Goal: Task Accomplishment & Management: Manage account settings

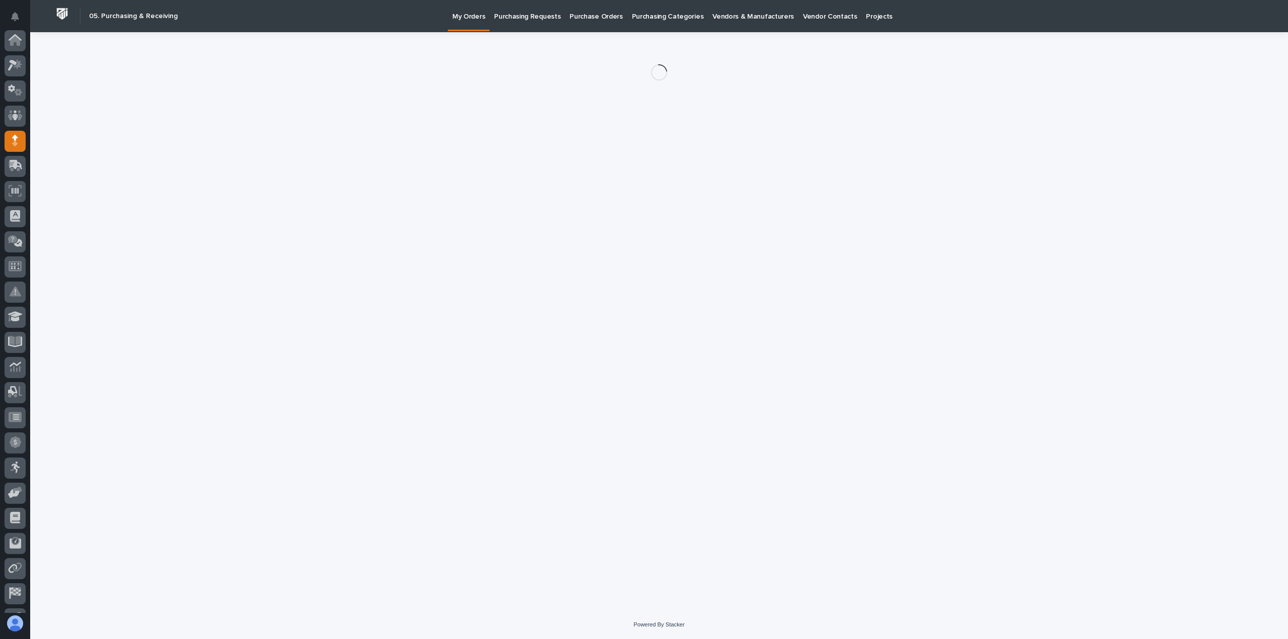
scroll to position [70, 0]
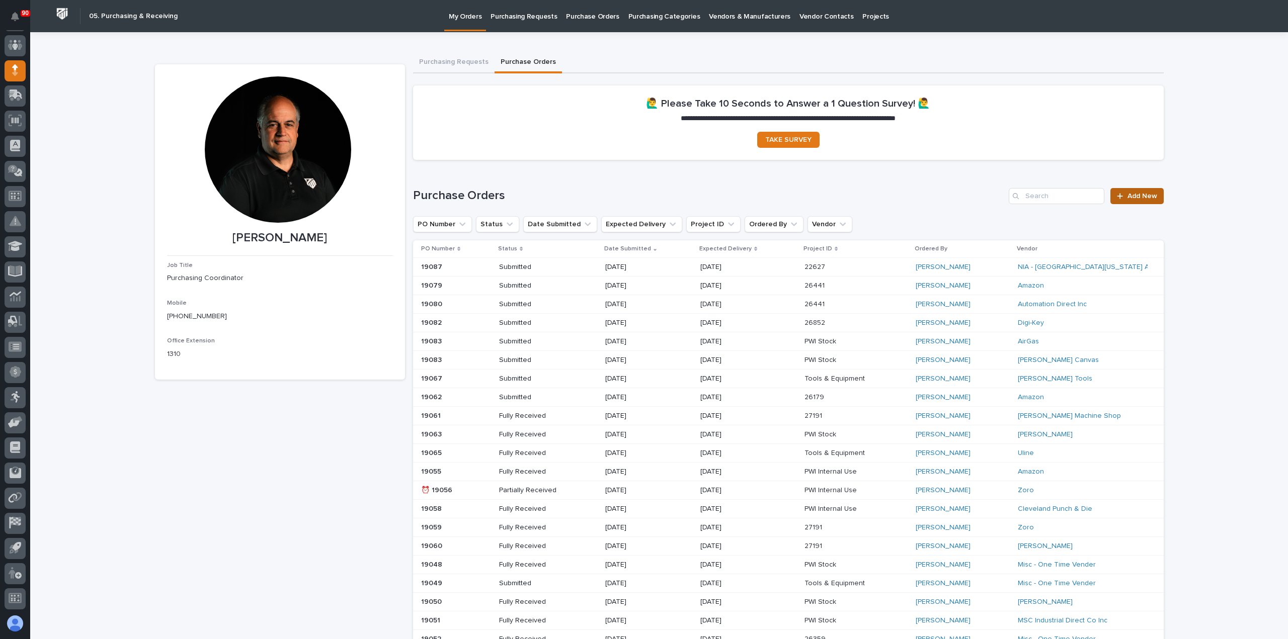
click at [1131, 193] on span "Add New" at bounding box center [1143, 196] width 30 height 7
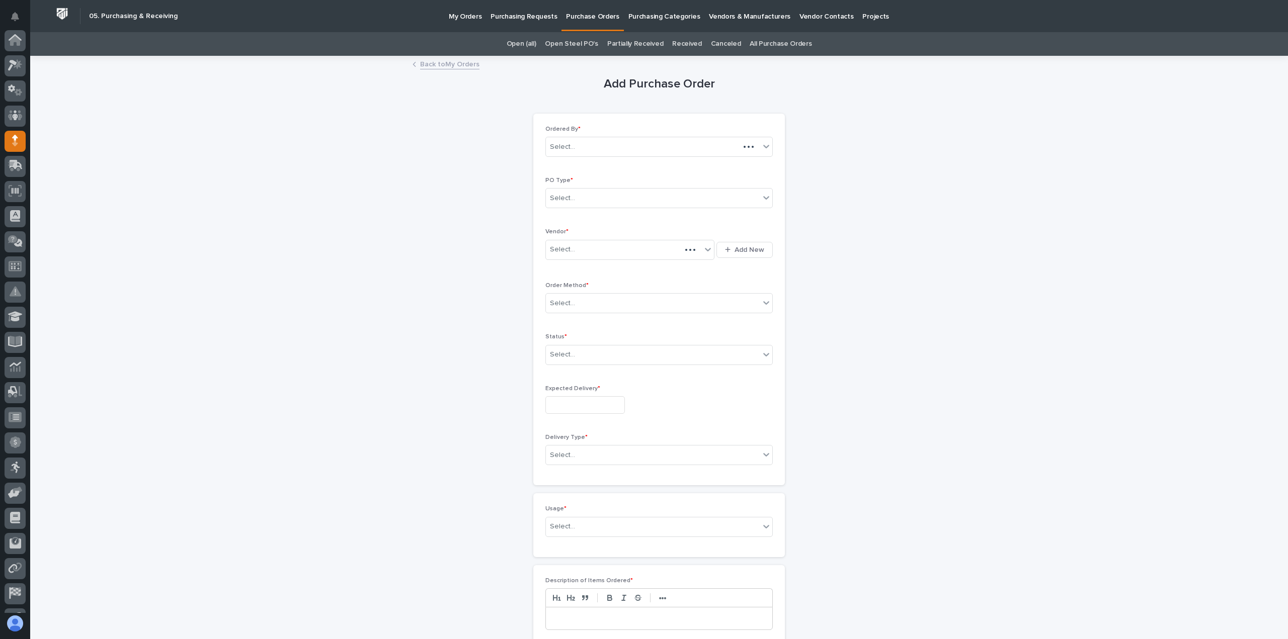
scroll to position [70, 0]
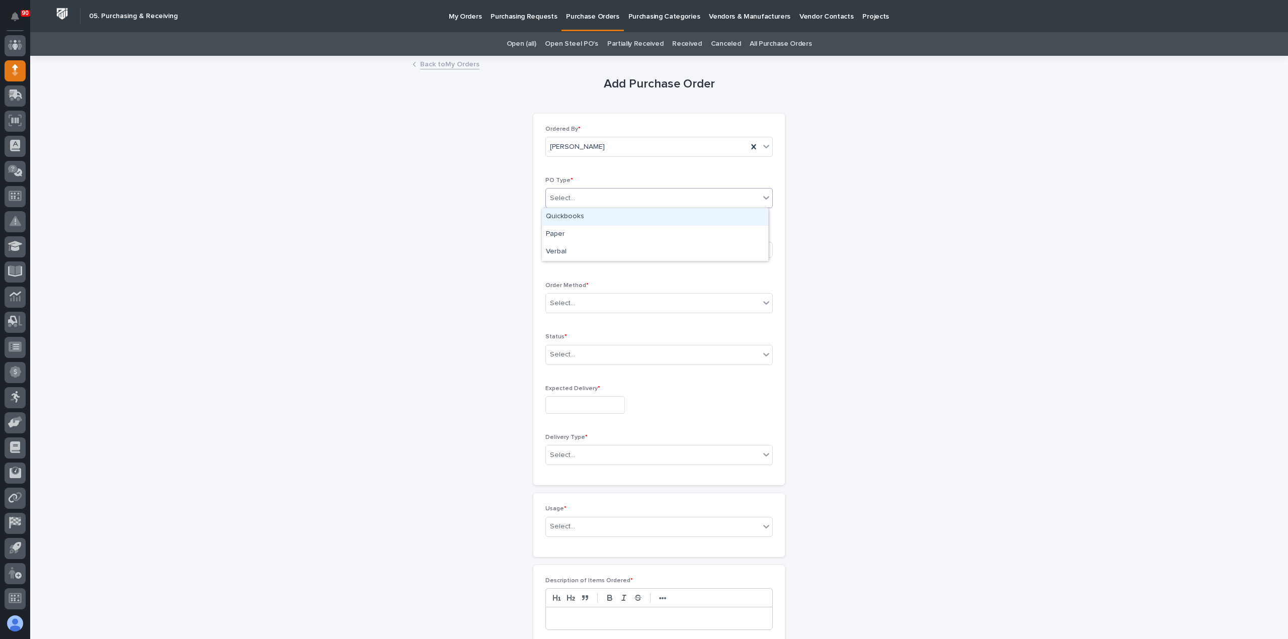
click at [579, 193] on div "Select..." at bounding box center [653, 198] width 214 height 17
drag, startPoint x: 571, startPoint y: 224, endPoint x: 569, endPoint y: 231, distance: 7.3
click at [569, 231] on div "Paper" at bounding box center [655, 235] width 226 height 18
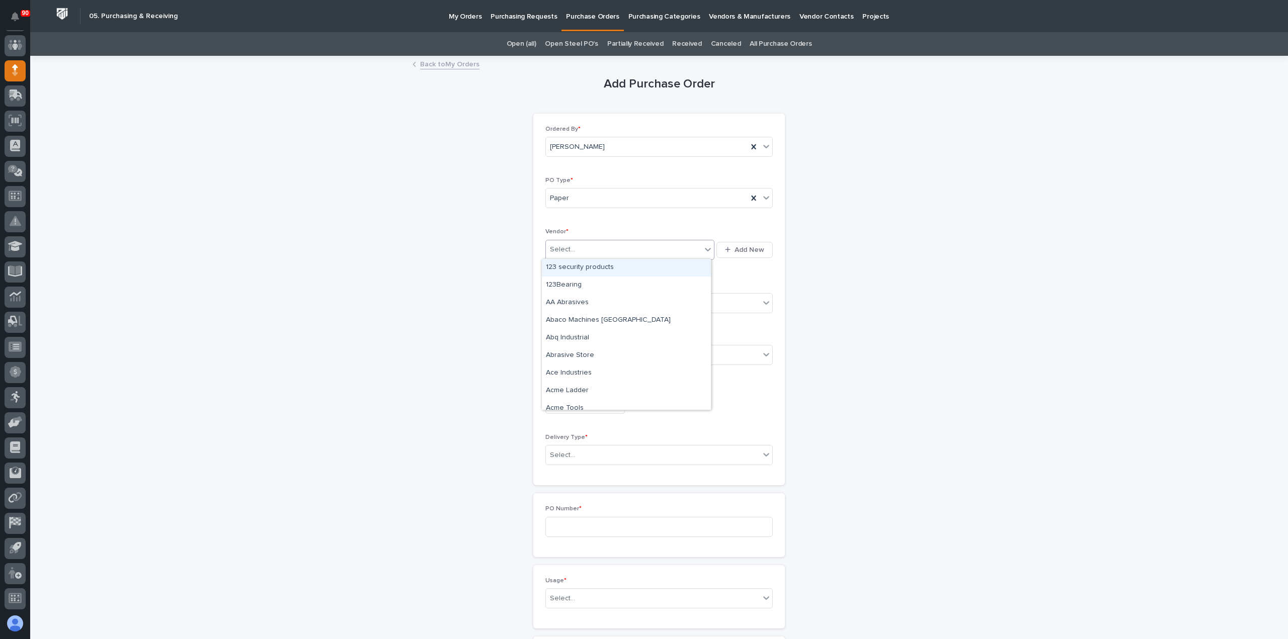
click at [584, 246] on div "Select..." at bounding box center [623, 250] width 155 height 17
type input "**"
click at [579, 301] on div "the Big Bearing Store" at bounding box center [626, 303] width 169 height 18
click at [581, 302] on div "Select..." at bounding box center [653, 303] width 214 height 17
click at [571, 323] on div "Online Order" at bounding box center [655, 321] width 226 height 18
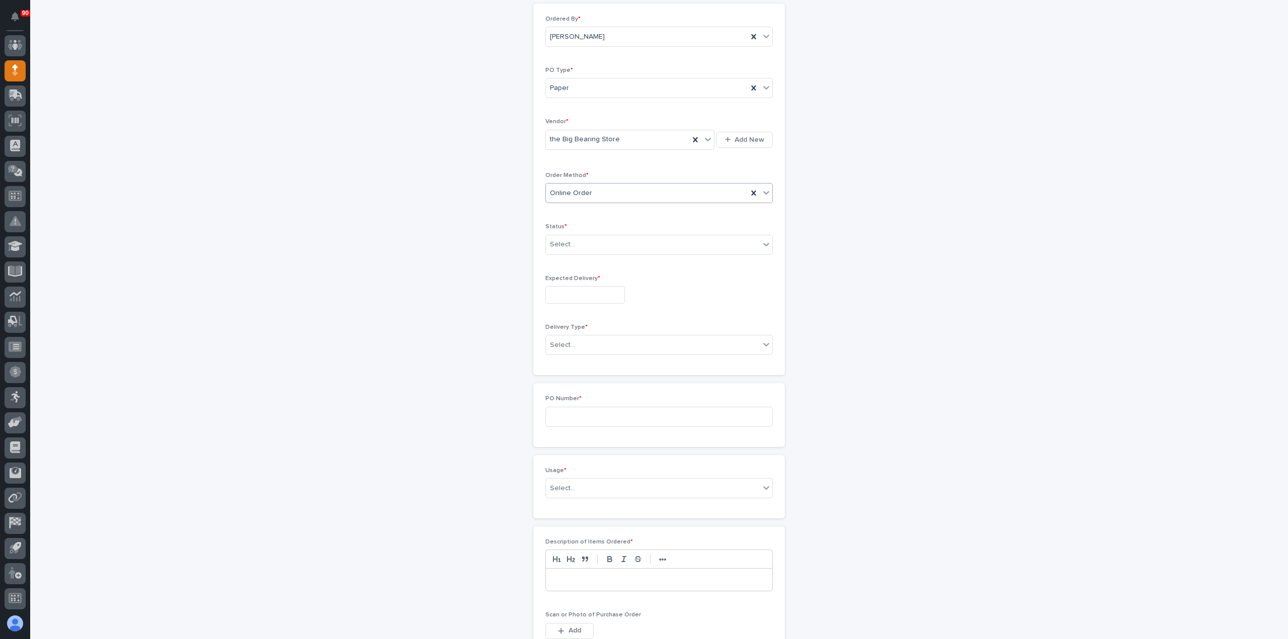
scroll to position [151, 0]
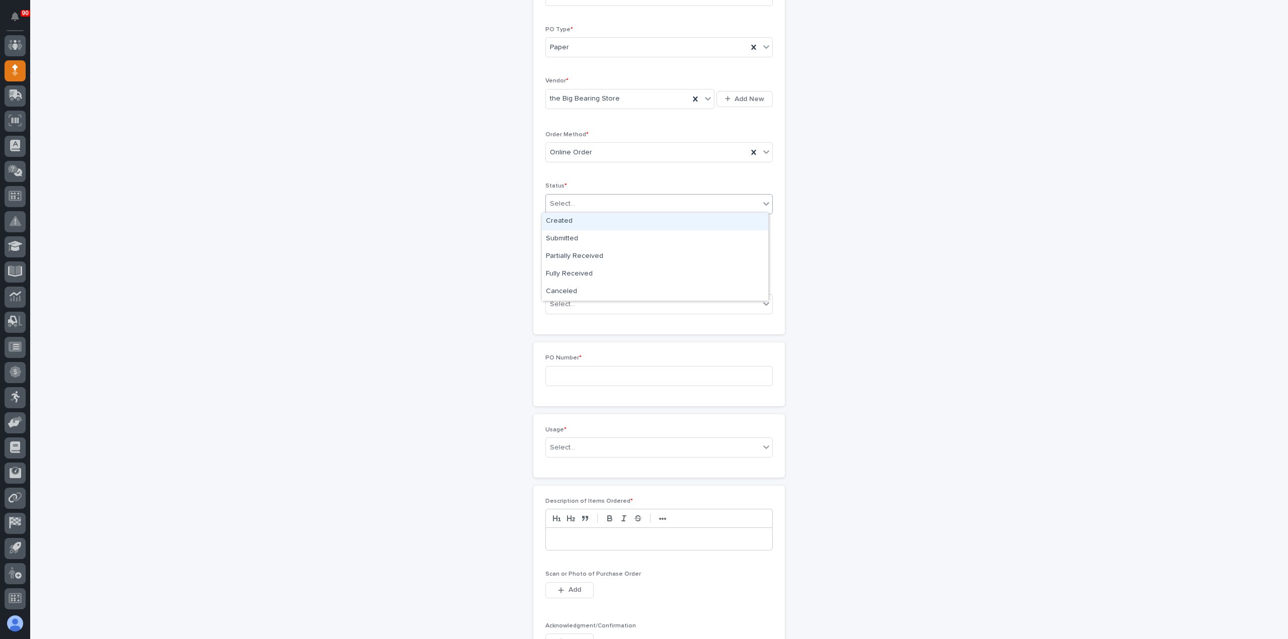
click at [587, 199] on div "Select..." at bounding box center [653, 204] width 214 height 17
click at [574, 236] on div "Submitted" at bounding box center [655, 239] width 226 height 18
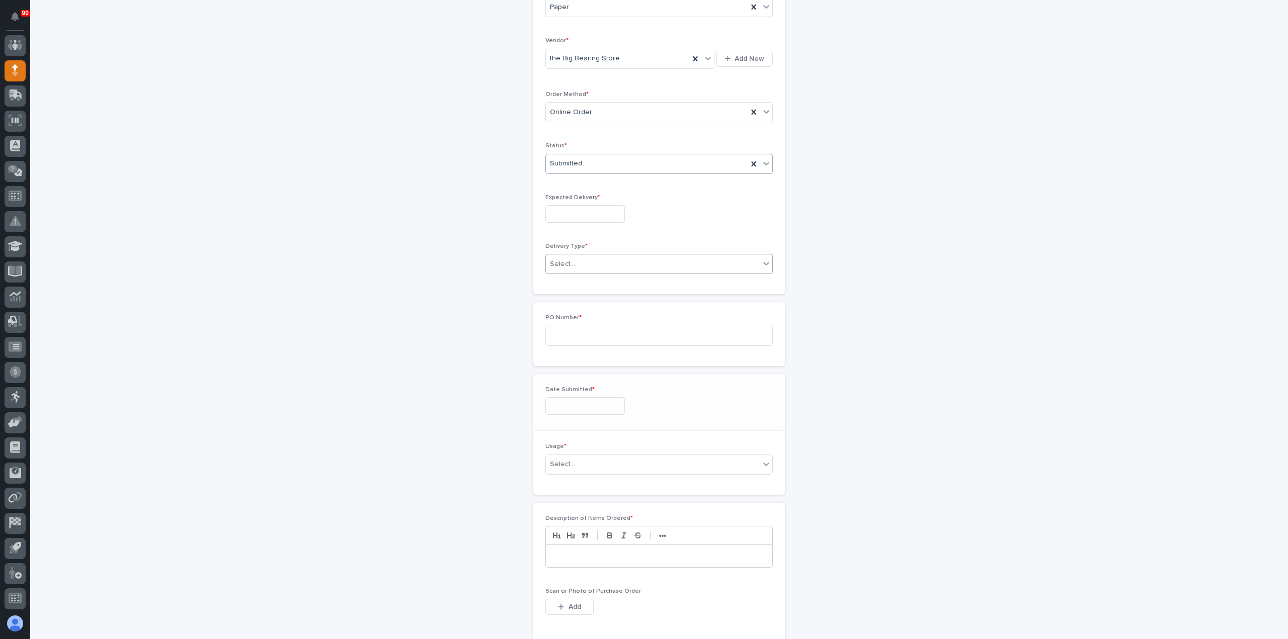
scroll to position [221, 0]
click at [581, 251] on div "Ordered By * Arlyn Miller PO Type * Paper Vendor * the Big Bearing Store Add Ne…" at bounding box center [659, 79] width 252 height 372
click at [576, 183] on input "text" at bounding box center [584, 185] width 79 height 18
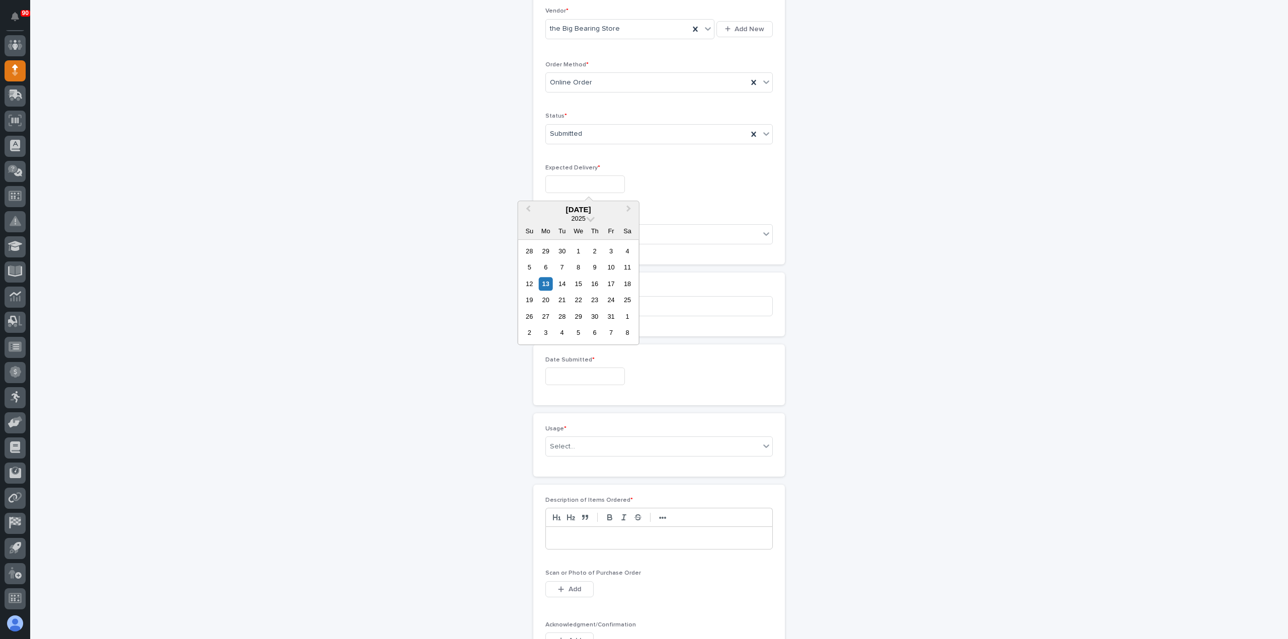
click at [609, 282] on div "17" at bounding box center [611, 284] width 14 height 14
type input "**********"
click at [579, 230] on div "Select..." at bounding box center [653, 234] width 214 height 17
click at [575, 251] on div "Deliver to PWI" at bounding box center [655, 252] width 226 height 18
click at [581, 297] on input at bounding box center [658, 306] width 227 height 20
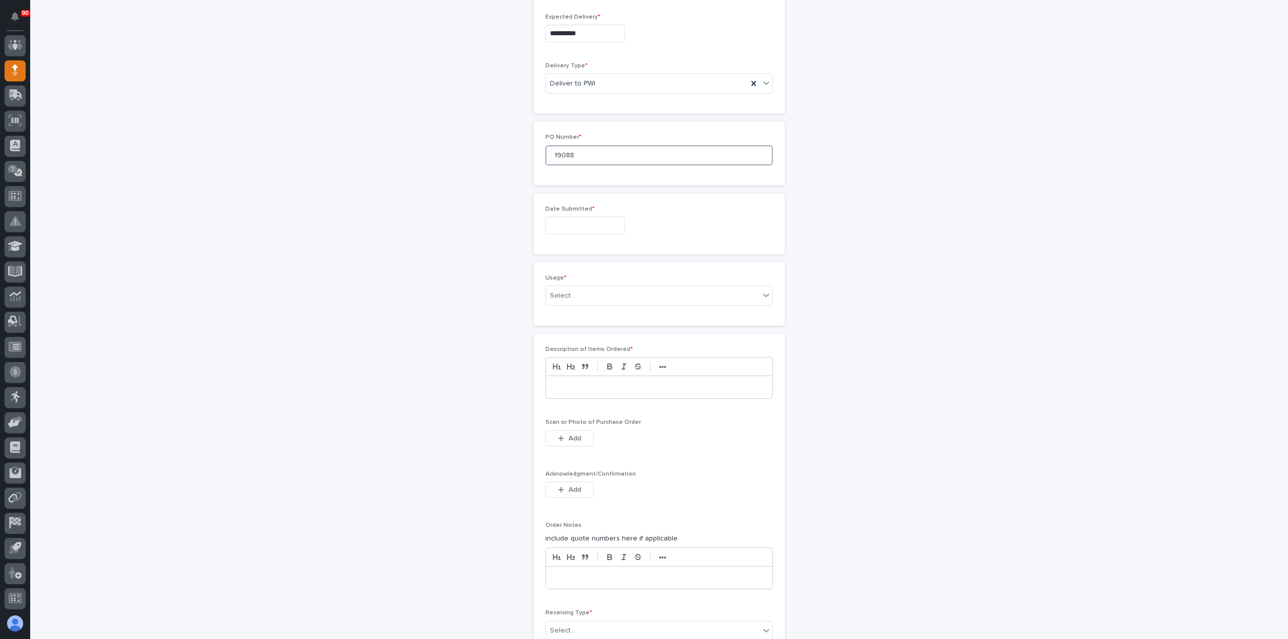
scroll to position [472, 0]
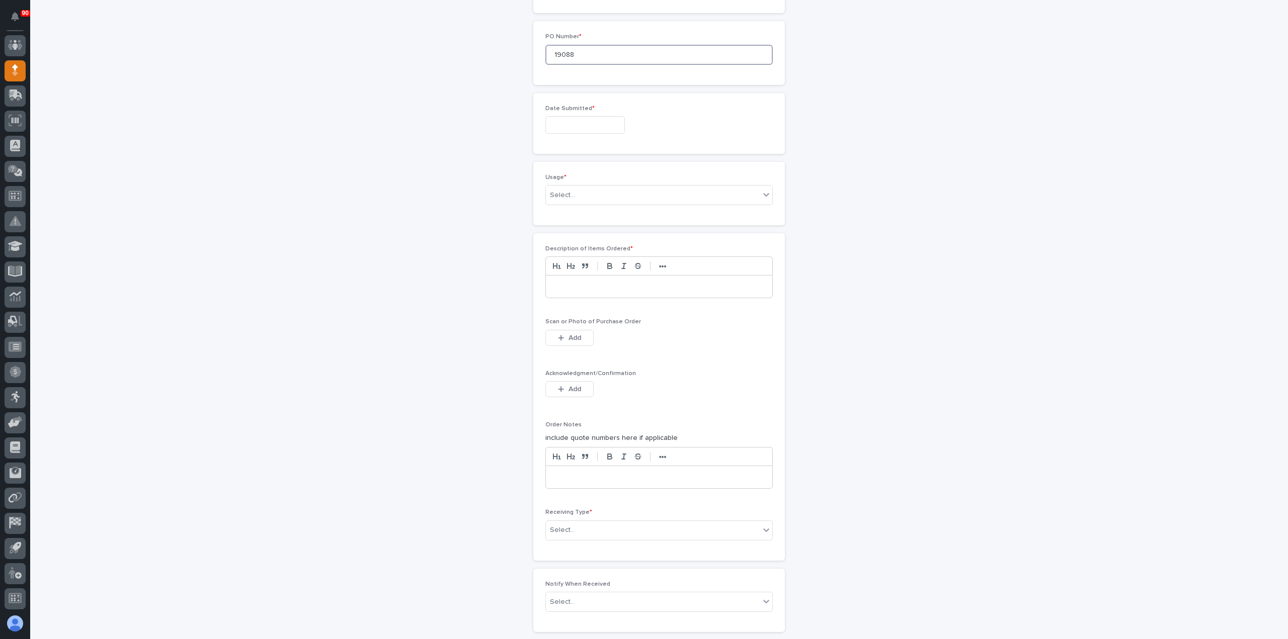
type input "19088"
click at [575, 120] on input "text" at bounding box center [584, 125] width 79 height 18
click at [610, 205] on div "10" at bounding box center [611, 208] width 14 height 14
type input "**********"
click at [600, 187] on div "Select..." at bounding box center [653, 195] width 214 height 17
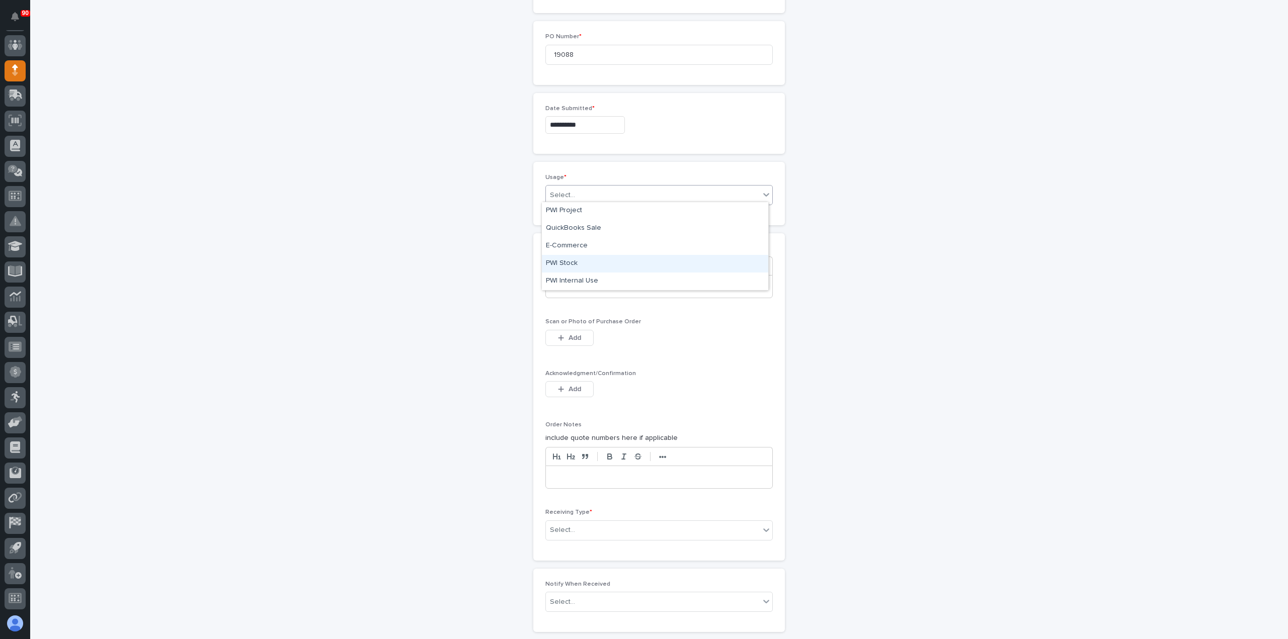
click at [562, 262] on div "PWI Stock" at bounding box center [655, 264] width 226 height 18
click at [582, 282] on p at bounding box center [658, 287] width 211 height 10
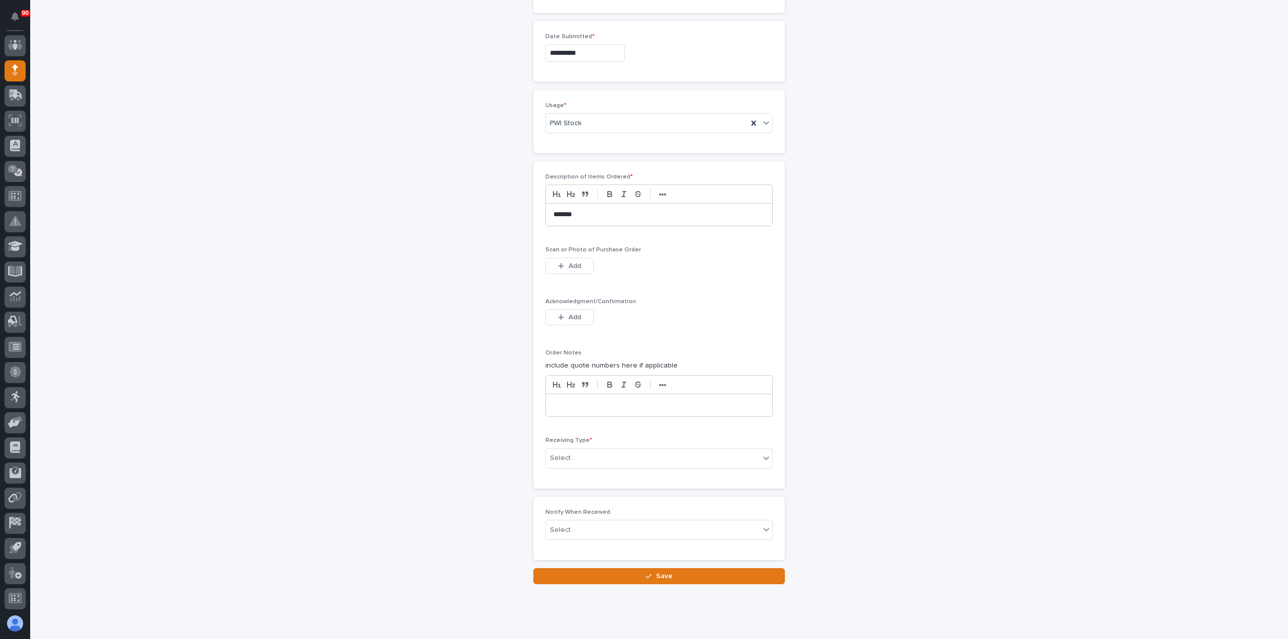
scroll to position [564, 0]
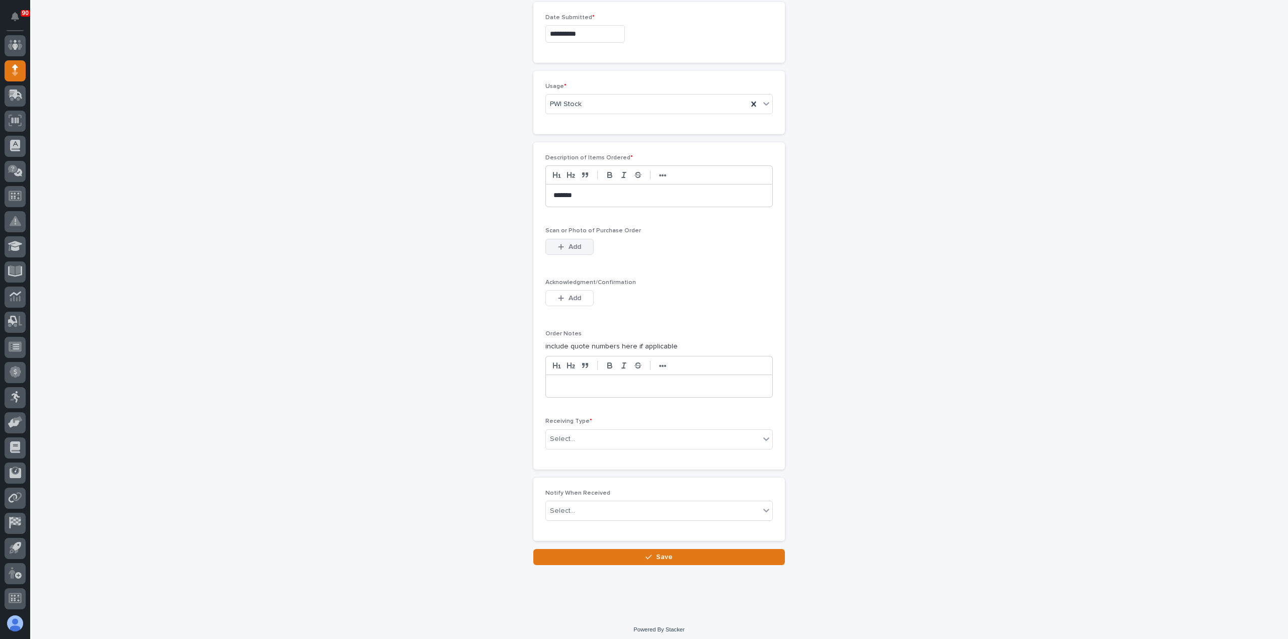
click at [571, 243] on span "Add" at bounding box center [575, 247] width 13 height 9
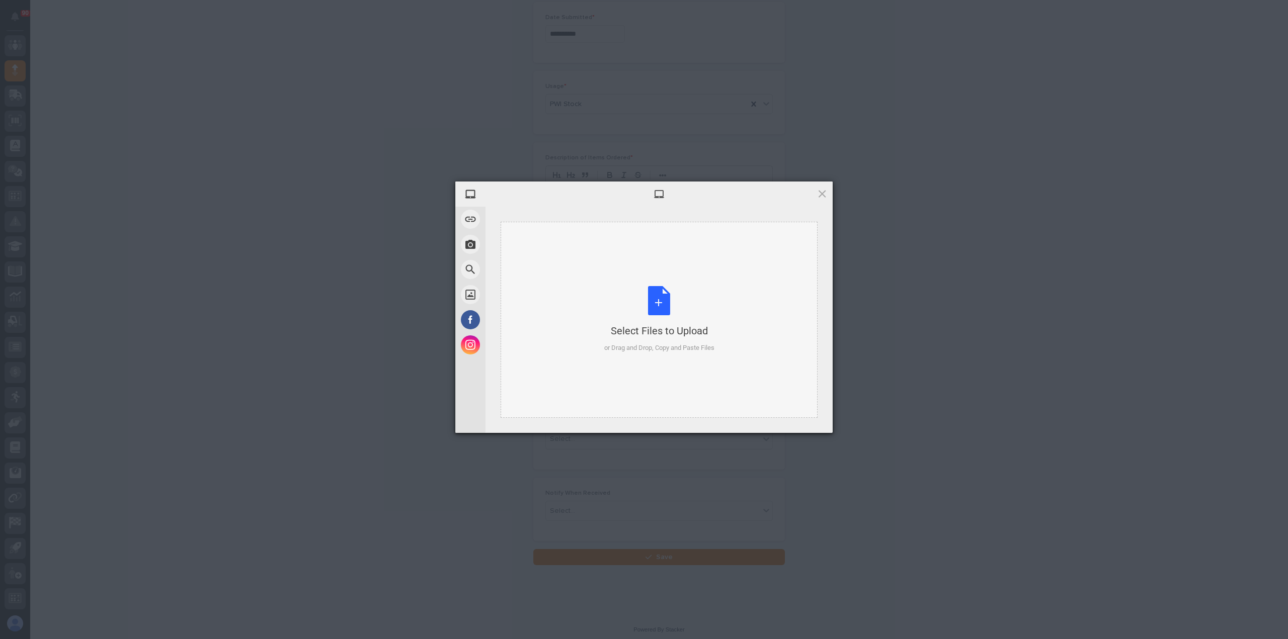
click at [660, 301] on div "Select Files to Upload or Drag and Drop, Copy and Paste Files" at bounding box center [659, 319] width 110 height 67
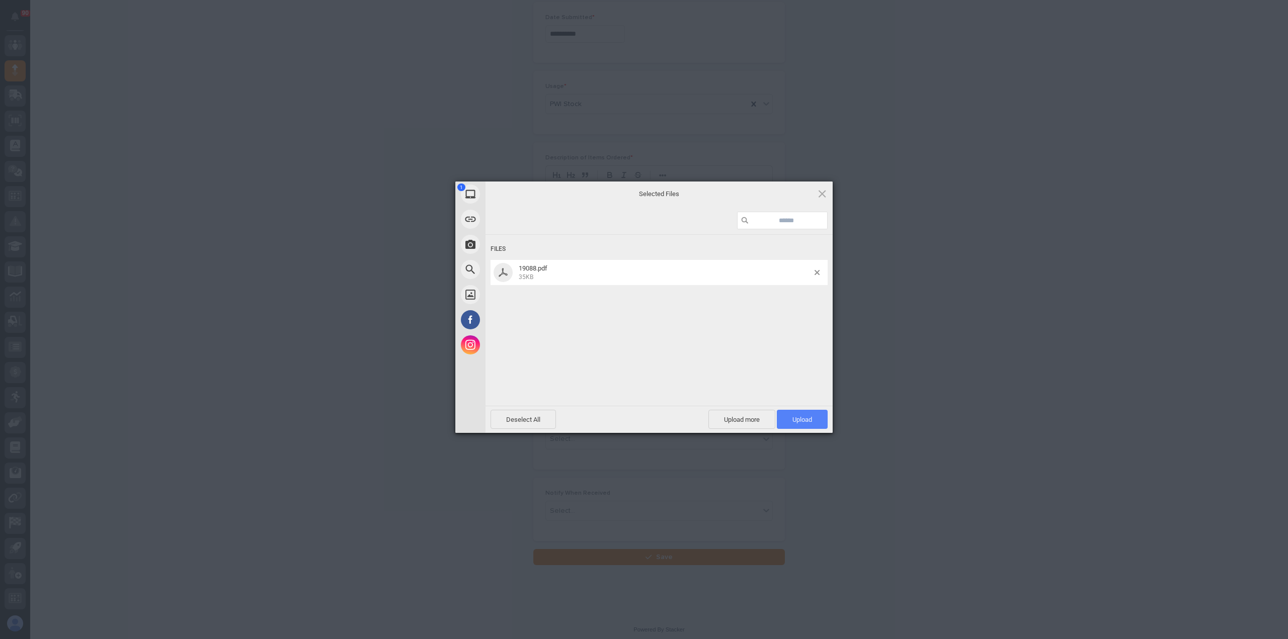
click at [803, 421] on span "Upload 1" at bounding box center [802, 420] width 20 height 8
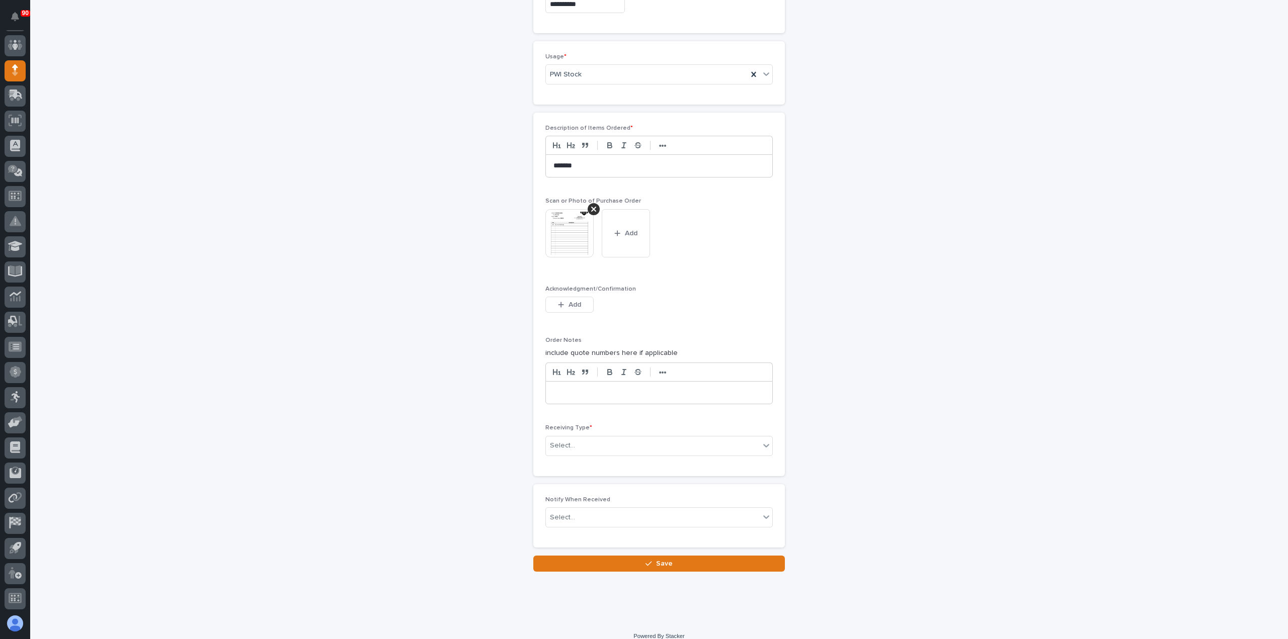
scroll to position [600, 0]
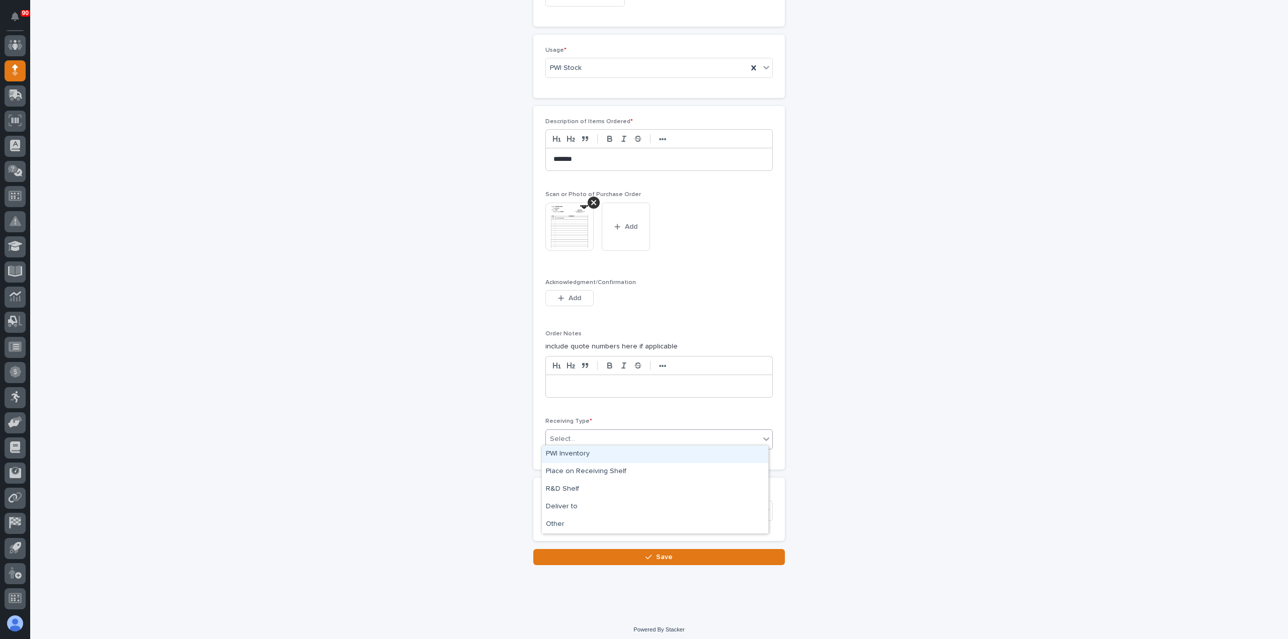
click at [602, 433] on div "Select..." at bounding box center [653, 439] width 214 height 17
click at [738, 413] on div "Description of Items Ordered * ••• ******* Scan or Photo of Purchase Order This…" at bounding box center [658, 287] width 227 height 339
click at [585, 431] on div "Select..." at bounding box center [653, 439] width 214 height 17
click at [569, 506] on div "Deliver to" at bounding box center [655, 508] width 226 height 18
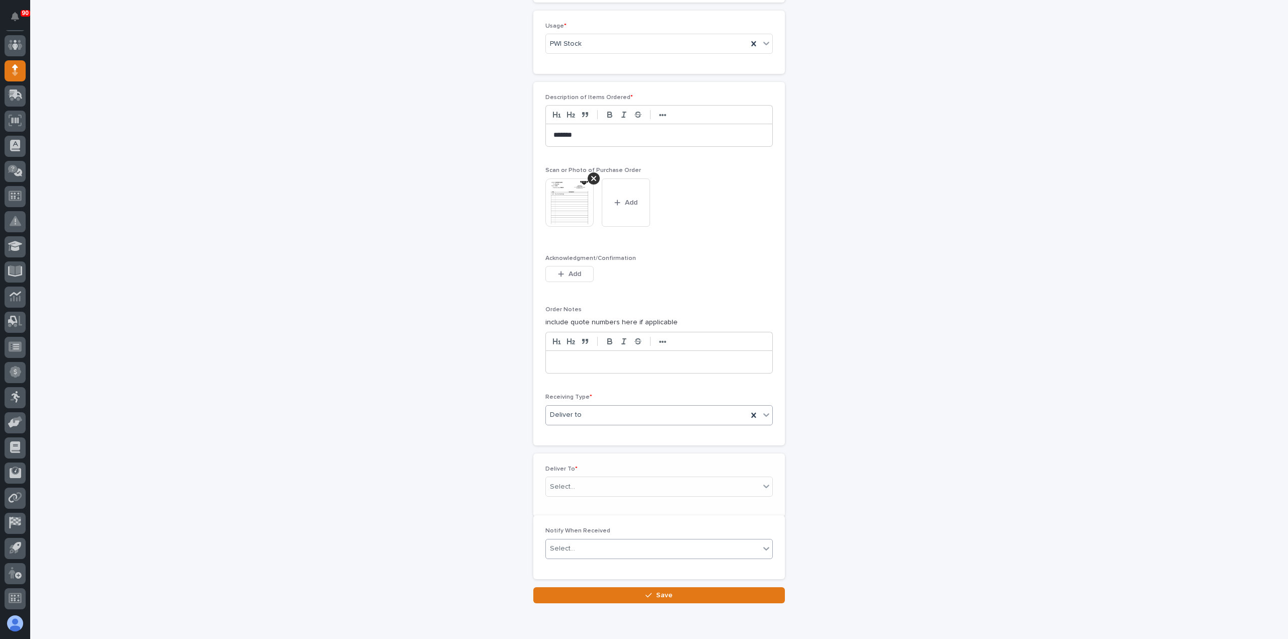
scroll to position [635, 0]
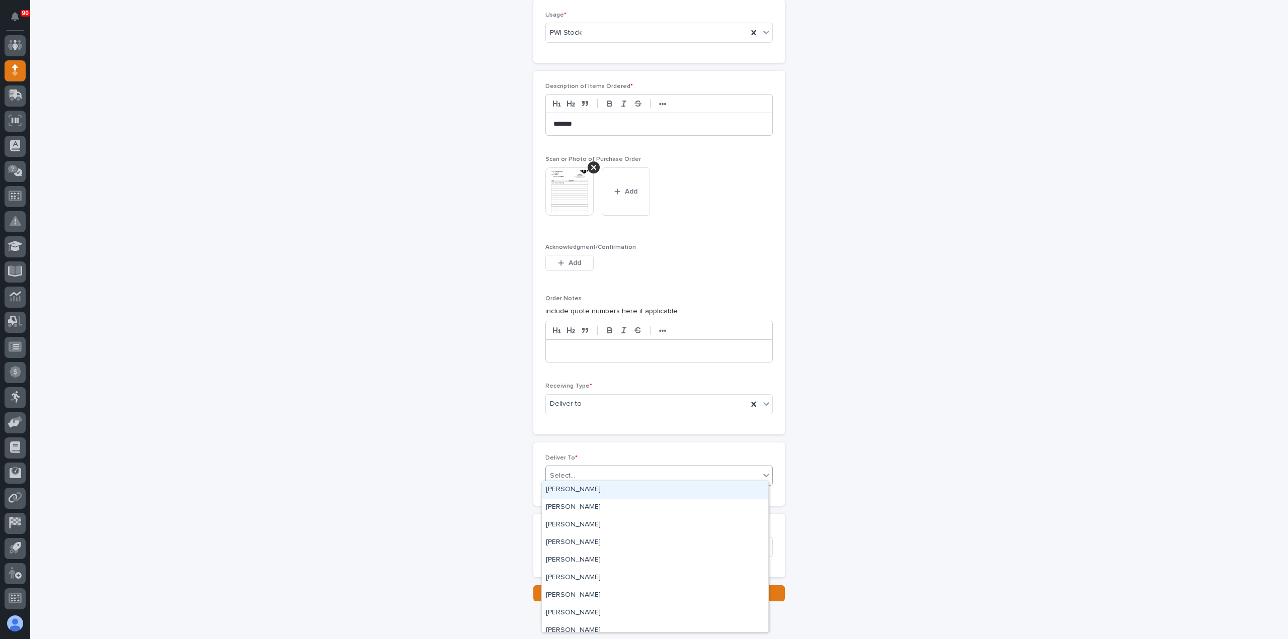
click at [580, 468] on div "Select..." at bounding box center [653, 476] width 214 height 17
type input "****"
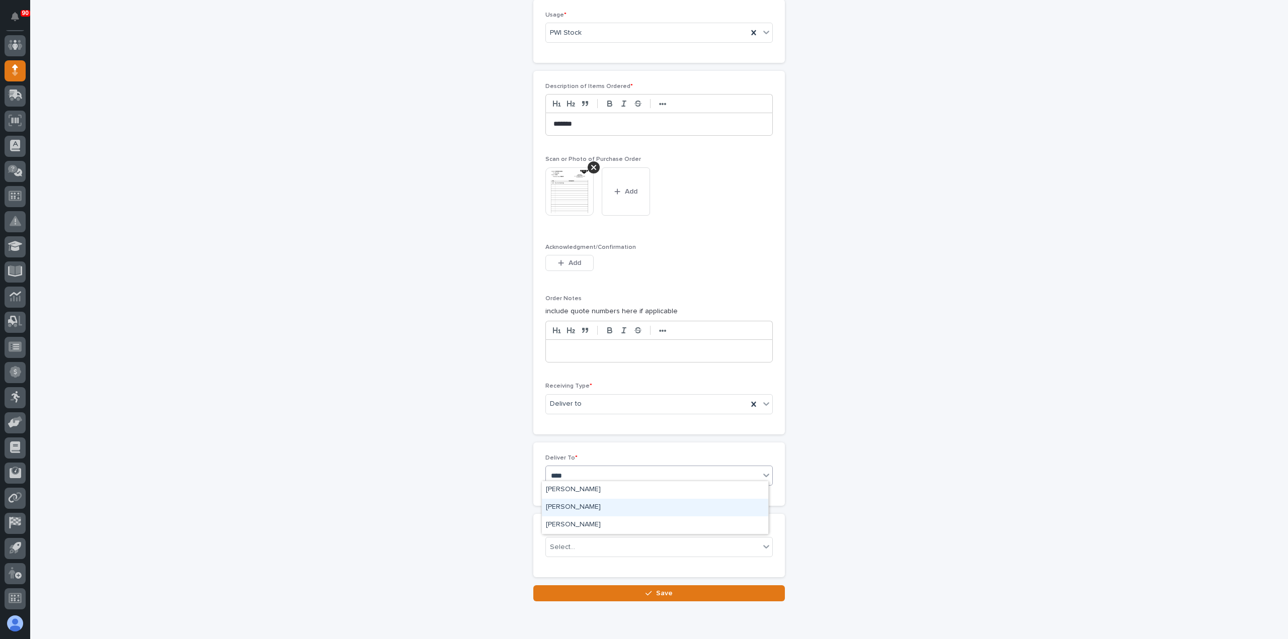
click at [583, 507] on div "Charlie Louthain" at bounding box center [655, 508] width 226 height 18
click at [659, 589] on span "Save" at bounding box center [664, 593] width 17 height 9
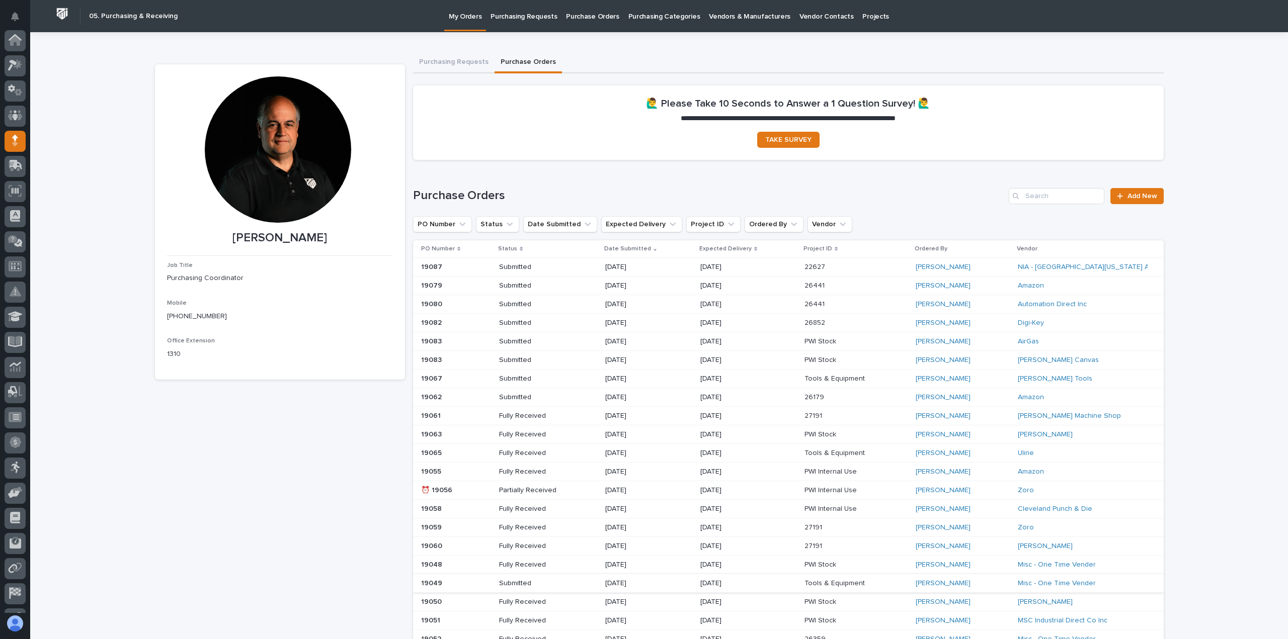
scroll to position [70, 0]
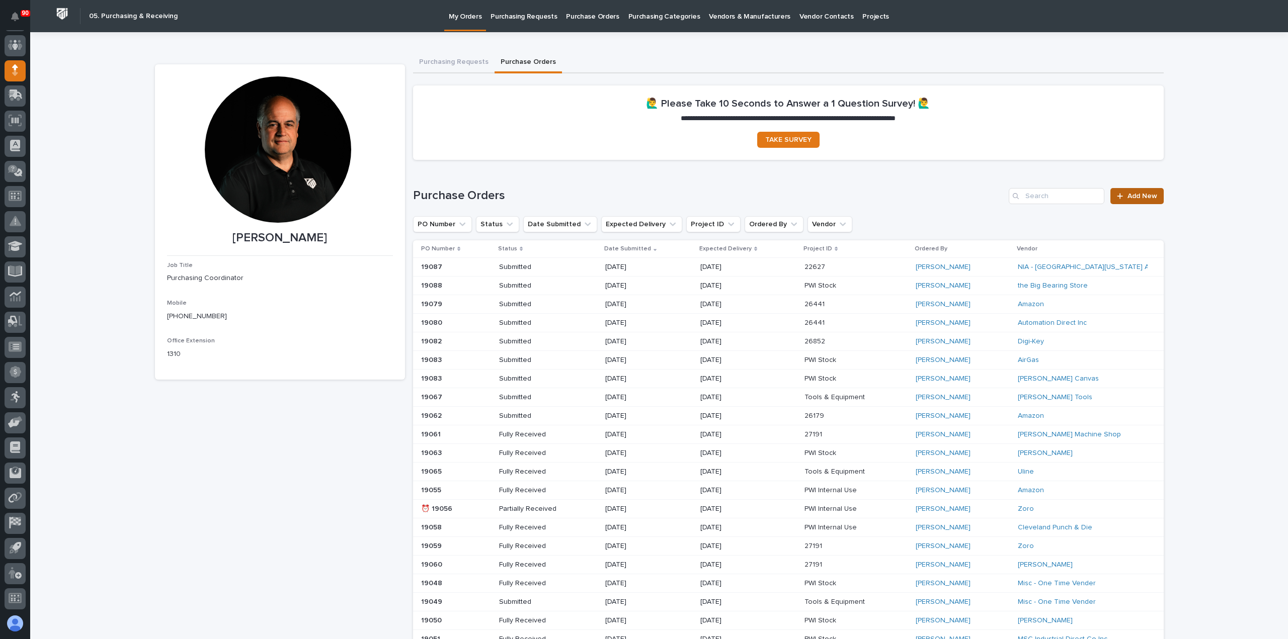
click at [1140, 201] on link "Add New" at bounding box center [1136, 196] width 53 height 16
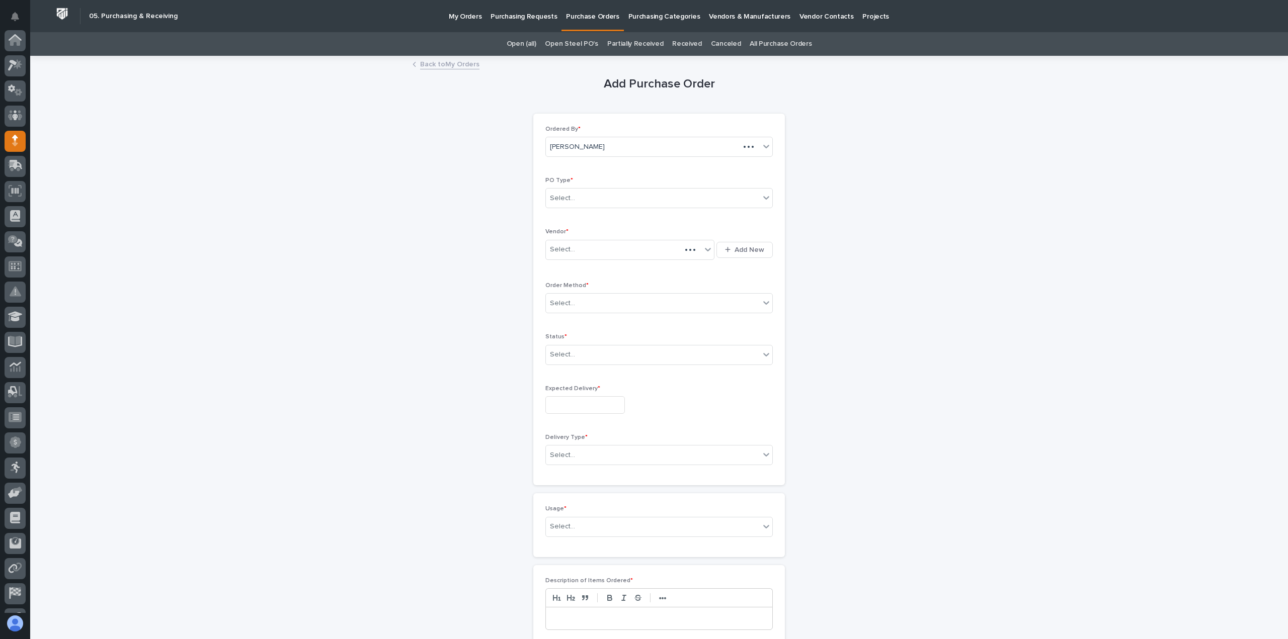
scroll to position [70, 0]
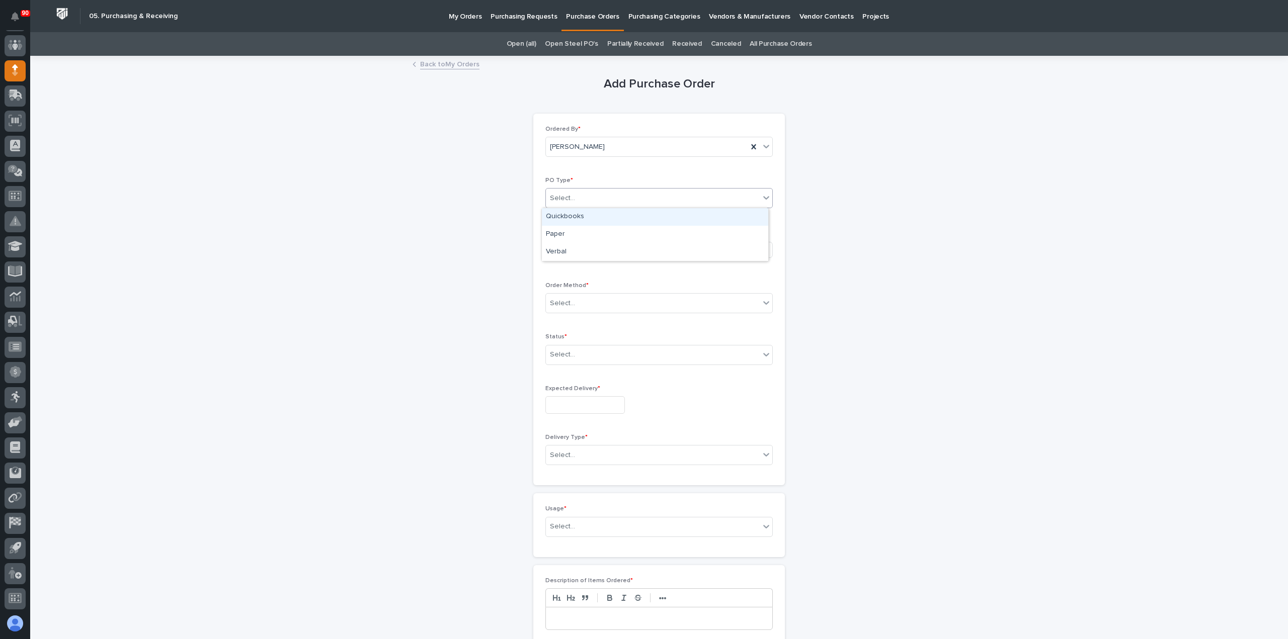
click at [598, 199] on div "Select..." at bounding box center [653, 198] width 214 height 17
click at [569, 232] on div "Paper" at bounding box center [655, 235] width 226 height 18
click at [575, 249] on div "Select..." at bounding box center [623, 250] width 155 height 17
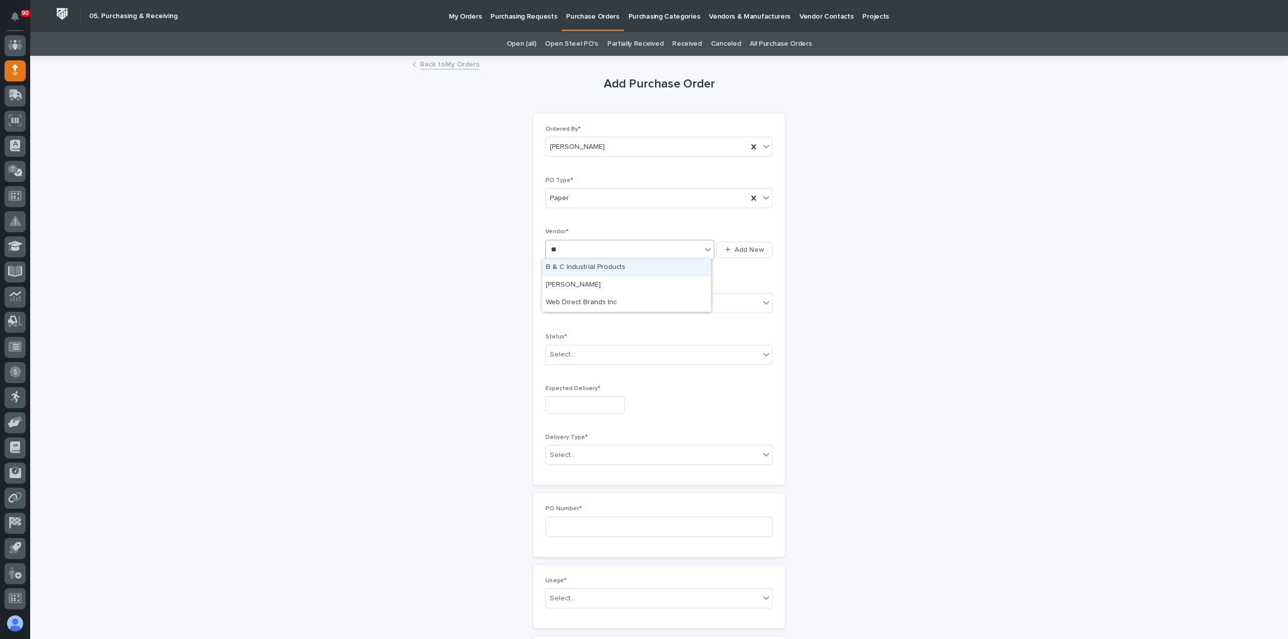
type input "***"
click at [580, 265] on div "B & C Industrial Products" at bounding box center [626, 268] width 169 height 18
click at [592, 295] on div "Select..." at bounding box center [653, 303] width 214 height 17
click at [571, 319] on div "Online Order" at bounding box center [655, 321] width 226 height 18
click at [589, 299] on div "Online Order" at bounding box center [647, 303] width 202 height 17
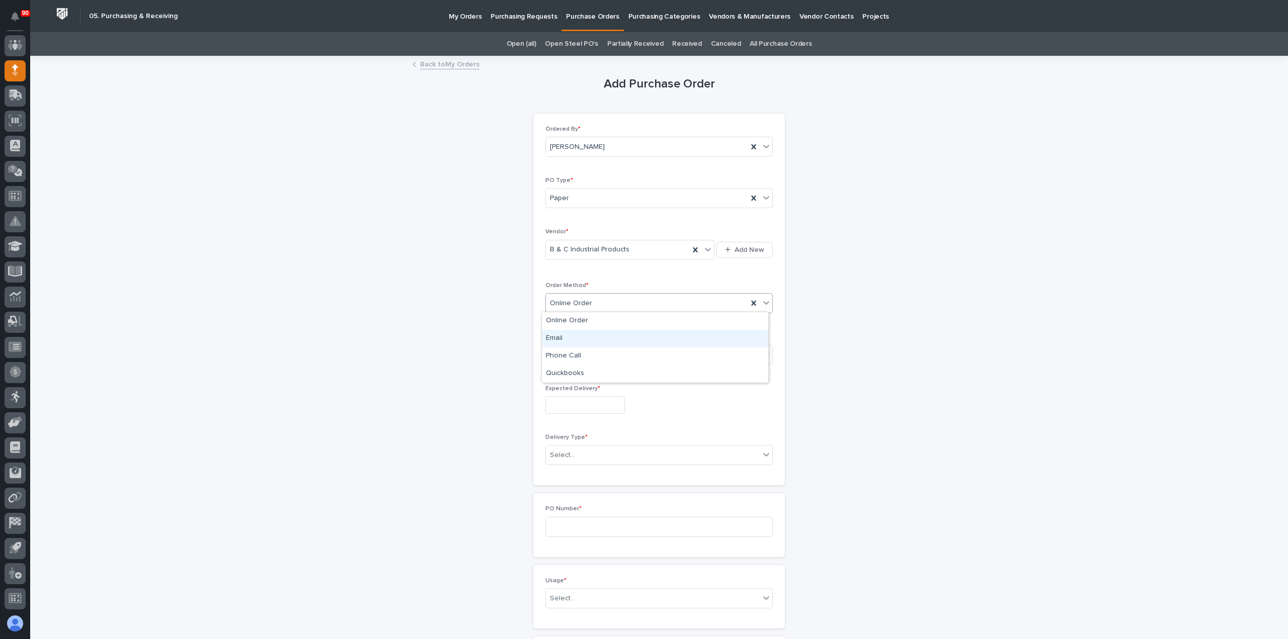
click at [565, 336] on div "Email" at bounding box center [655, 339] width 226 height 18
click at [577, 354] on div "Select..." at bounding box center [653, 355] width 214 height 17
click at [575, 387] on div "Submitted" at bounding box center [655, 390] width 226 height 18
click at [576, 401] on input "text" at bounding box center [584, 405] width 79 height 18
click at [576, 336] on div "22" at bounding box center [579, 338] width 14 height 14
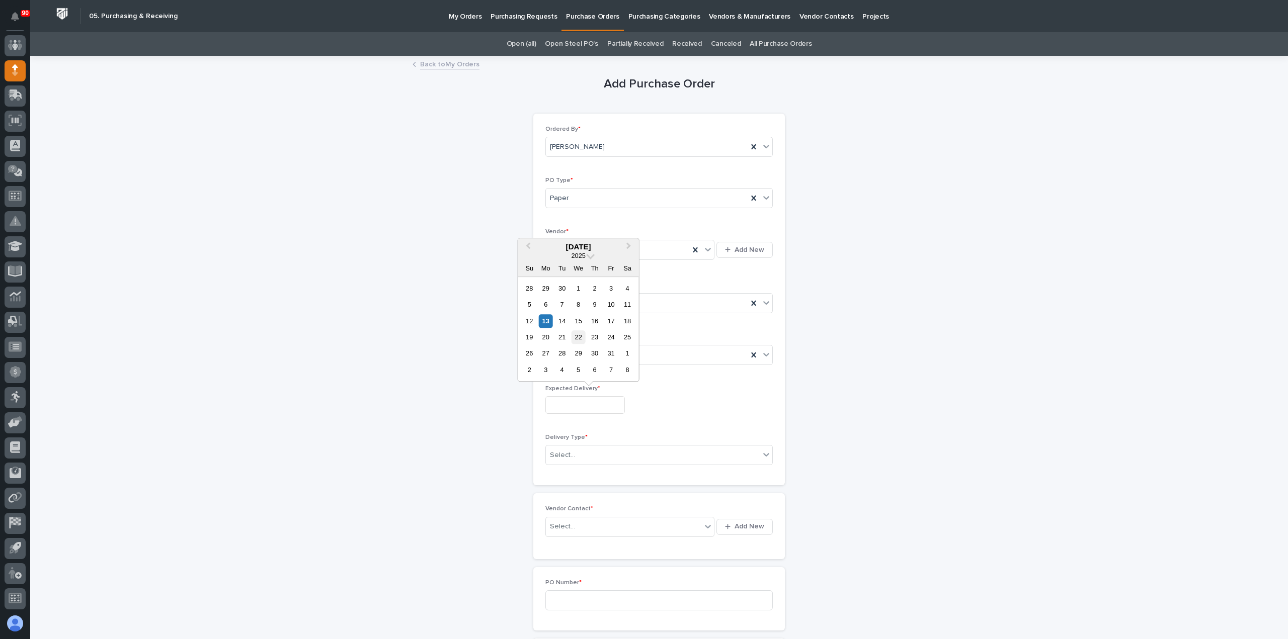
type input "**********"
click at [587, 448] on div "Select..." at bounding box center [653, 455] width 214 height 17
click at [581, 466] on div "Deliver to PWI" at bounding box center [655, 472] width 226 height 18
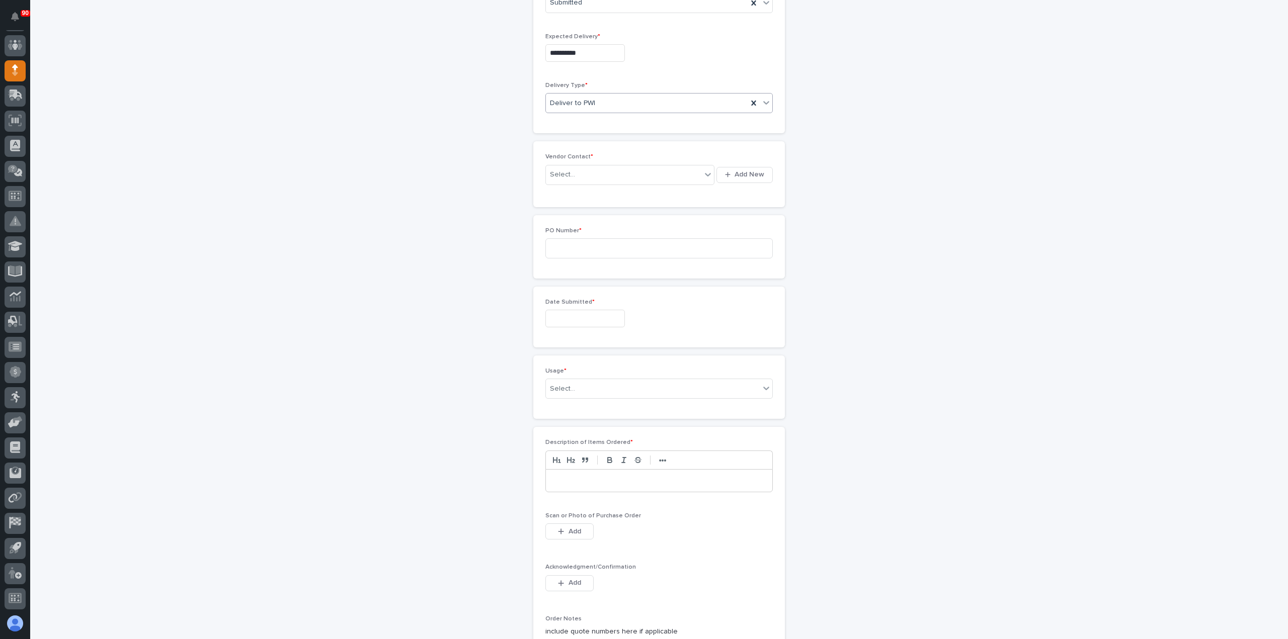
scroll to position [352, 0]
click at [600, 174] on div "Select..." at bounding box center [623, 175] width 155 height 17
type input "***"
click at [604, 190] on div "B & C Industrial Products -" at bounding box center [626, 192] width 169 height 18
click at [573, 244] on input at bounding box center [658, 248] width 227 height 20
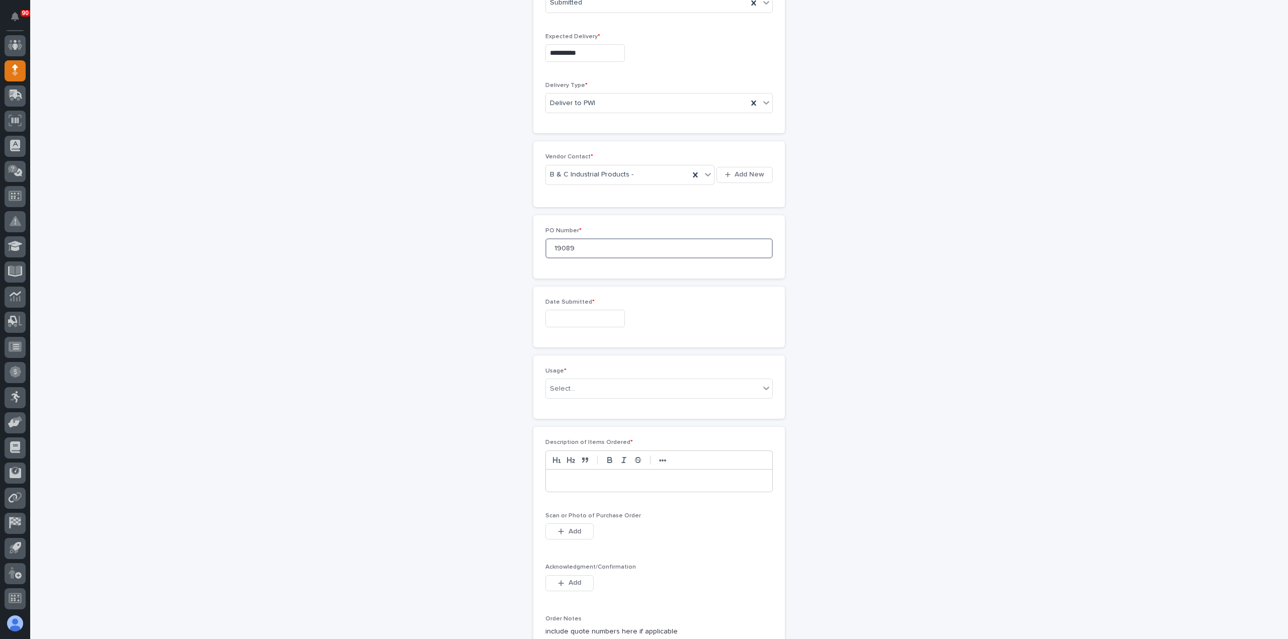
type input "19089"
click at [568, 314] on input "text" at bounding box center [584, 319] width 79 height 18
click at [546, 233] on div "13" at bounding box center [546, 234] width 14 height 14
type input "**********"
click at [574, 383] on div "Select..." at bounding box center [653, 389] width 214 height 17
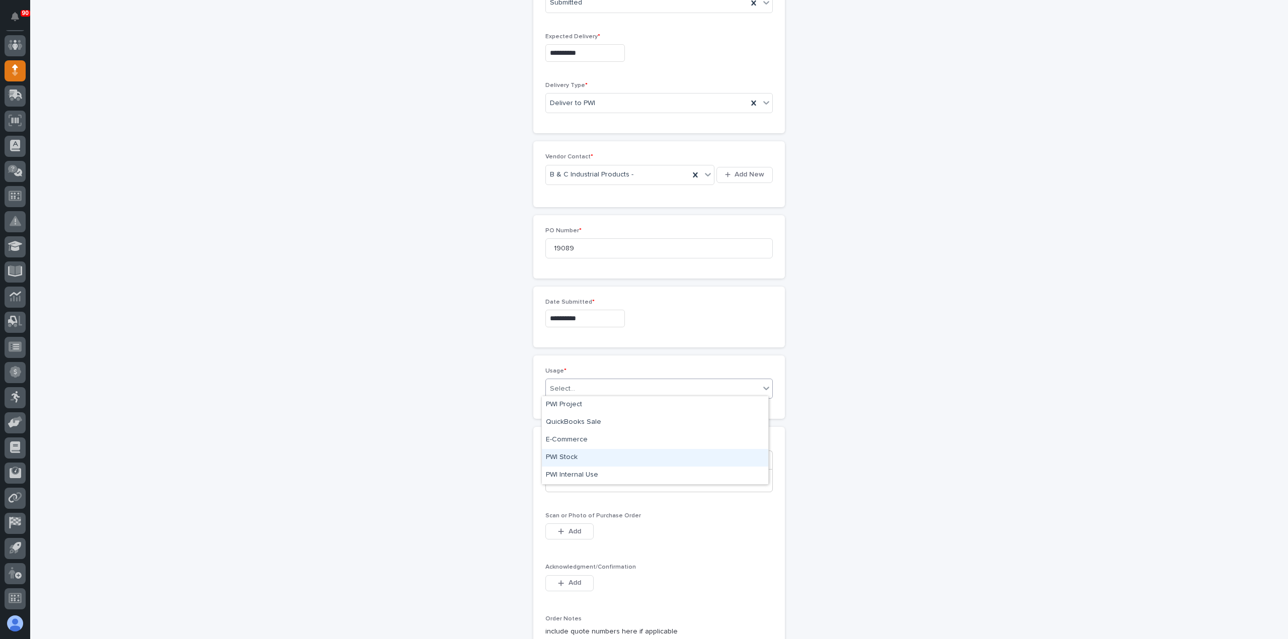
click at [565, 458] on div "PWI Stock" at bounding box center [655, 458] width 226 height 18
click at [575, 478] on p at bounding box center [658, 481] width 211 height 10
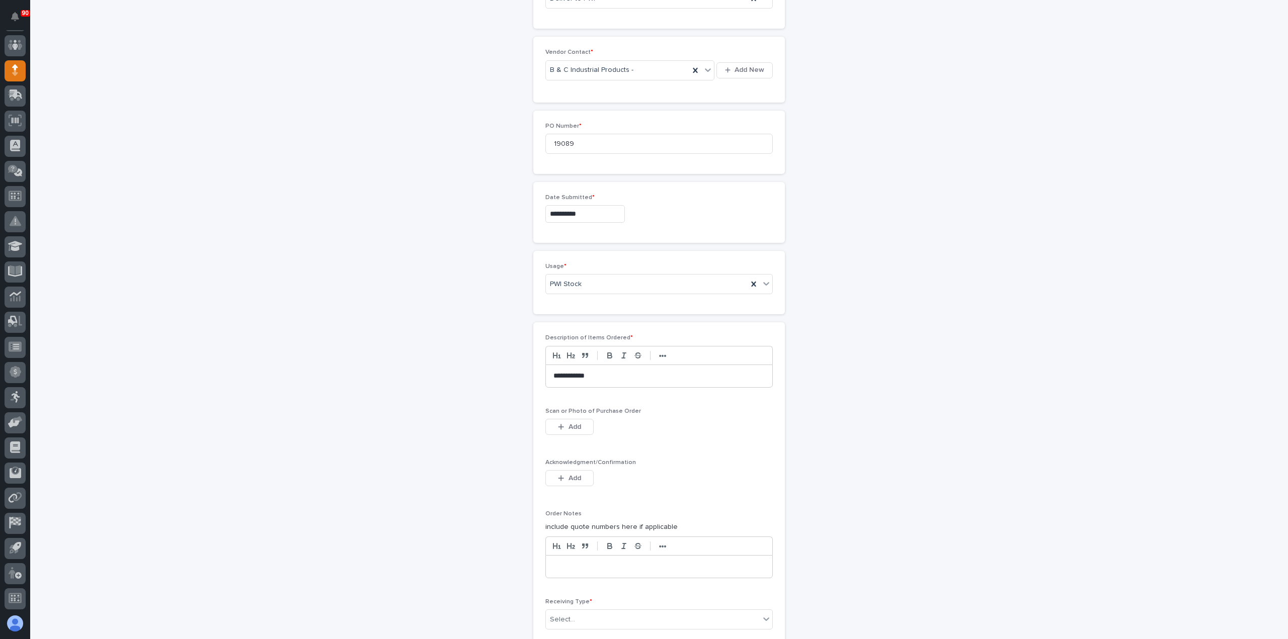
scroll to position [503, 0]
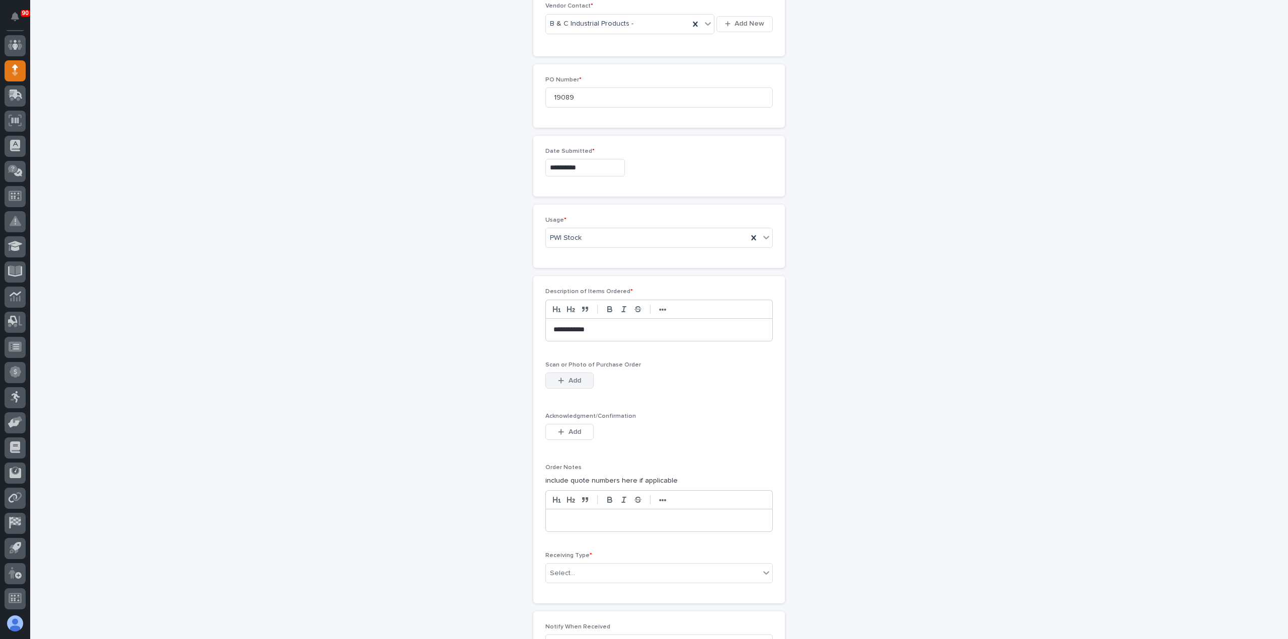
click at [580, 375] on button "Add" at bounding box center [569, 381] width 48 height 16
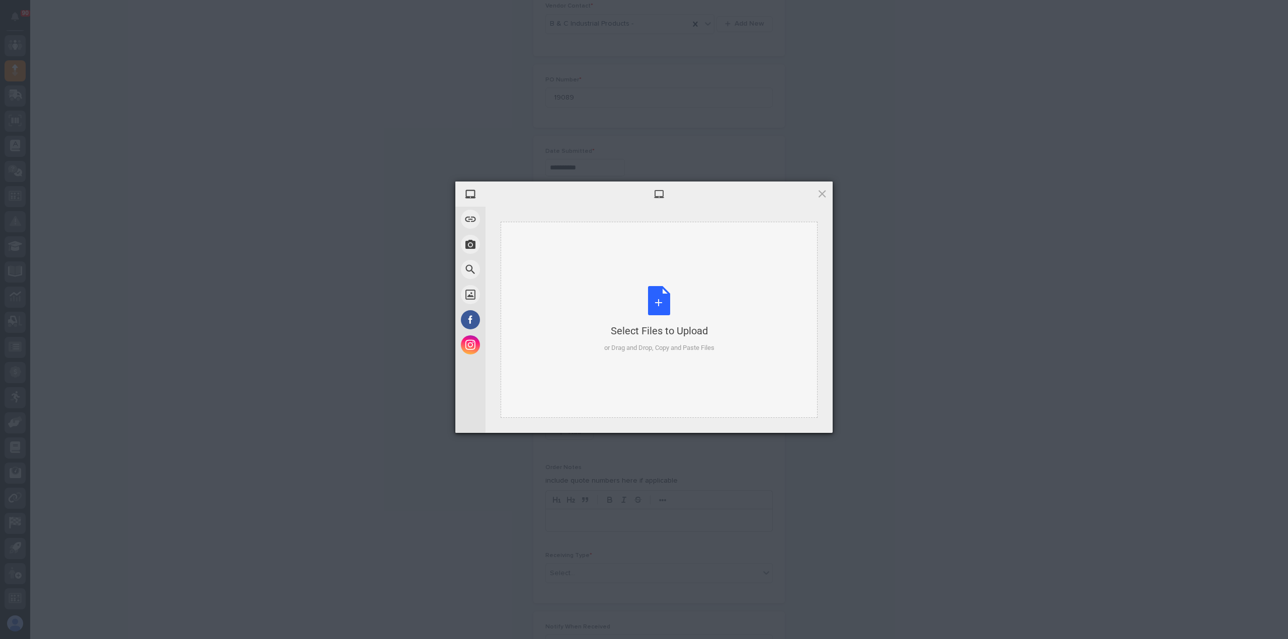
click at [652, 299] on div "Select Files to Upload or Drag and Drop, Copy and Paste Files" at bounding box center [659, 319] width 110 height 67
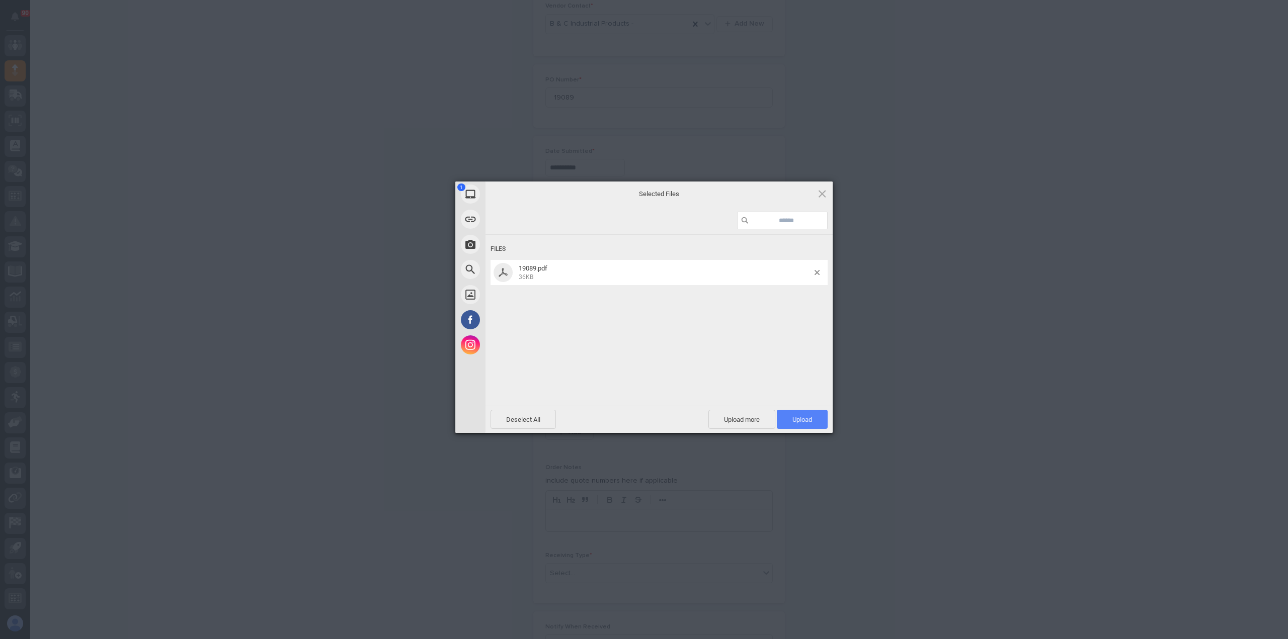
click at [803, 419] on span "Upload 1" at bounding box center [802, 420] width 20 height 8
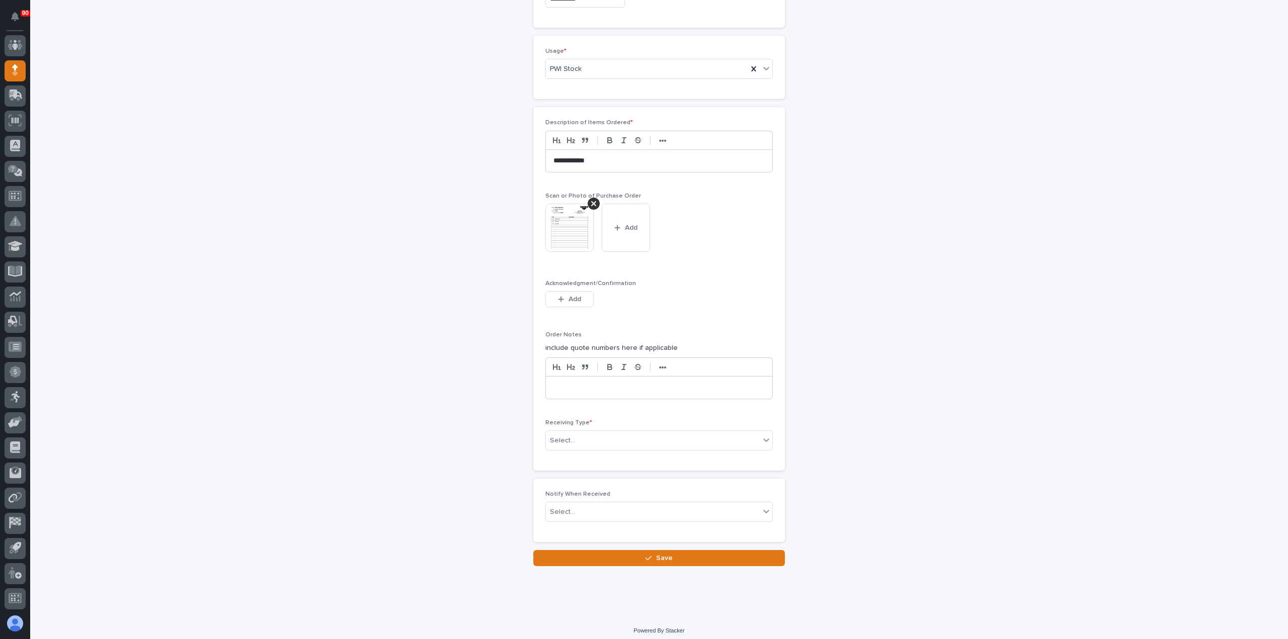
scroll to position [673, 0]
click at [624, 435] on div "Select..." at bounding box center [653, 440] width 214 height 17
click at [564, 507] on div "Deliver to" at bounding box center [655, 508] width 226 height 18
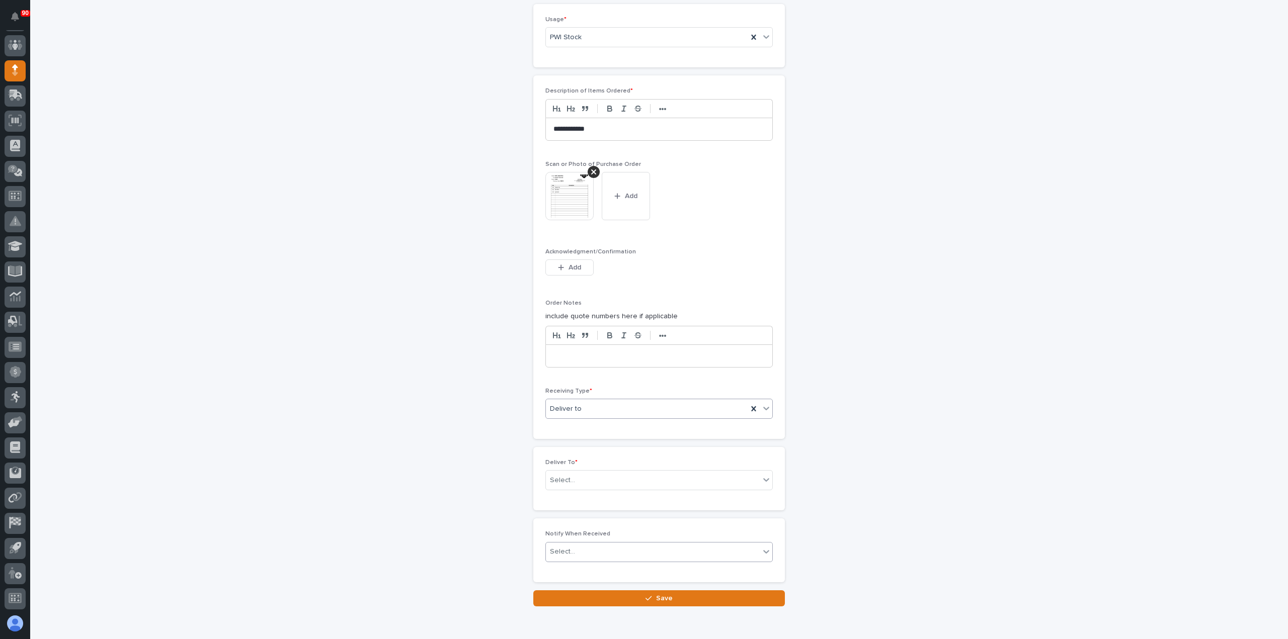
scroll to position [708, 0]
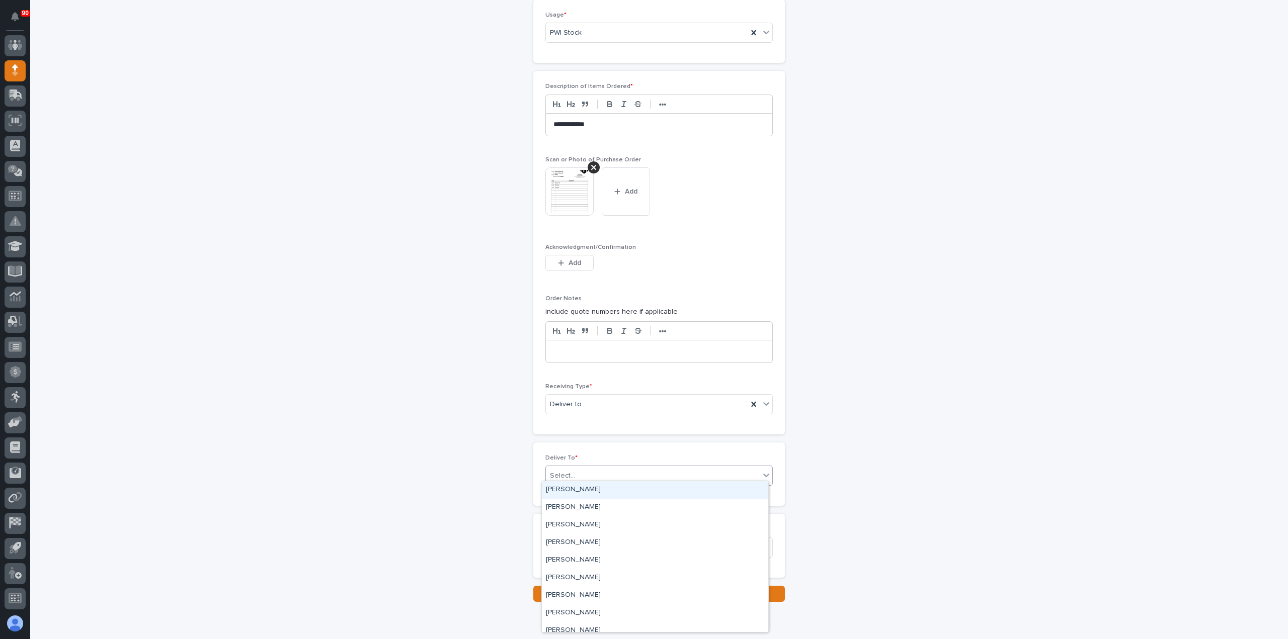
click at [585, 468] on div "Select..." at bounding box center [653, 476] width 214 height 17
type input "***"
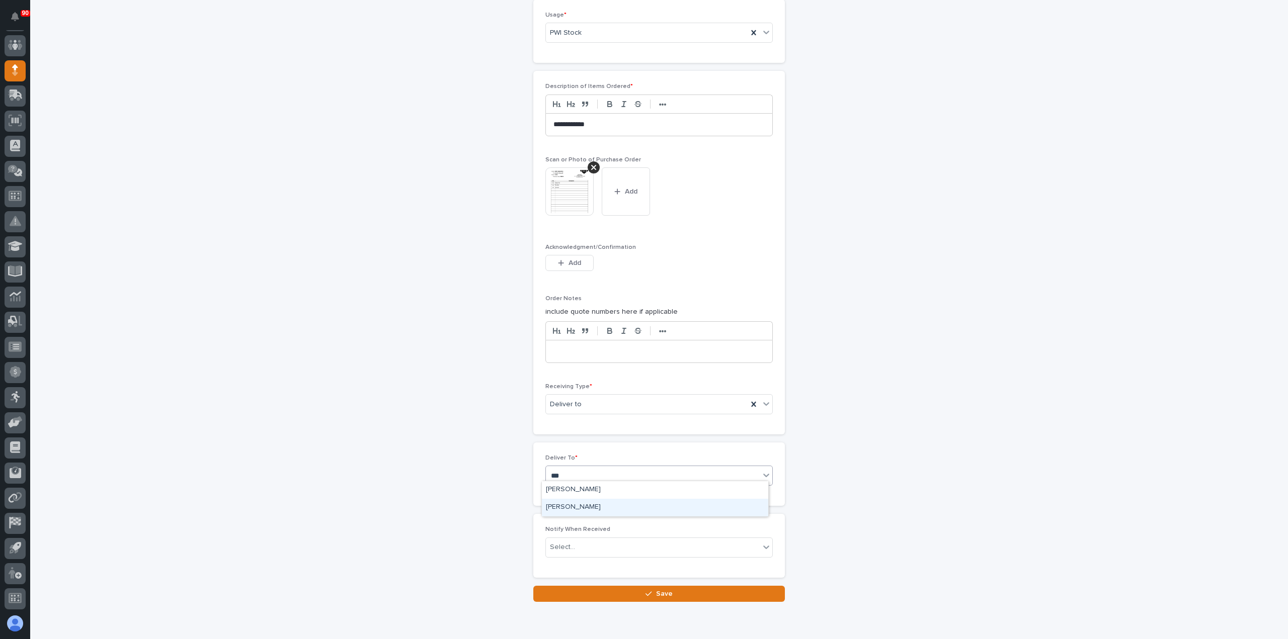
click at [583, 505] on div "Austin Schwartz" at bounding box center [655, 508] width 226 height 18
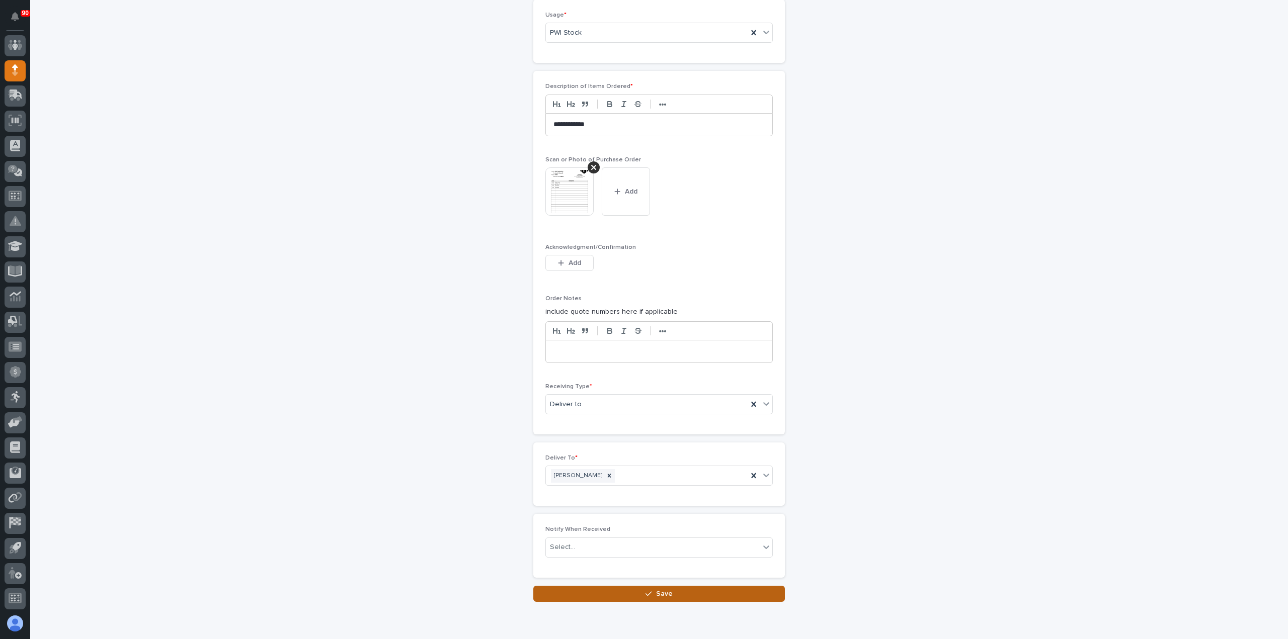
click at [649, 591] on div "button" at bounding box center [651, 594] width 10 height 7
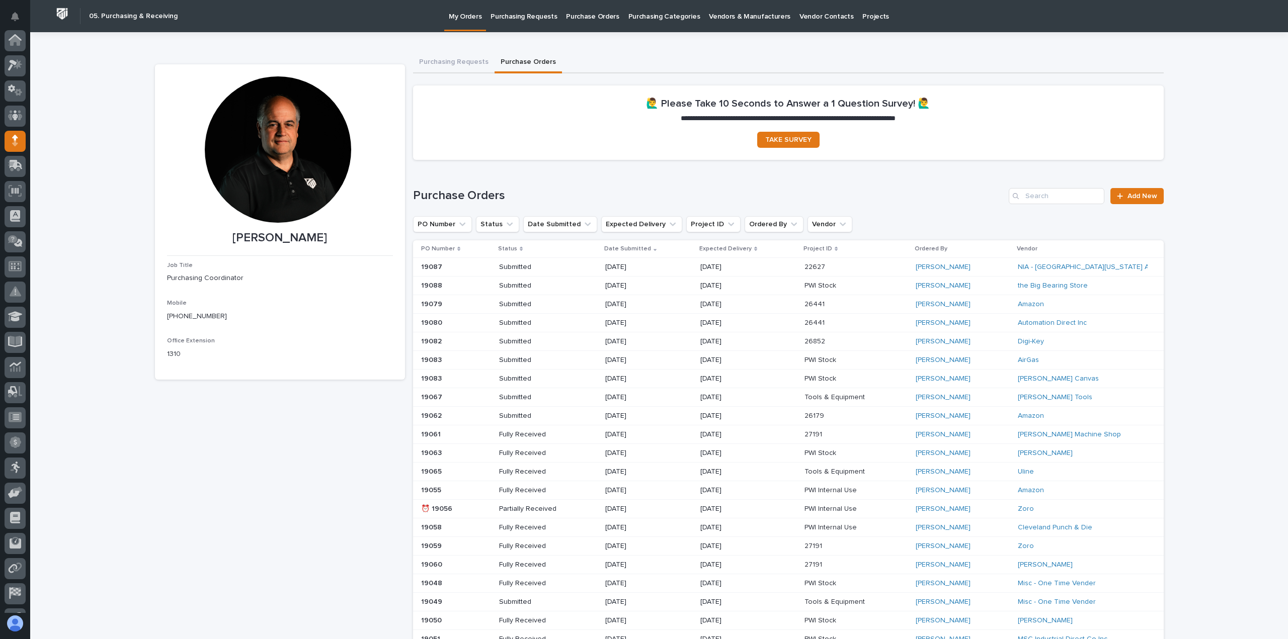
scroll to position [70, 0]
click at [1133, 194] on span "Add New" at bounding box center [1143, 196] width 30 height 7
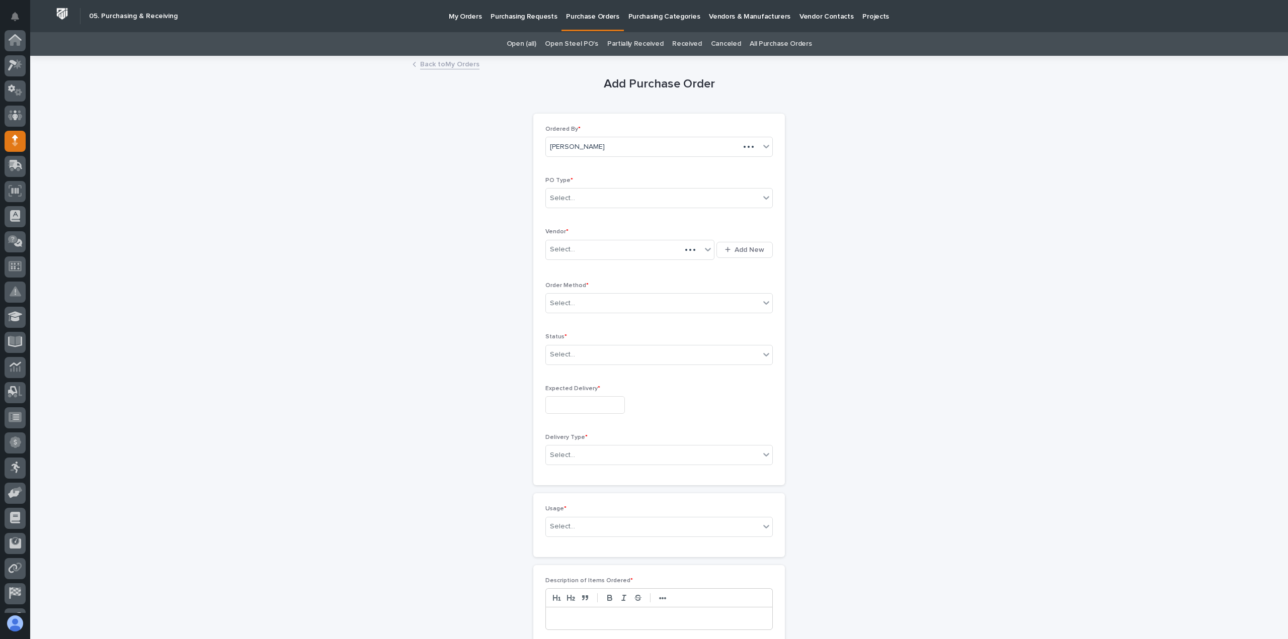
scroll to position [70, 0]
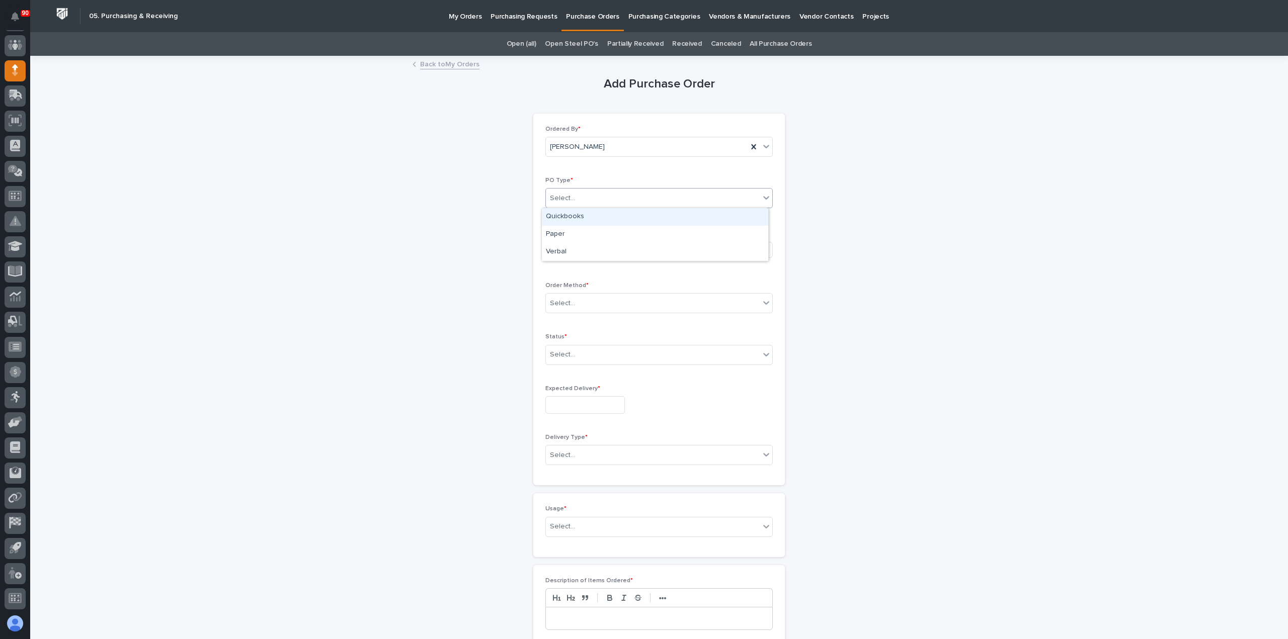
click at [577, 196] on div "Select..." at bounding box center [653, 198] width 214 height 17
click at [575, 234] on div "Paper" at bounding box center [655, 235] width 226 height 18
click at [577, 247] on div "Select..." at bounding box center [623, 250] width 155 height 17
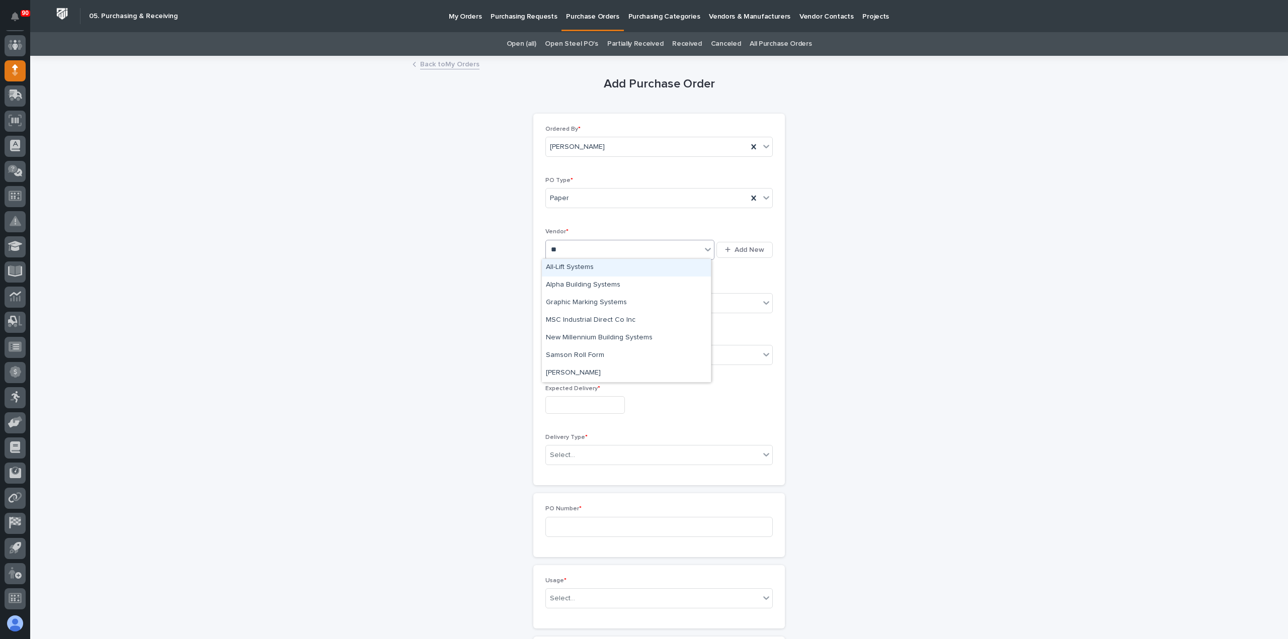
type input "***"
click at [589, 268] on div "MSC Industrial Direct Co Inc" at bounding box center [626, 268] width 169 height 18
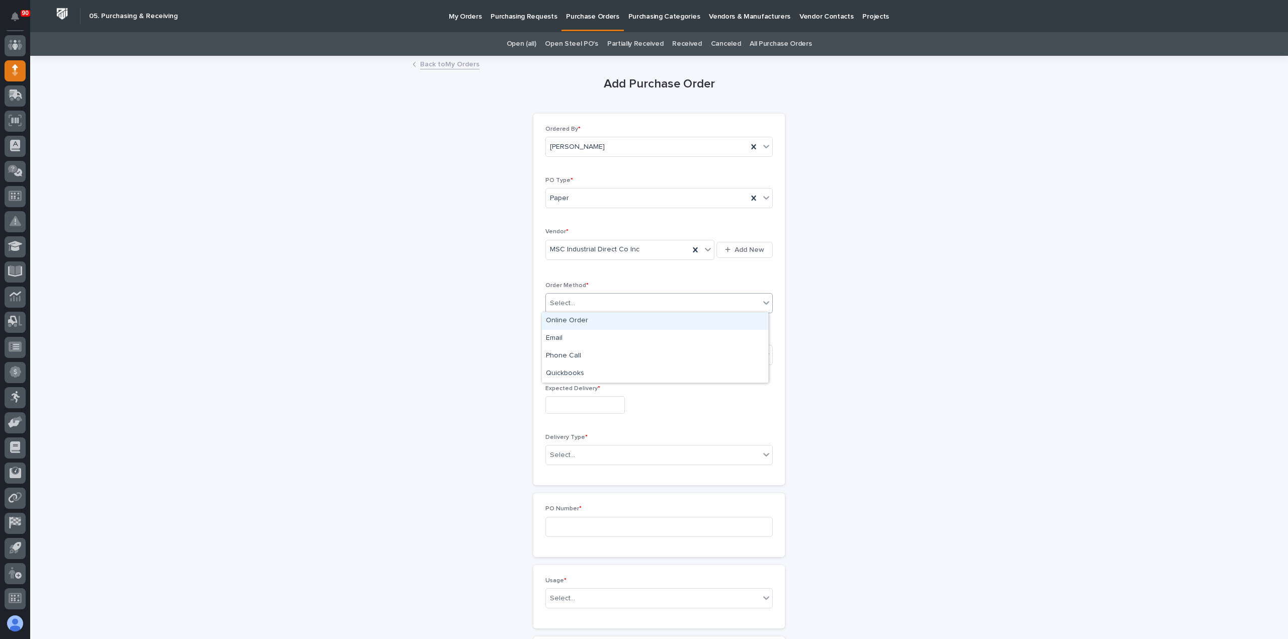
click at [605, 299] on div "Select..." at bounding box center [653, 303] width 214 height 17
click at [577, 323] on div "Online Order" at bounding box center [655, 321] width 226 height 18
click at [598, 354] on div "Select..." at bounding box center [653, 355] width 214 height 17
click at [581, 389] on div "Submitted" at bounding box center [655, 390] width 226 height 18
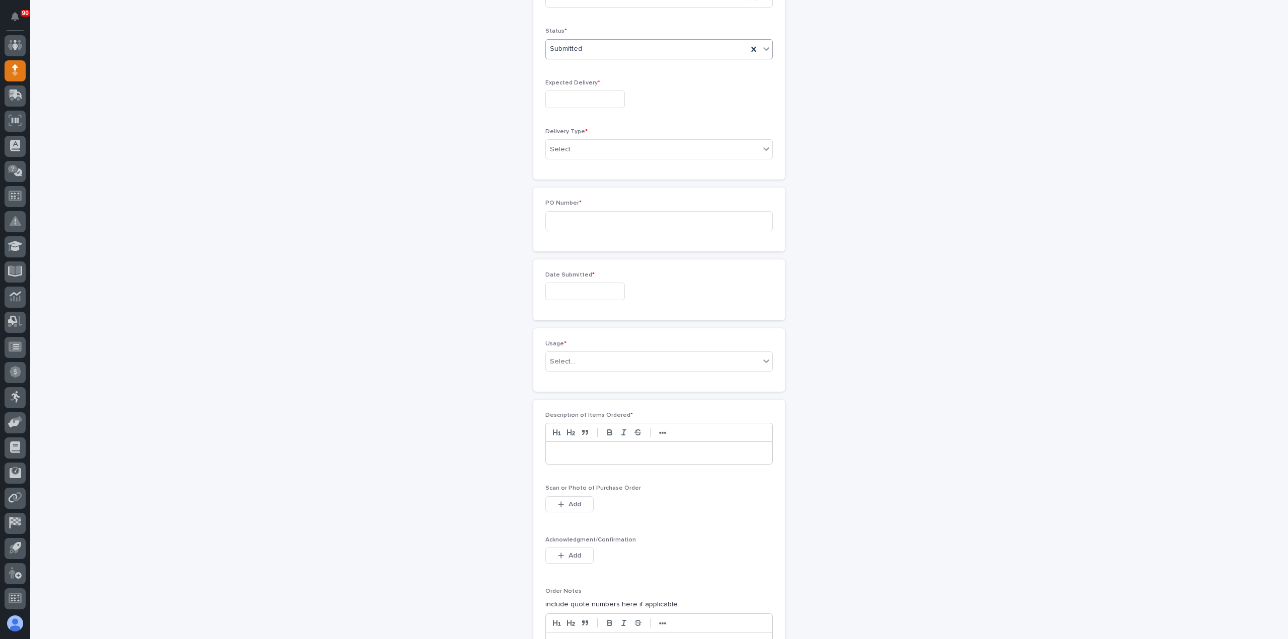
scroll to position [302, 0]
click at [597, 98] on input "text" at bounding box center [584, 104] width 79 height 18
click at [565, 201] on div "14" at bounding box center [562, 204] width 14 height 14
type input "**********"
click at [591, 149] on div "Select..." at bounding box center [653, 153] width 214 height 17
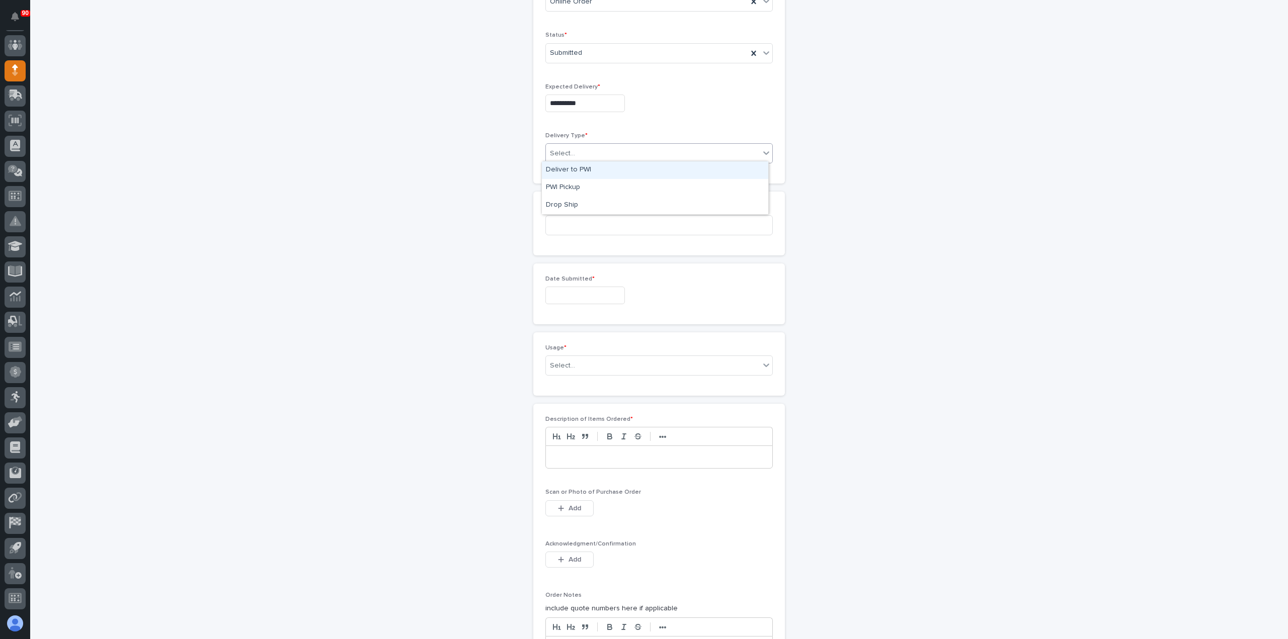
click at [582, 167] on div "Deliver to PWI" at bounding box center [655, 171] width 226 height 18
click at [598, 220] on input at bounding box center [658, 225] width 227 height 20
type input "19090"
click at [591, 291] on input "text" at bounding box center [584, 296] width 79 height 18
click at [546, 207] on div "13" at bounding box center [546, 211] width 14 height 14
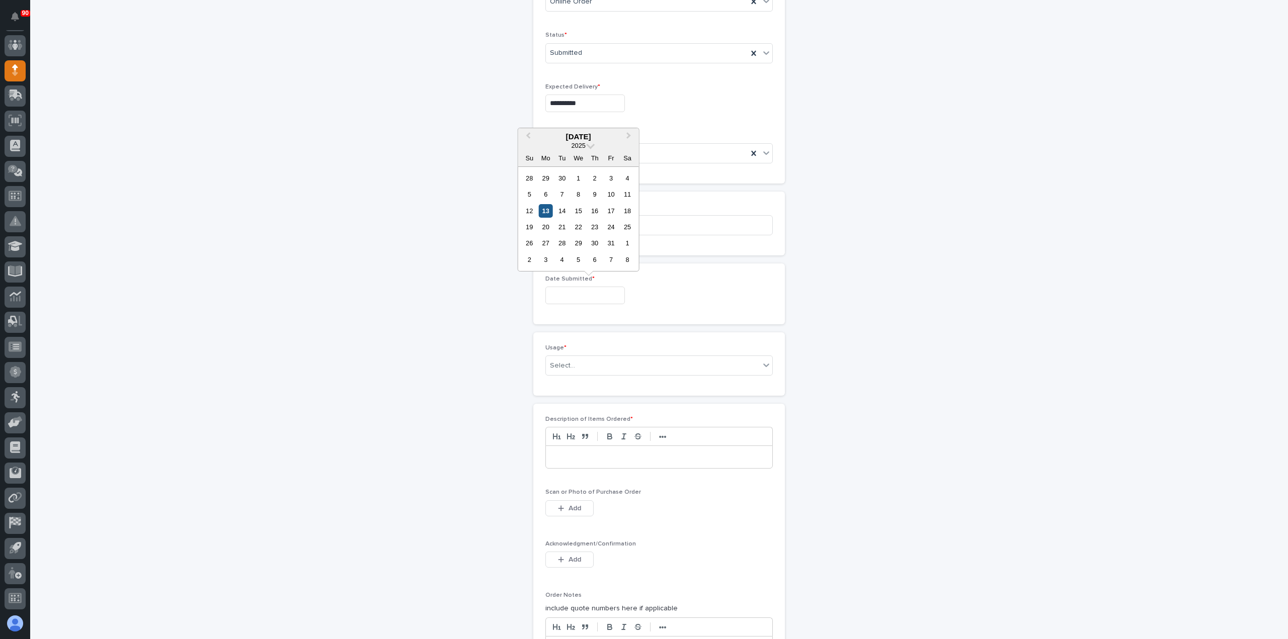
type input "**********"
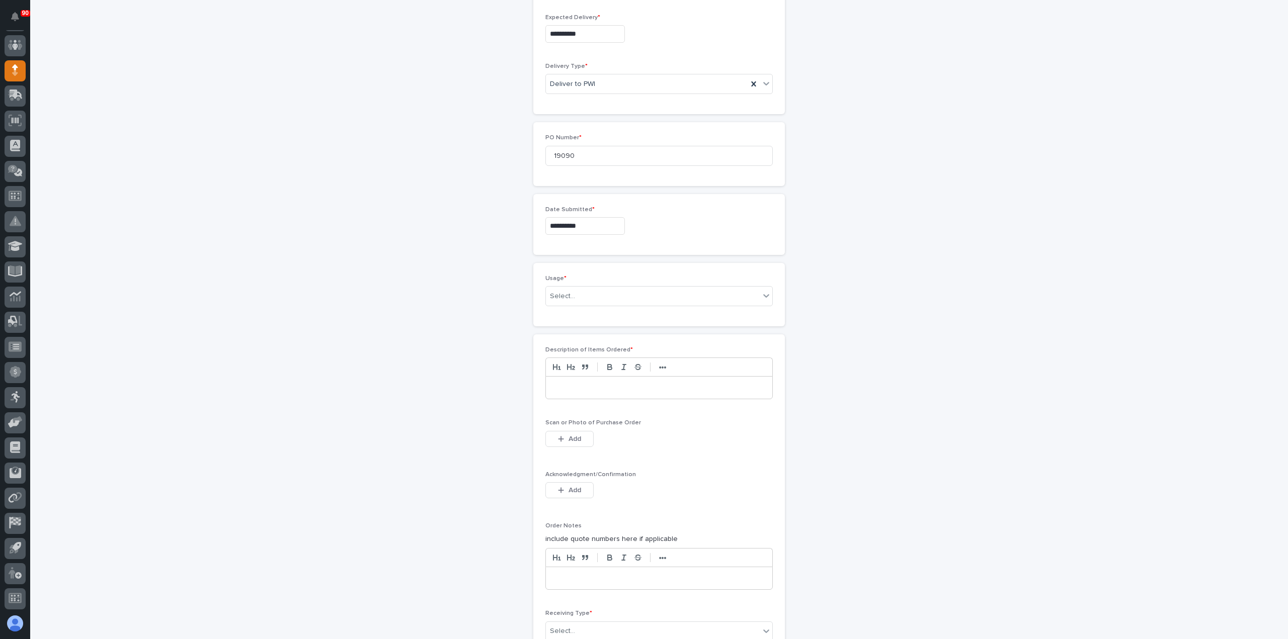
scroll to position [403, 0]
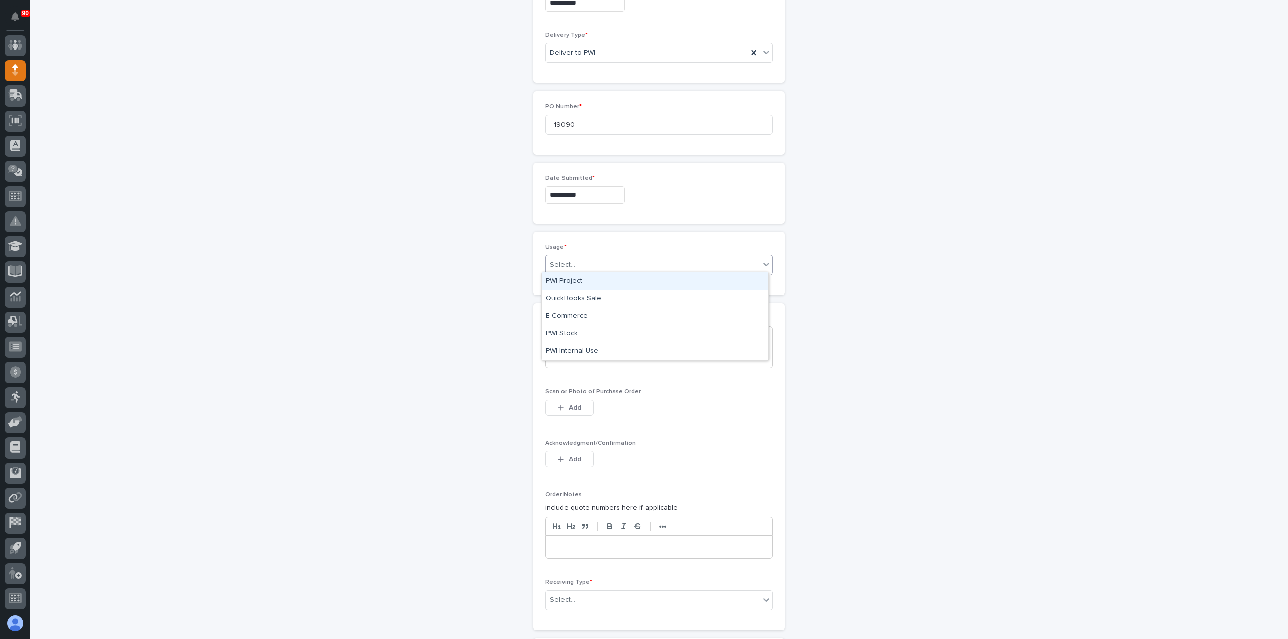
click at [597, 260] on div "Select..." at bounding box center [653, 265] width 214 height 17
click at [573, 349] on div "PWI Internal Use" at bounding box center [655, 352] width 226 height 18
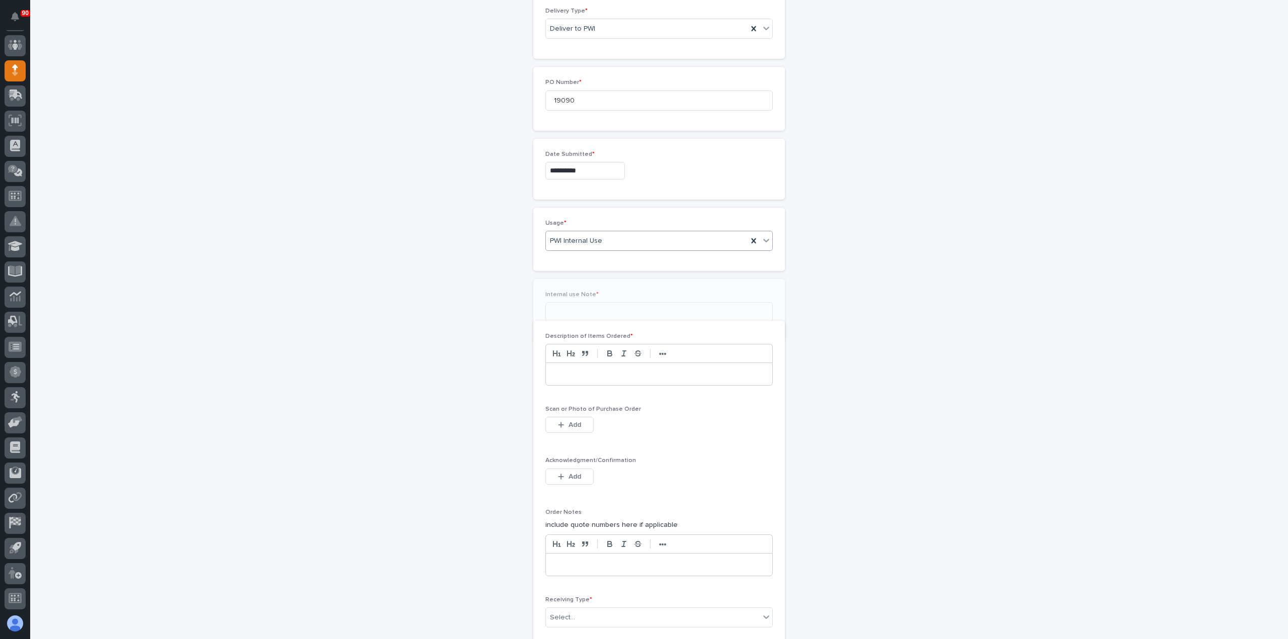
scroll to position [438, 0]
click at [574, 296] on input at bounding box center [658, 301] width 227 height 20
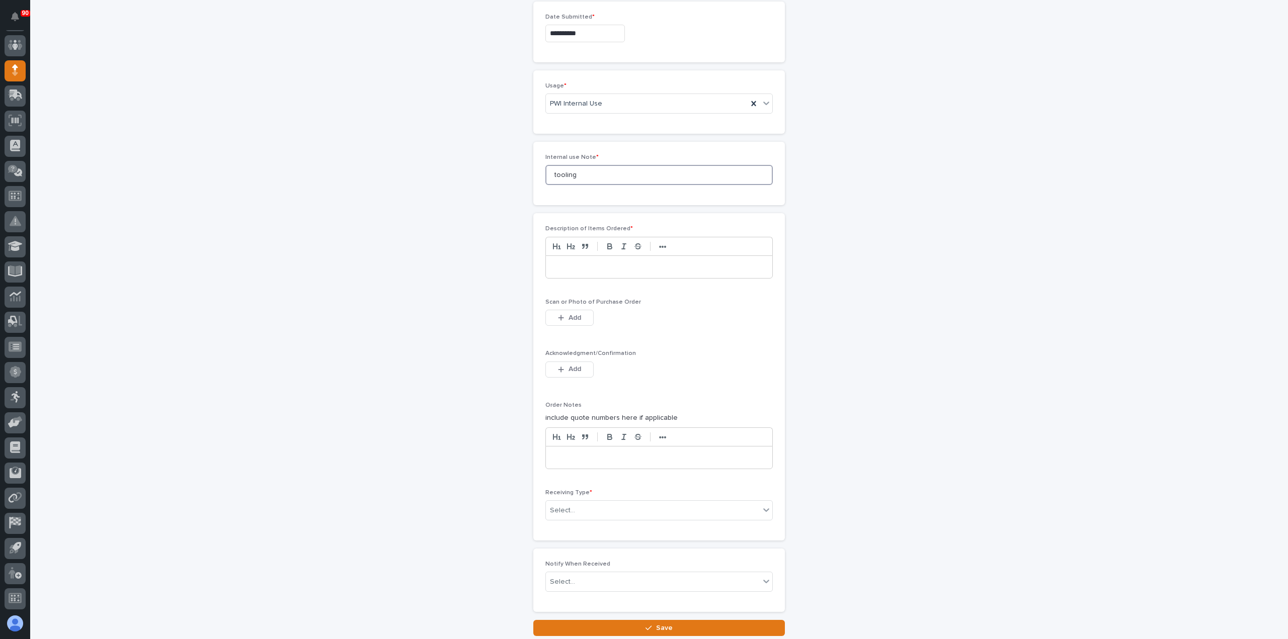
scroll to position [589, 0]
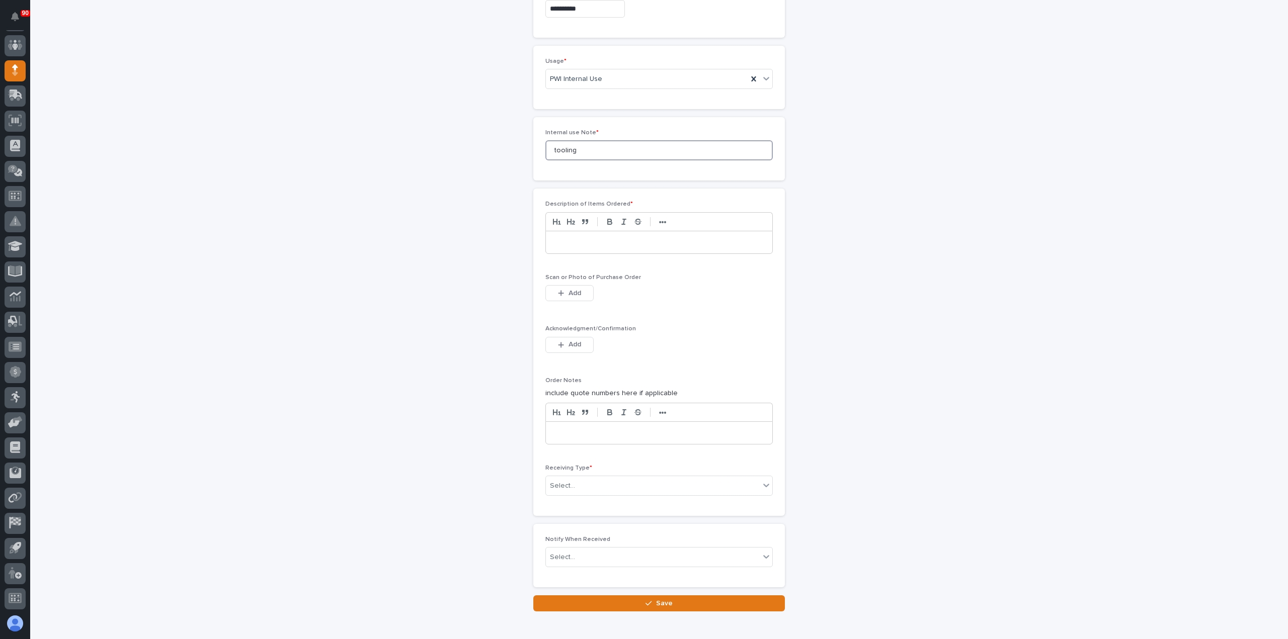
type input "tooling"
click at [565, 238] on p at bounding box center [658, 242] width 211 height 10
click at [561, 290] on div "button" at bounding box center [563, 293] width 10 height 7
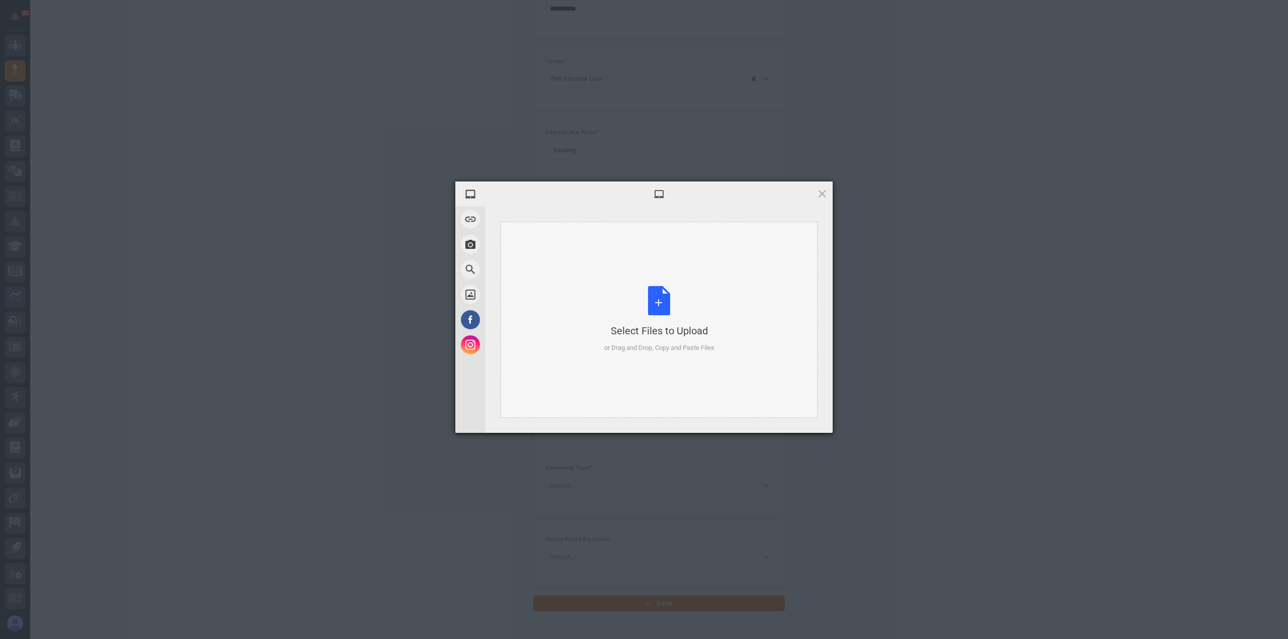
click at [655, 292] on div "Select Files to Upload or Drag and Drop, Copy and Paste Files" at bounding box center [659, 319] width 110 height 67
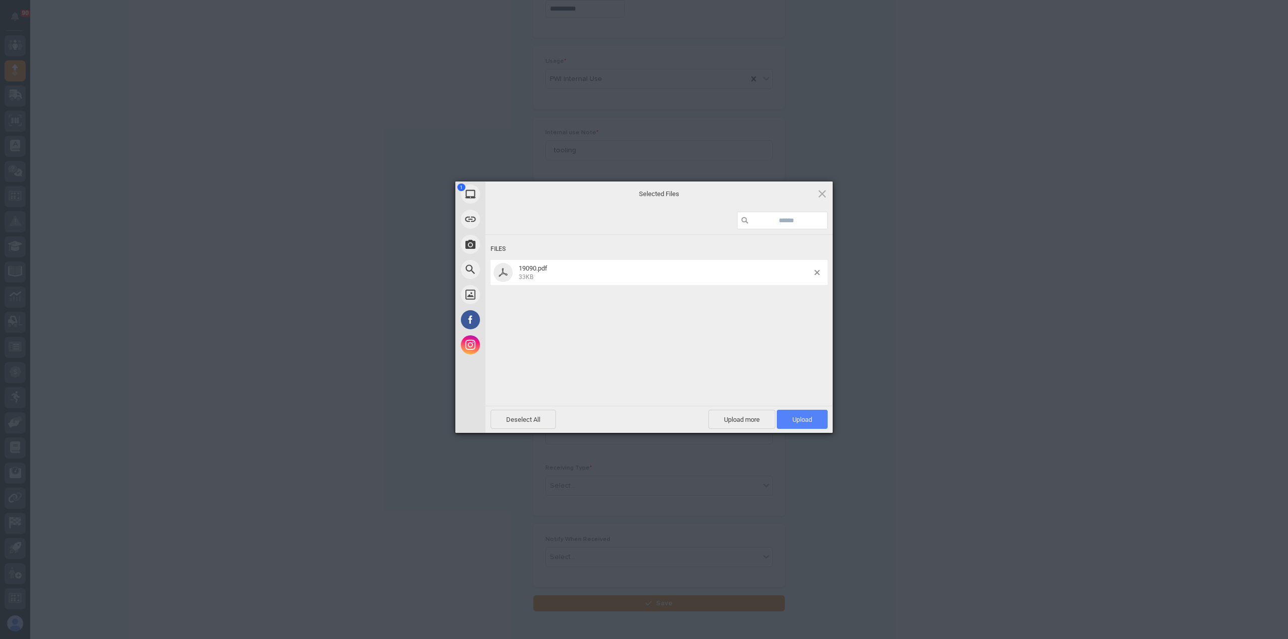
click at [807, 416] on span "Upload 1" at bounding box center [802, 420] width 20 height 8
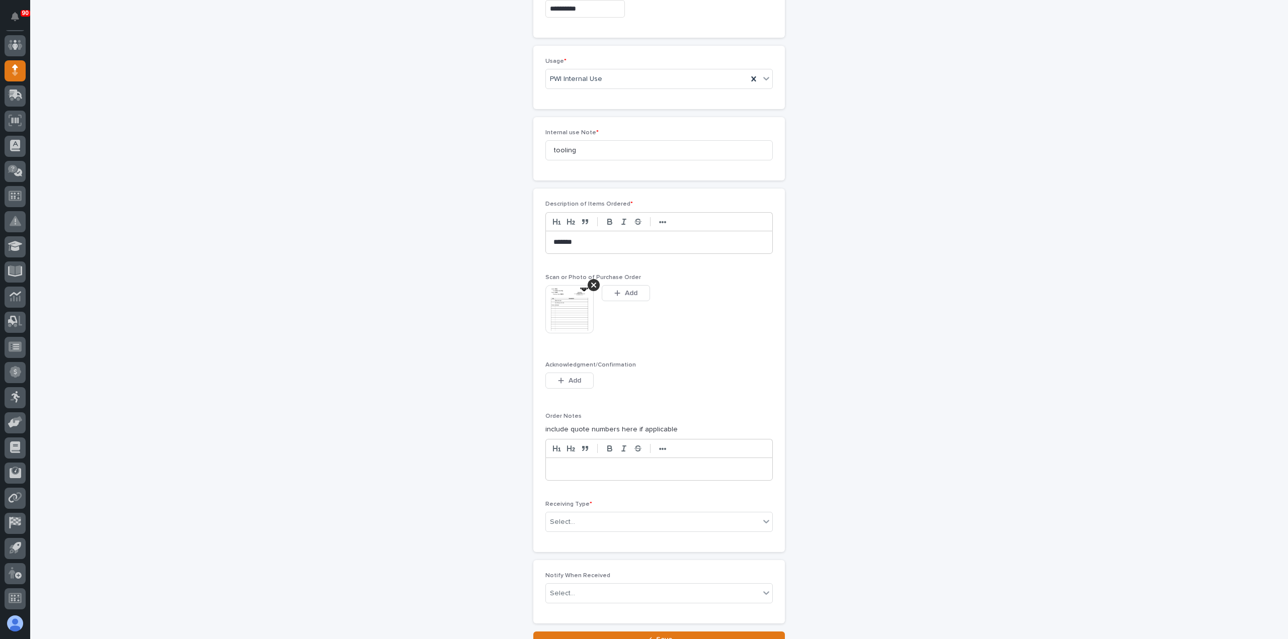
scroll to position [607, 0]
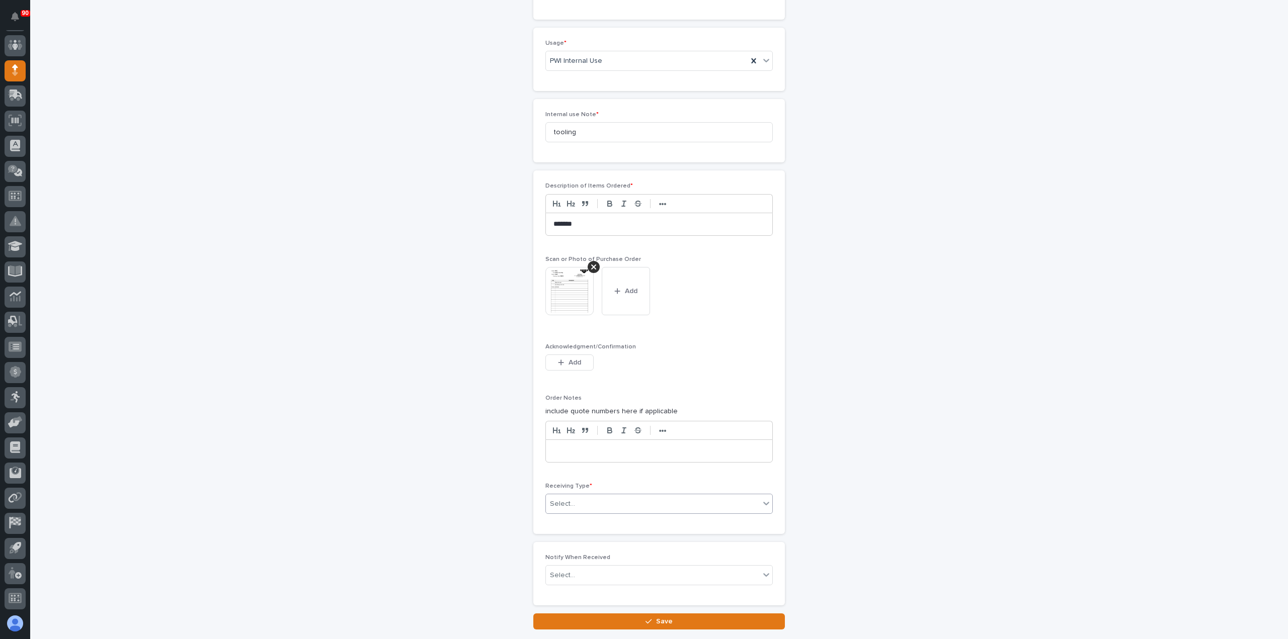
click at [579, 498] on div "Select..." at bounding box center [653, 504] width 214 height 17
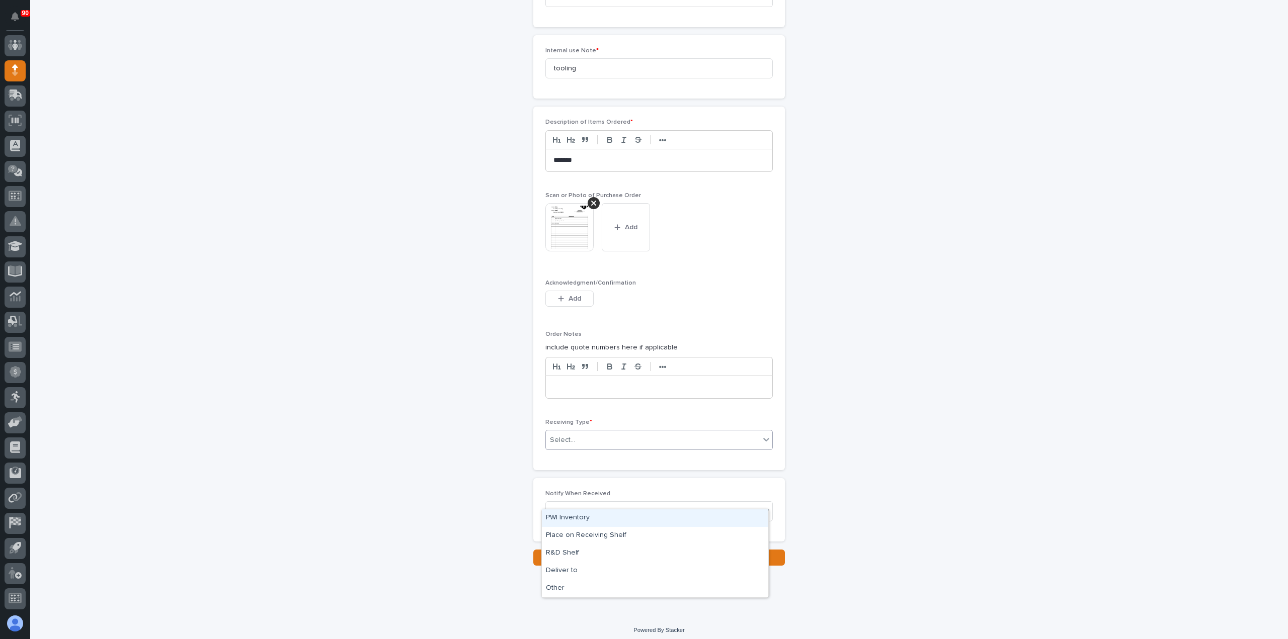
scroll to position [671, 0]
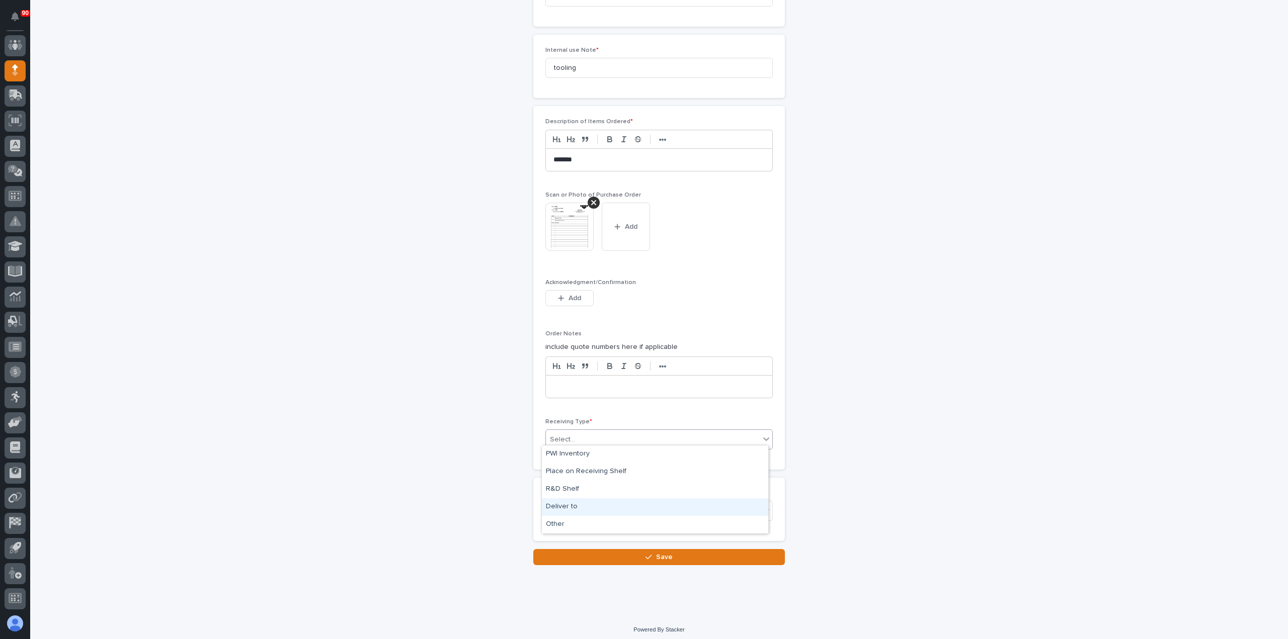
click at [571, 504] on div "Deliver to" at bounding box center [655, 508] width 226 height 18
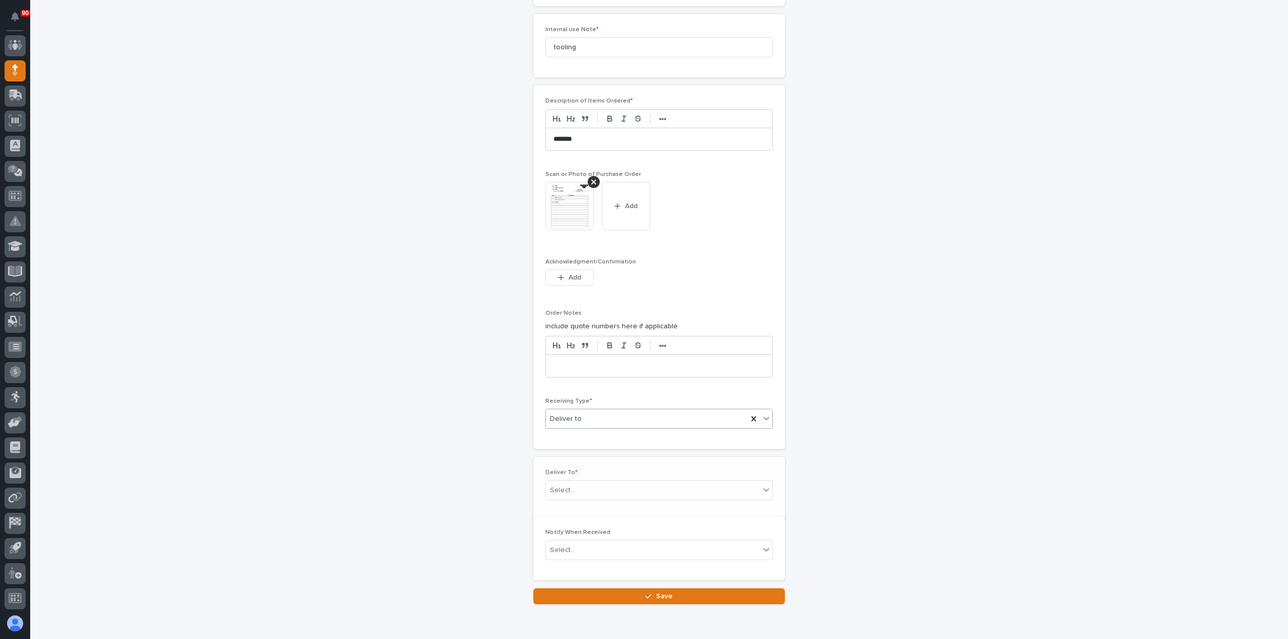
scroll to position [707, 0]
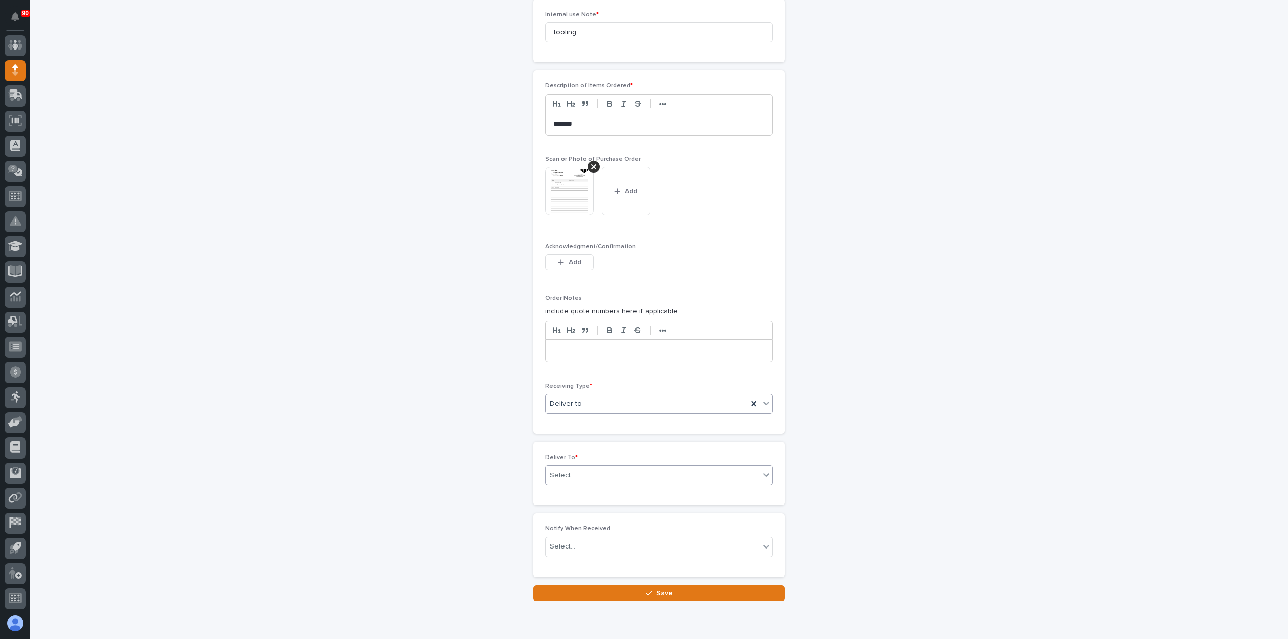
click at [581, 470] on div "Select..." at bounding box center [653, 475] width 214 height 17
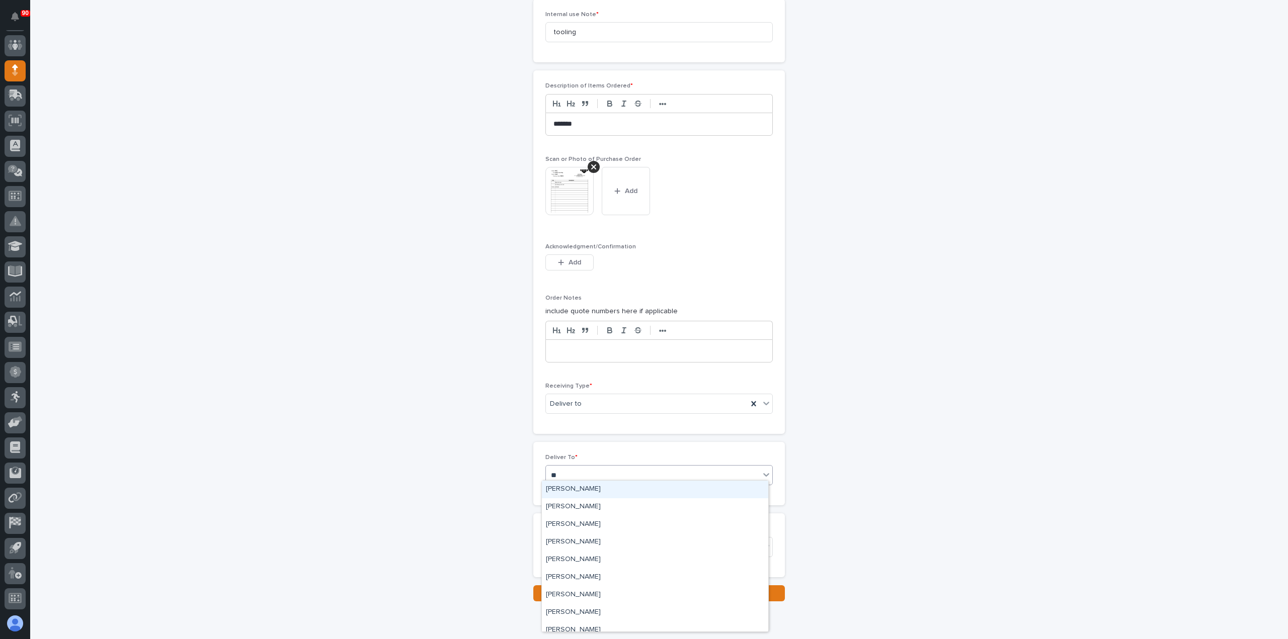
type input "***"
click at [575, 510] on div "[PERSON_NAME]" at bounding box center [655, 508] width 226 height 18
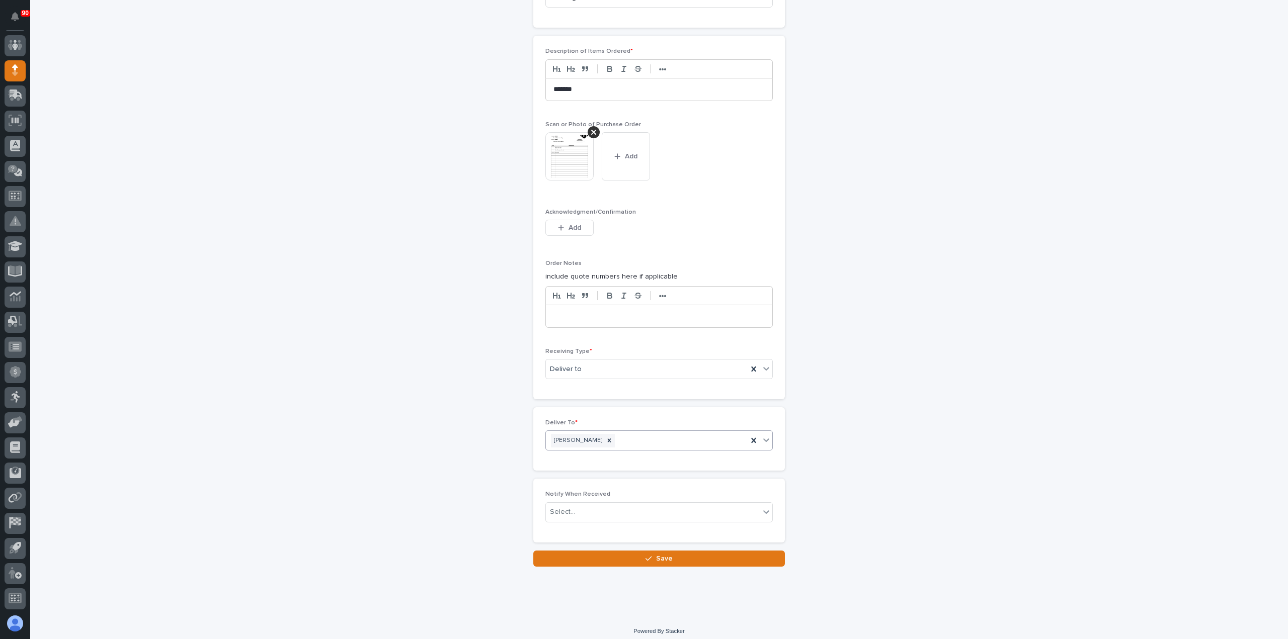
scroll to position [743, 0]
click at [661, 553] on span "Save" at bounding box center [664, 557] width 17 height 9
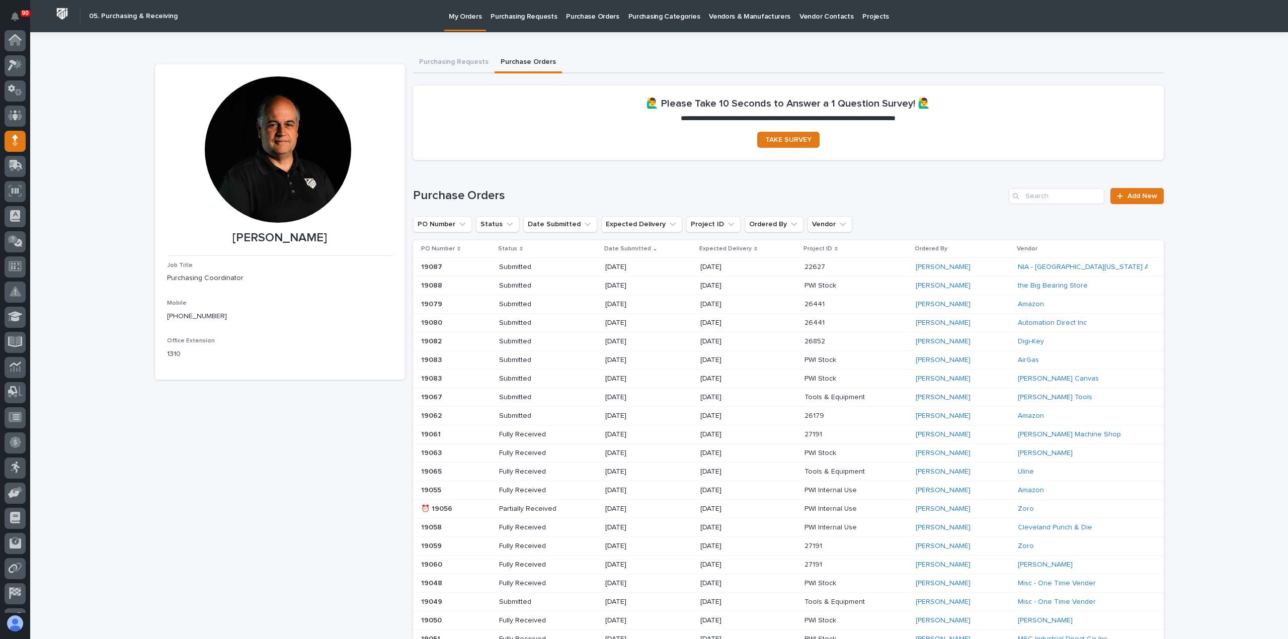
scroll to position [70, 0]
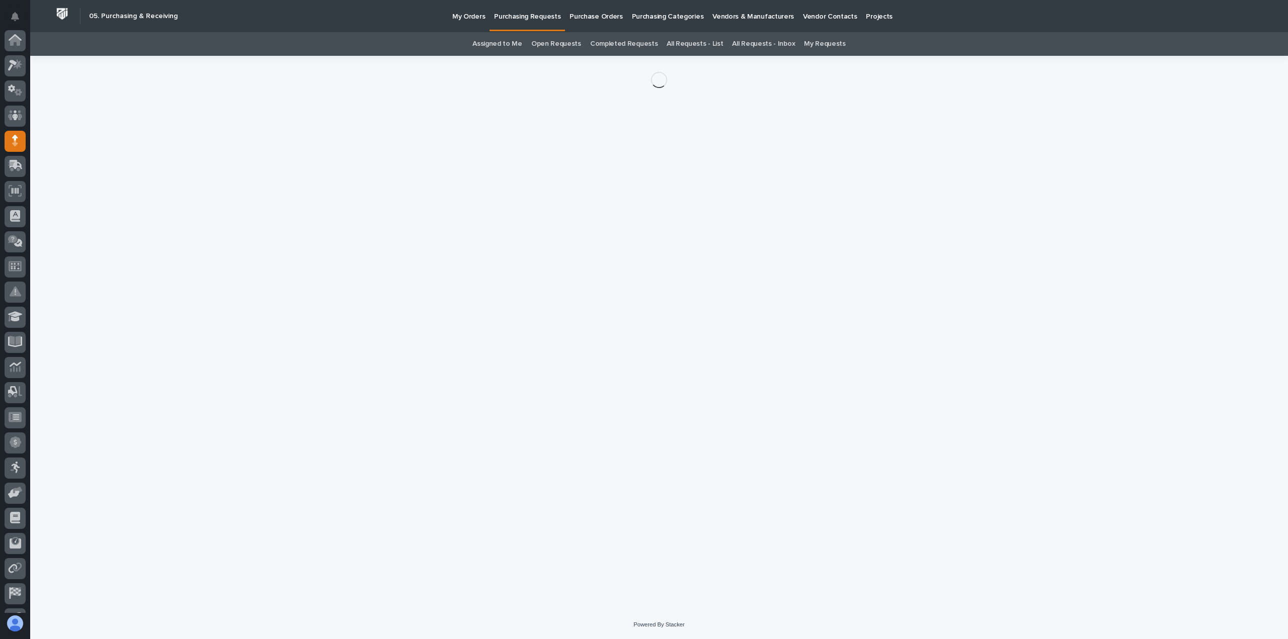
scroll to position [70, 0]
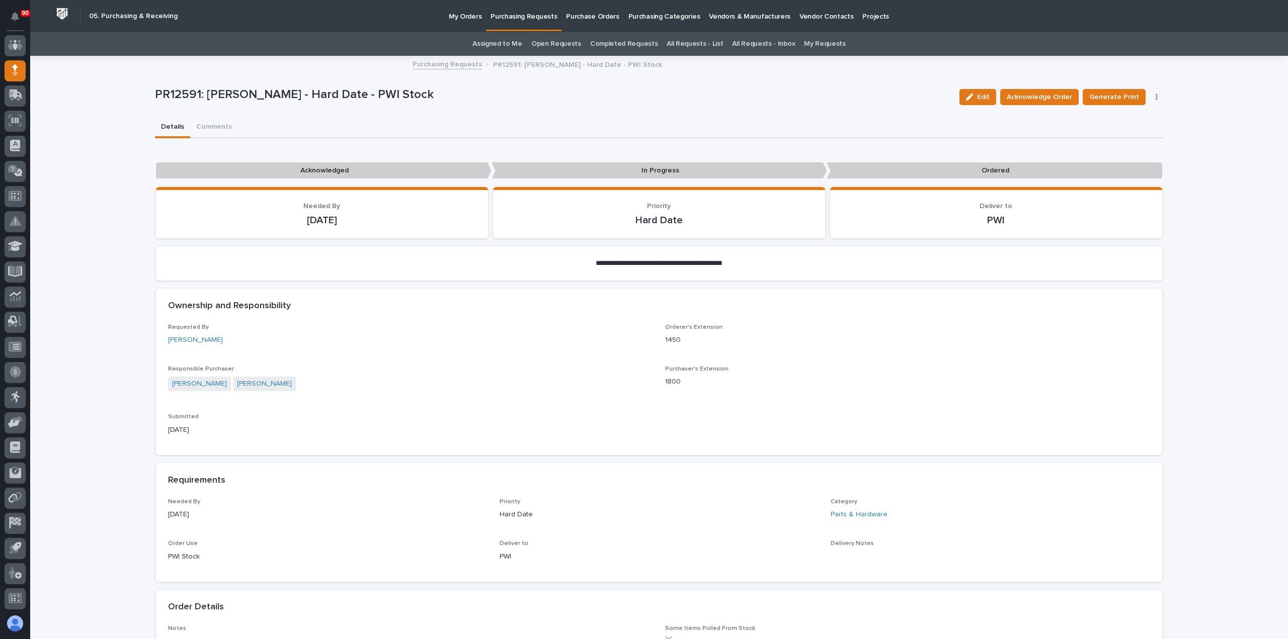
drag, startPoint x: 965, startPoint y: 94, endPoint x: 967, endPoint y: 111, distance: 16.7
click at [967, 111] on div "Edit Acknowledge Order Generate Print Cancel Order Edit Linked PO's" at bounding box center [1059, 97] width 208 height 40
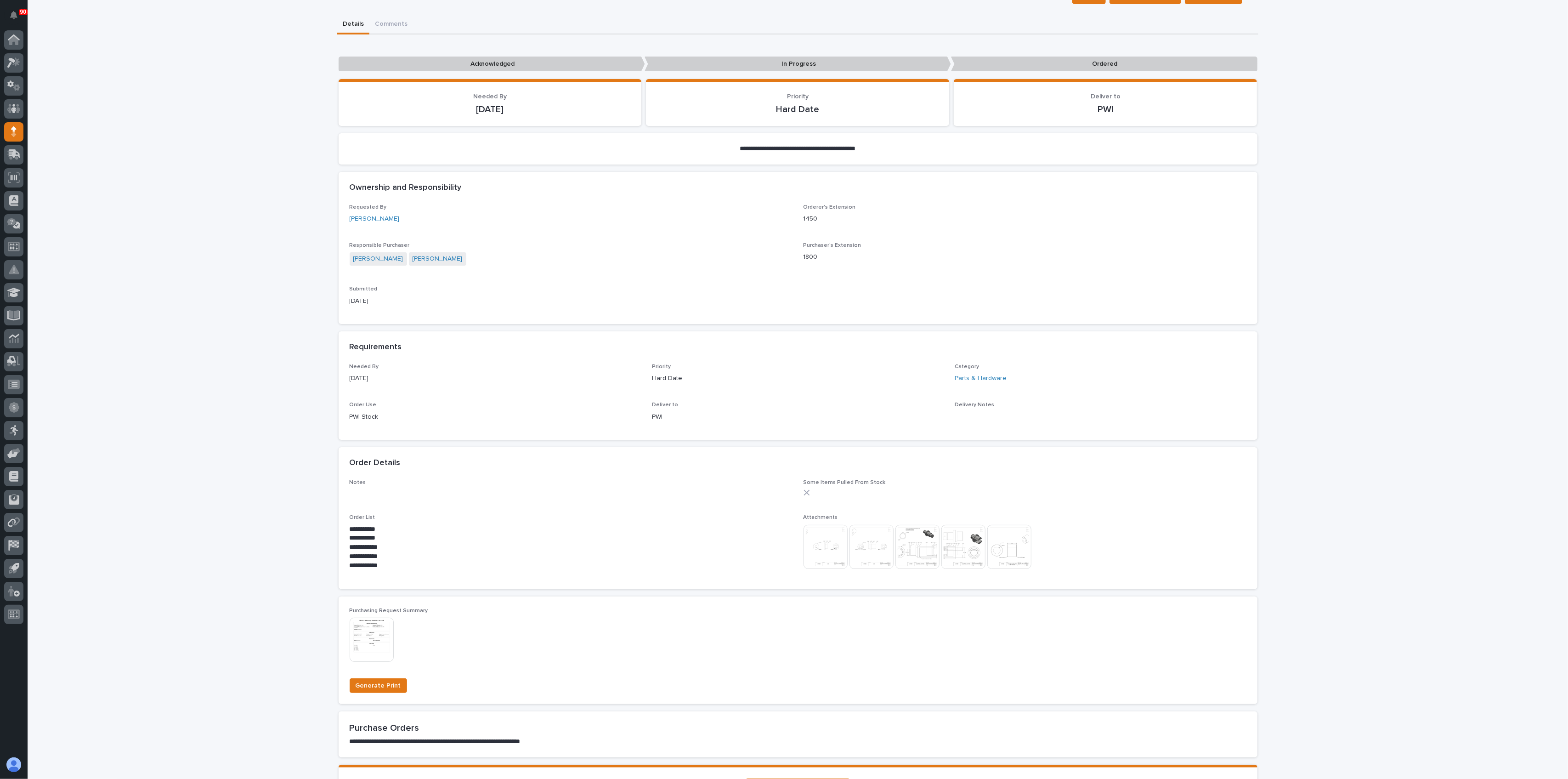
scroll to position [0, 0]
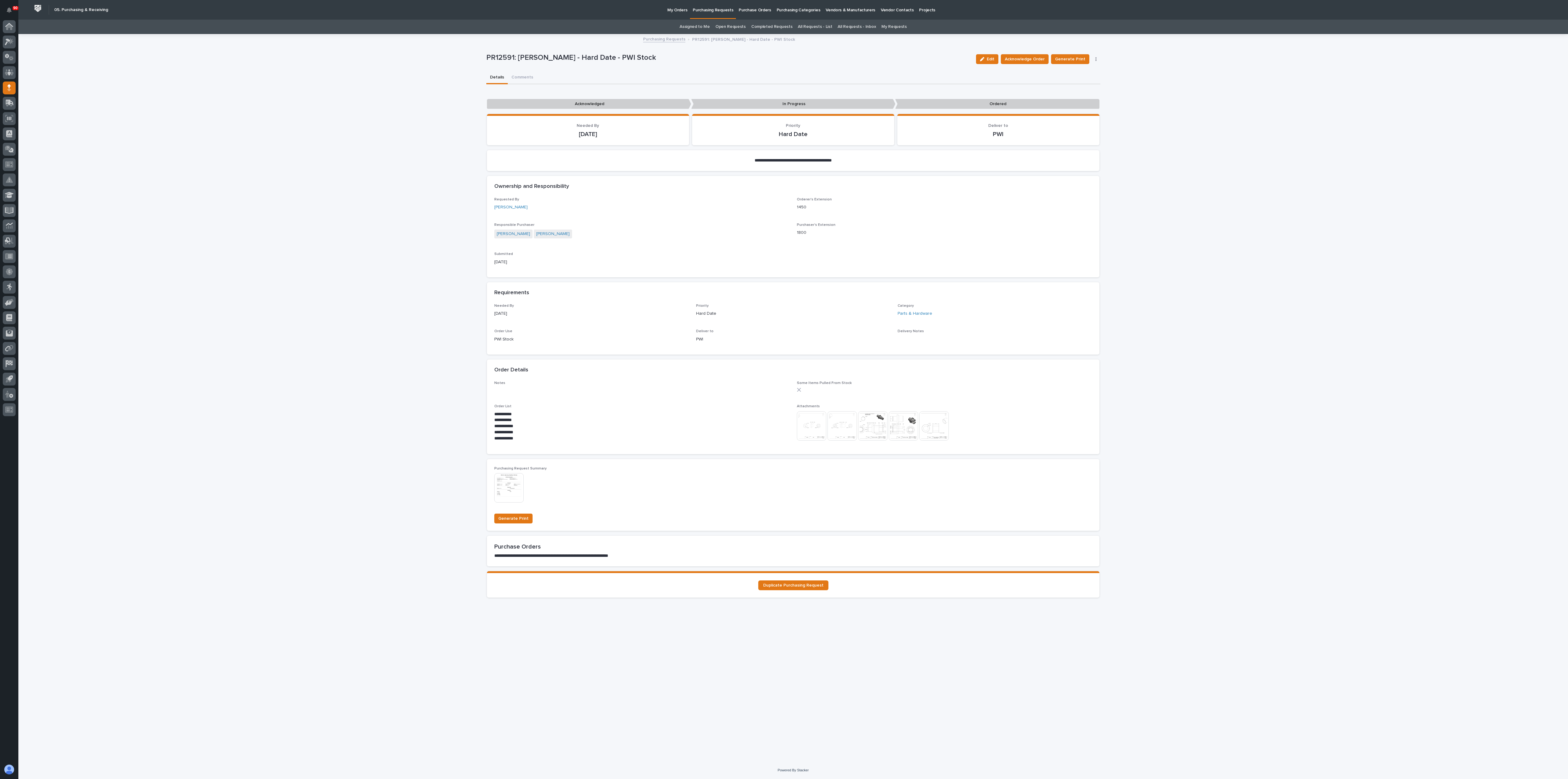
click at [783, 389] on img at bounding box center [811, 426] width 29 height 29
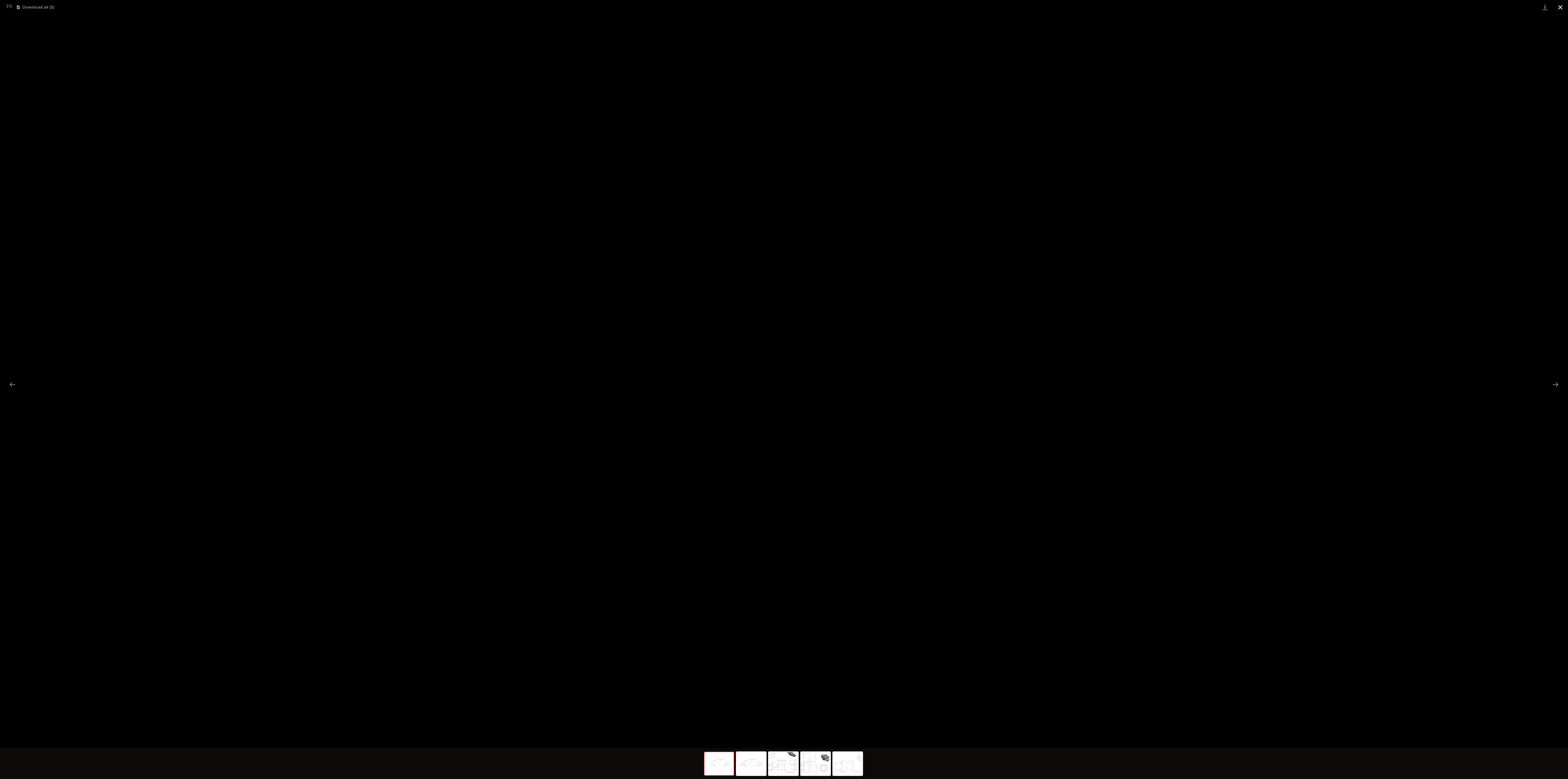
click at [783, 8] on button "Close gallery" at bounding box center [1560, 7] width 15 height 15
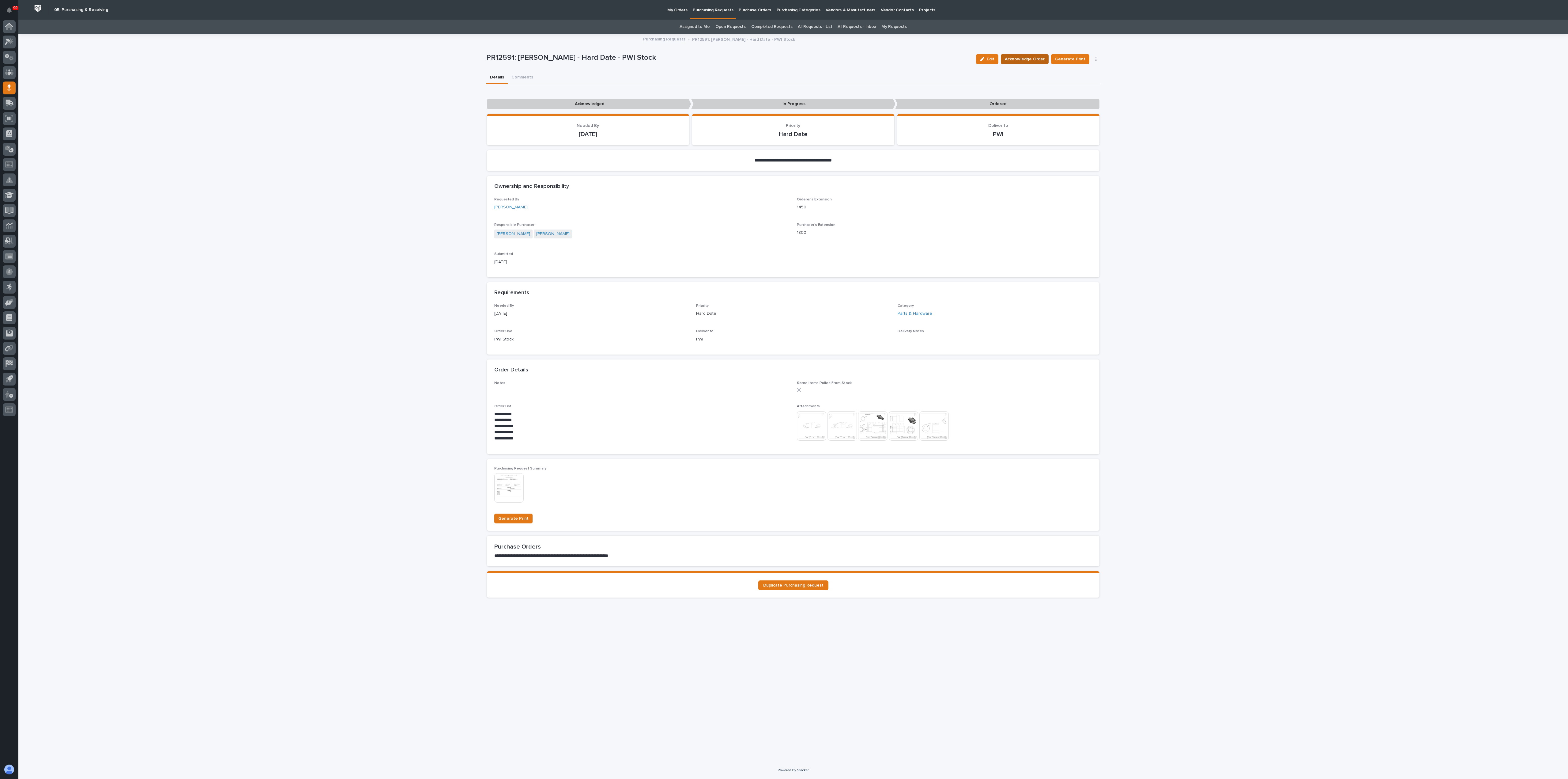
click at [783, 57] on span "Acknowledge Order" at bounding box center [1024, 59] width 40 height 7
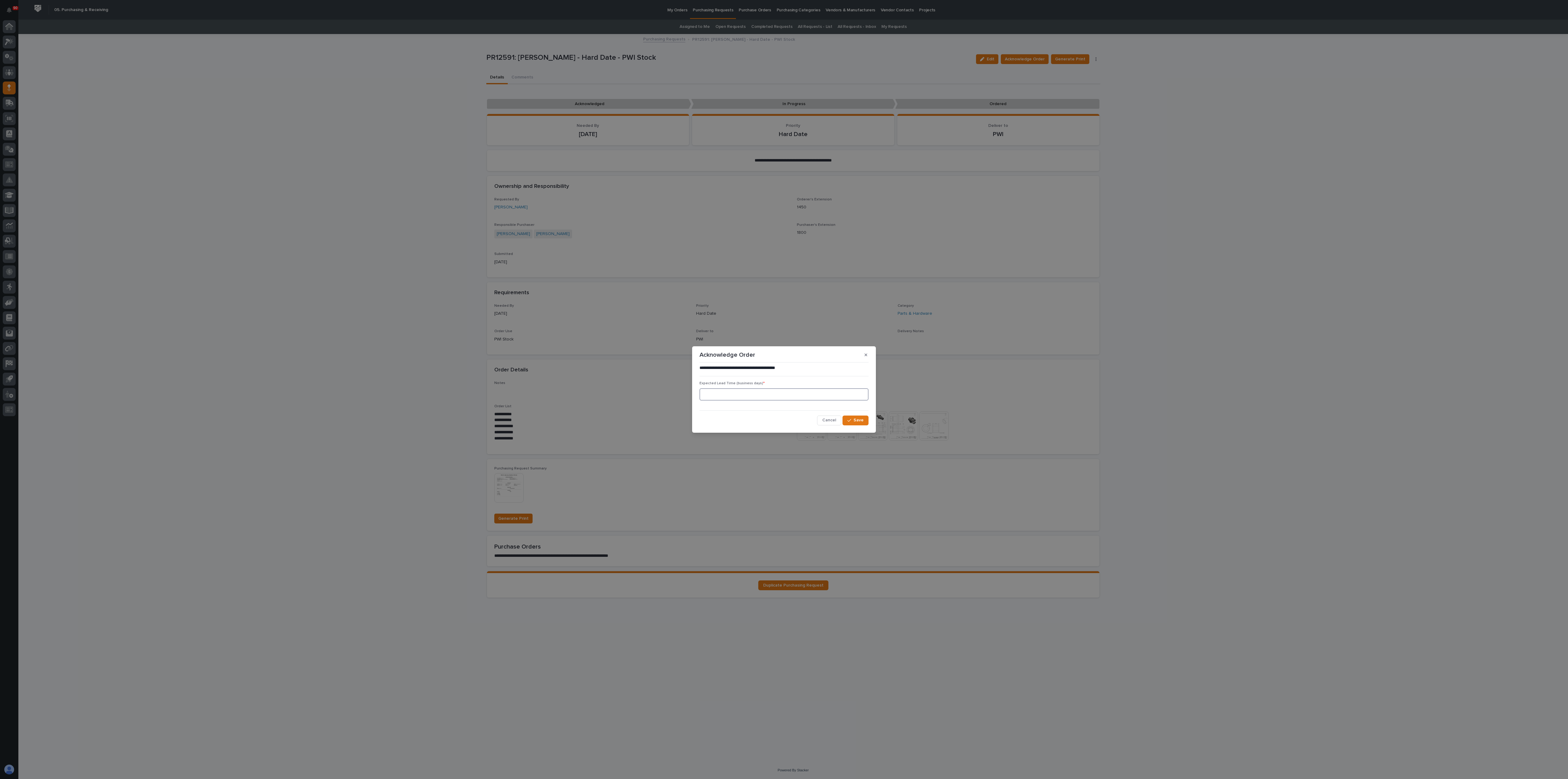
click at [744, 389] on input at bounding box center [784, 394] width 169 height 12
type input "15"
click at [783, 389] on button "Save" at bounding box center [855, 420] width 26 height 10
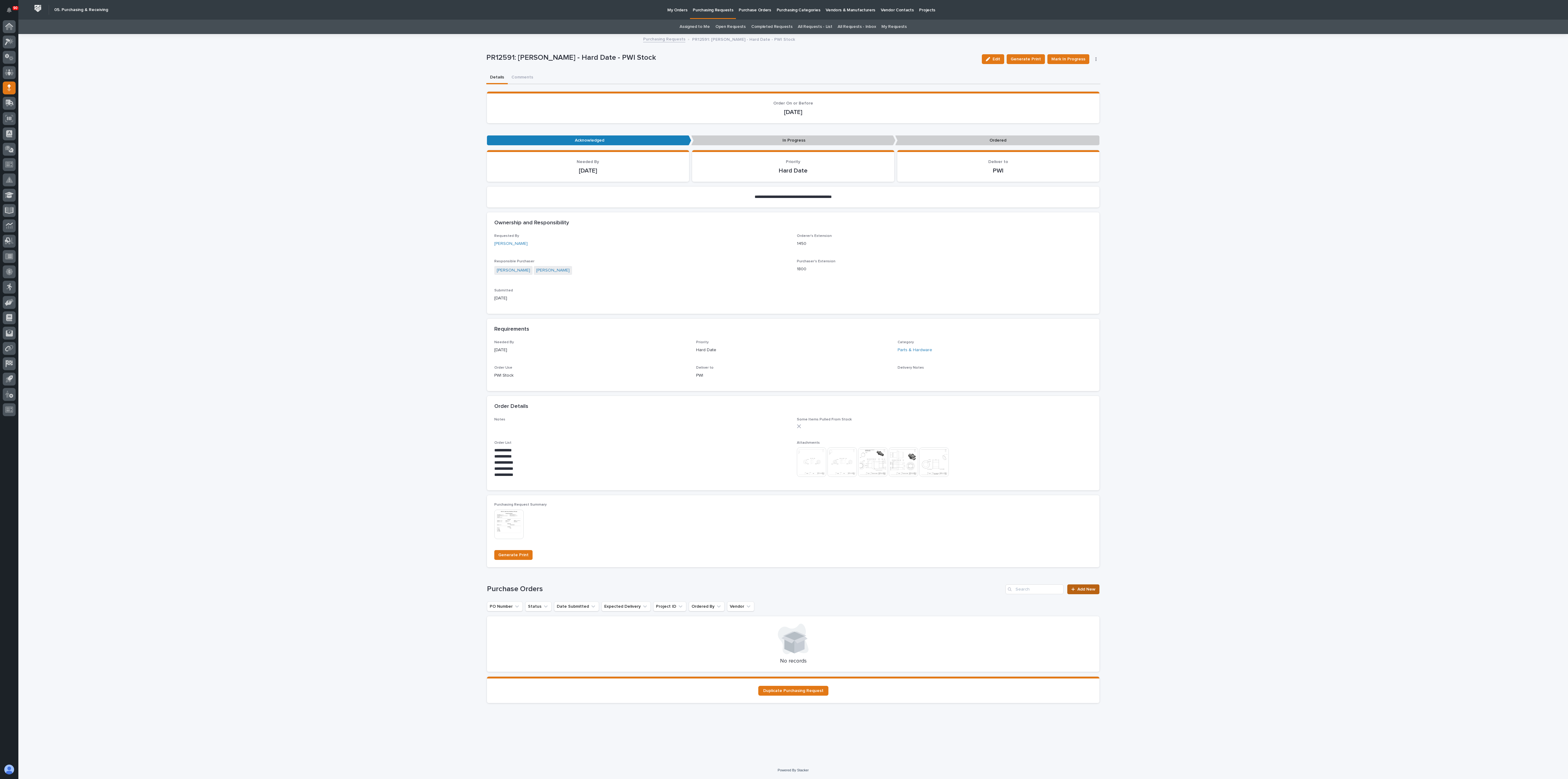
click at [783, 389] on span "Add New" at bounding box center [1087, 589] width 18 height 4
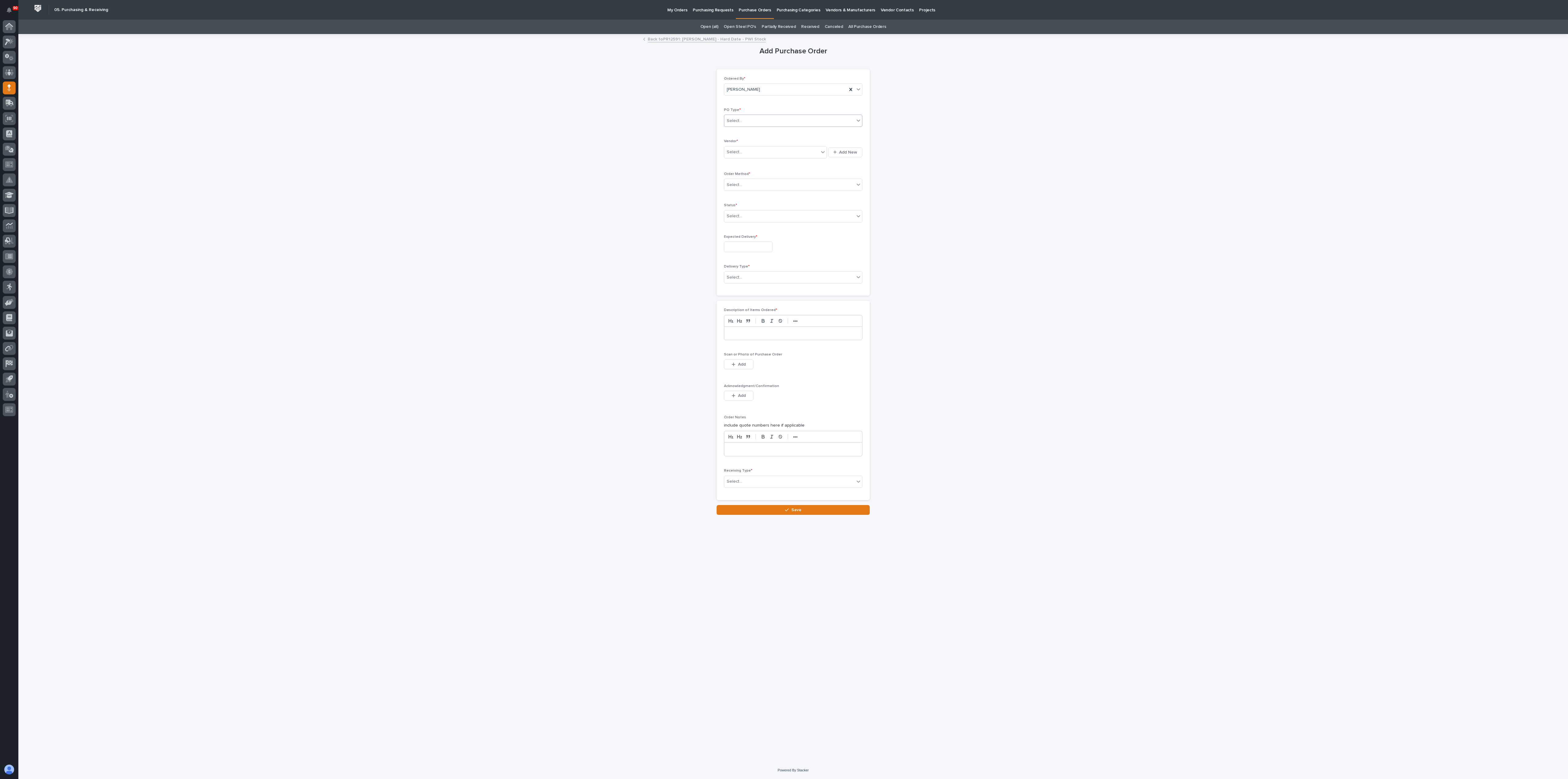
click at [767, 116] on div "Select..." at bounding box center [789, 121] width 130 height 10
click at [738, 141] on div "Paper" at bounding box center [793, 144] width 138 height 11
click at [749, 149] on div "Select..." at bounding box center [771, 152] width 94 height 10
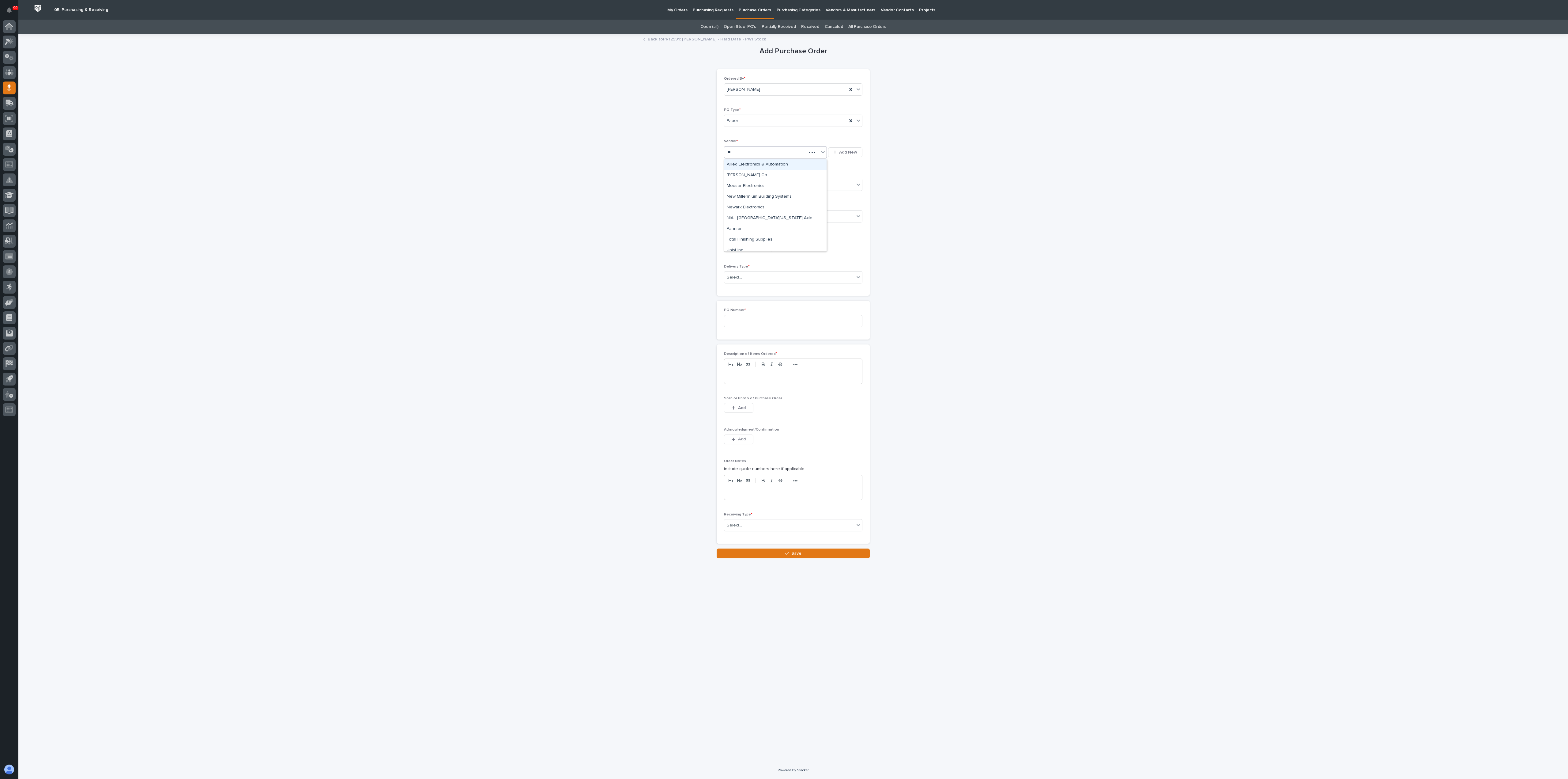
type input "***"
click at [749, 161] on div "NIA - [GEOGRAPHIC_DATA][US_STATE] Axle" at bounding box center [775, 165] width 102 height 11
click at [754, 191] on div "Select..." at bounding box center [789, 196] width 130 height 10
click at [736, 206] on div "Email" at bounding box center [793, 208] width 138 height 11
click at [748, 222] on div "Select..." at bounding box center [789, 227] width 130 height 10
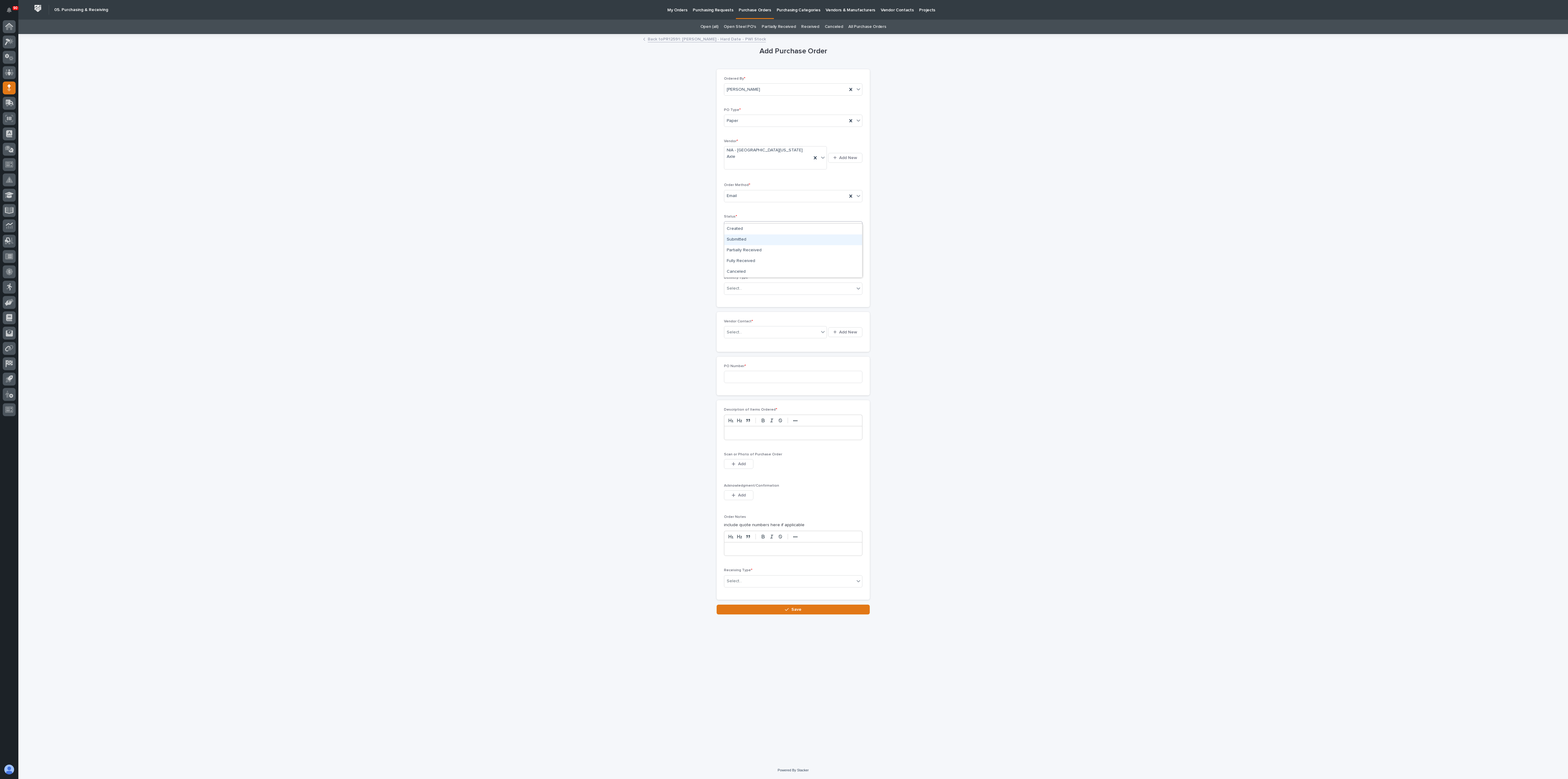
click at [743, 235] on div "Submitted" at bounding box center [793, 240] width 138 height 11
click at [741, 253] on input "text" at bounding box center [747, 258] width 48 height 11
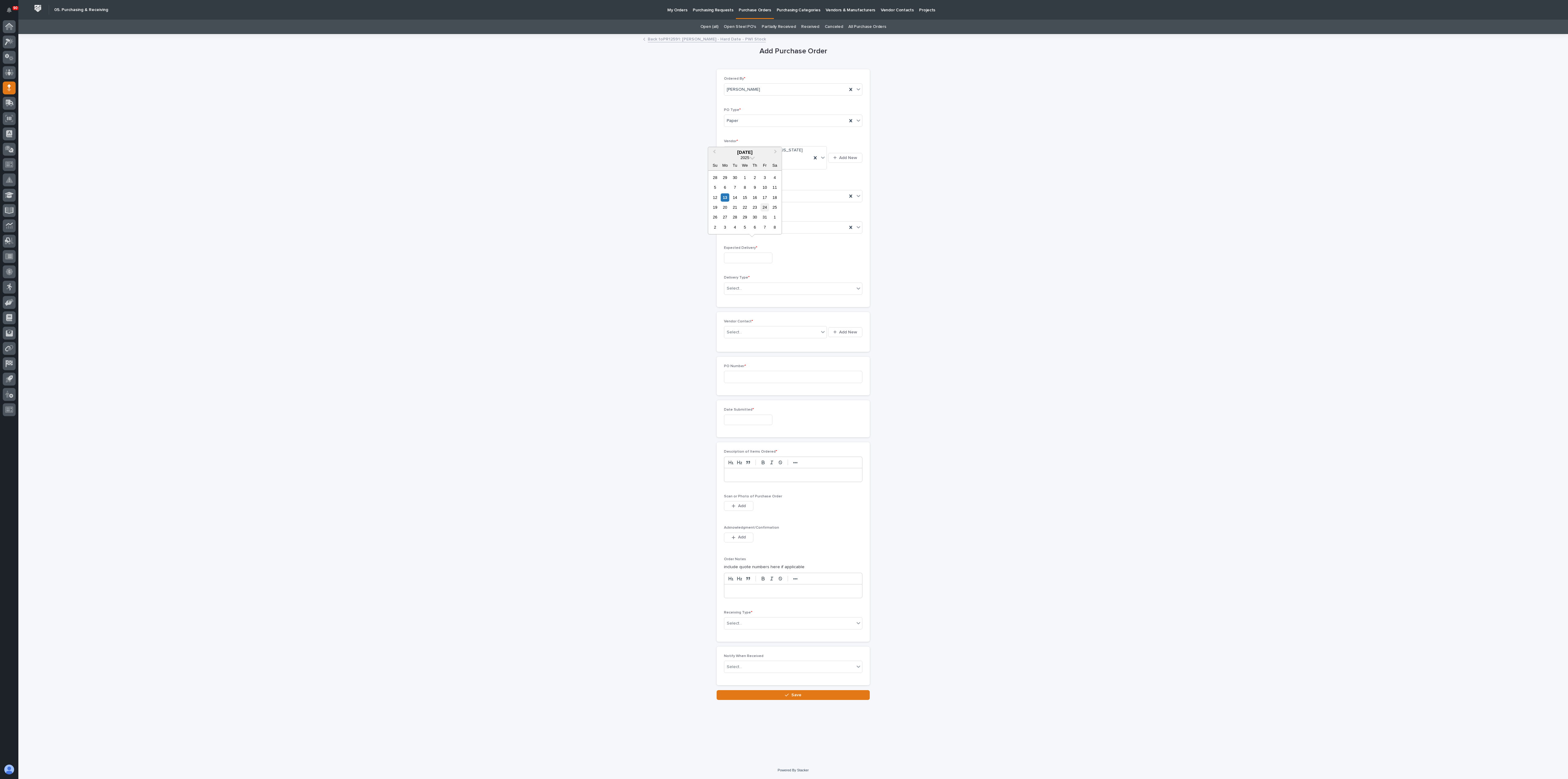
click at [765, 206] on div "24" at bounding box center [765, 208] width 9 height 9
type input "**********"
click at [761, 283] on div "Select..." at bounding box center [789, 288] width 130 height 10
click at [743, 299] on div "PWI Pickup" at bounding box center [793, 301] width 138 height 11
click at [758, 327] on div "Select..." at bounding box center [771, 332] width 94 height 10
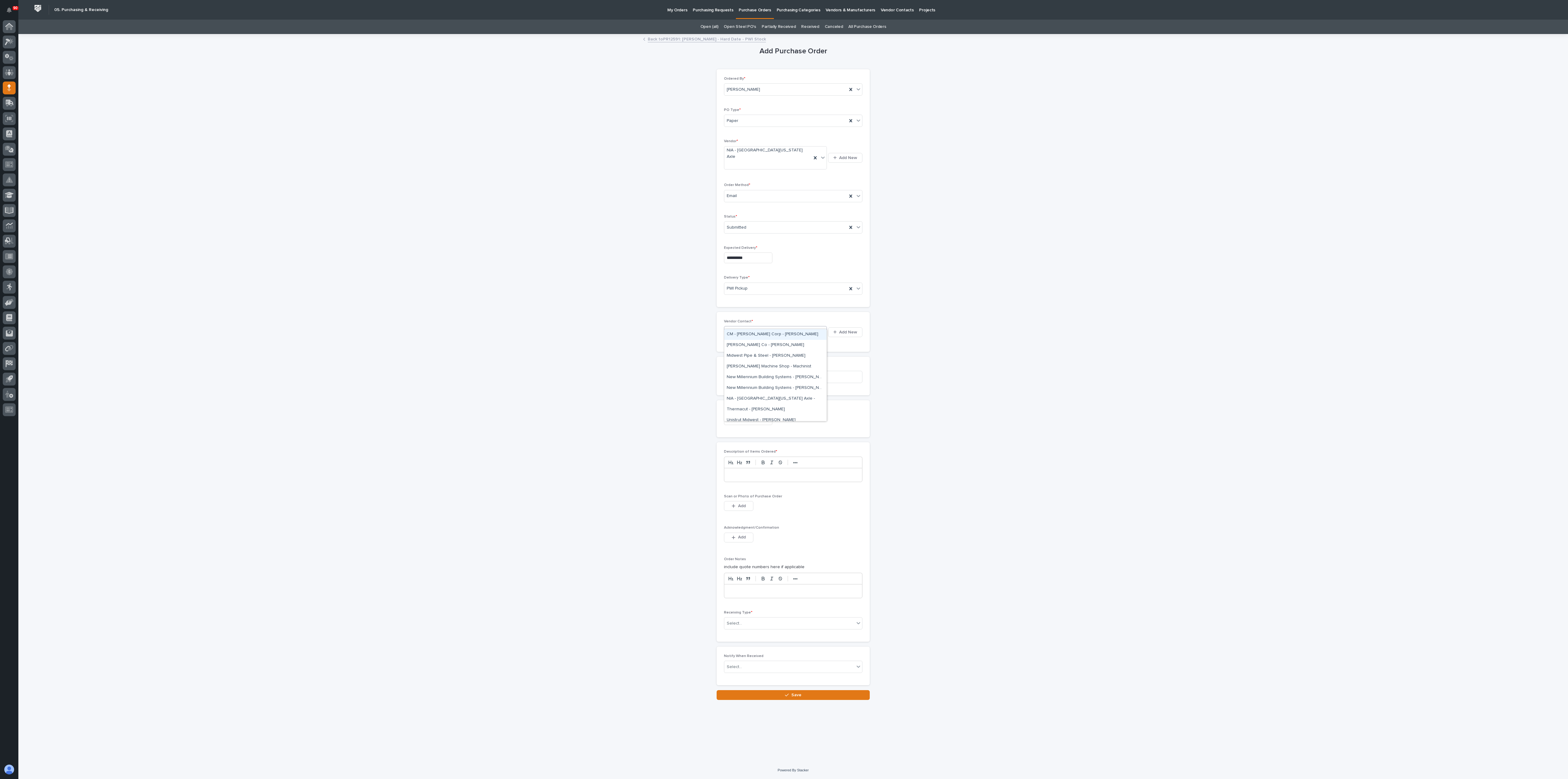
type input "***"
click at [750, 333] on div "NIA - [GEOGRAPHIC_DATA][US_STATE] Axle -" at bounding box center [775, 334] width 102 height 11
click at [753, 382] on input at bounding box center [793, 388] width 138 height 12
type input "19091"
click at [759, 389] on input "text" at bounding box center [747, 431] width 48 height 11
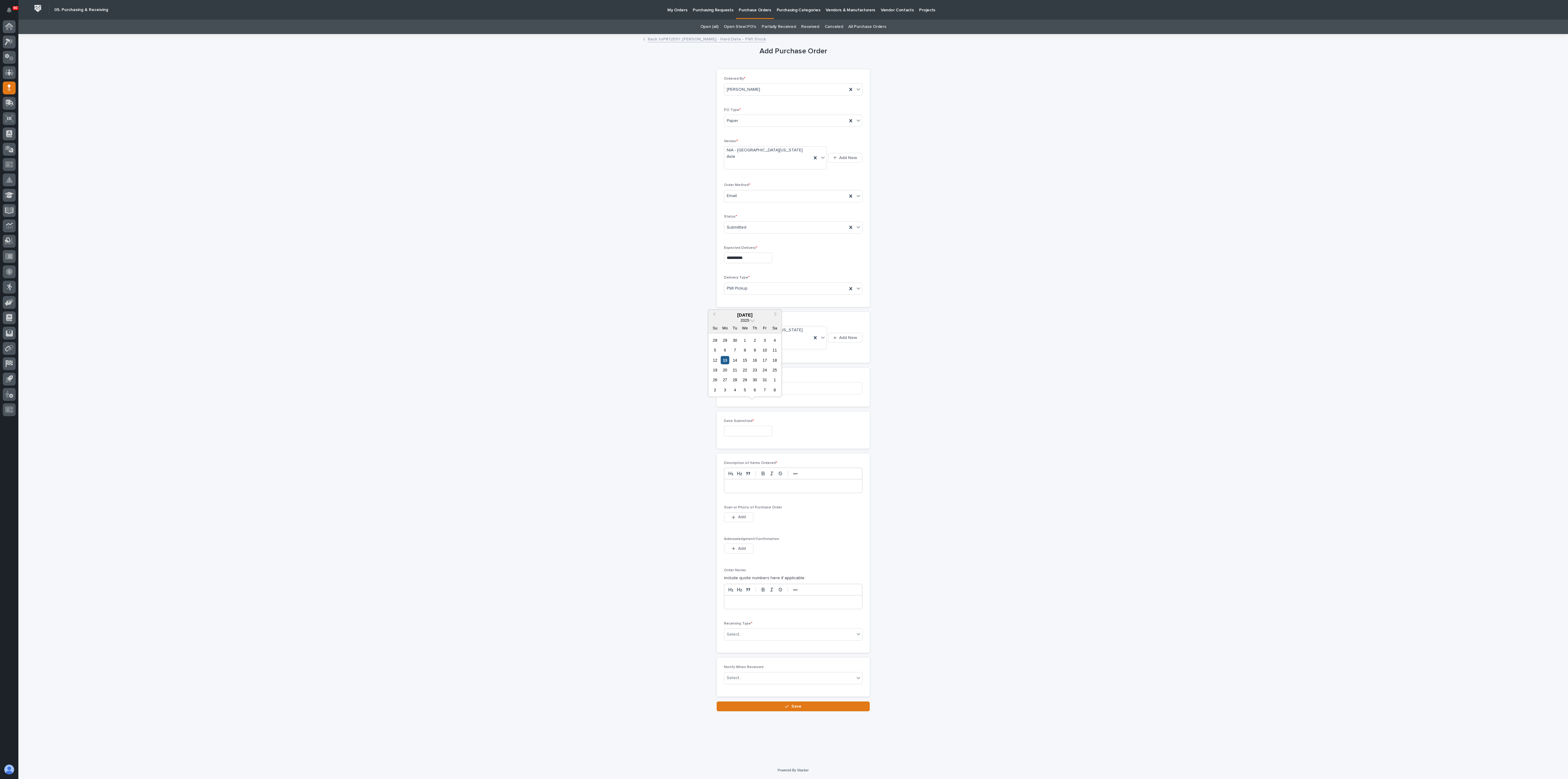
click at [724, 358] on div "13" at bounding box center [725, 360] width 9 height 9
type input "**********"
click at [751, 389] on p at bounding box center [793, 486] width 128 height 6
click at [741, 389] on button "Add" at bounding box center [738, 517] width 29 height 10
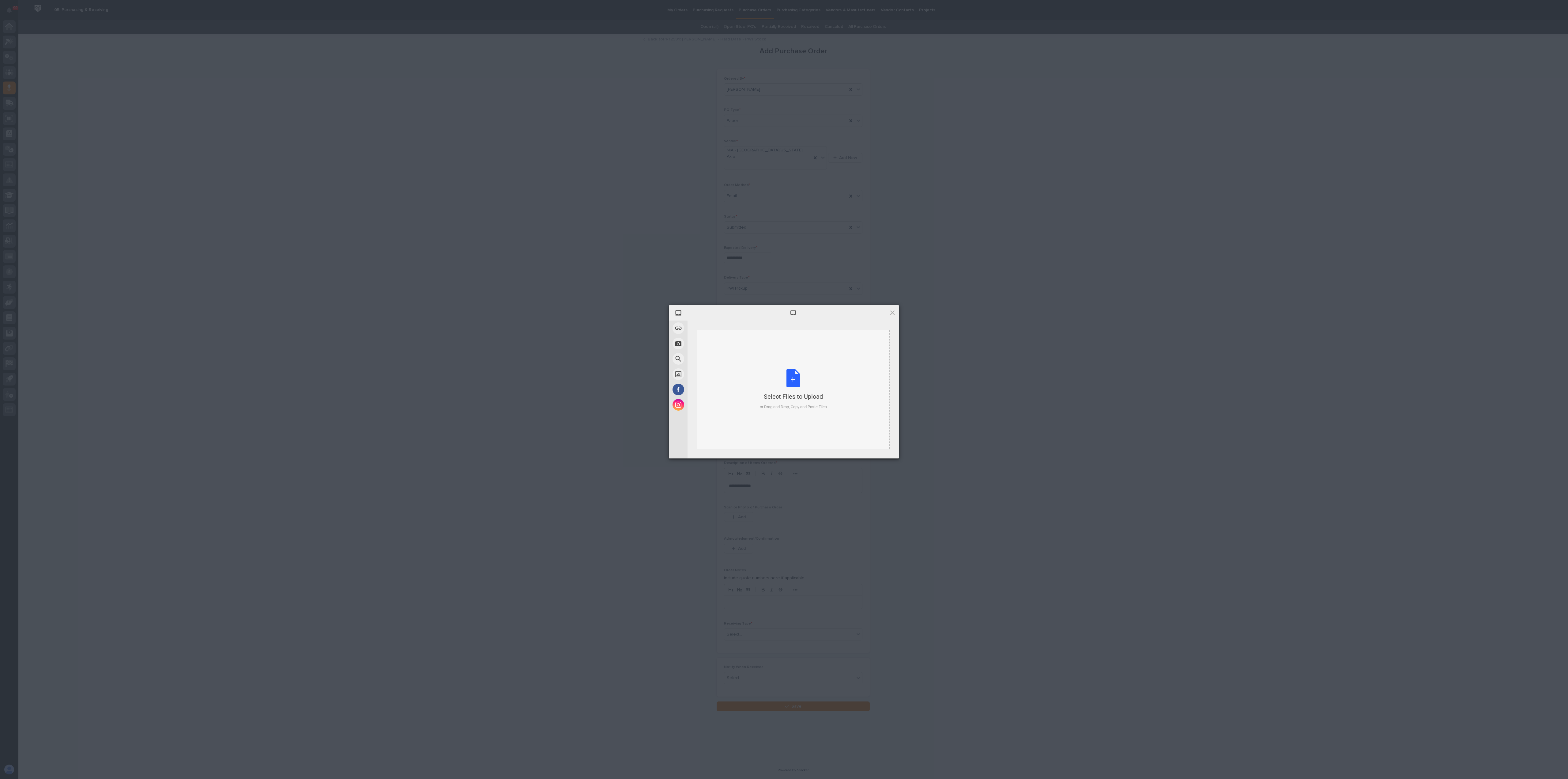
click at [783, 382] on div "Select Files to Upload or Drag and Drop, Copy and Paste Files" at bounding box center [793, 389] width 67 height 41
click at [783, 389] on span "Upload 1" at bounding box center [880, 450] width 31 height 12
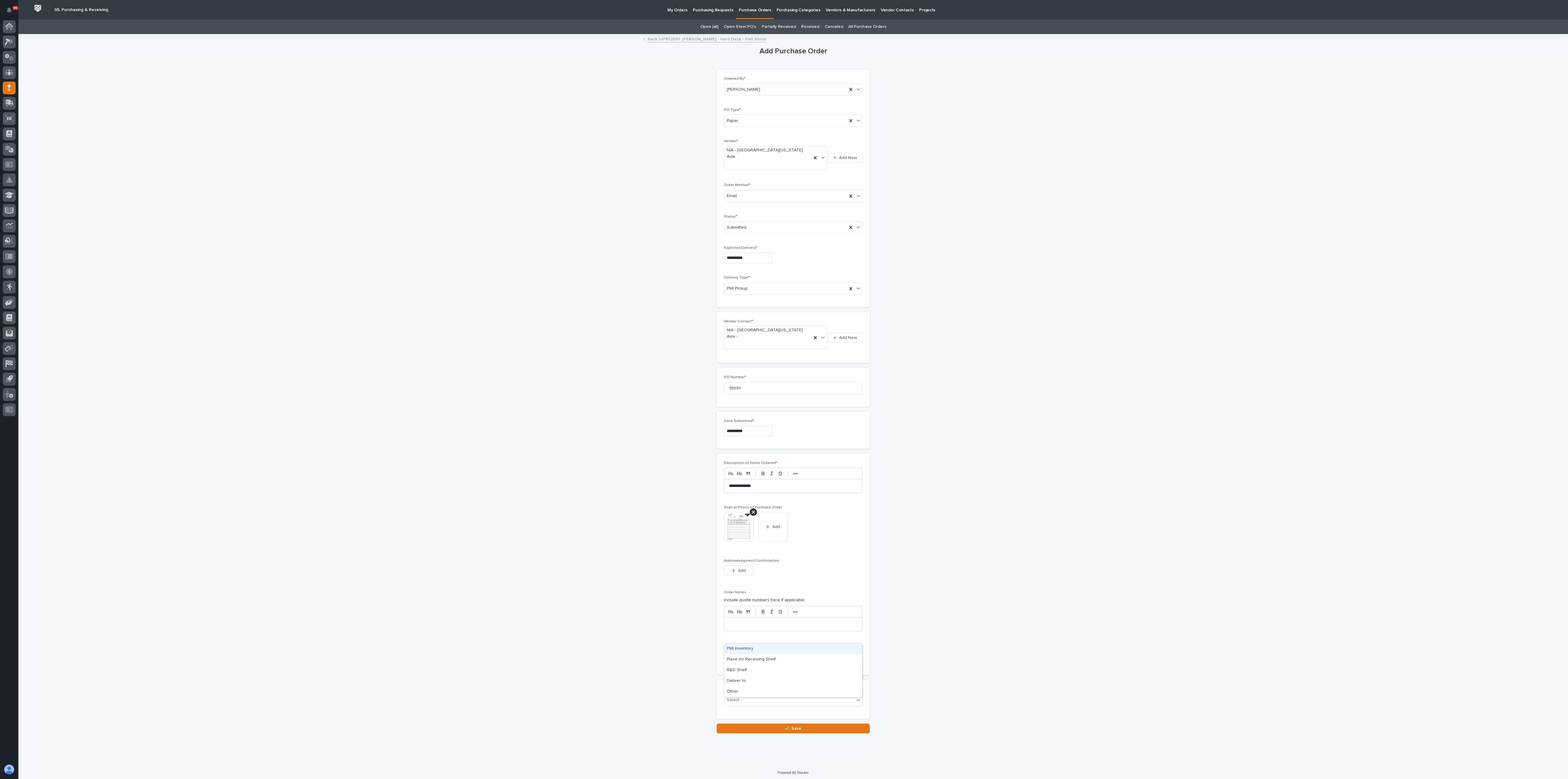
click at [752, 389] on div "Select..." at bounding box center [789, 657] width 130 height 10
click at [740, 389] on div "Deliver to" at bounding box center [793, 681] width 138 height 11
click at [743, 389] on div "Select..." at bounding box center [789, 700] width 130 height 10
type input "****"
click at [783, 389] on div "**********" at bounding box center [793, 406] width 614 height 742
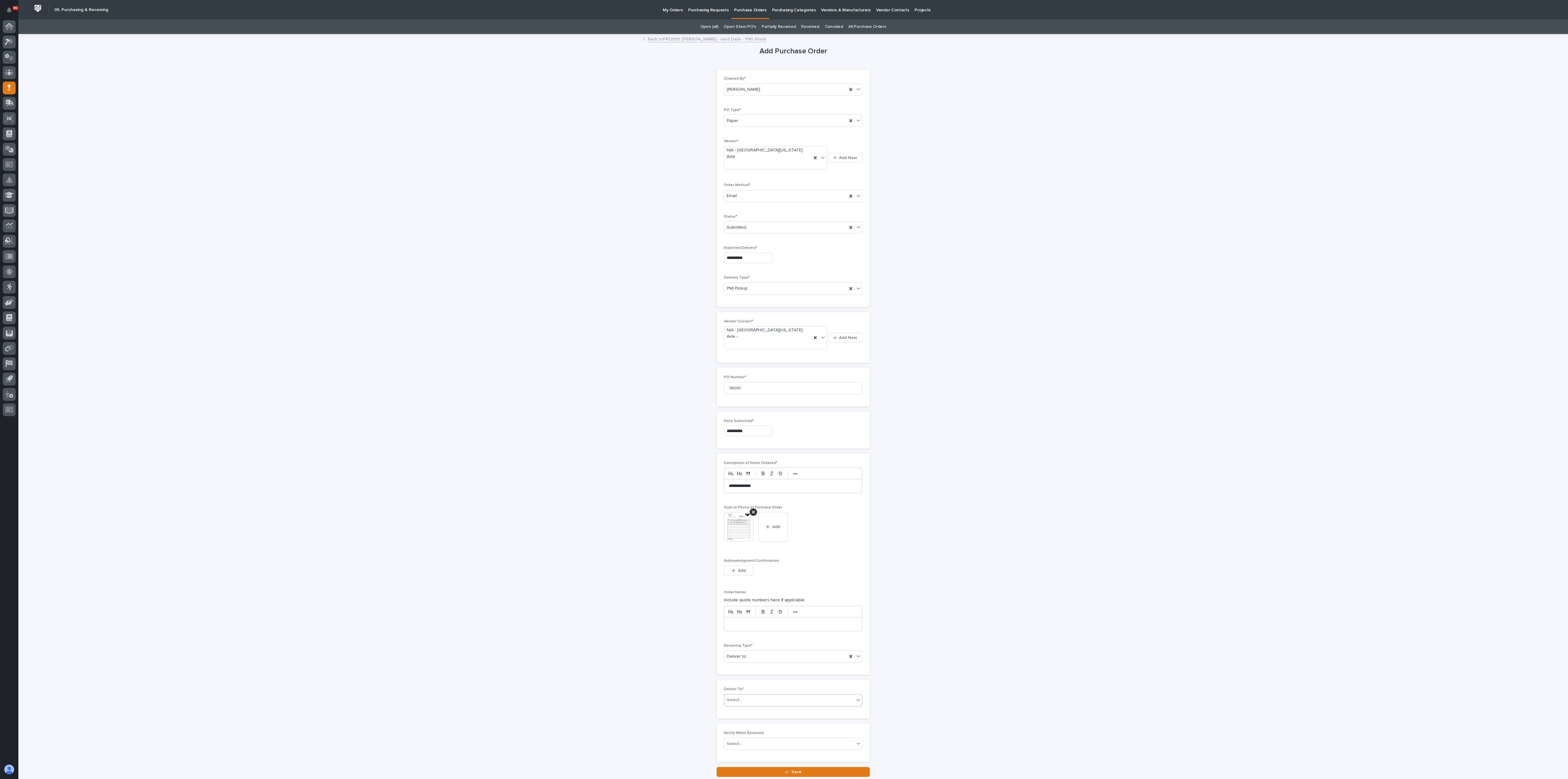
click at [774, 389] on div "Select..." at bounding box center [789, 700] width 130 height 10
type input "***"
click at [747, 389] on div "[PERSON_NAME]" at bounding box center [788, 725] width 138 height 11
click at [780, 389] on button "Save" at bounding box center [793, 772] width 153 height 10
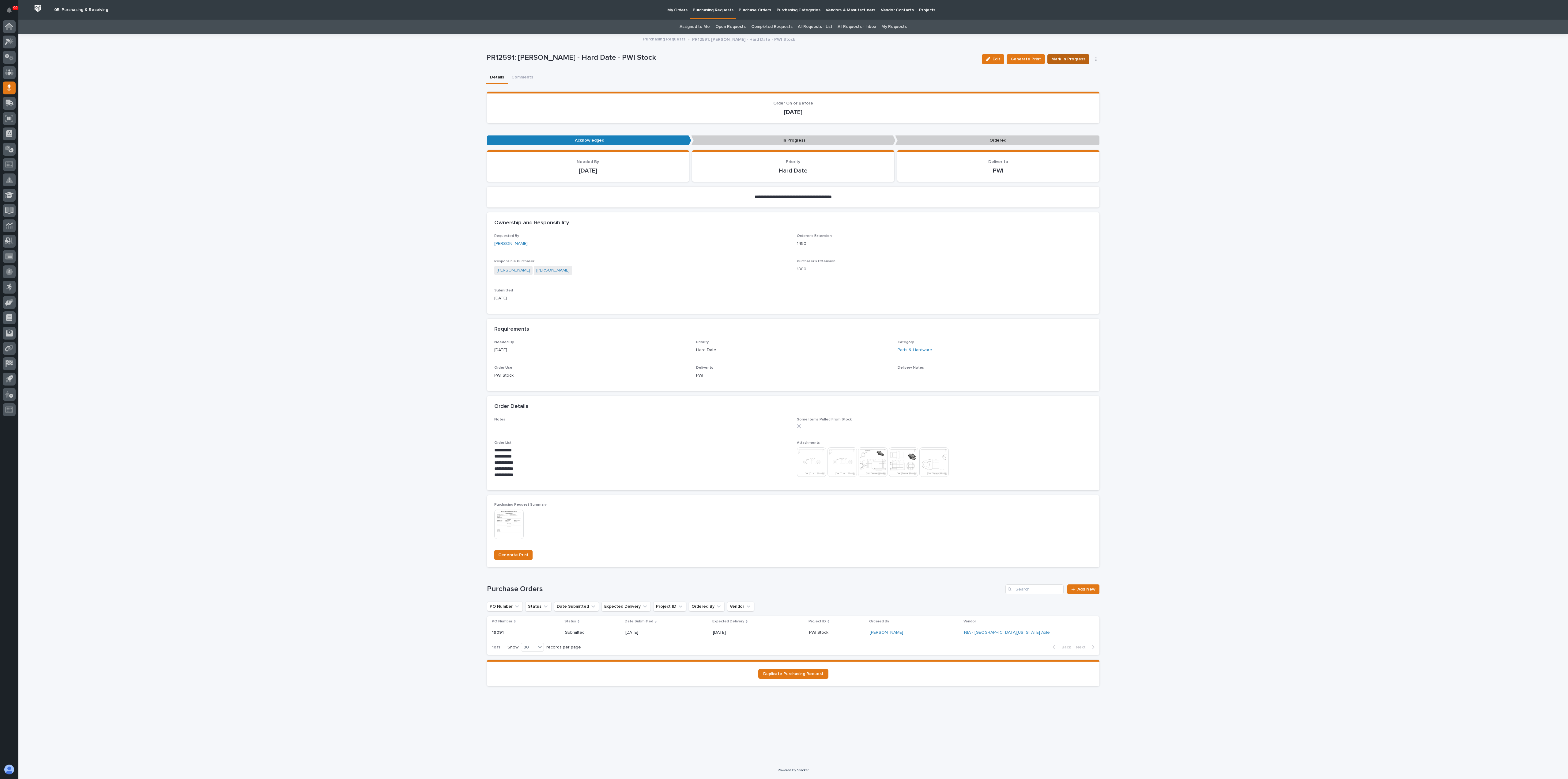
click at [783, 58] on span "Mark In Progress" at bounding box center [1068, 59] width 34 height 7
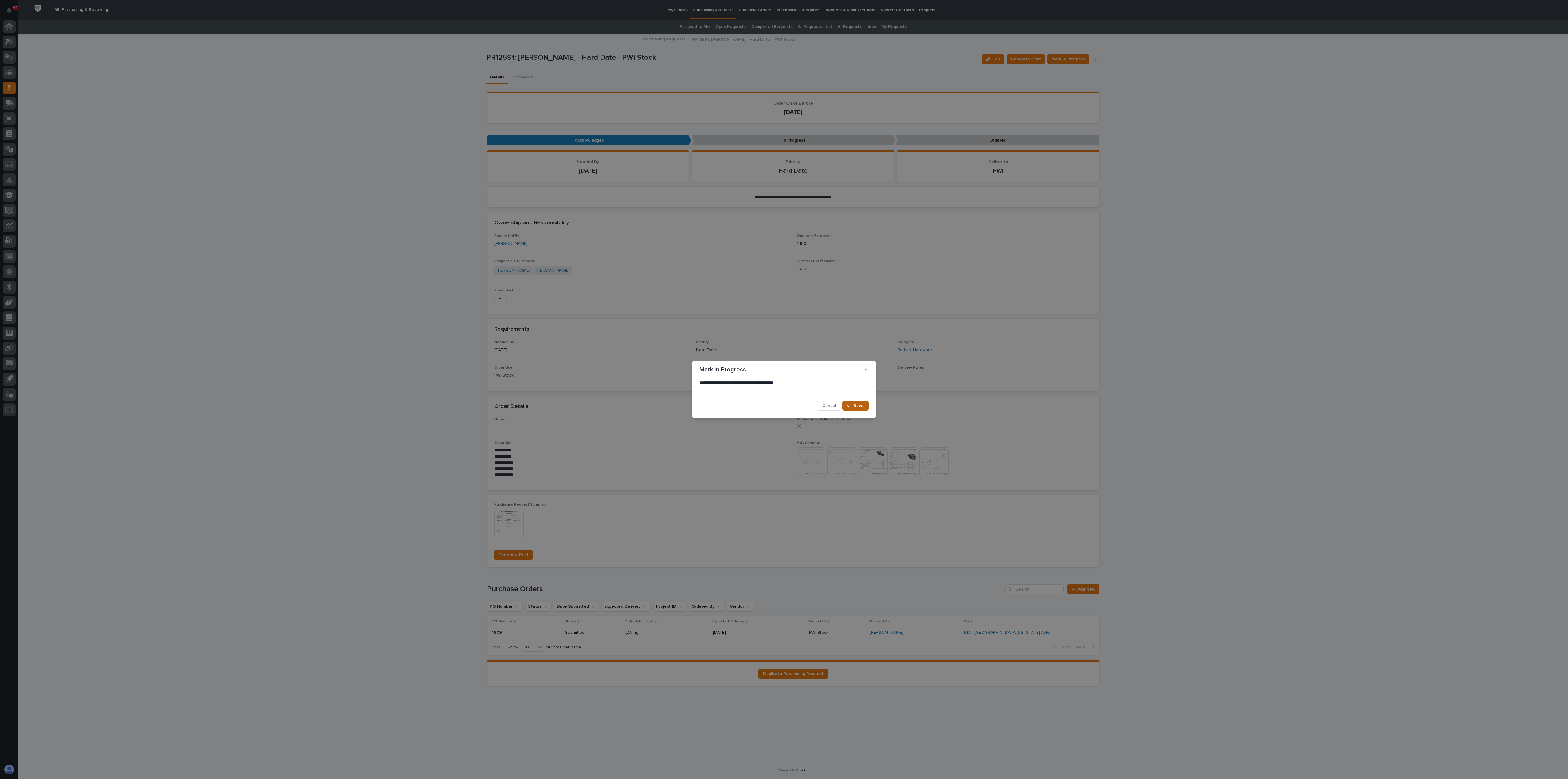
click at [783, 389] on span "Save" at bounding box center [858, 406] width 10 height 5
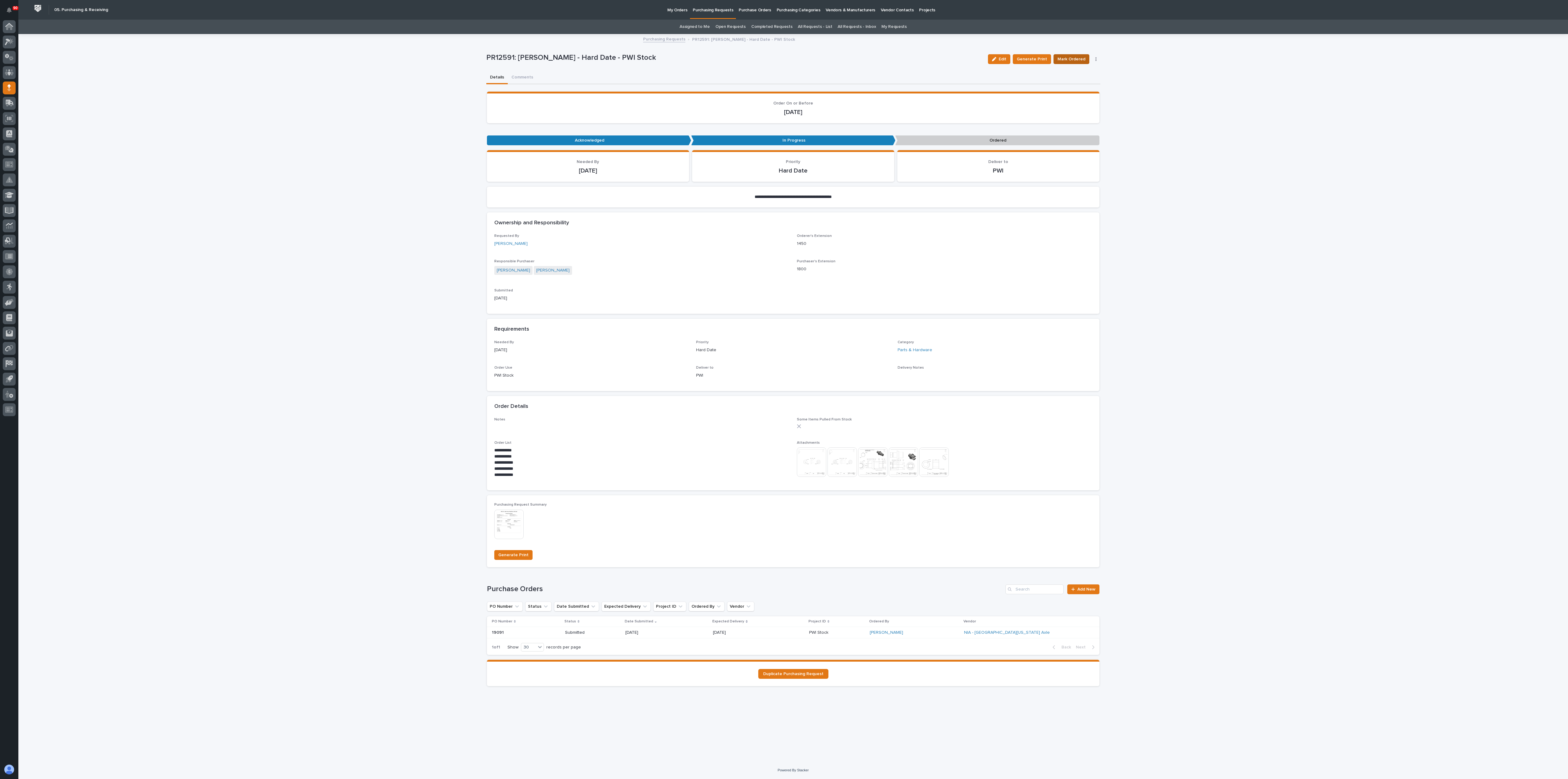
click at [783, 57] on span "Mark Ordered" at bounding box center [1071, 59] width 28 height 7
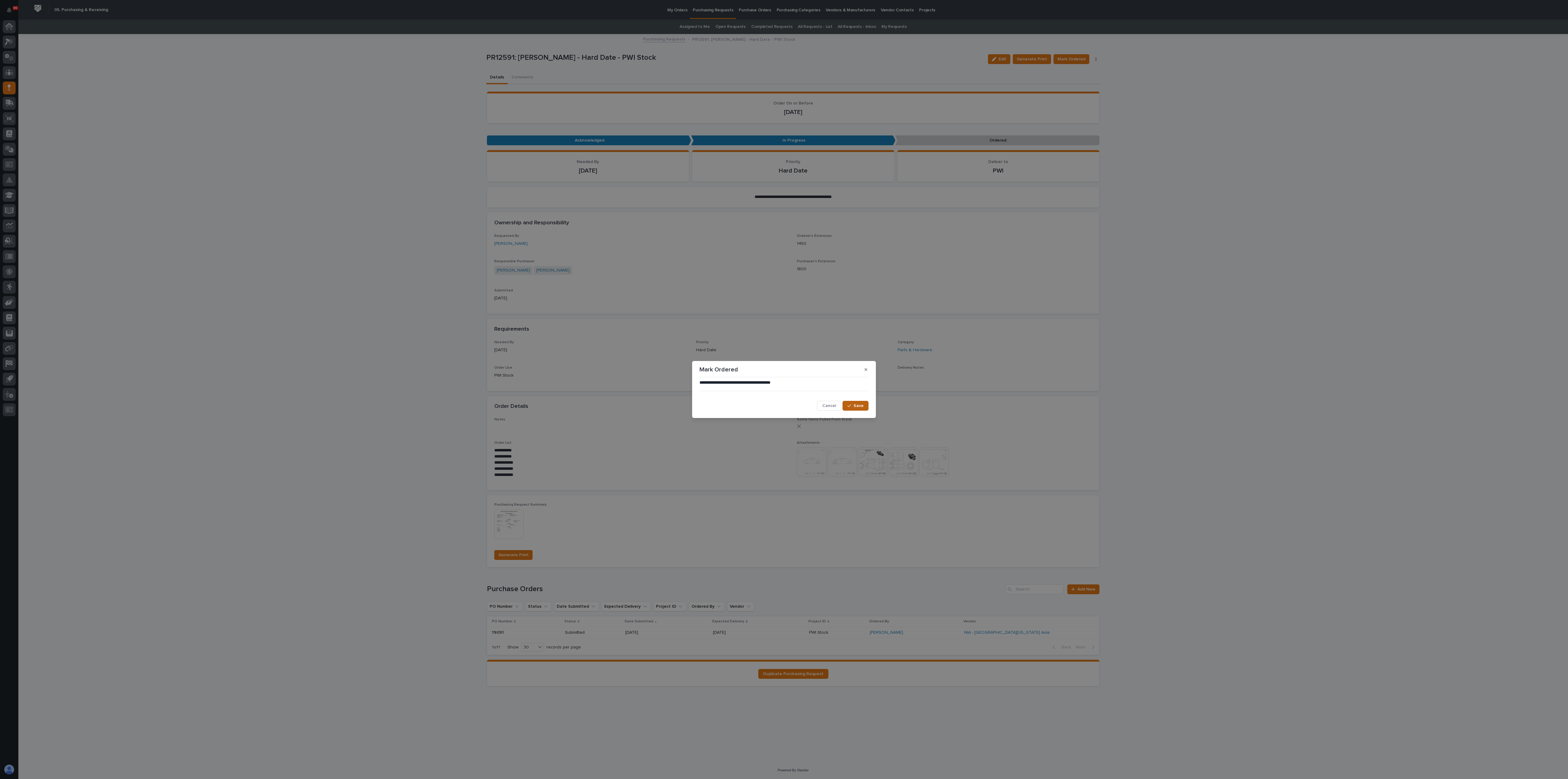
click at [783, 389] on span "Save" at bounding box center [858, 406] width 10 height 5
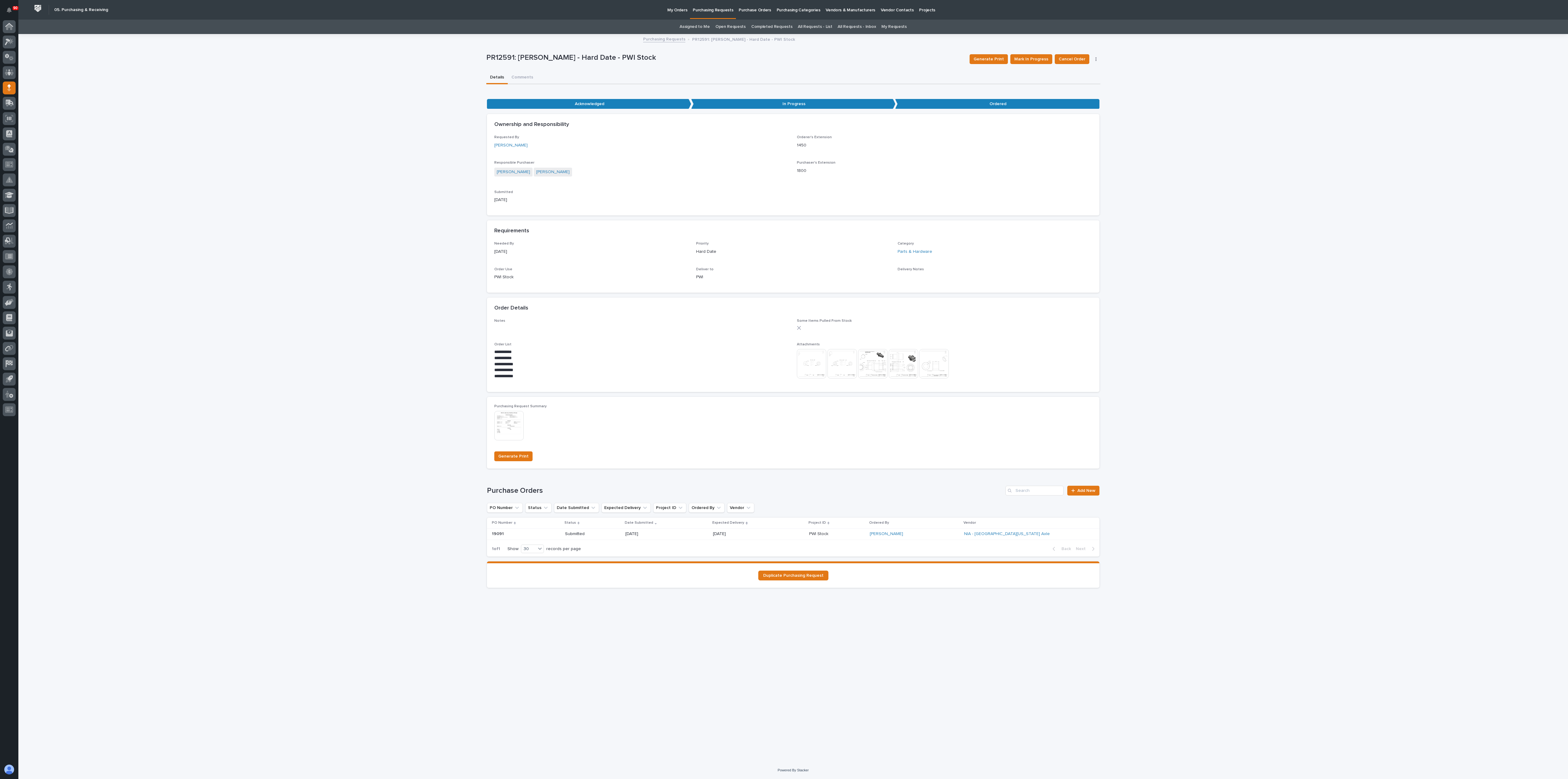
click at [711, 9] on p "Purchasing Requests" at bounding box center [713, 6] width 40 height 13
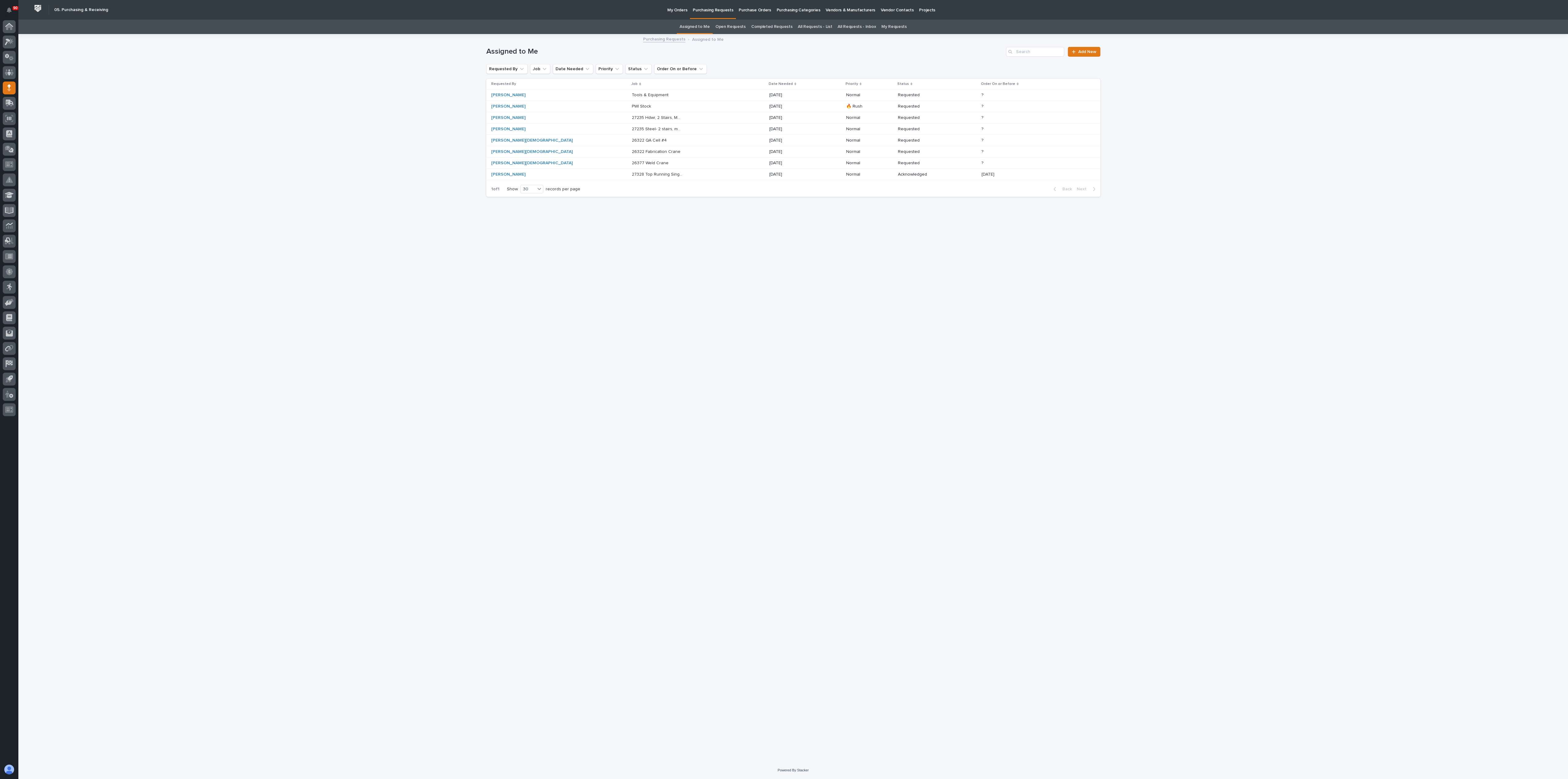
click at [632, 94] on p "Tools & Equipment" at bounding box center [651, 94] width 38 height 7
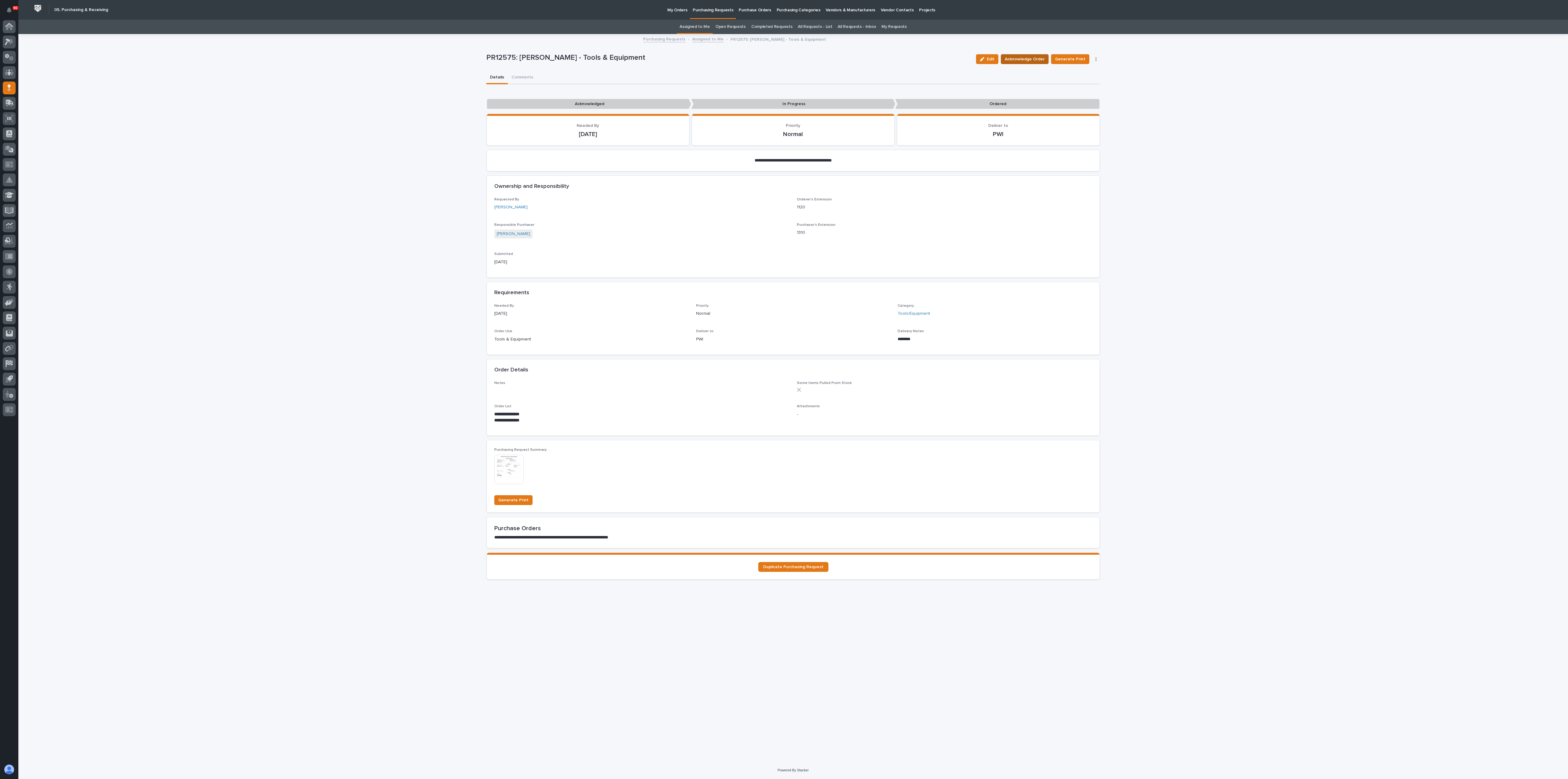
click at [783, 56] on span "Acknowledge Order" at bounding box center [1024, 59] width 40 height 7
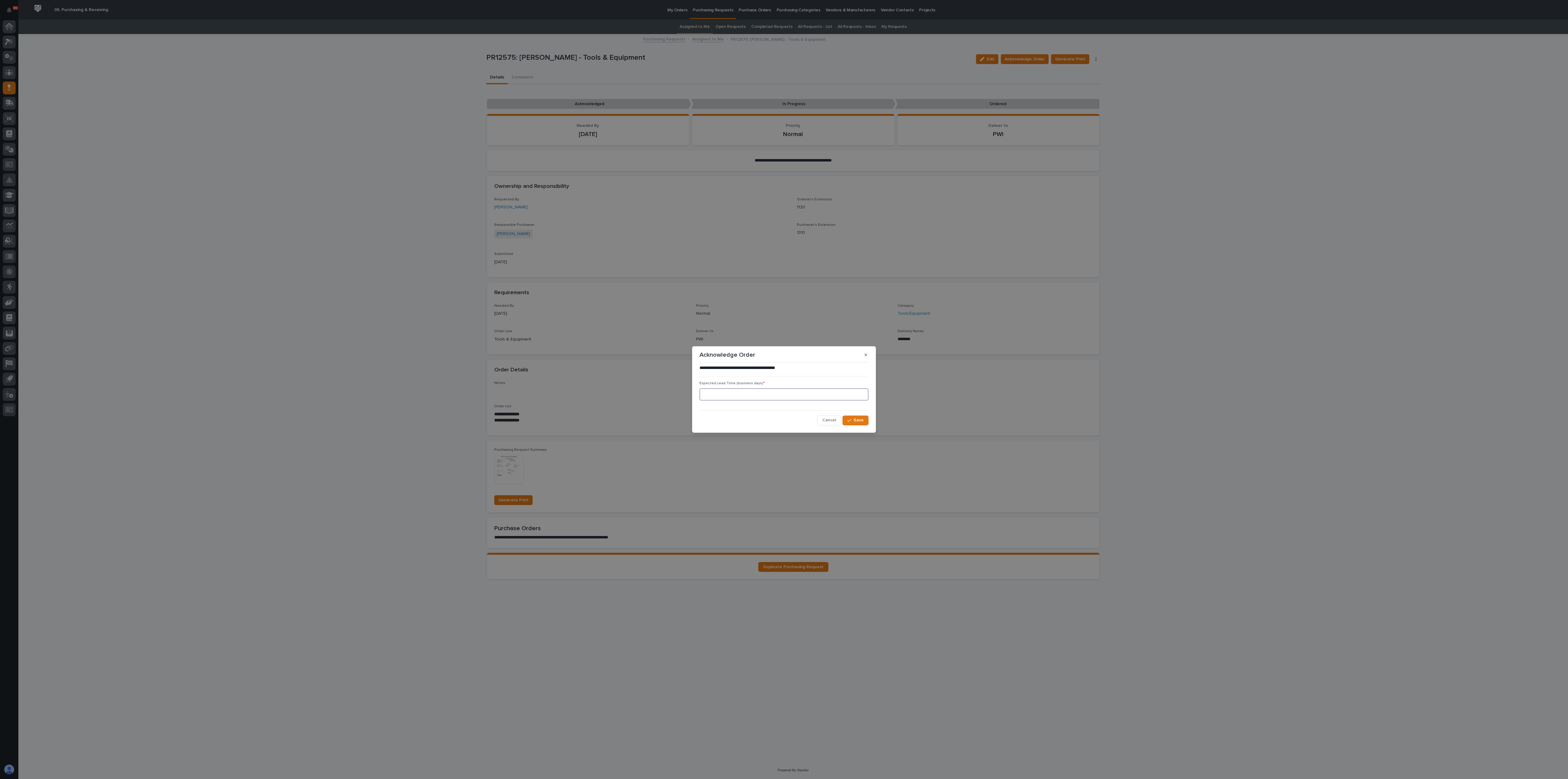
click at [724, 389] on input at bounding box center [784, 394] width 169 height 12
type input "1"
click at [783, 389] on span "Save" at bounding box center [858, 420] width 10 height 5
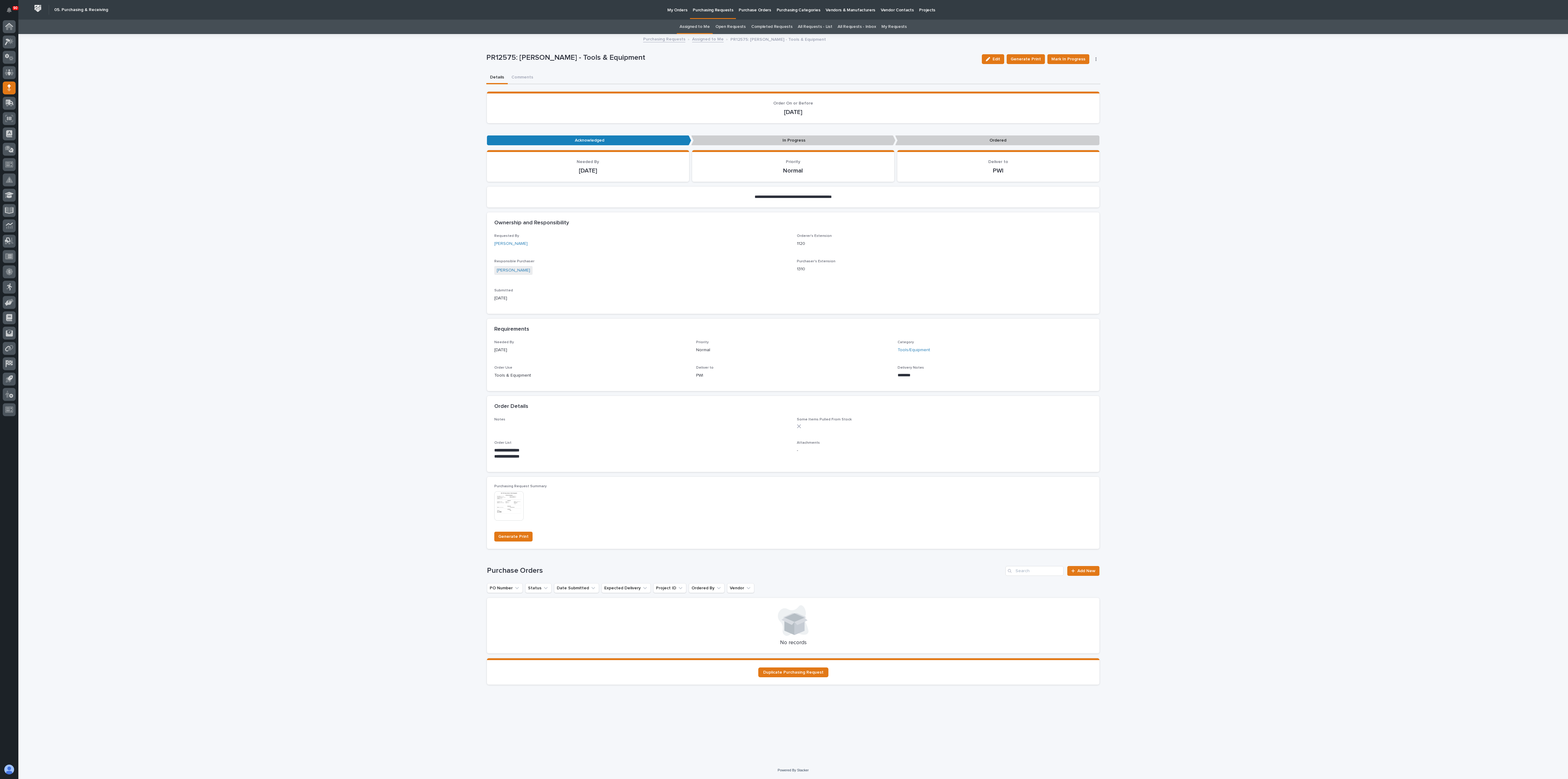
click at [783, 58] on button "button" at bounding box center [1096, 59] width 9 height 4
click at [783, 78] on span "Edit Linked PO's" at bounding box center [1076, 81] width 31 height 7
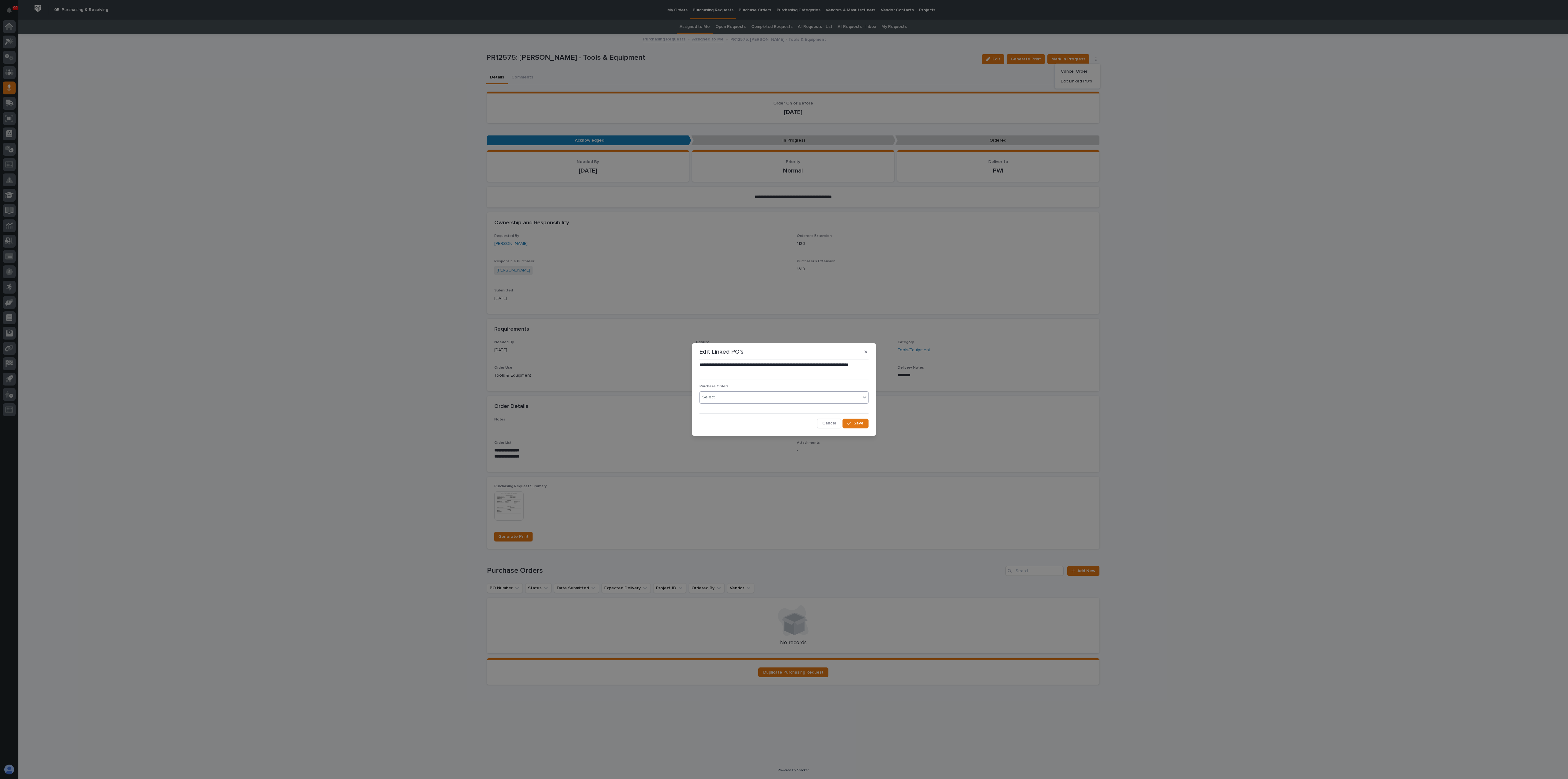
click at [746, 389] on div "Select..." at bounding box center [780, 397] width 161 height 10
type input "*****"
click at [715, 389] on div "19090" at bounding box center [784, 409] width 169 height 11
click at [783, 389] on button "Save" at bounding box center [855, 423] width 26 height 10
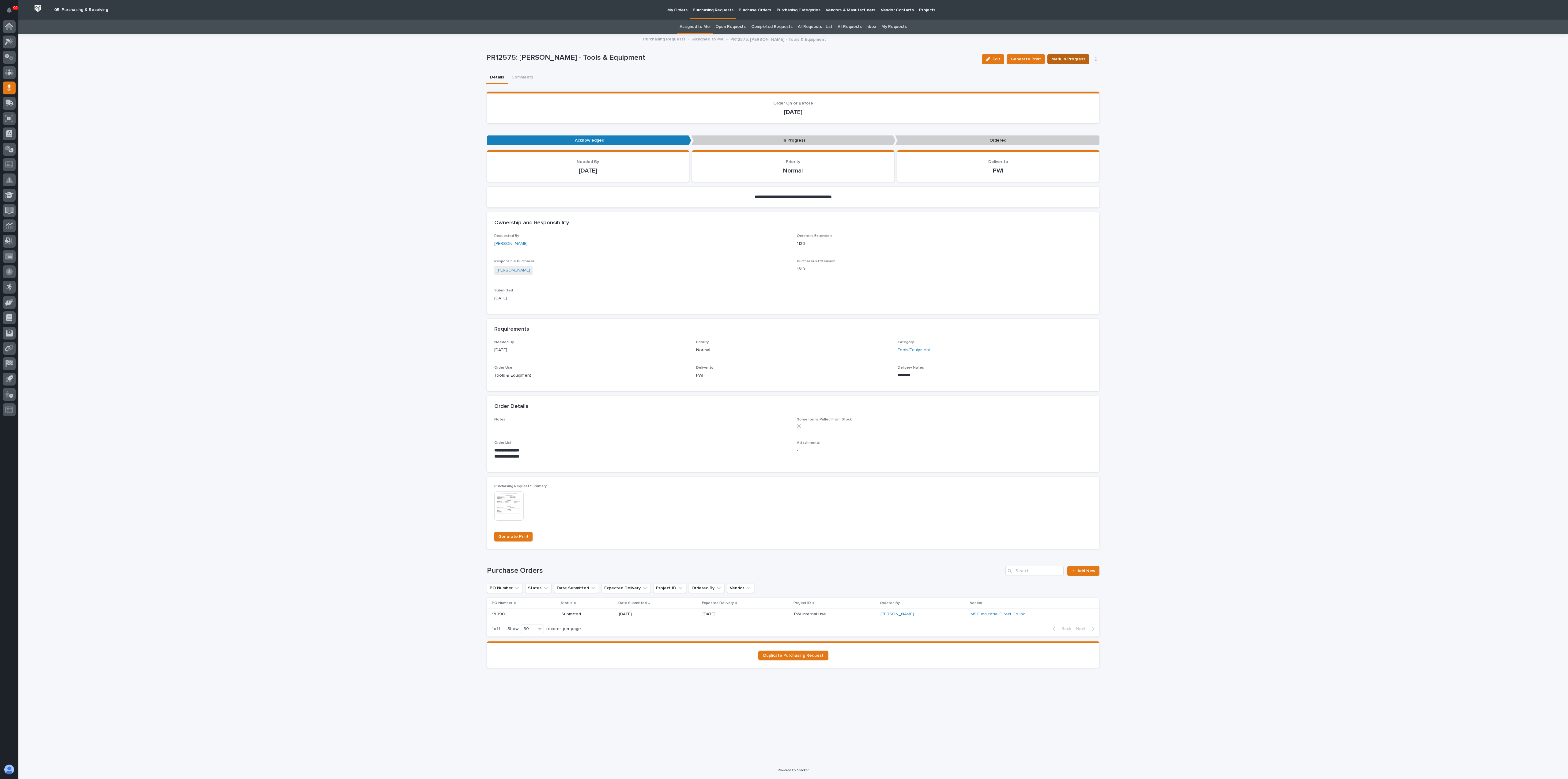
click at [783, 58] on span "Mark In Progress" at bounding box center [1068, 59] width 34 height 7
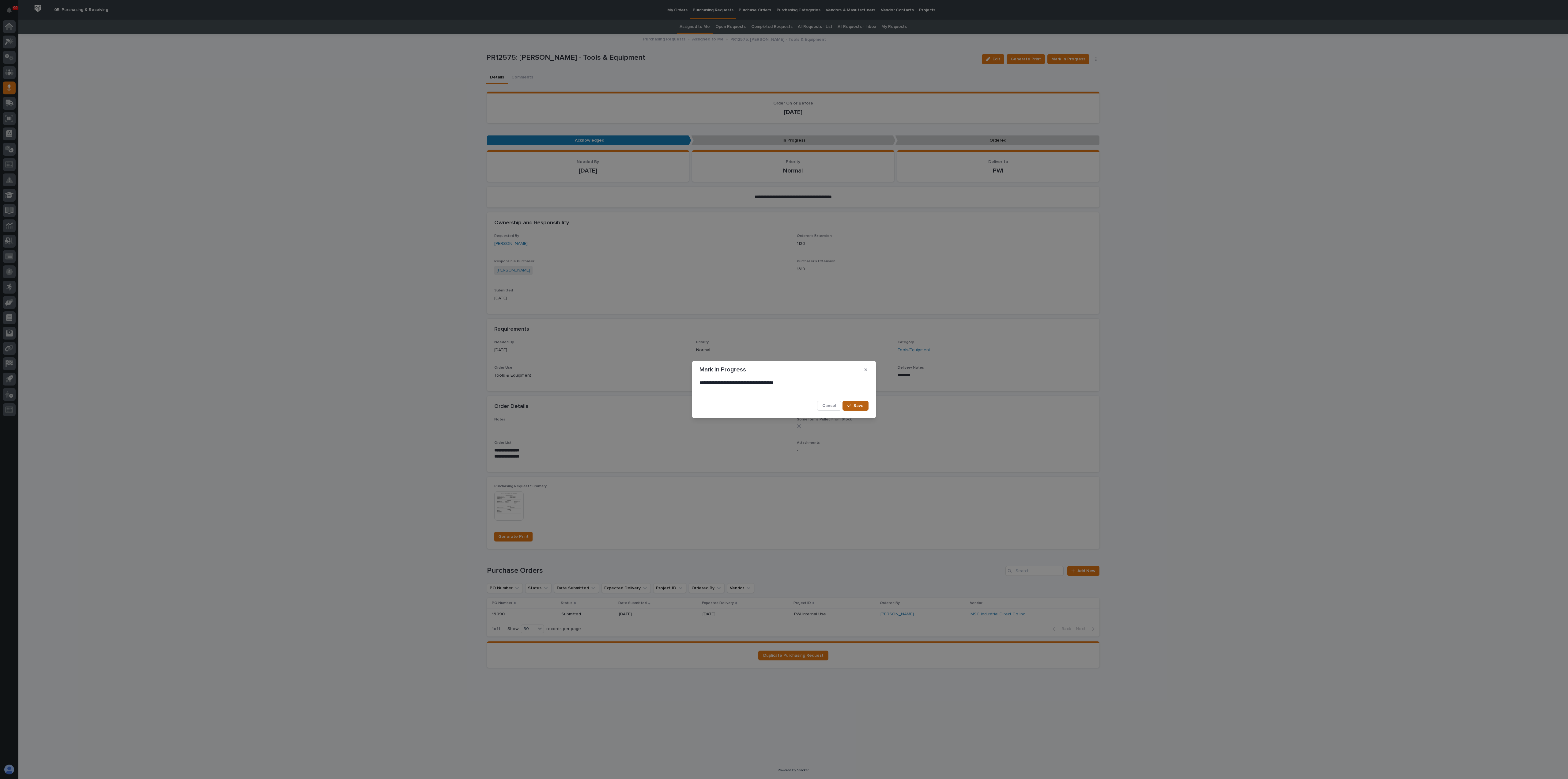
click at [783, 389] on button "Save" at bounding box center [855, 406] width 26 height 10
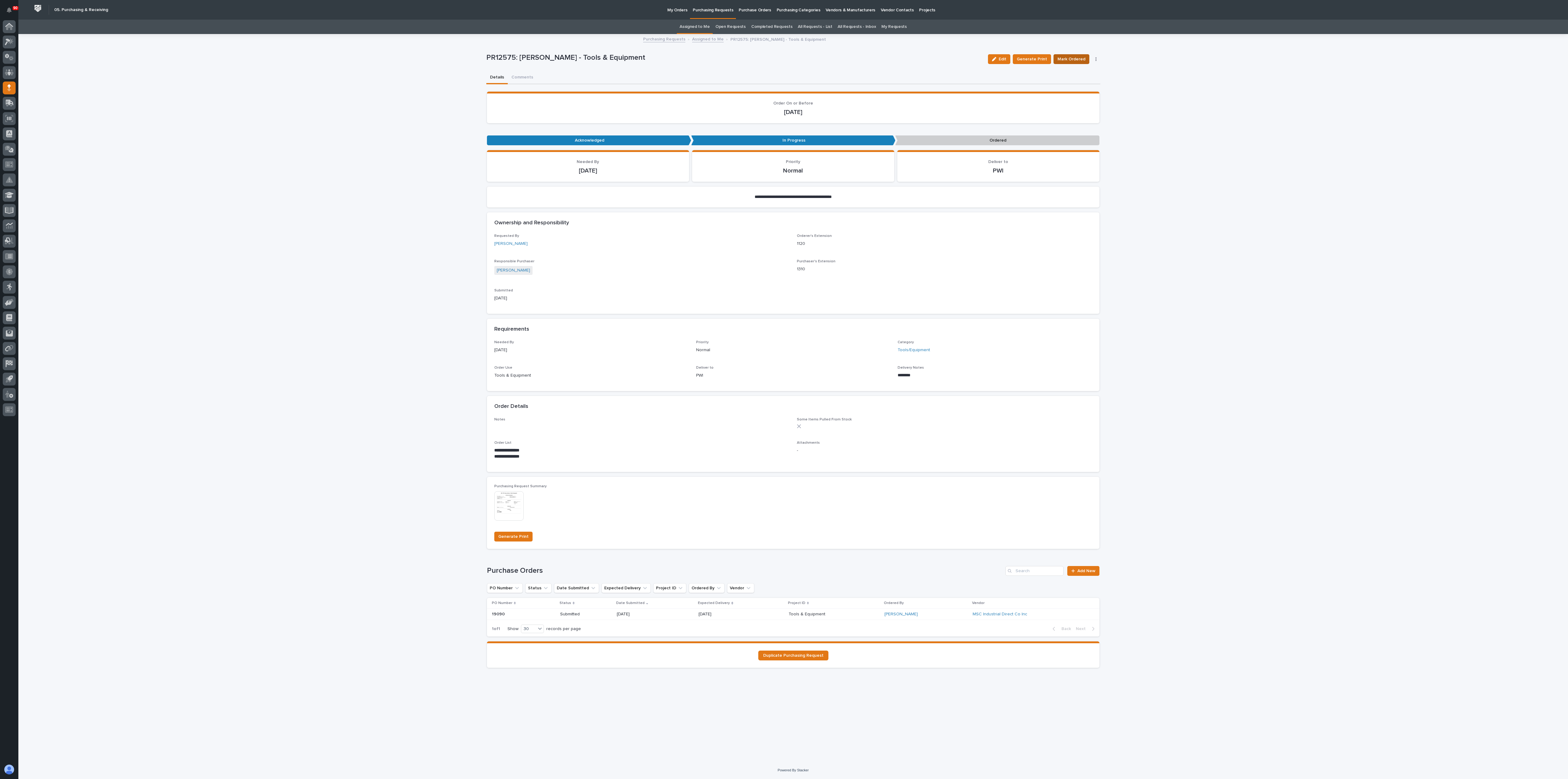
click at [783, 59] on span "Mark Ordered" at bounding box center [1071, 59] width 28 height 7
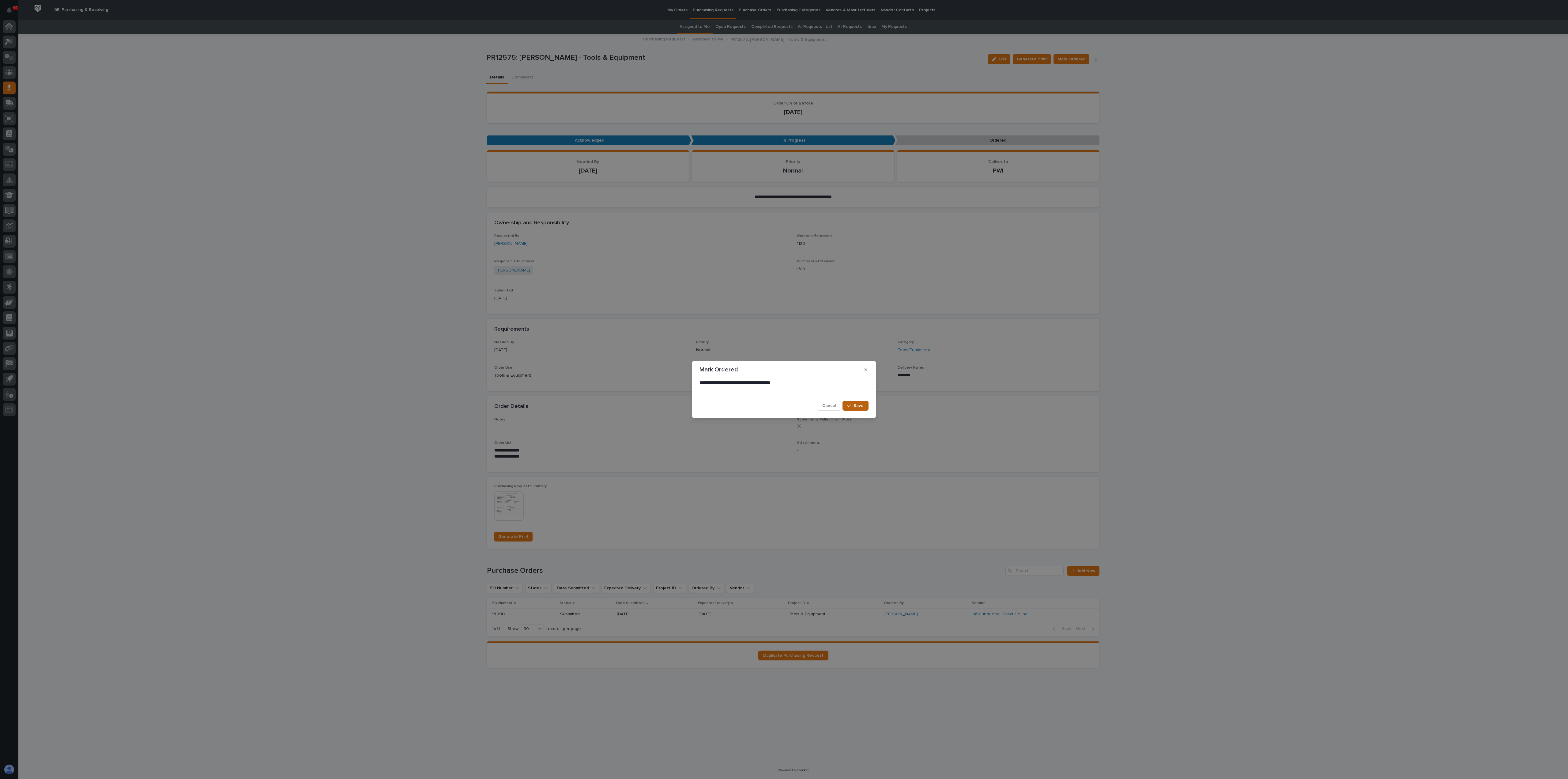
click at [783, 389] on span "Save" at bounding box center [858, 406] width 10 height 5
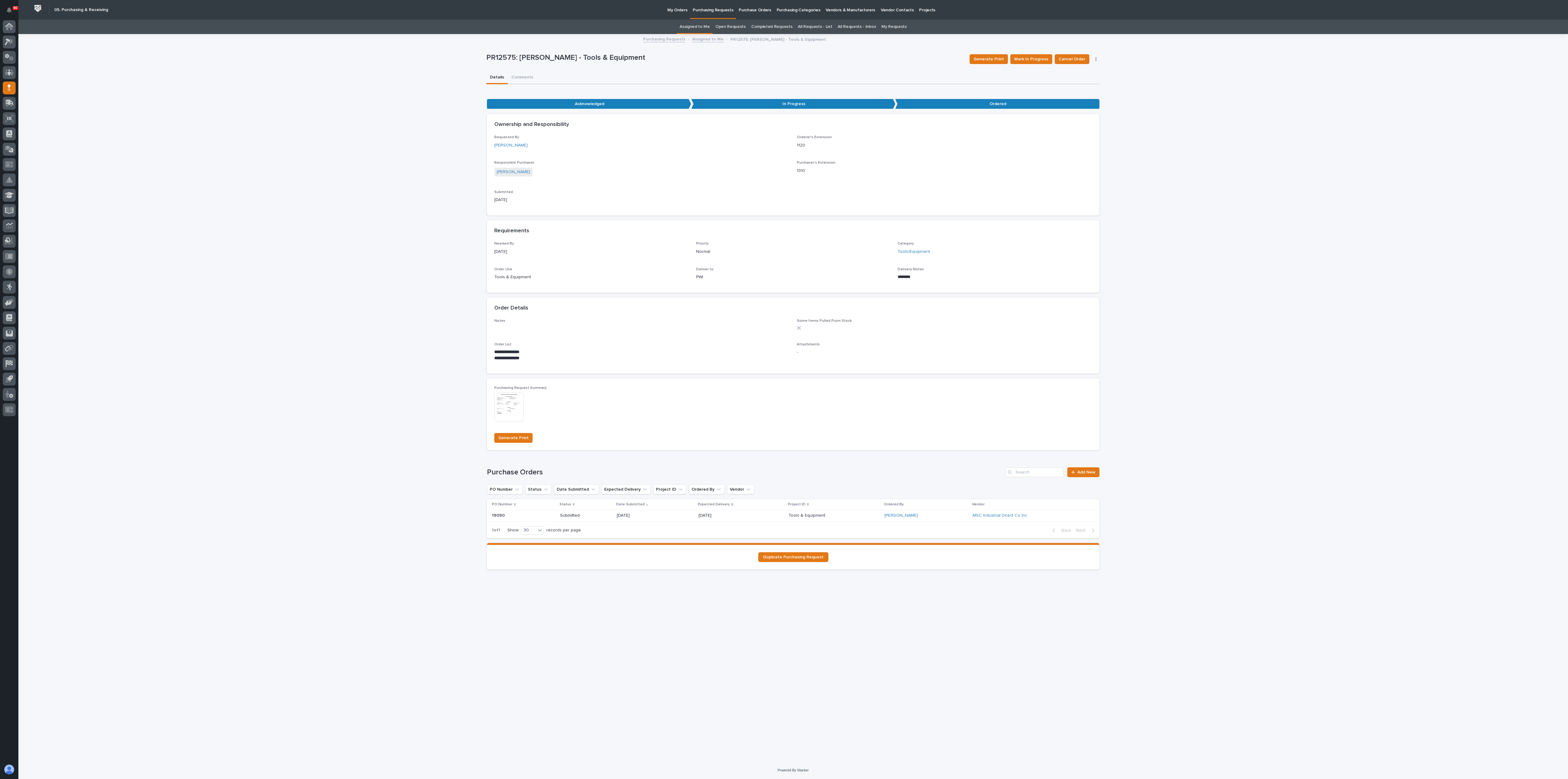
click at [702, 5] on p "Purchasing Requests" at bounding box center [713, 6] width 40 height 13
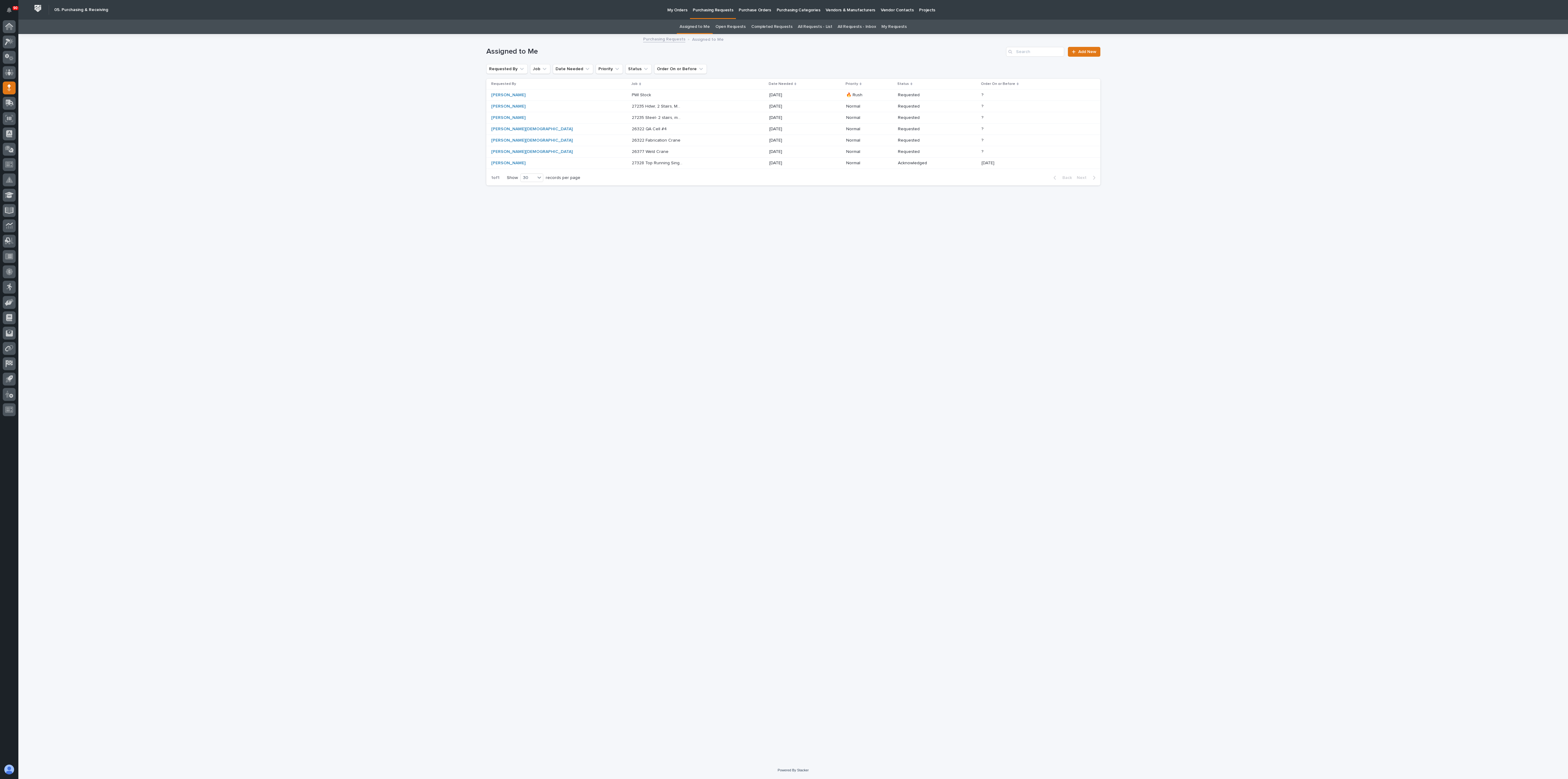
click at [703, 7] on p "Purchasing Requests" at bounding box center [713, 6] width 40 height 13
click at [632, 93] on p "PWI Stock" at bounding box center [642, 94] width 21 height 7
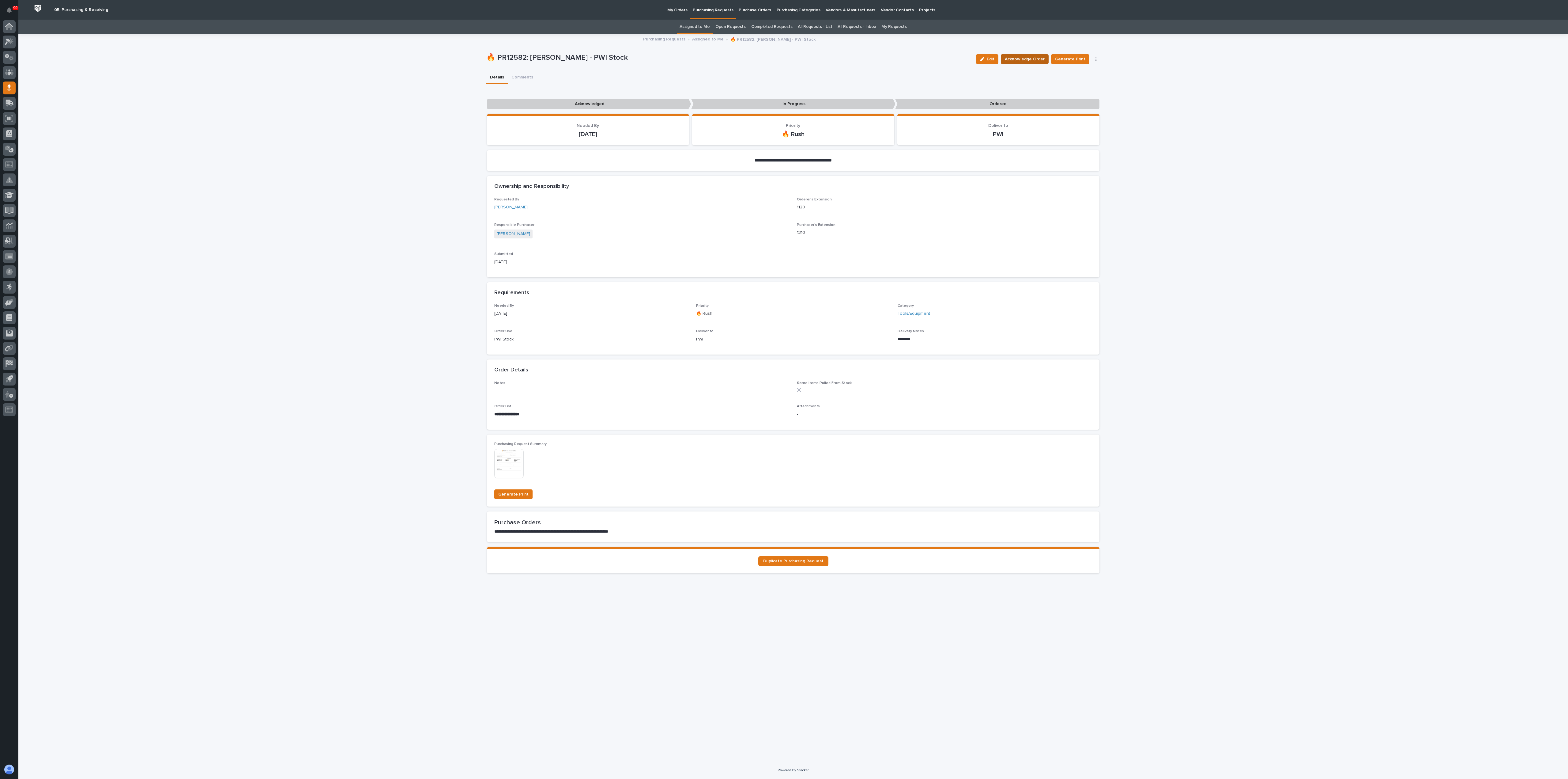
click at [783, 57] on span "Acknowledge Order" at bounding box center [1024, 59] width 40 height 7
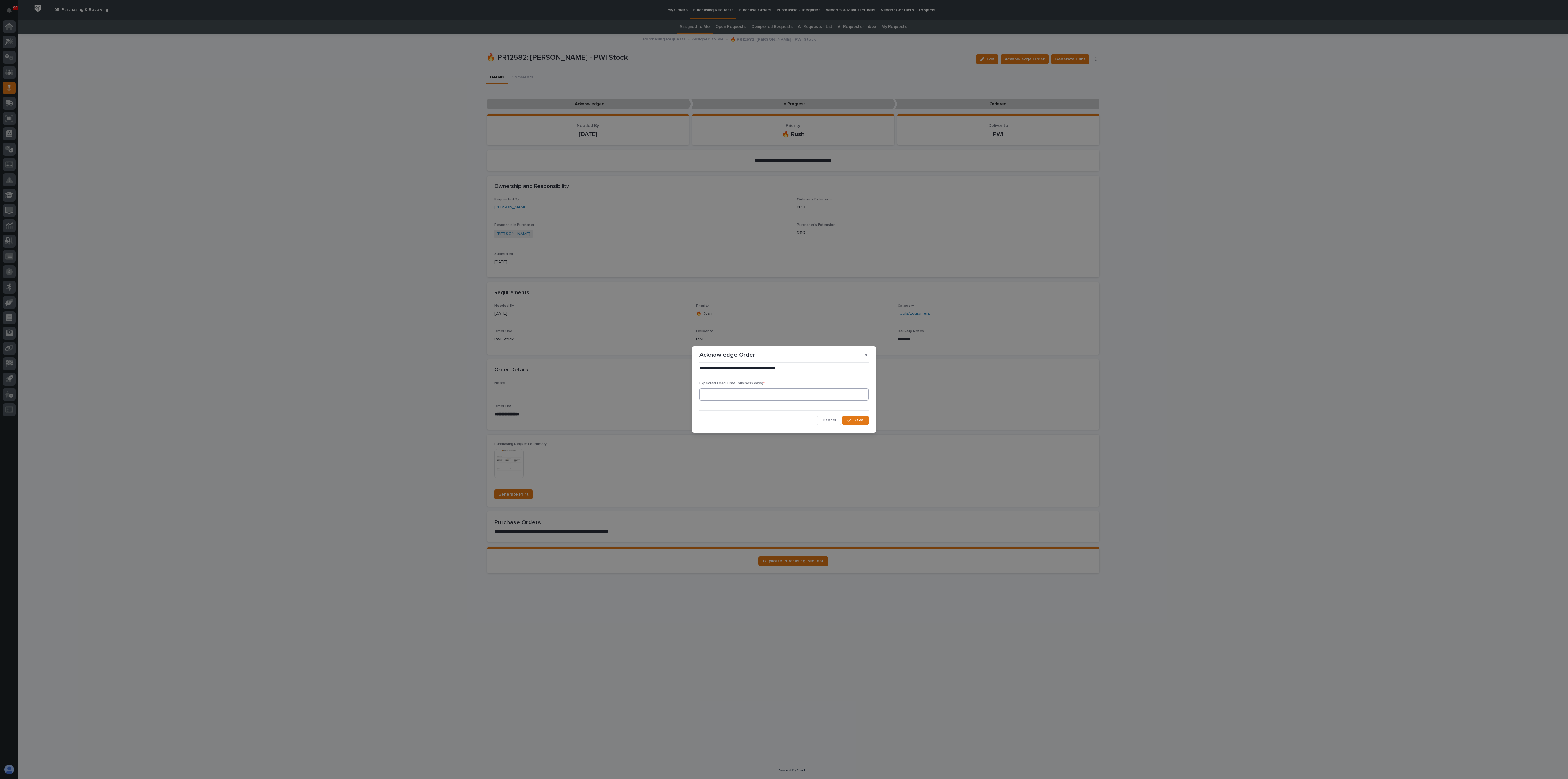
click at [738, 389] on input at bounding box center [784, 394] width 169 height 12
type input "1"
click at [783, 389] on span "Save" at bounding box center [858, 420] width 10 height 5
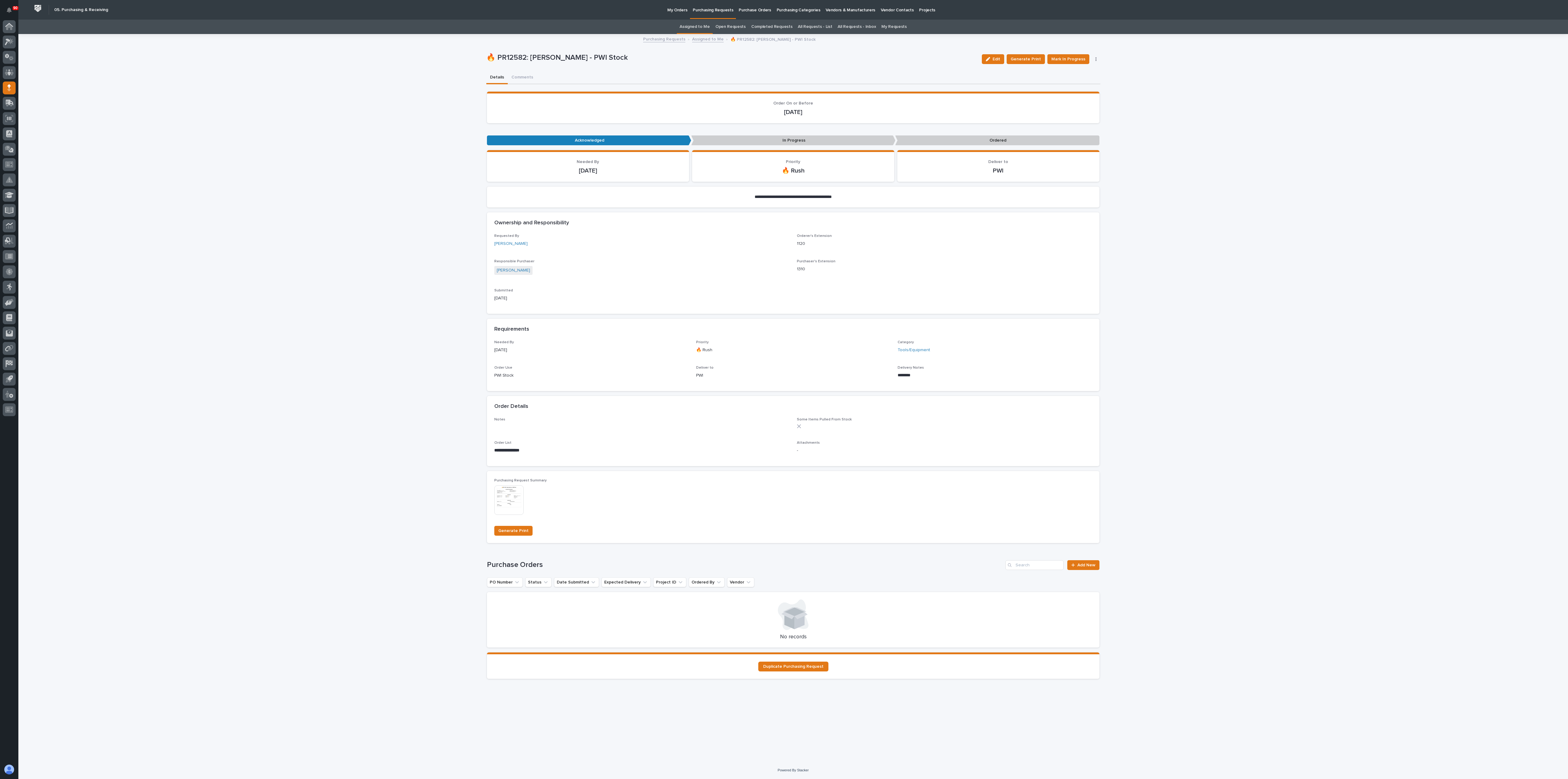
click at [783, 57] on button "button" at bounding box center [1096, 59] width 9 height 4
click at [783, 78] on span "Edit Linked PO's" at bounding box center [1076, 81] width 31 height 7
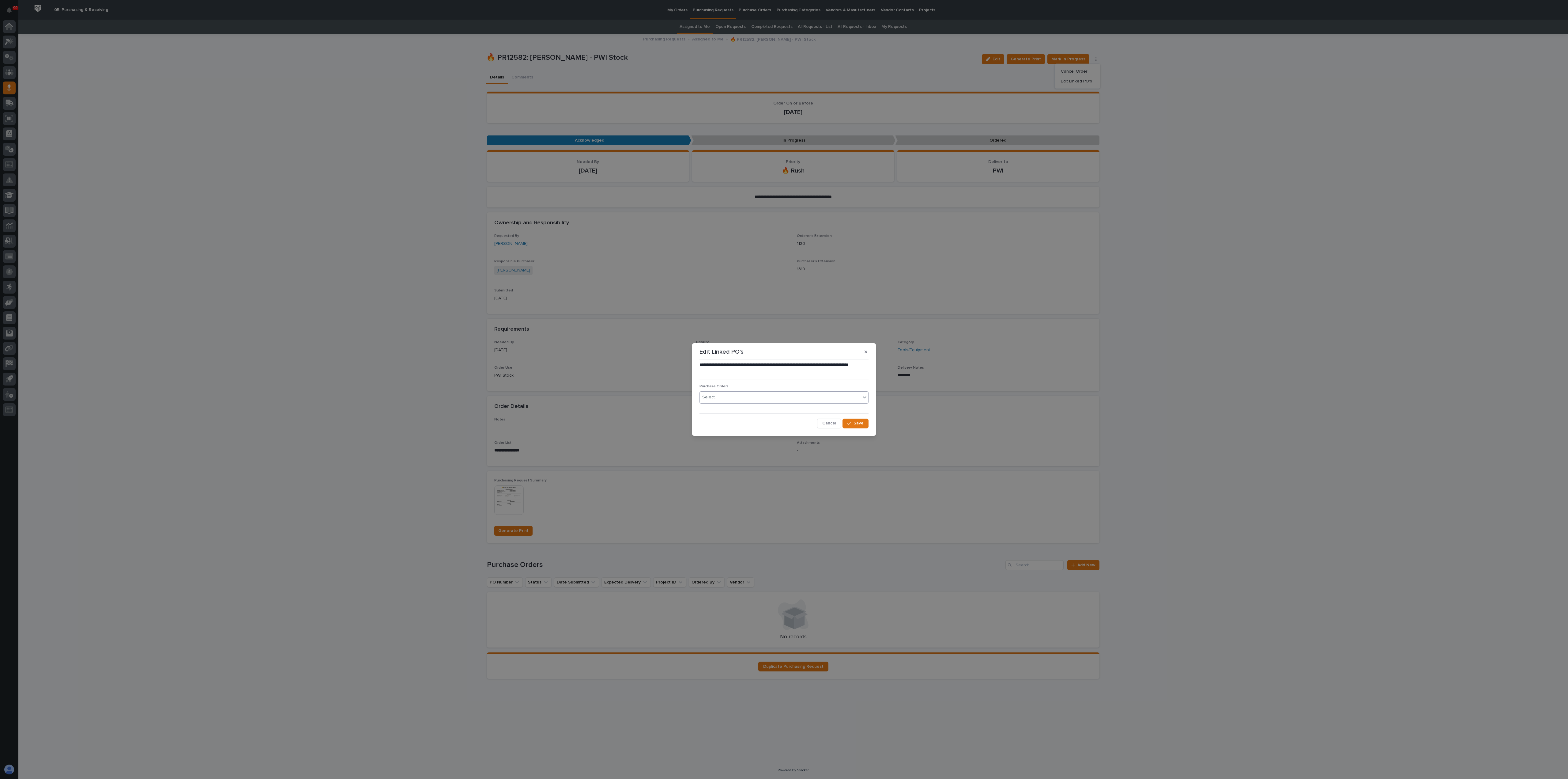
click at [749, 389] on div "Select..." at bounding box center [780, 397] width 161 height 10
type input "*****"
click at [783, 389] on span "Save" at bounding box center [858, 423] width 10 height 5
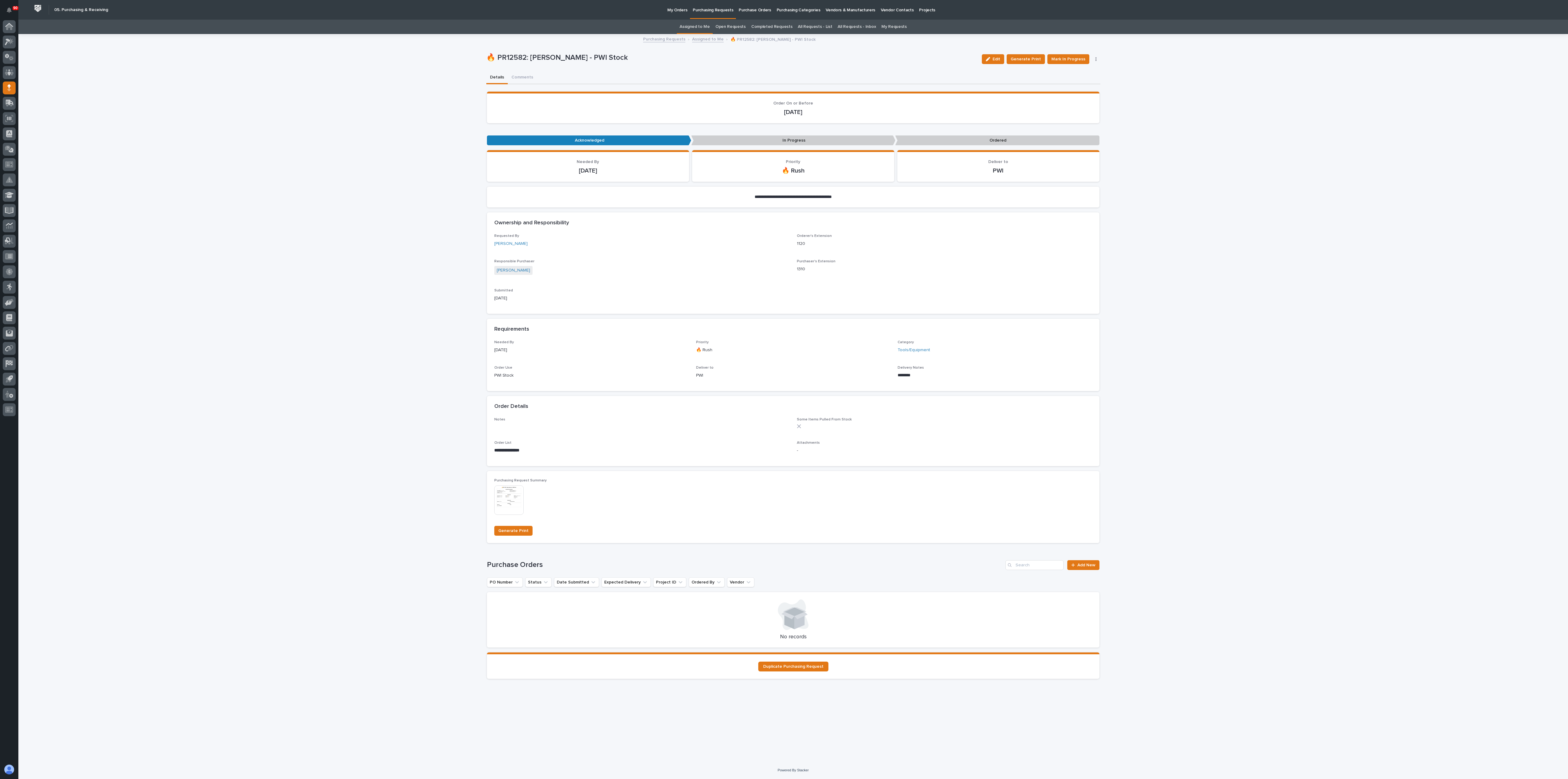
click at [783, 58] on button "button" at bounding box center [1096, 59] width 9 height 4
click at [783, 57] on span "Mark In Progress" at bounding box center [1068, 59] width 34 height 7
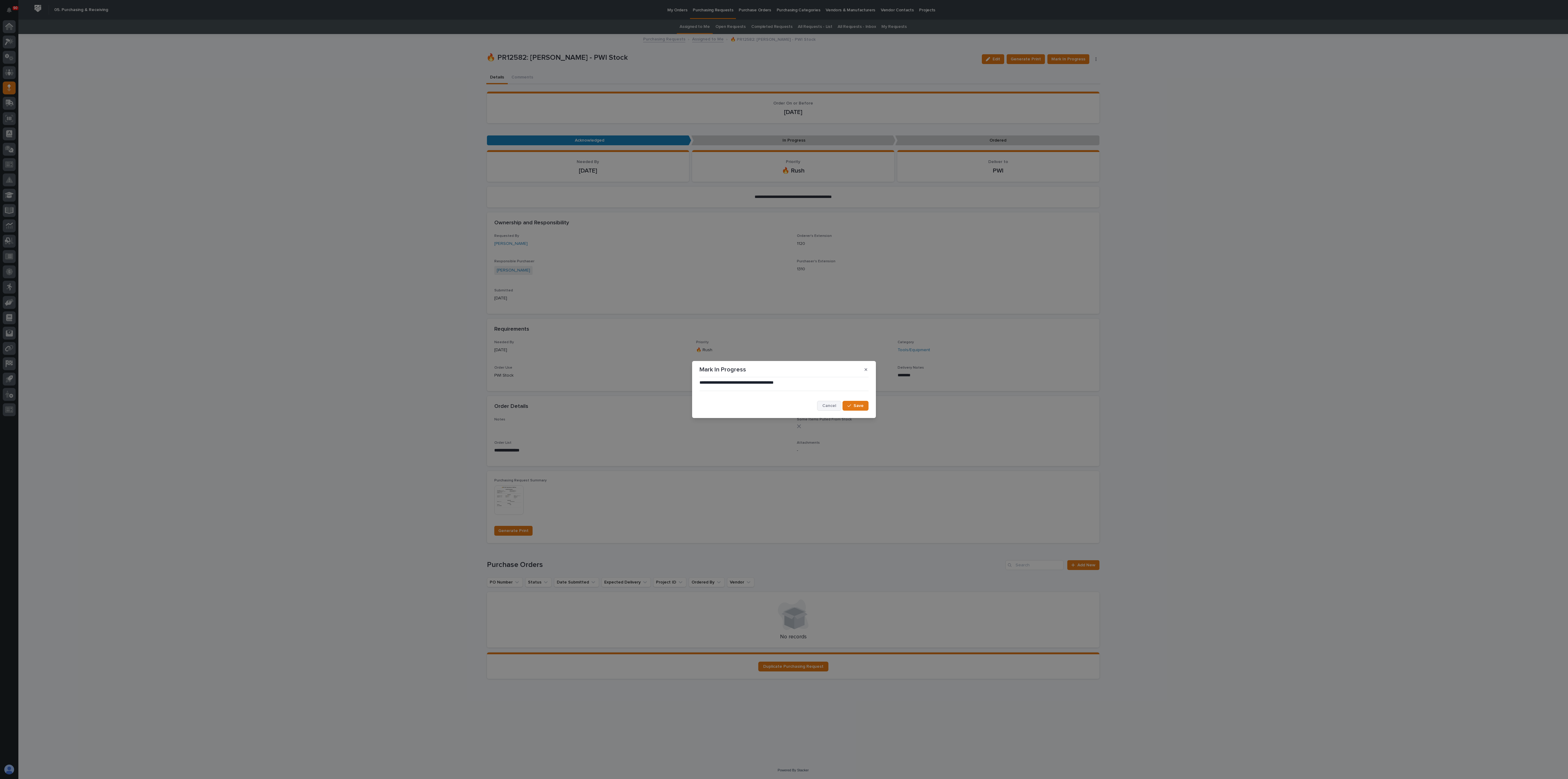
click at [783, 389] on span "Cancel" at bounding box center [829, 406] width 14 height 5
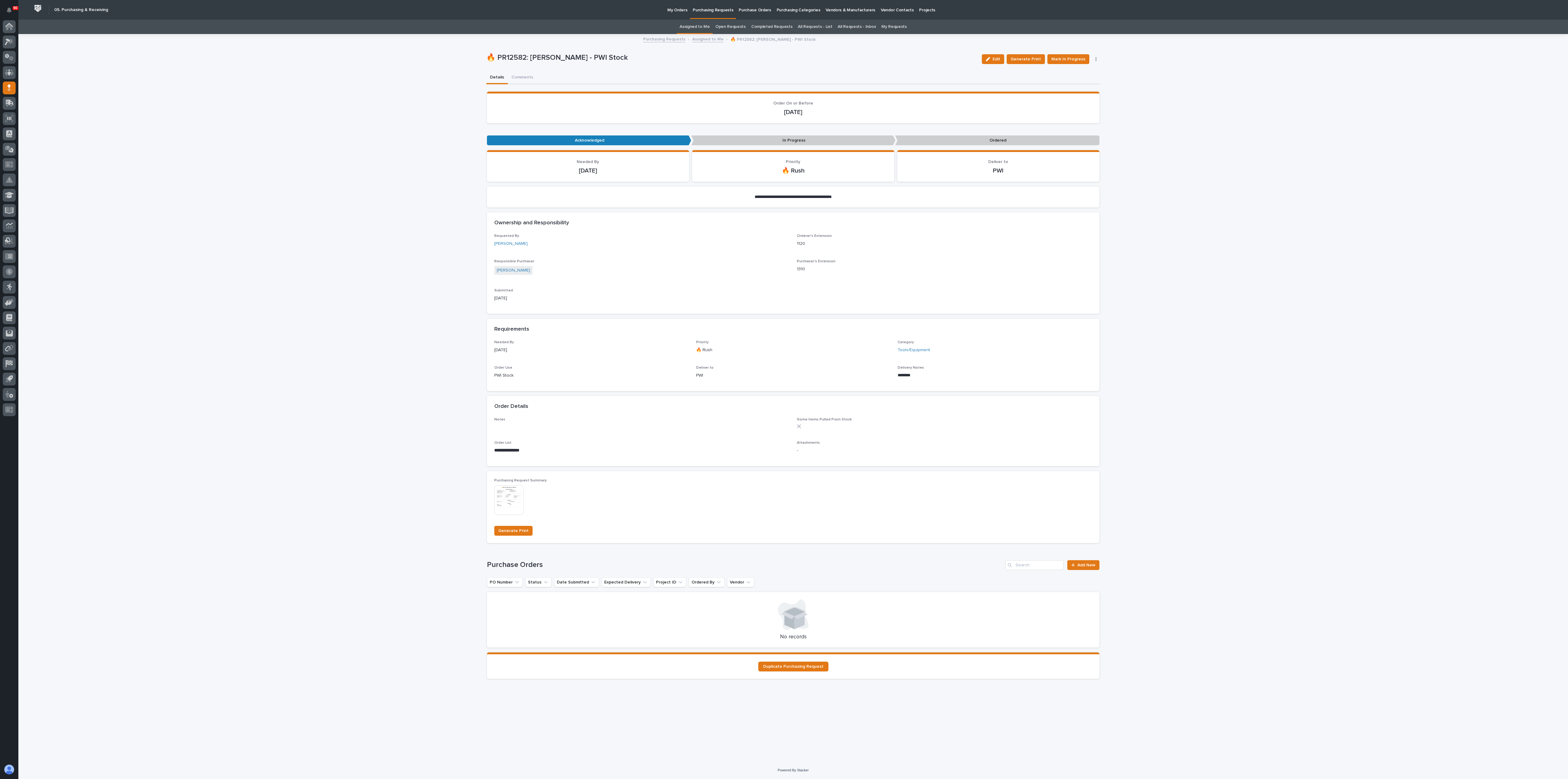
click at [783, 57] on icon "button" at bounding box center [1096, 59] width 1 height 4
click at [783, 79] on span "Edit Linked PO's" at bounding box center [1076, 81] width 31 height 7
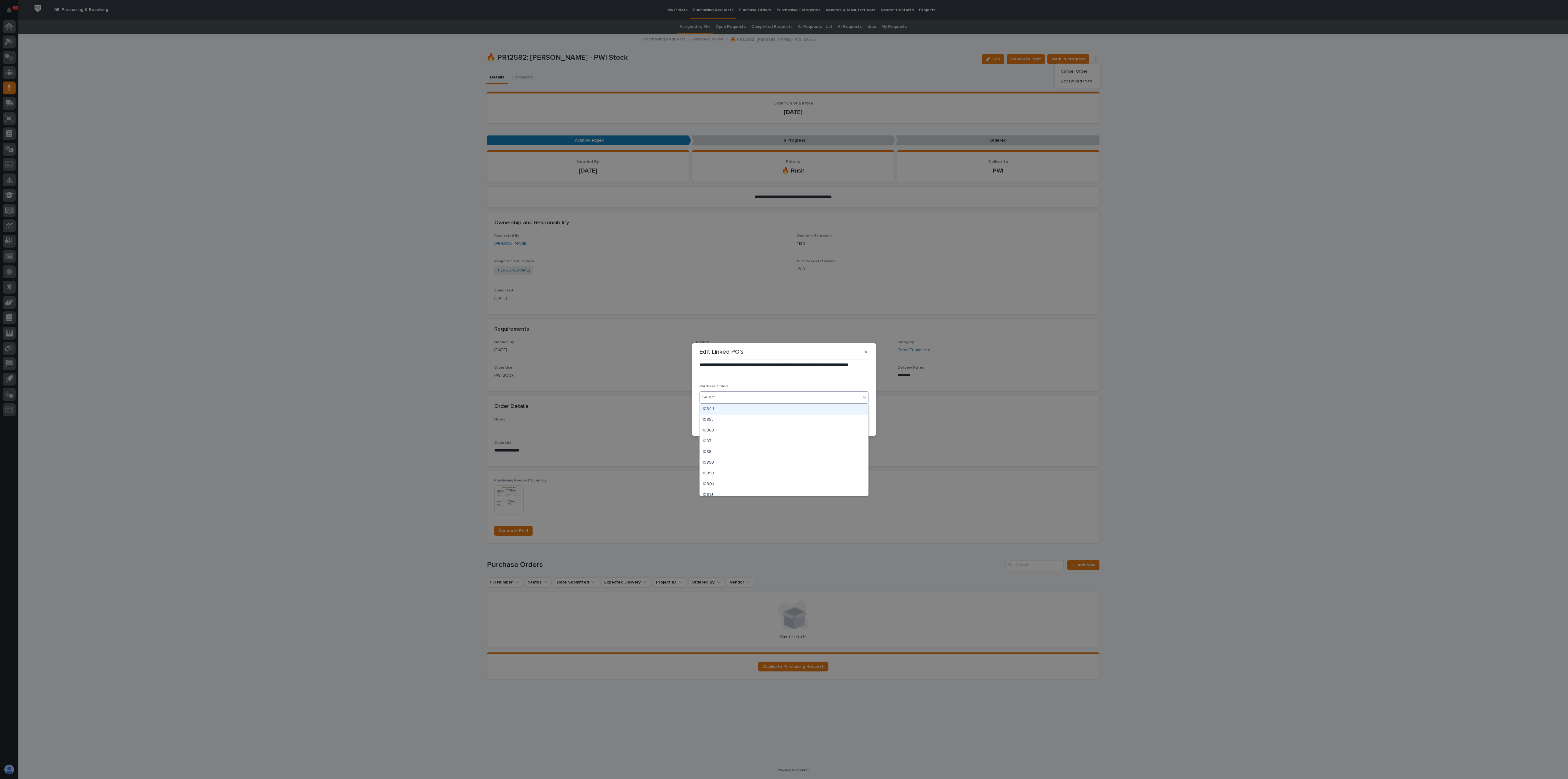
click at [758, 389] on div "Select..." at bounding box center [780, 397] width 161 height 10
type input "*****"
click at [783, 389] on span "Save" at bounding box center [858, 423] width 10 height 5
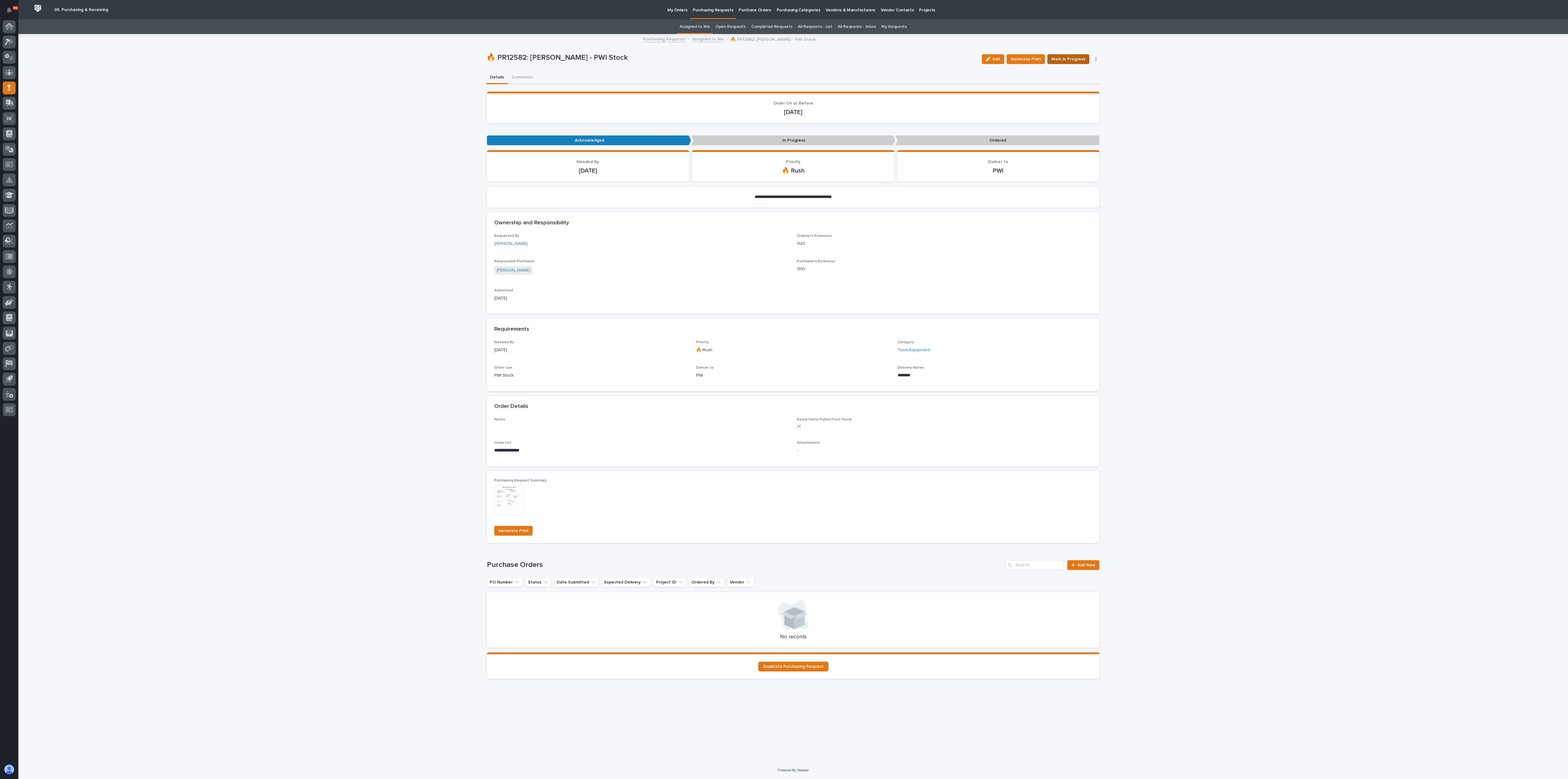
click at [783, 57] on span "Mark In Progress" at bounding box center [1068, 59] width 34 height 7
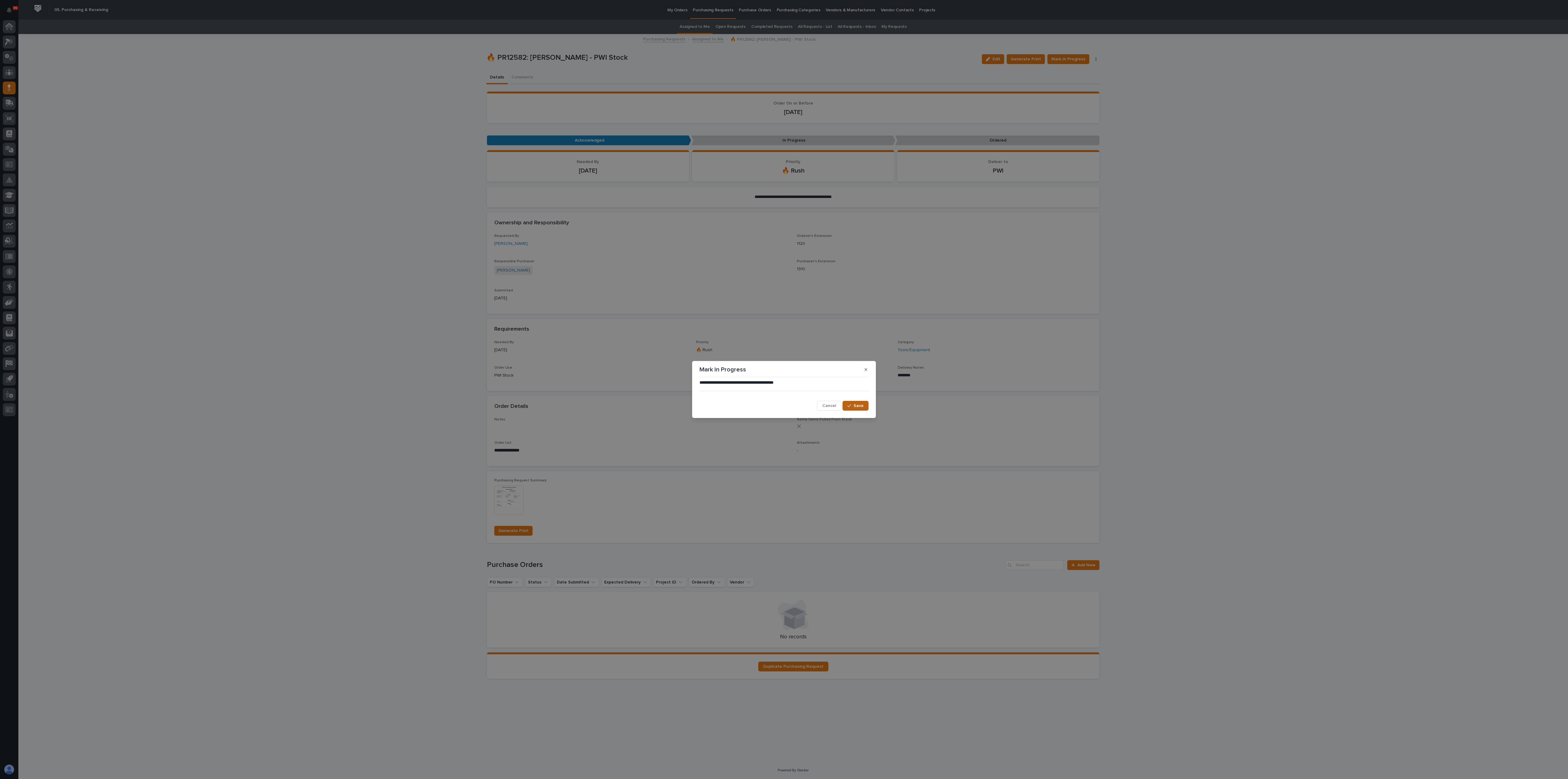
click at [783, 389] on span "Save" at bounding box center [858, 406] width 10 height 5
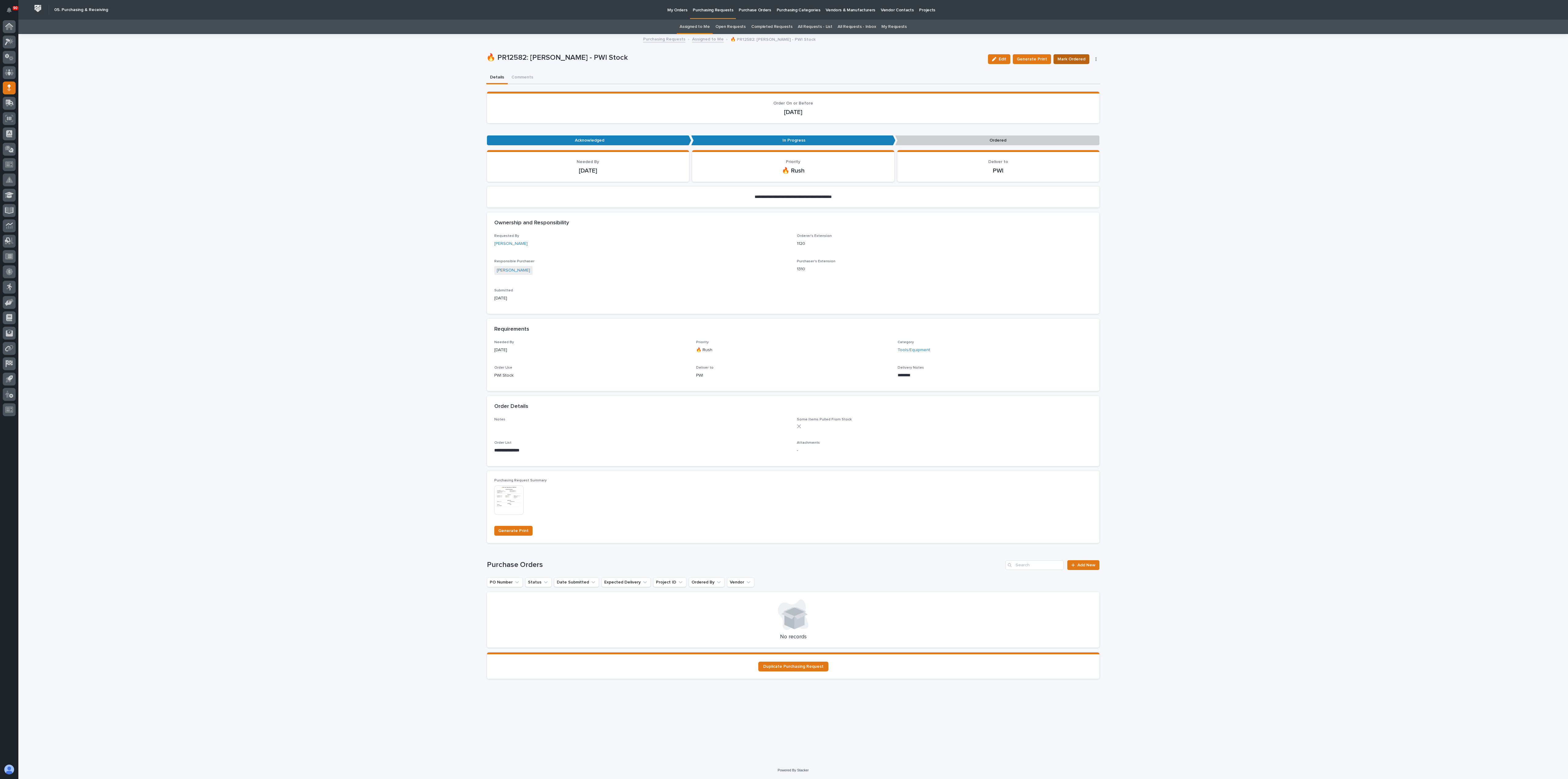
click at [783, 58] on span "Mark Ordered" at bounding box center [1071, 59] width 28 height 7
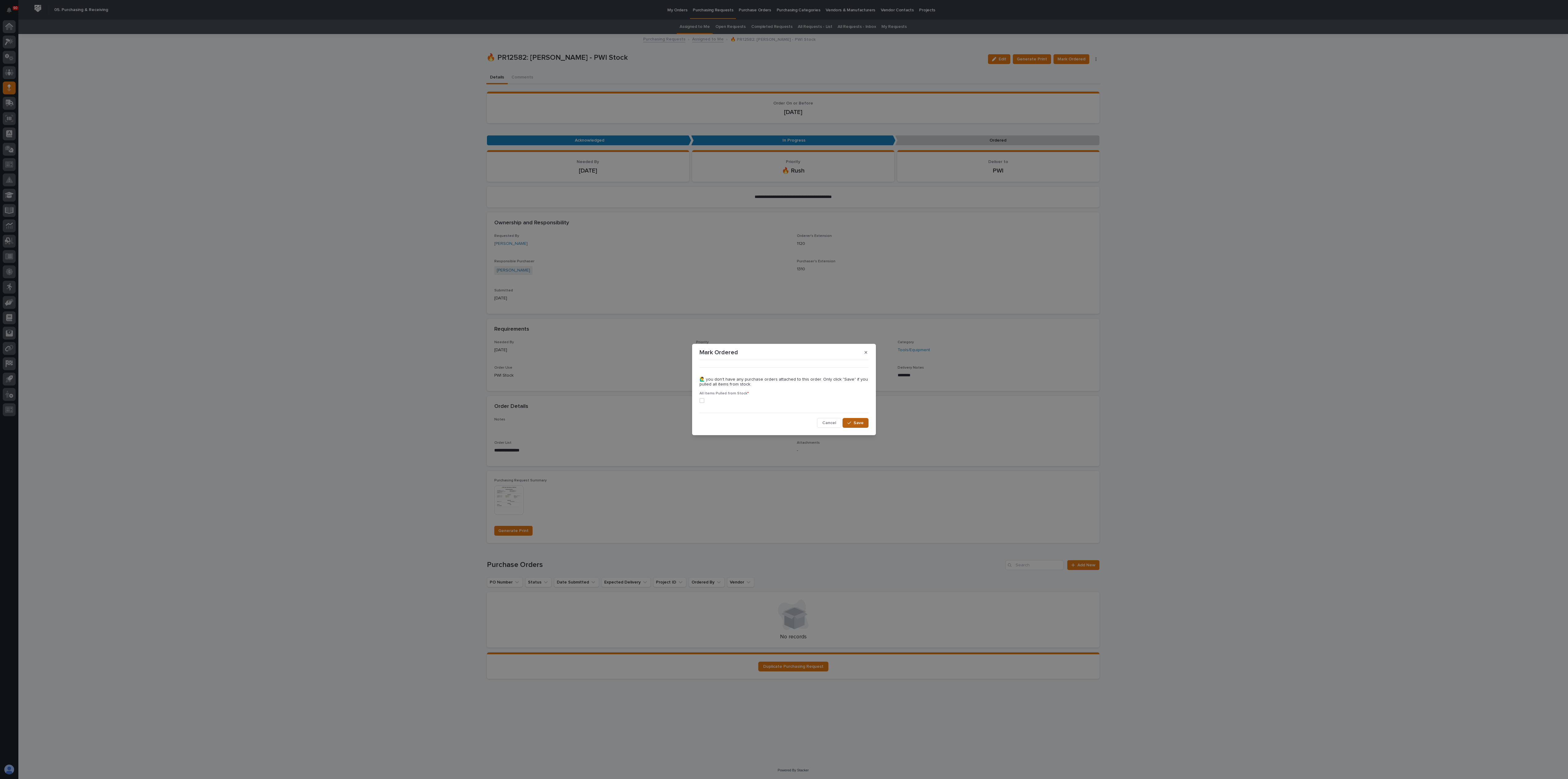
click at [783, 389] on span "Save" at bounding box center [858, 423] width 10 height 5
click at [783, 389] on button "Cancel" at bounding box center [829, 429] width 24 height 10
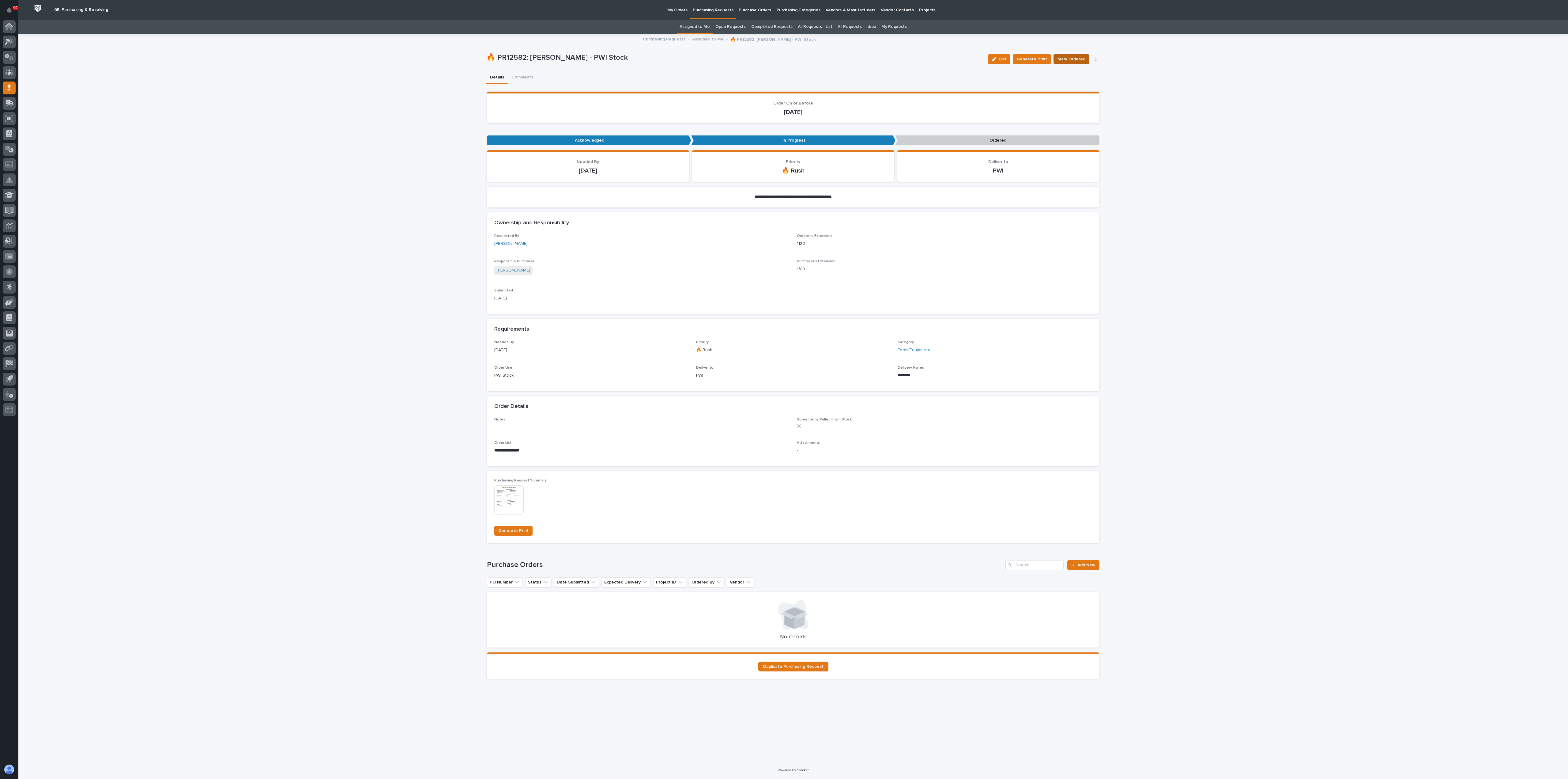
click at [783, 57] on span "Mark Ordered" at bounding box center [1071, 59] width 28 height 7
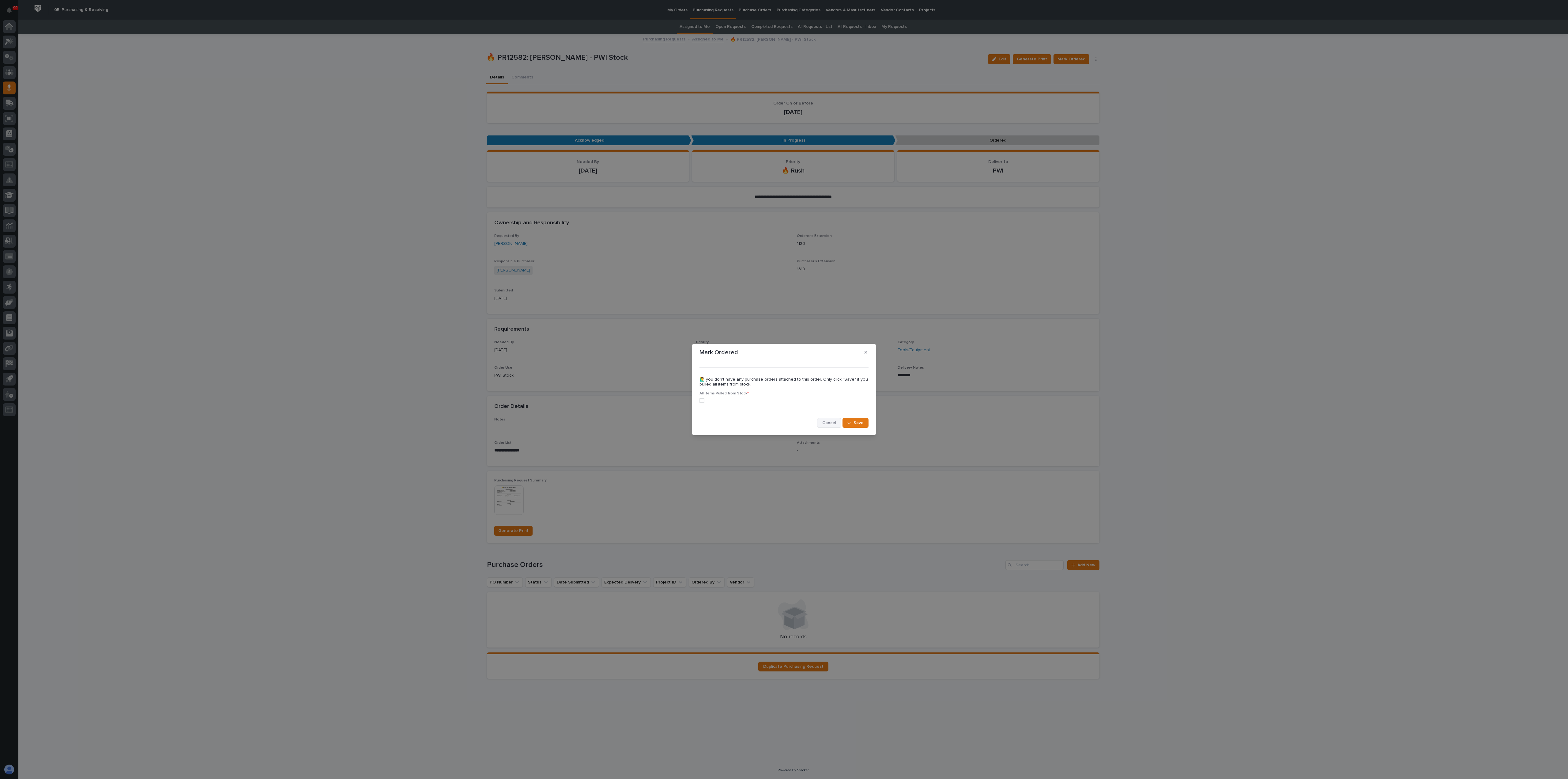
click at [783, 389] on span "Cancel" at bounding box center [829, 423] width 14 height 5
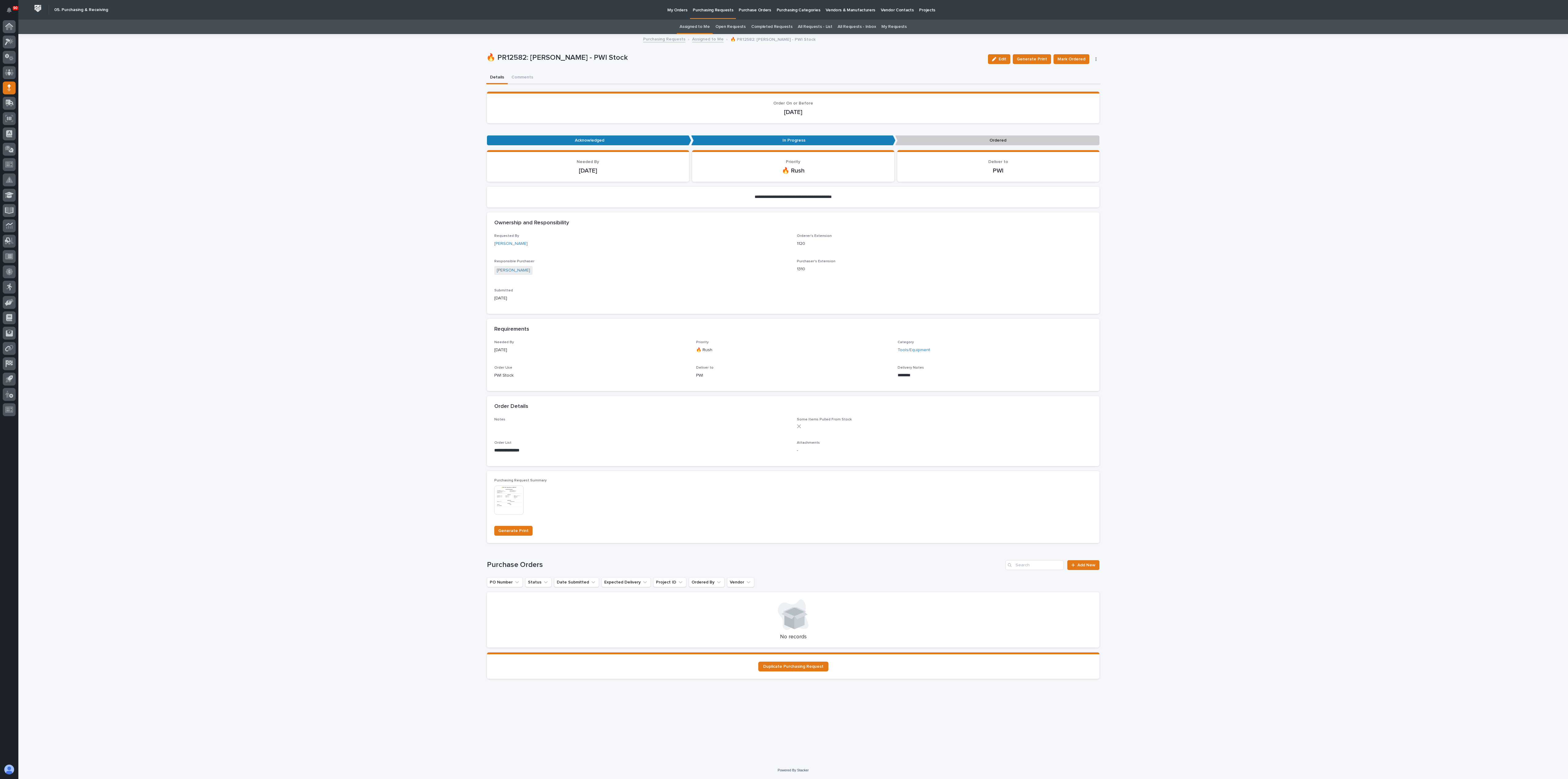
click at [783, 56] on div "Edit Generate Print Mark Ordered Cancel Order Edit Linked PO's" at bounding box center [1043, 59] width 115 height 24
click at [783, 57] on icon "button" at bounding box center [1096, 59] width 1 height 4
click at [783, 81] on span "Edit Linked PO's" at bounding box center [1076, 81] width 31 height 7
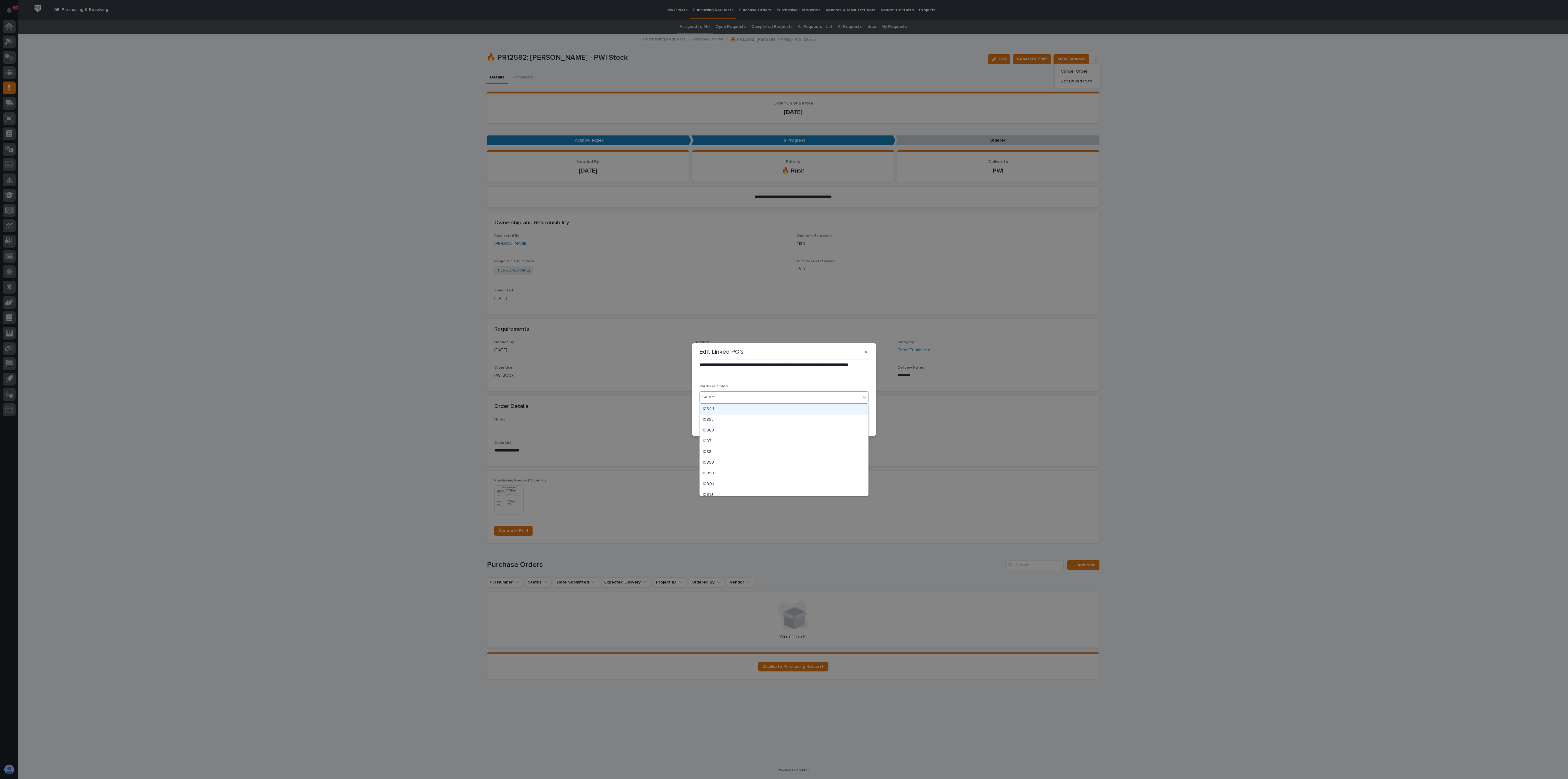
click at [730, 389] on div "Select..." at bounding box center [780, 397] width 161 height 10
type input "*****"
click at [716, 389] on div "19090" at bounding box center [784, 409] width 169 height 11
click at [783, 389] on icon "button" at bounding box center [849, 423] width 4 height 4
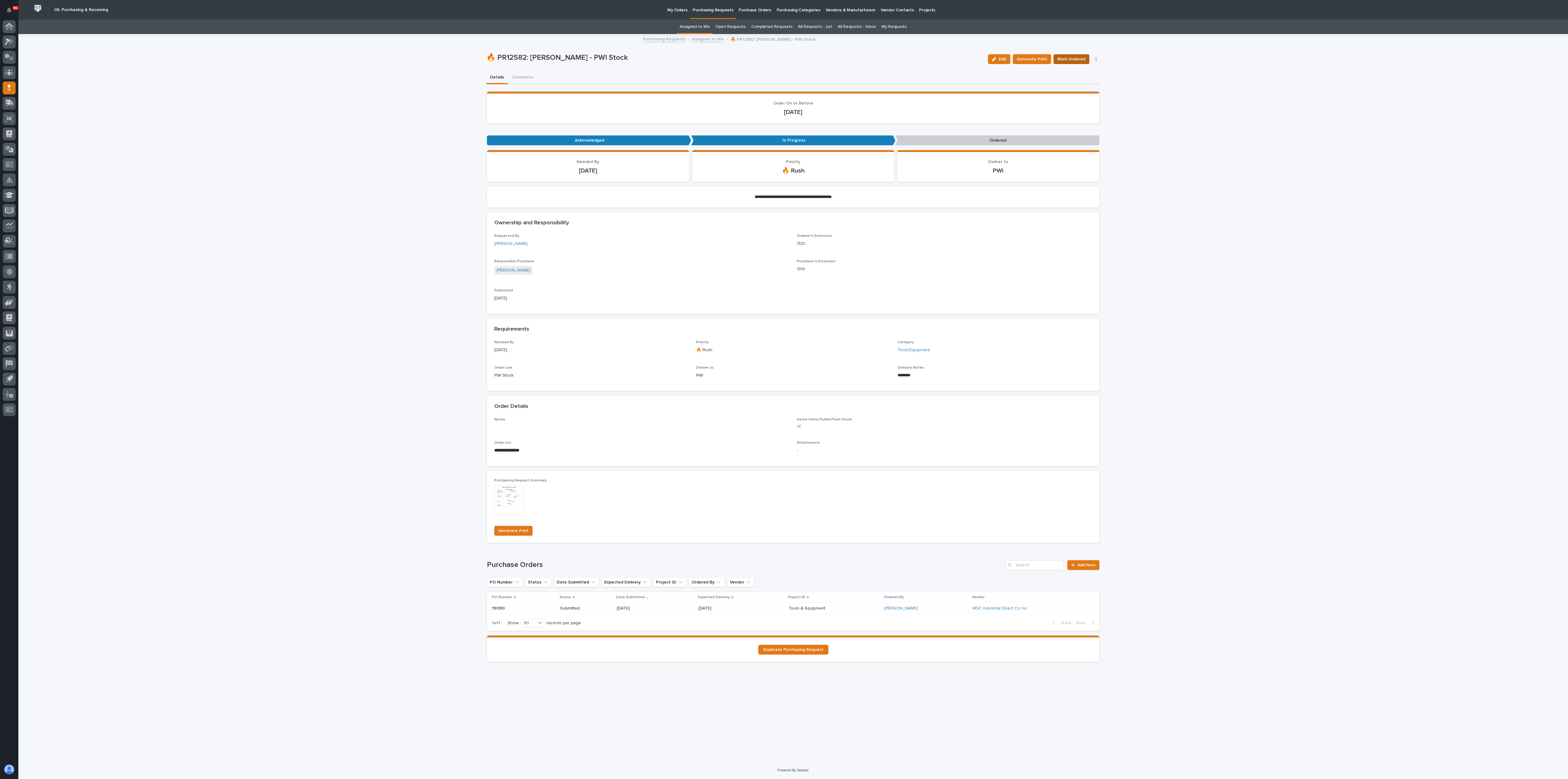
click at [783, 57] on span "Mark Ordered" at bounding box center [1071, 59] width 28 height 7
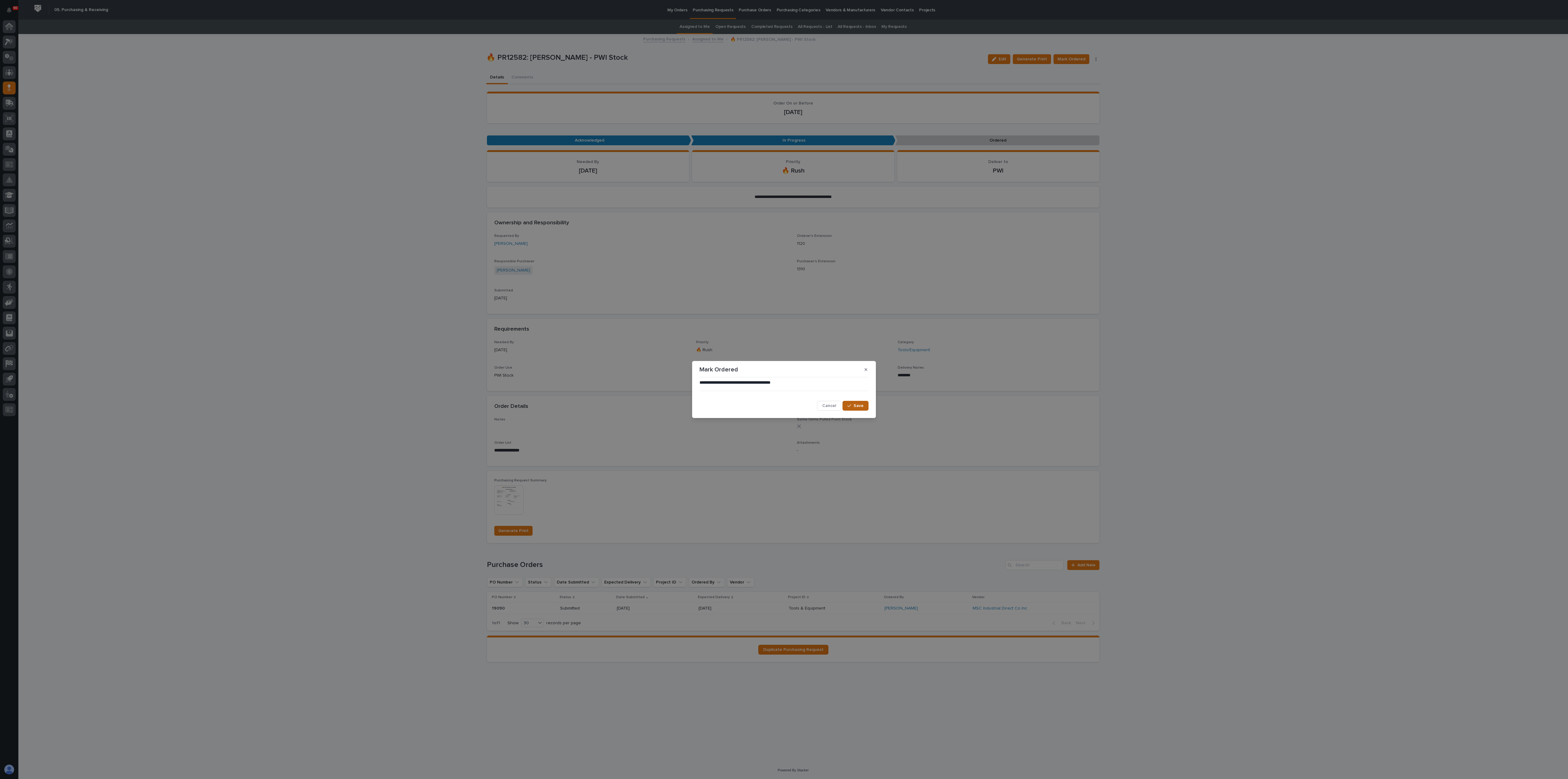
click at [783, 389] on span "Save" at bounding box center [858, 406] width 10 height 5
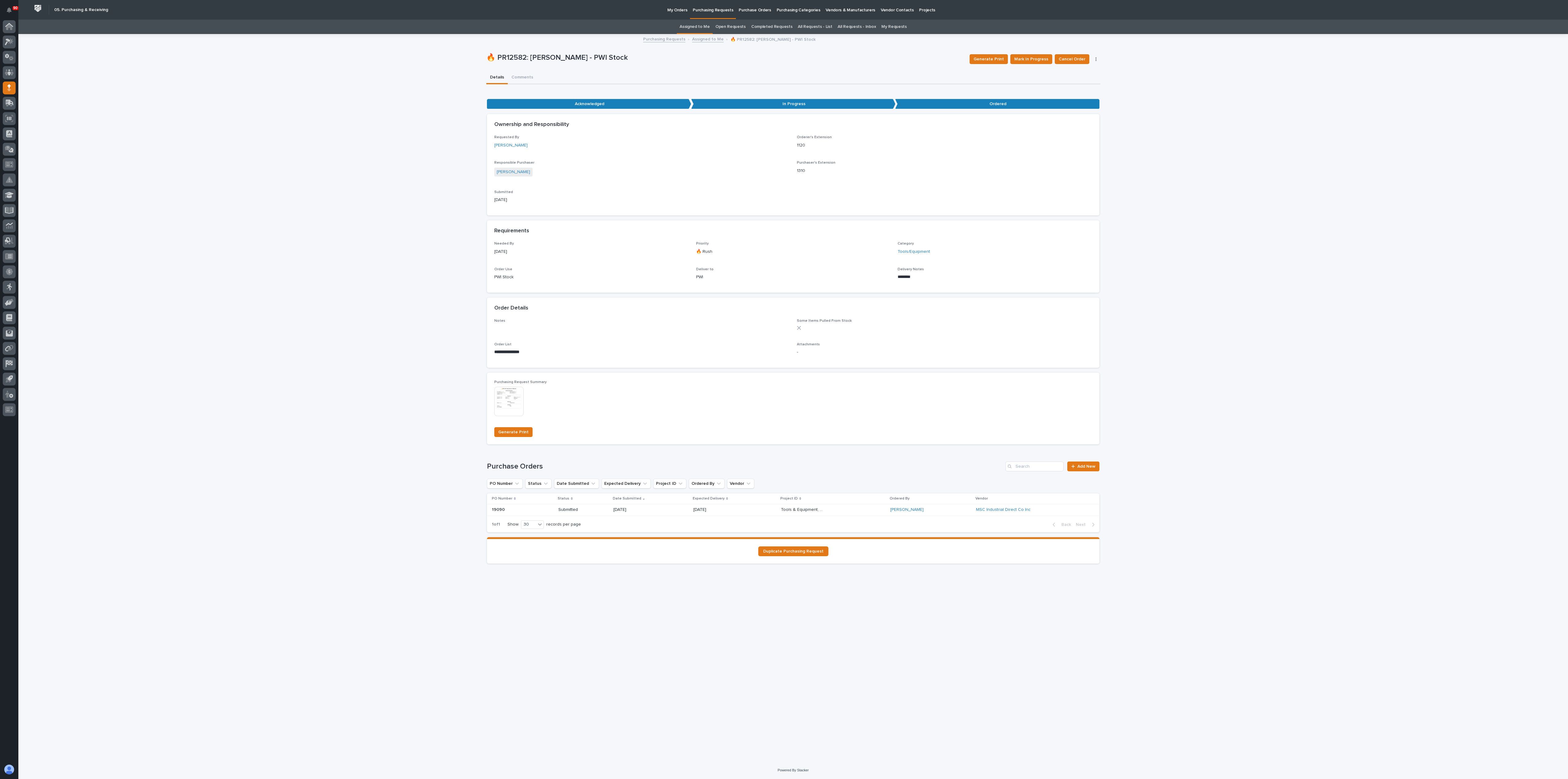
click at [712, 9] on p "Purchasing Requests" at bounding box center [713, 6] width 40 height 13
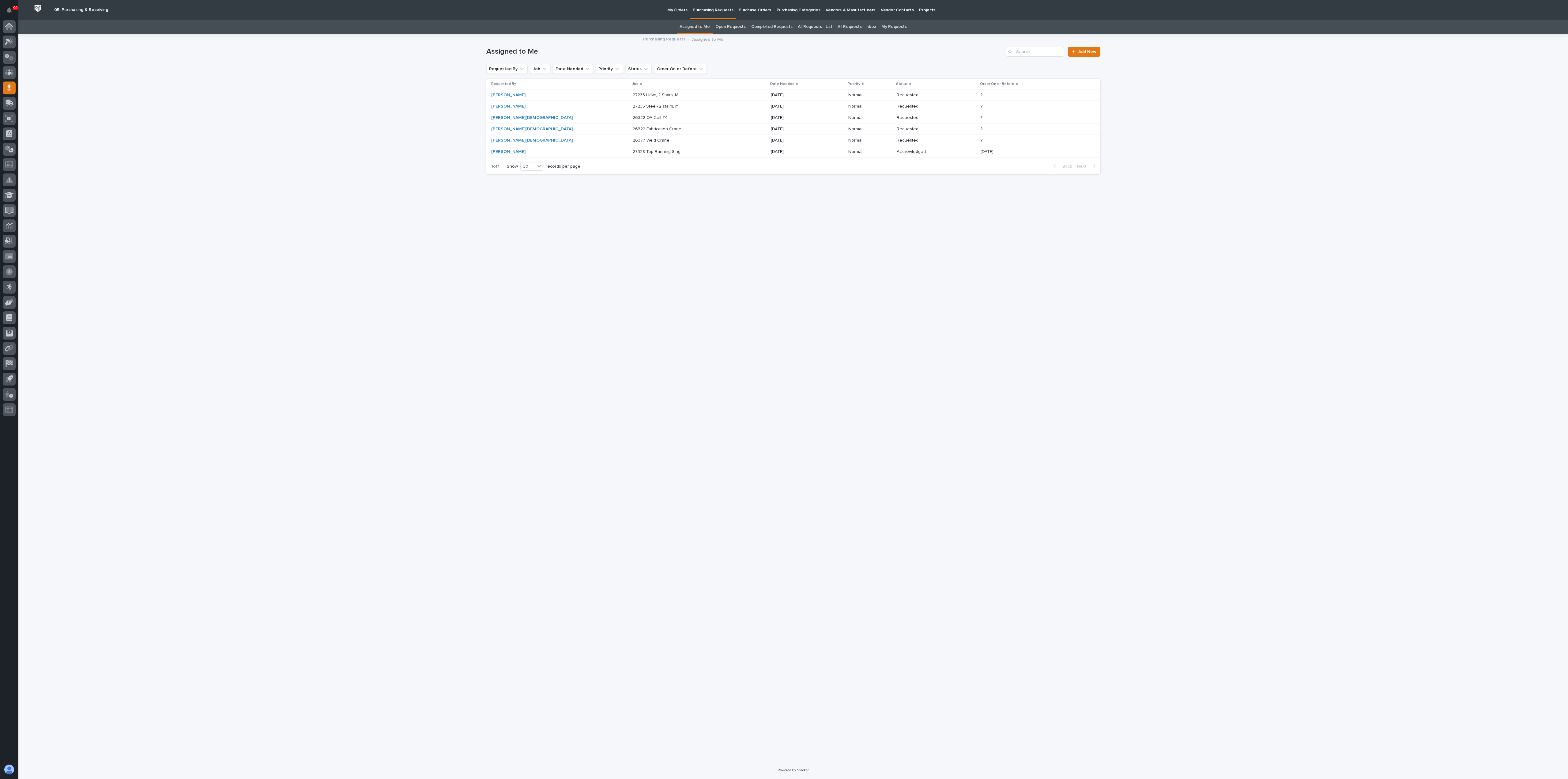
click at [632, 93] on p "27235 Hdwr, 2 Stairs, Mezz Guardrailing" at bounding box center [659, 94] width 52 height 7
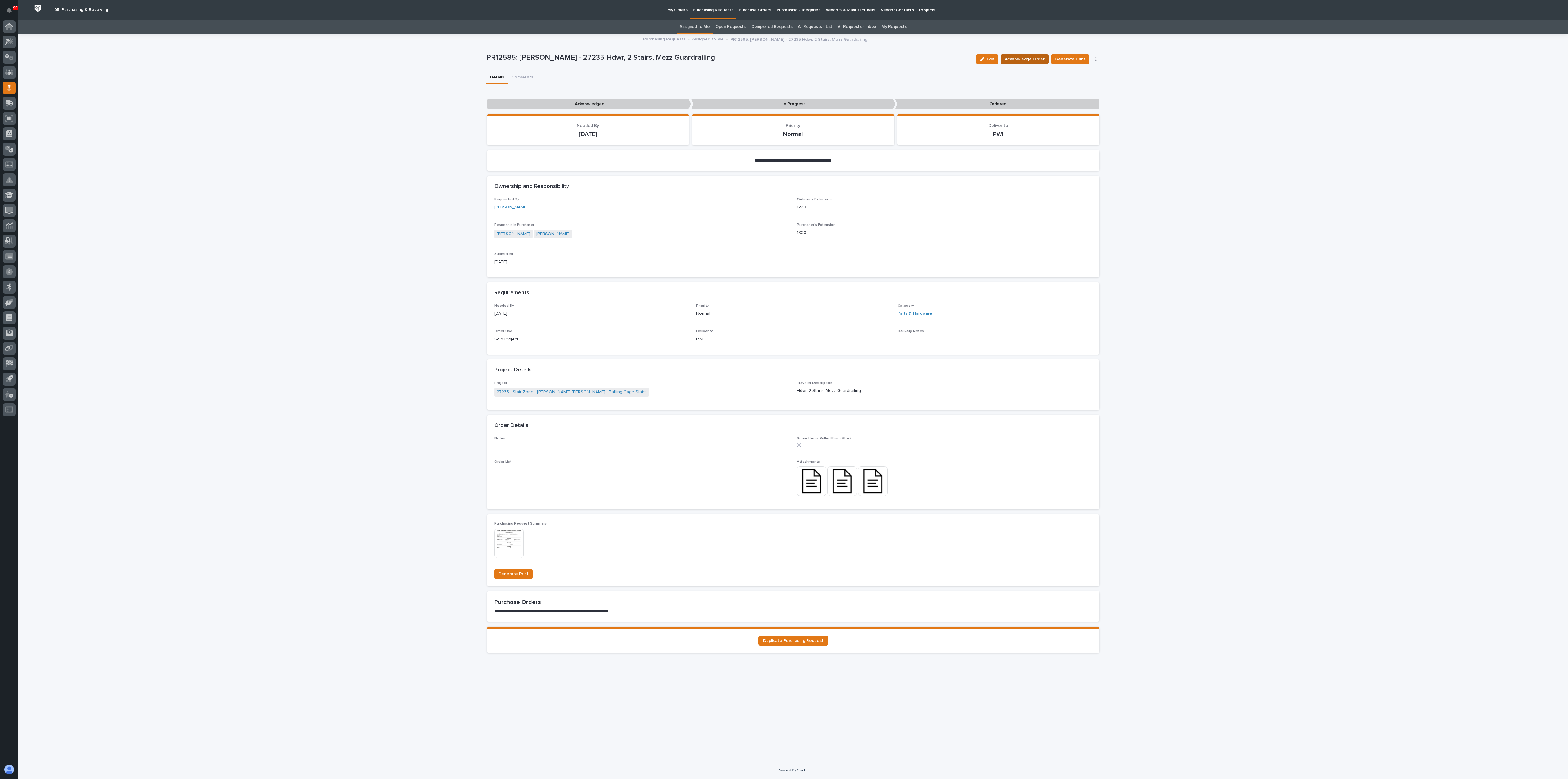
click at [783, 58] on span "Acknowledge Order" at bounding box center [1024, 59] width 40 height 7
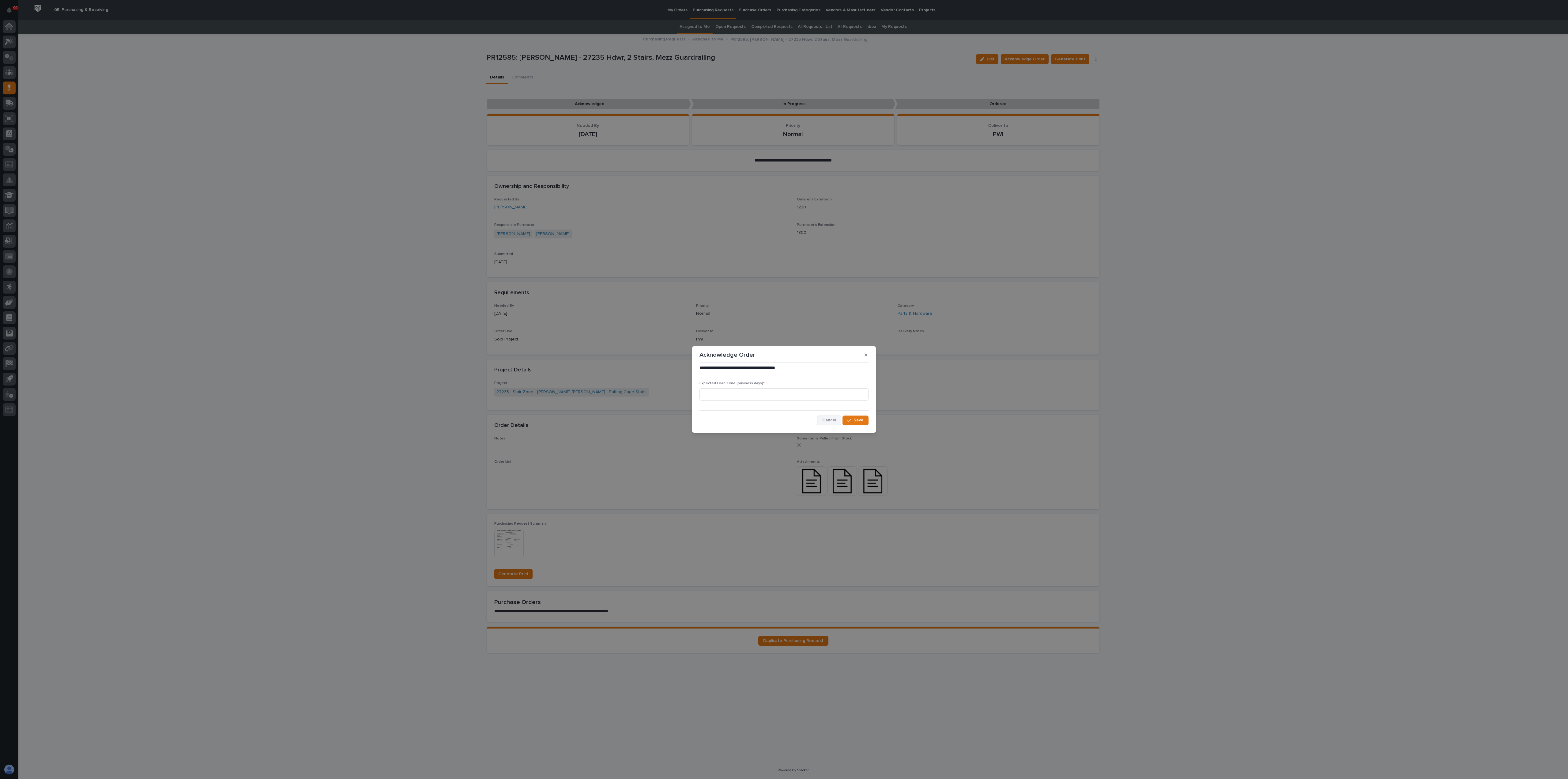
click at [783, 389] on span "Cancel" at bounding box center [829, 420] width 14 height 5
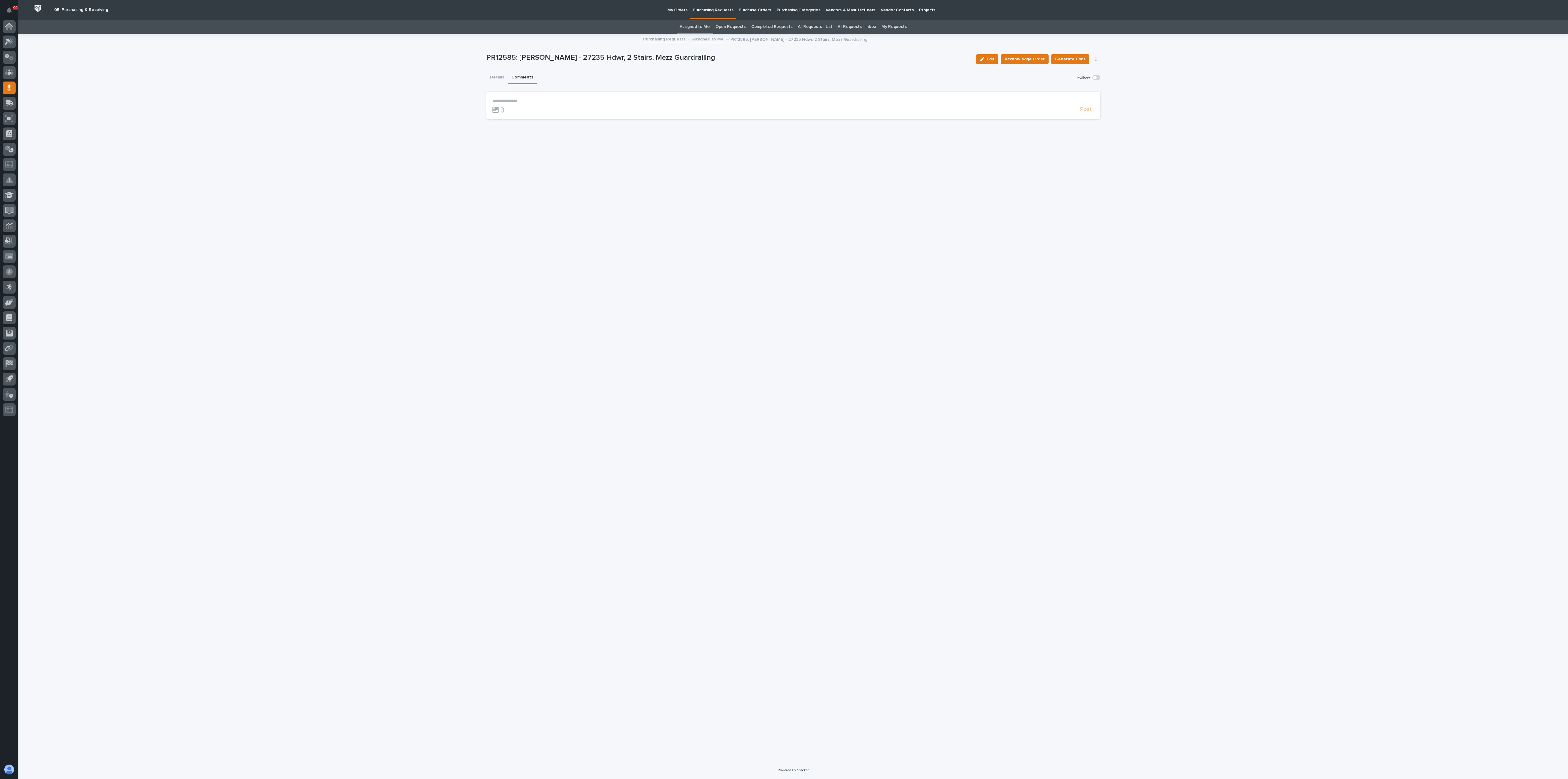
click at [519, 74] on button "Comments" at bounding box center [522, 77] width 29 height 13
click at [513, 100] on p "**********" at bounding box center [793, 101] width 602 height 5
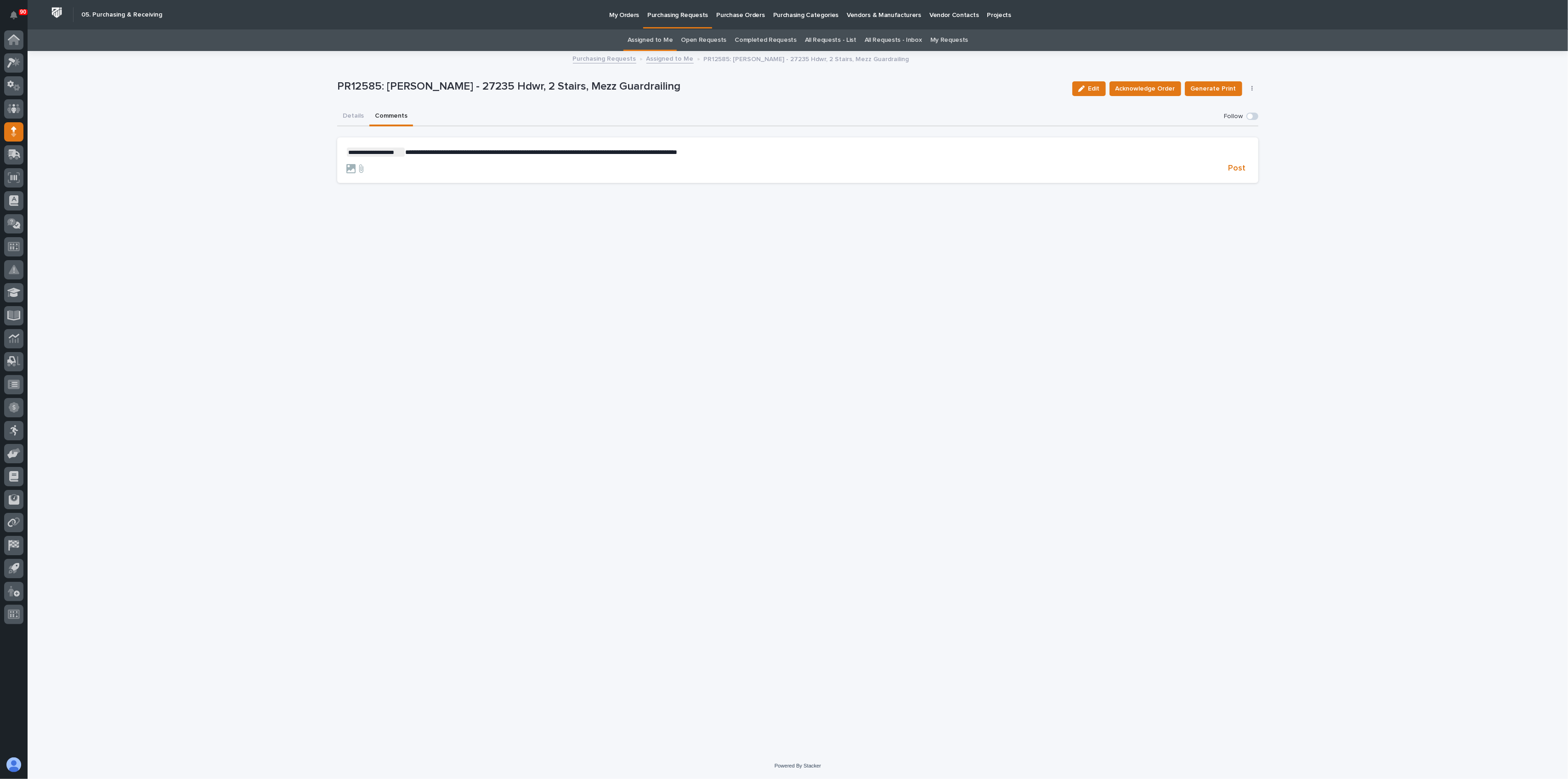
click at [739, 148] on p "**********" at bounding box center [797, 153] width 903 height 9
click at [1040, 149] on span "**********" at bounding box center [722, 152] width 635 height 6
click at [1175, 148] on p "**********" at bounding box center [797, 153] width 903 height 9
click at [1175, 173] on span "Post" at bounding box center [1237, 169] width 17 height 11
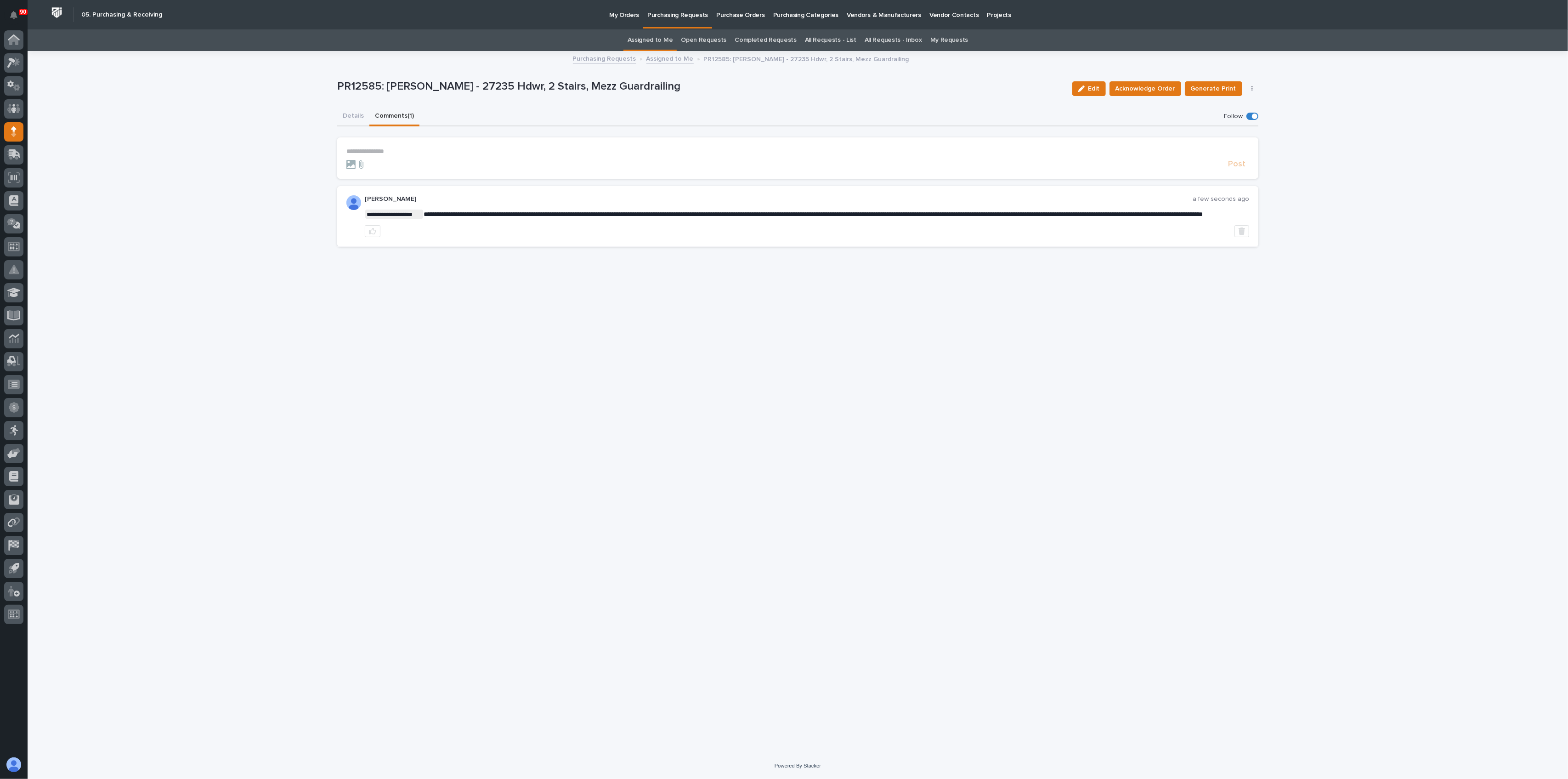
click at [668, 13] on p "Purchasing Requests" at bounding box center [678, 9] width 60 height 19
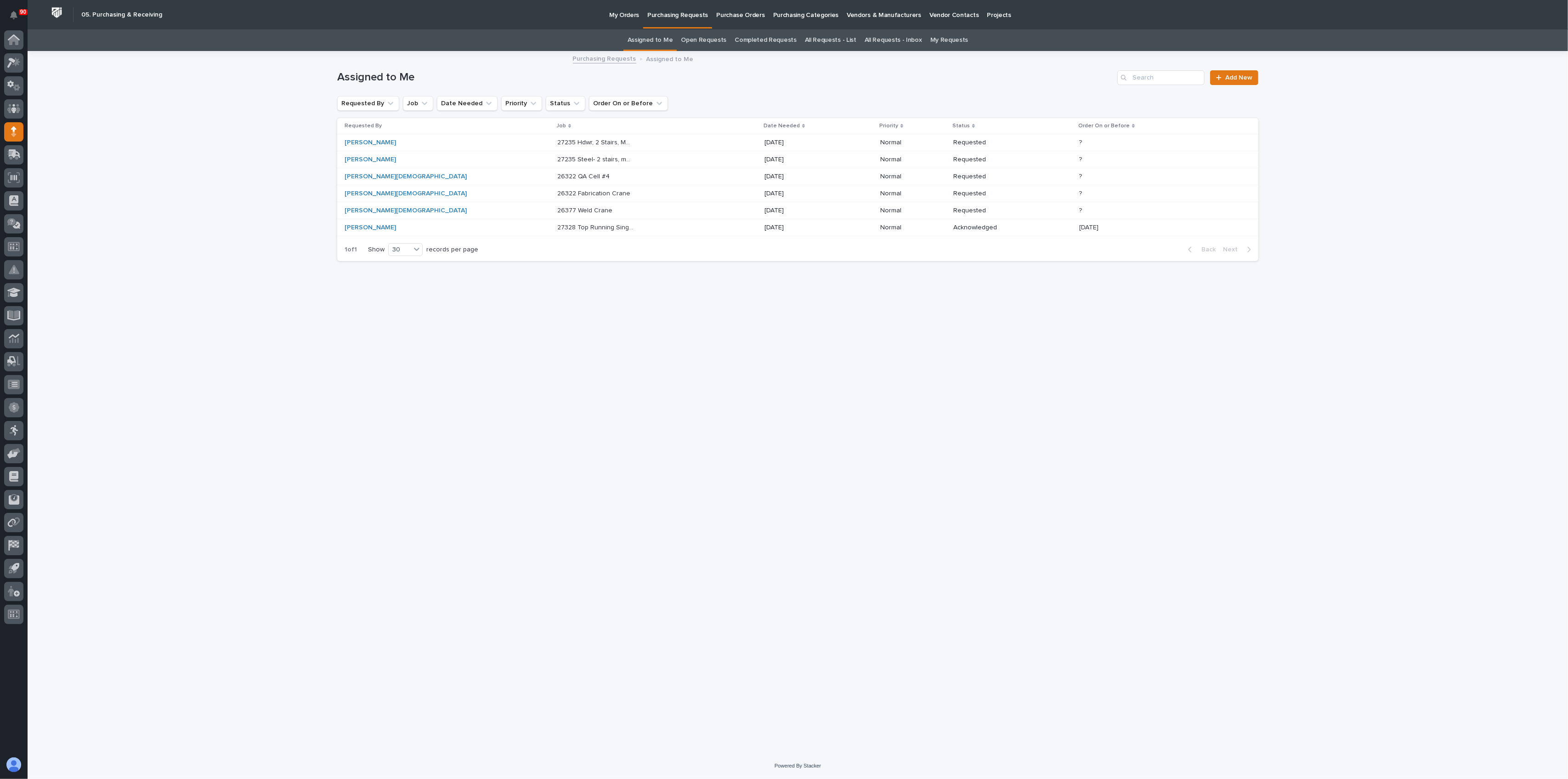
click at [564, 138] on p "27235 Hdwr, 2 Stairs, Mezz Guardrailing" at bounding box center [596, 142] width 79 height 10
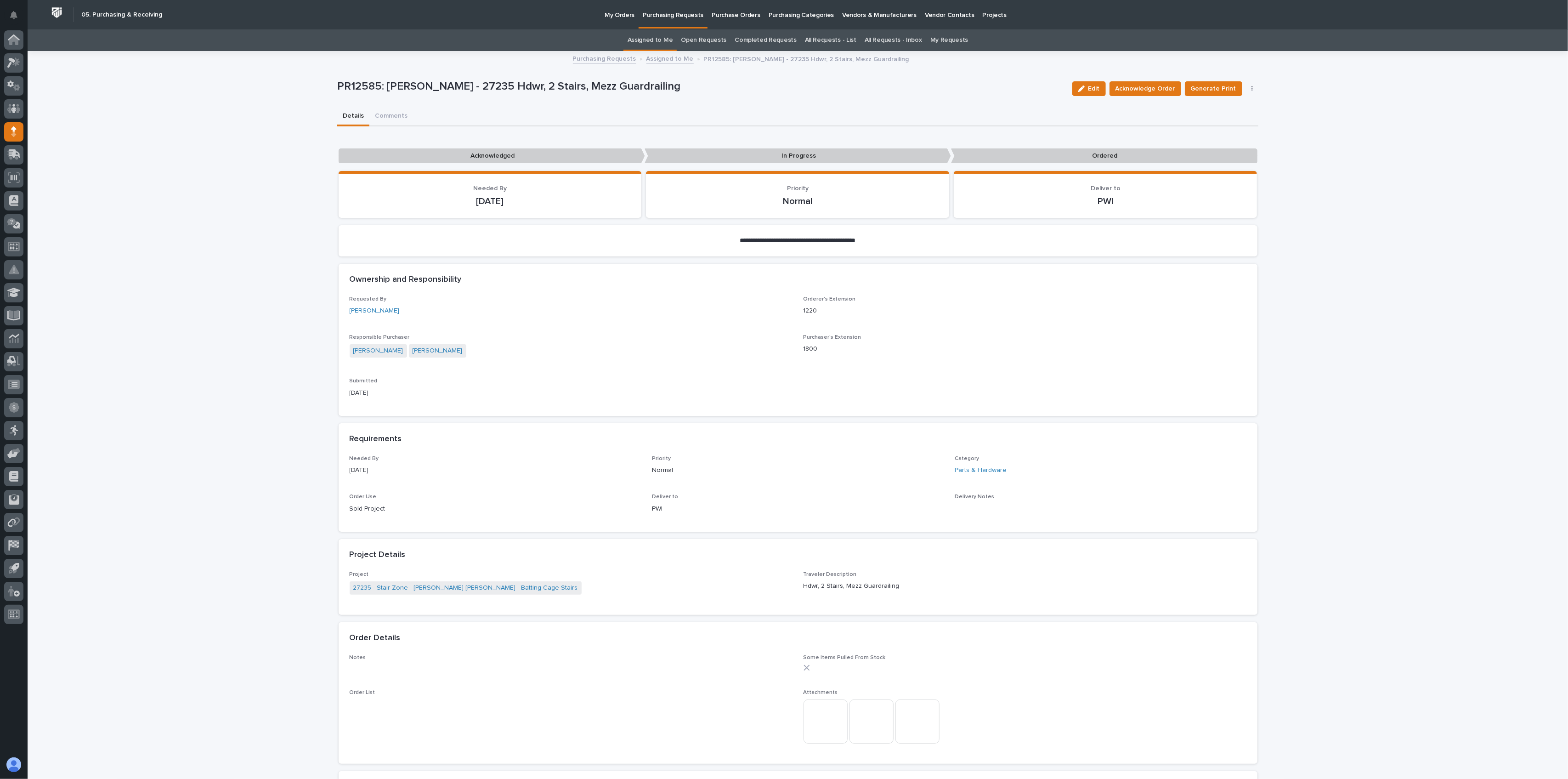
scroll to position [29, 0]
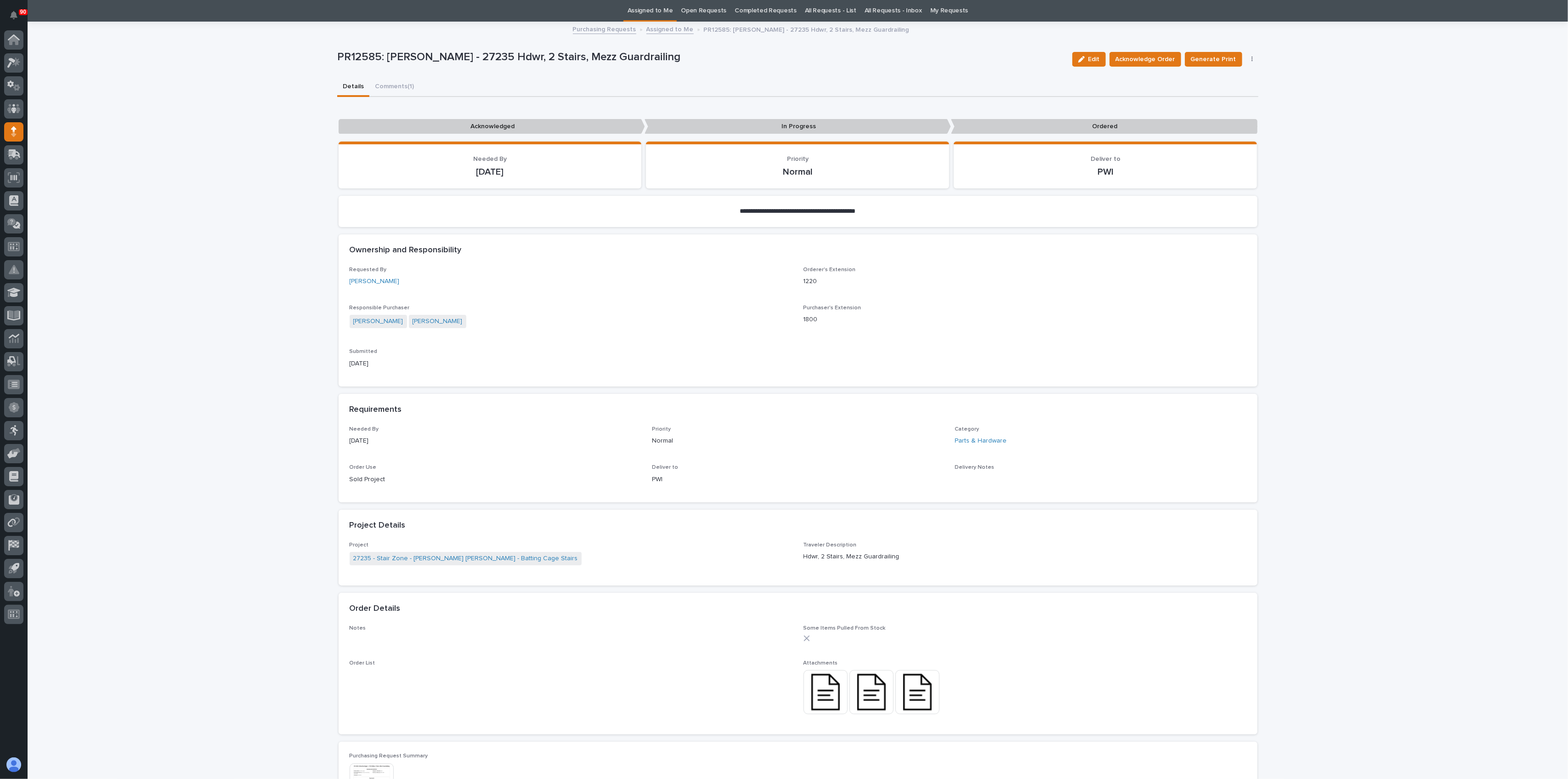
click at [389, 84] on div "**********" at bounding box center [797, 490] width 921 height 934
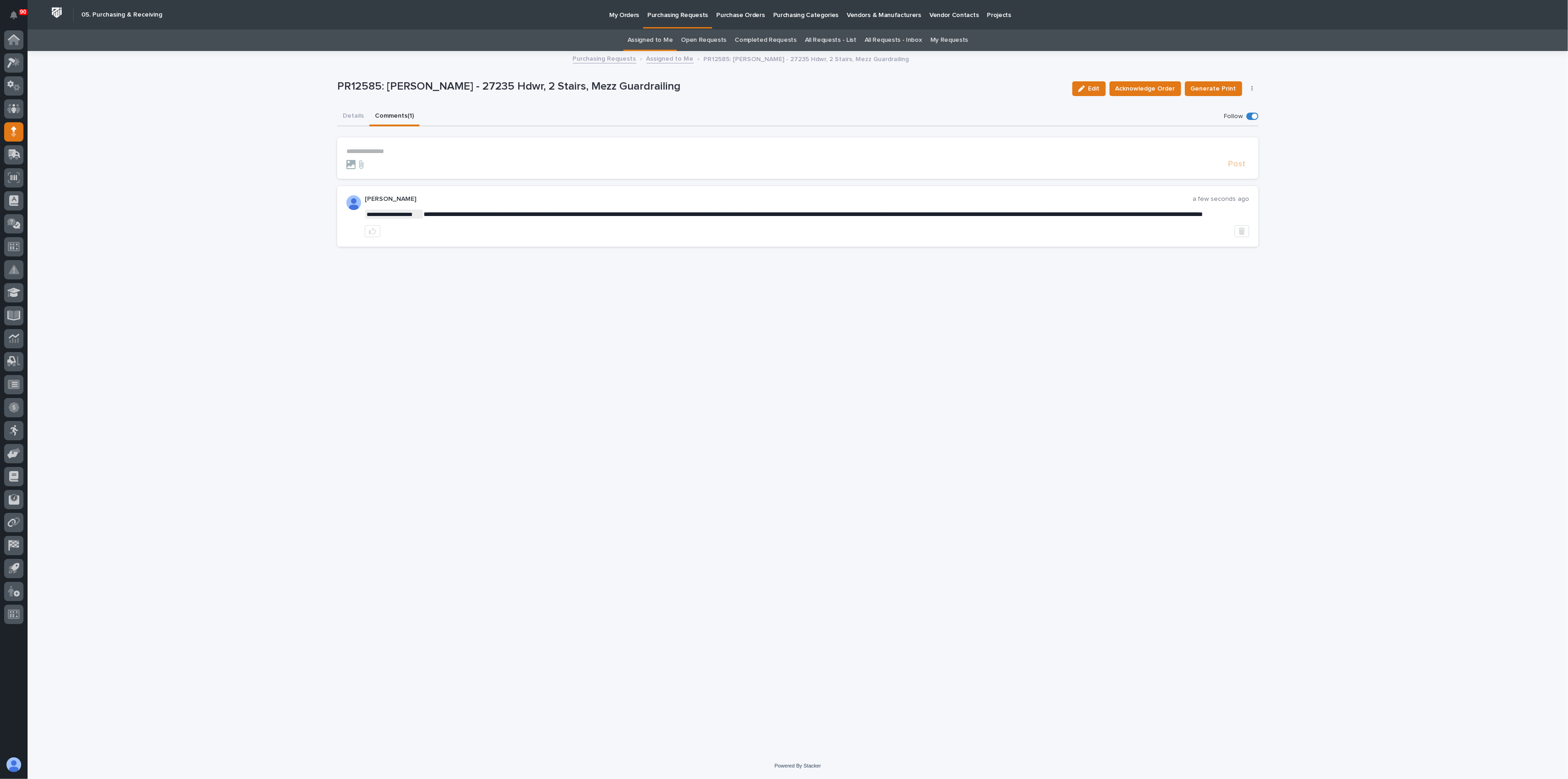
click at [375, 145] on section "**********" at bounding box center [797, 157] width 921 height 41
click at [374, 148] on p "**********" at bounding box center [797, 152] width 903 height 8
click at [1175, 164] on span "Post" at bounding box center [1237, 169] width 17 height 11
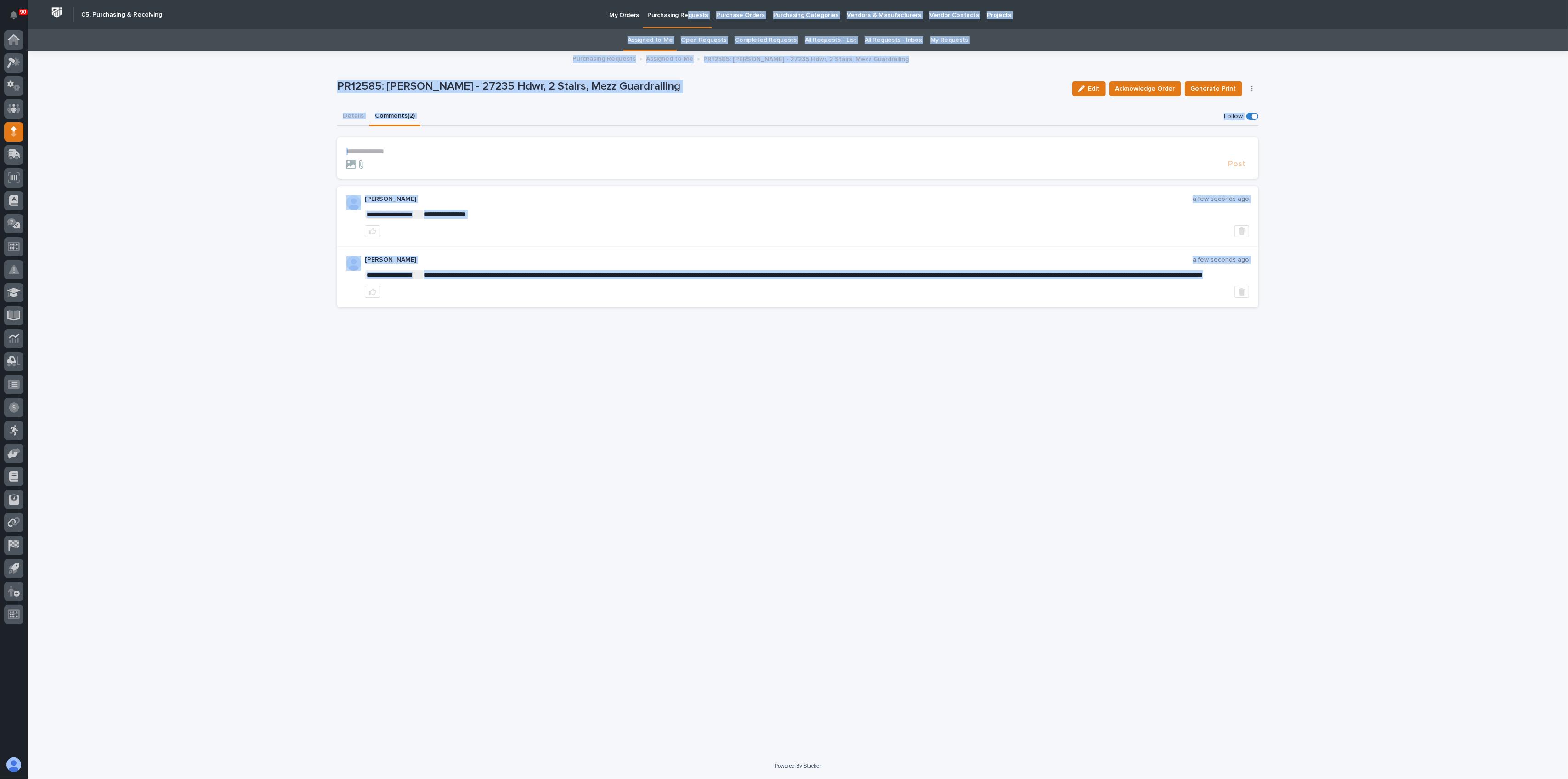
click at [684, 17] on p "Purchasing Requests" at bounding box center [678, 9] width 60 height 19
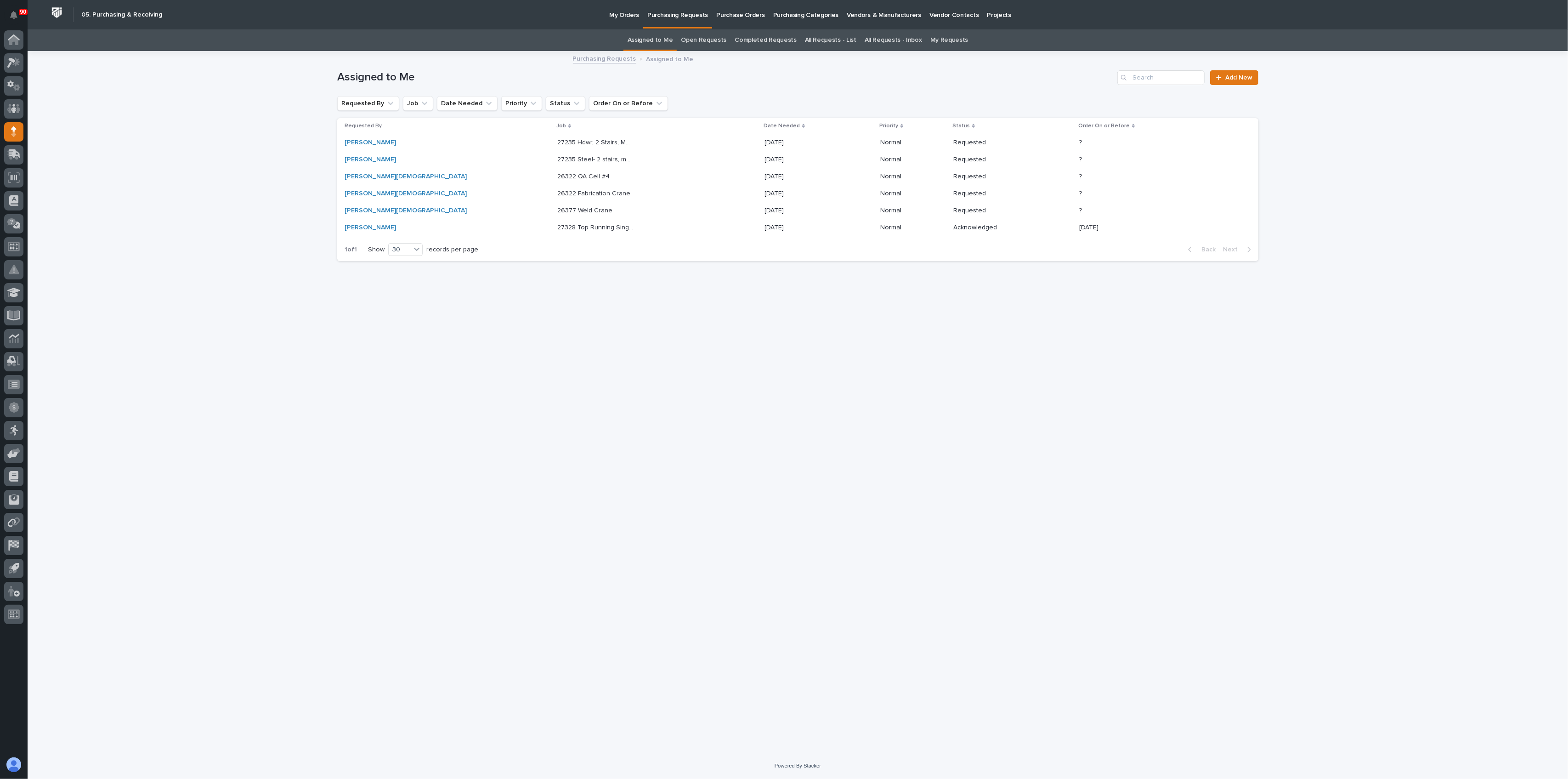
click at [557, 174] on p "26322 QA Cell #4" at bounding box center [584, 175] width 54 height 10
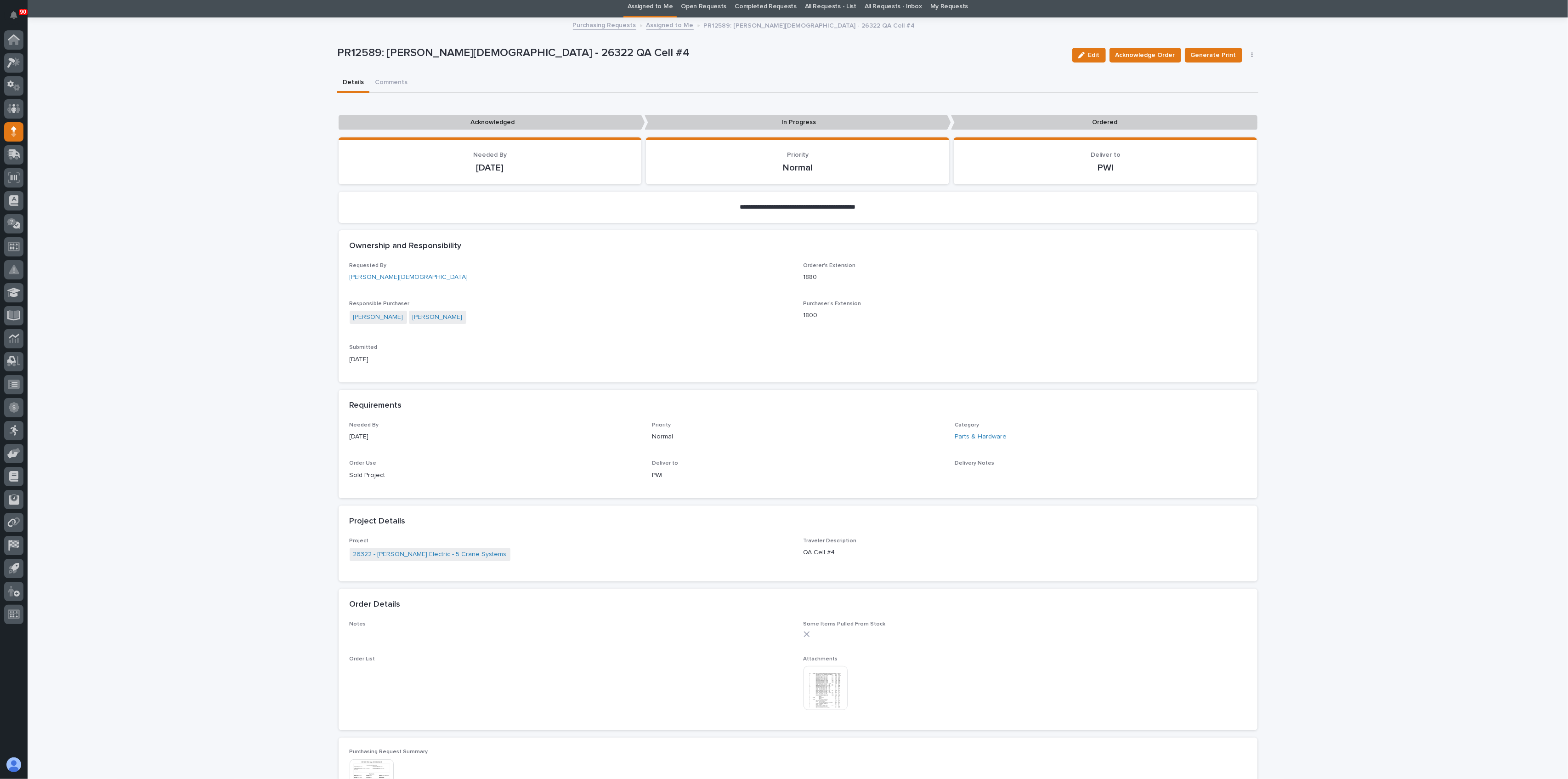
scroll to position [122, 0]
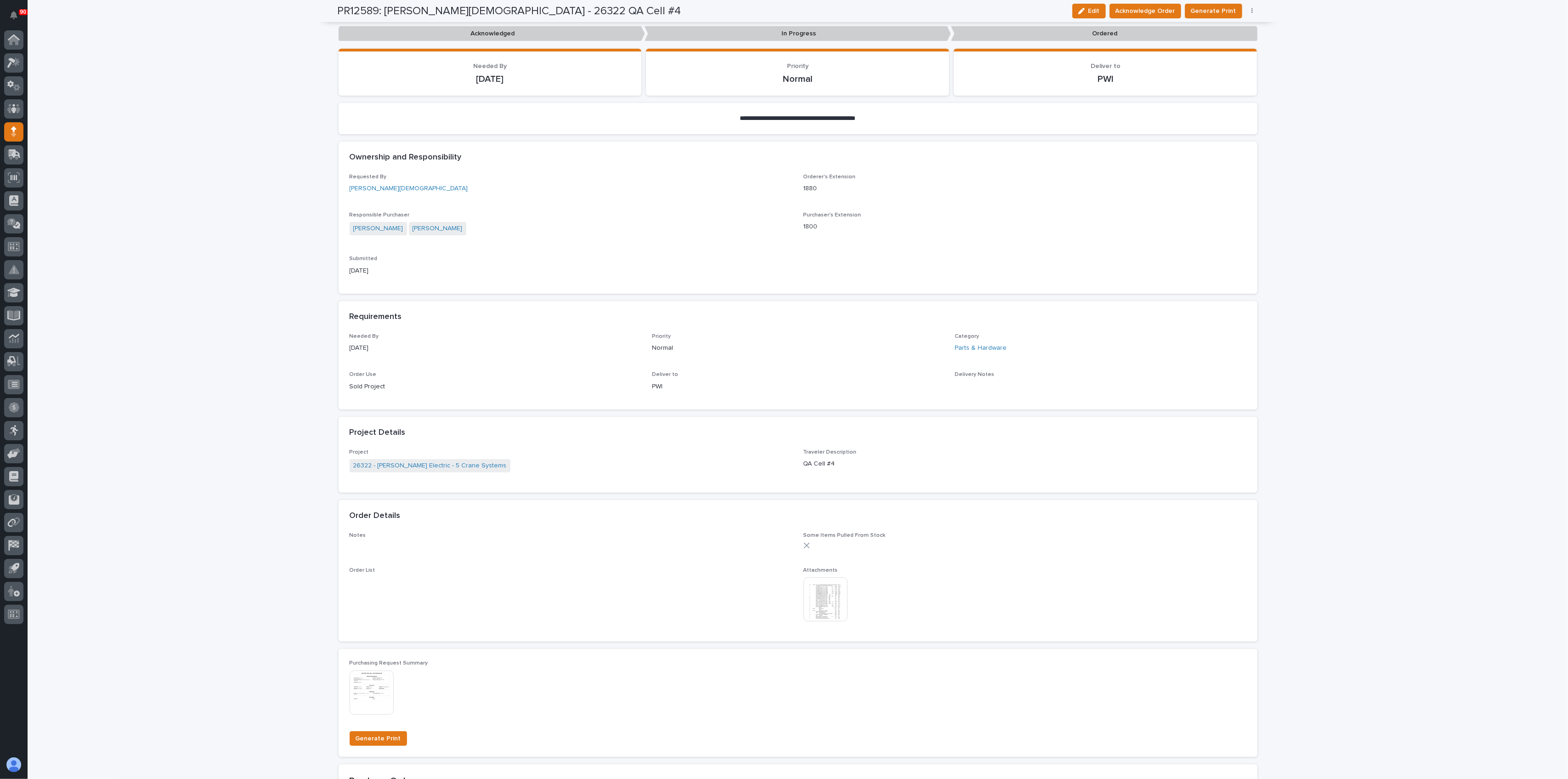
click at [816, 584] on img at bounding box center [826, 599] width 44 height 44
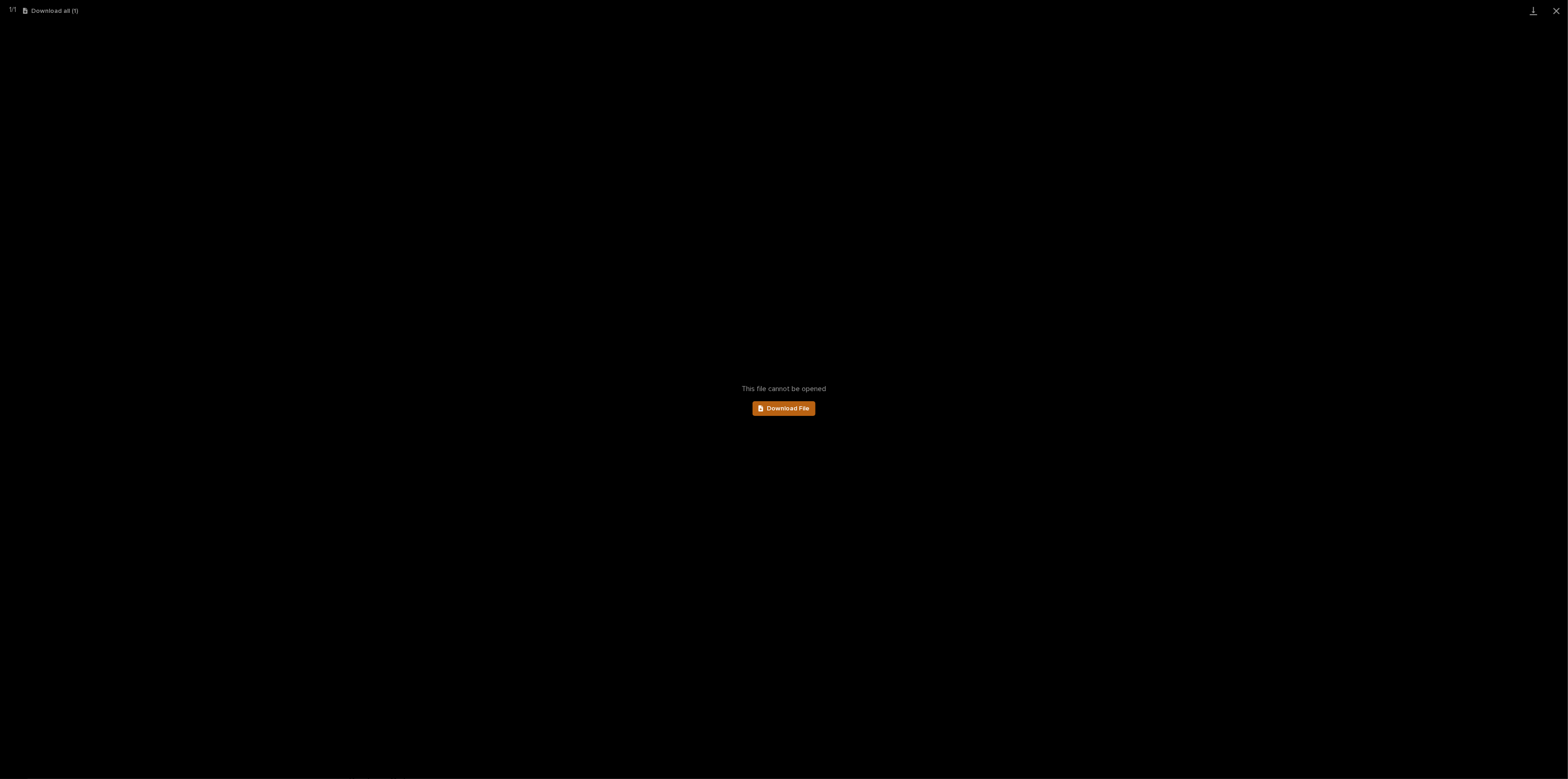
click at [789, 405] on span "Download File" at bounding box center [788, 408] width 43 height 6
click at [1175, 12] on button "Close gallery" at bounding box center [1556, 11] width 23 height 22
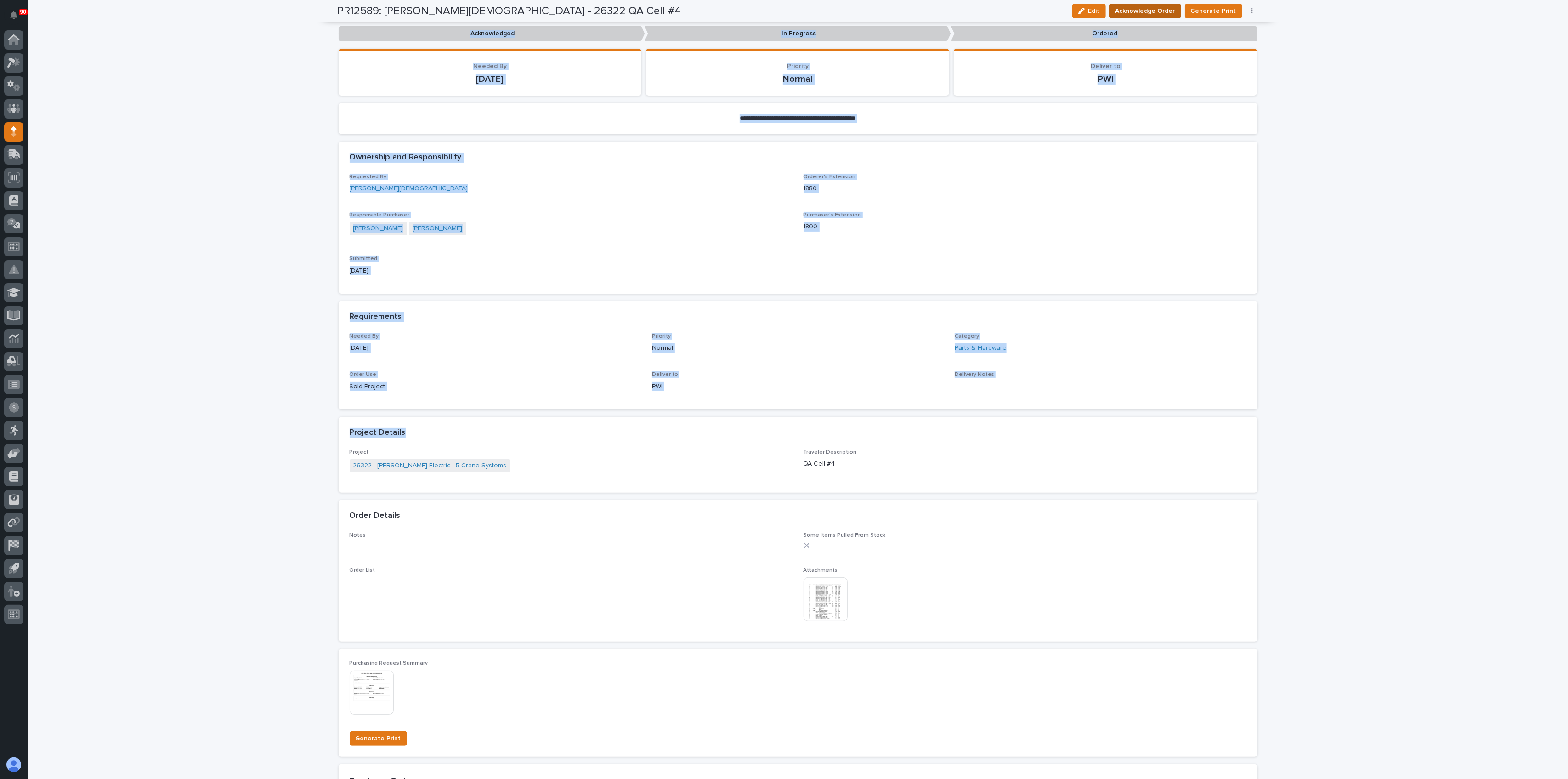
click at [1143, 11] on span "Acknowledge Order" at bounding box center [1145, 11] width 59 height 11
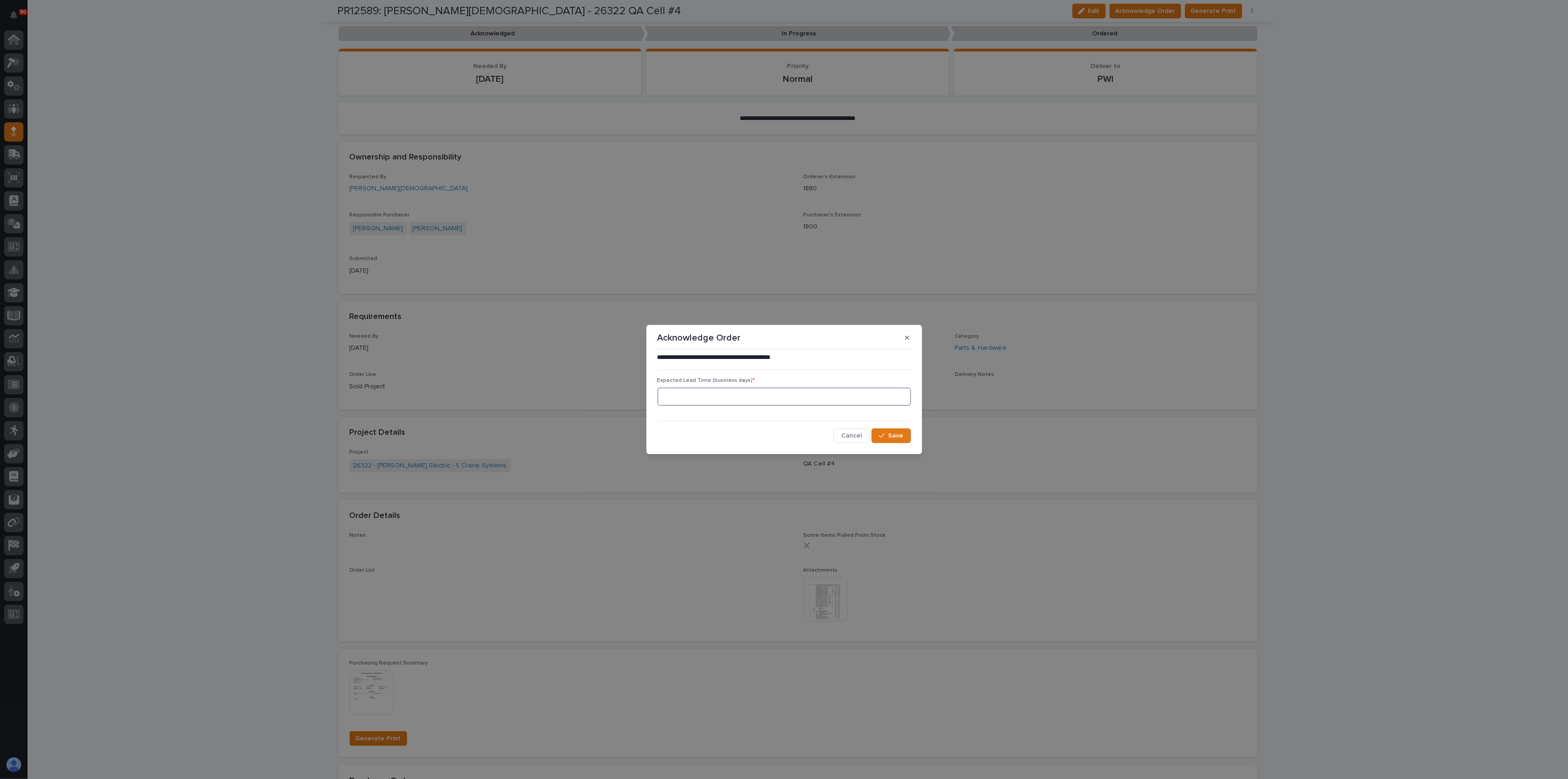
click at [714, 397] on input at bounding box center [784, 396] width 254 height 18
type input "1"
click at [877, 429] on button "Save" at bounding box center [890, 436] width 39 height 15
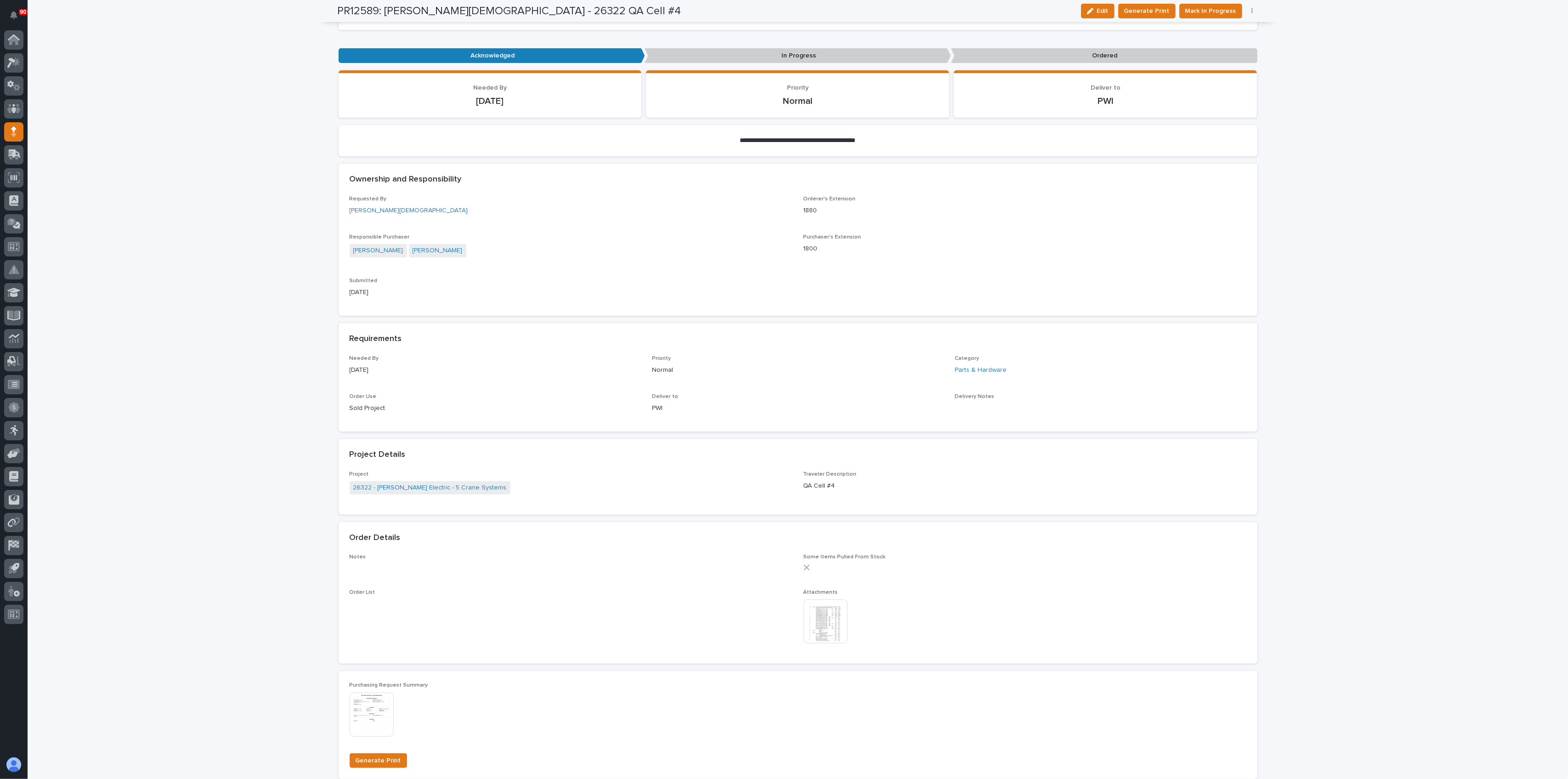
scroll to position [201, 0]
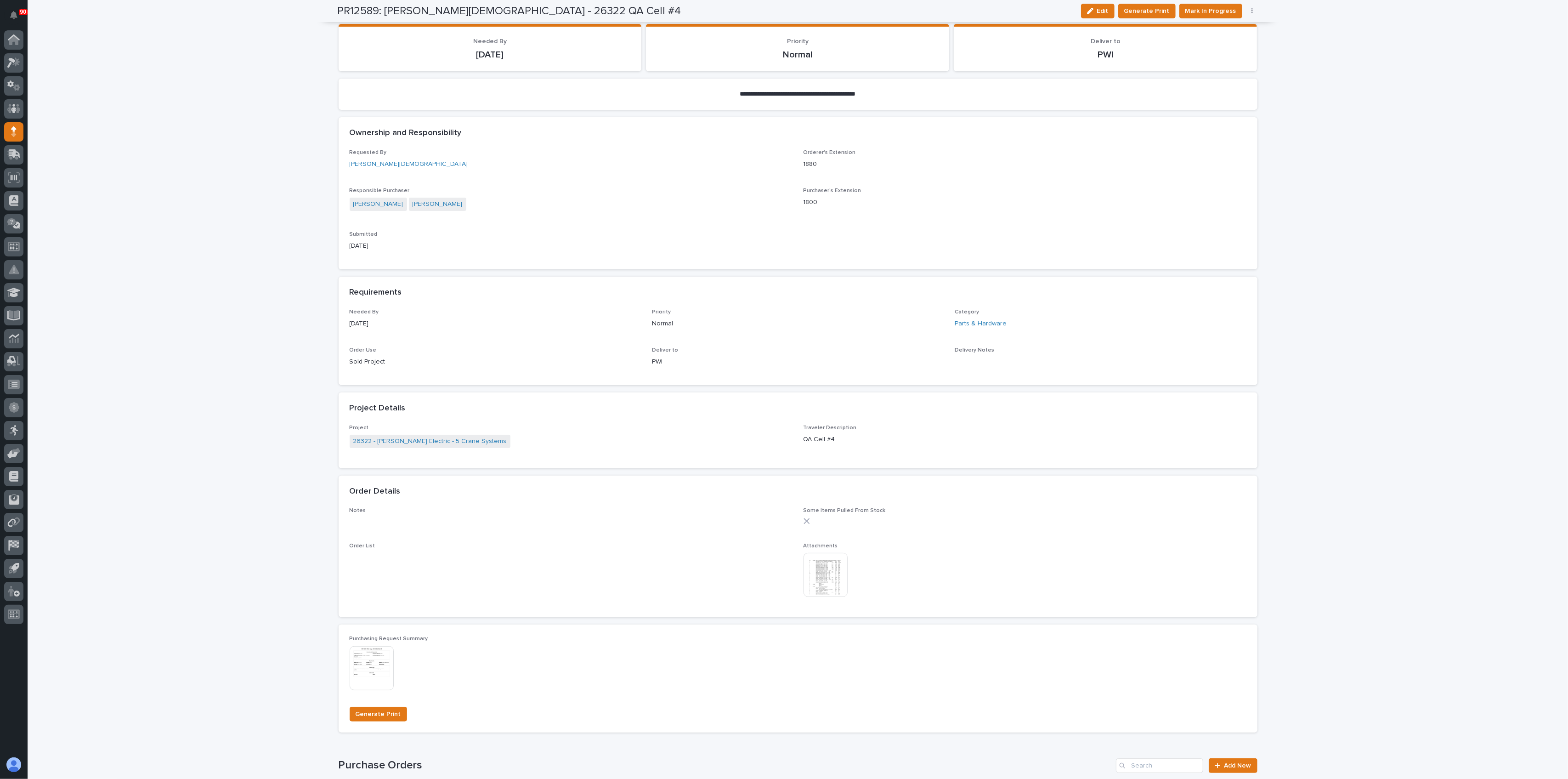
click at [1175, 206] on div "**********" at bounding box center [797, 419] width 1541 height 1139
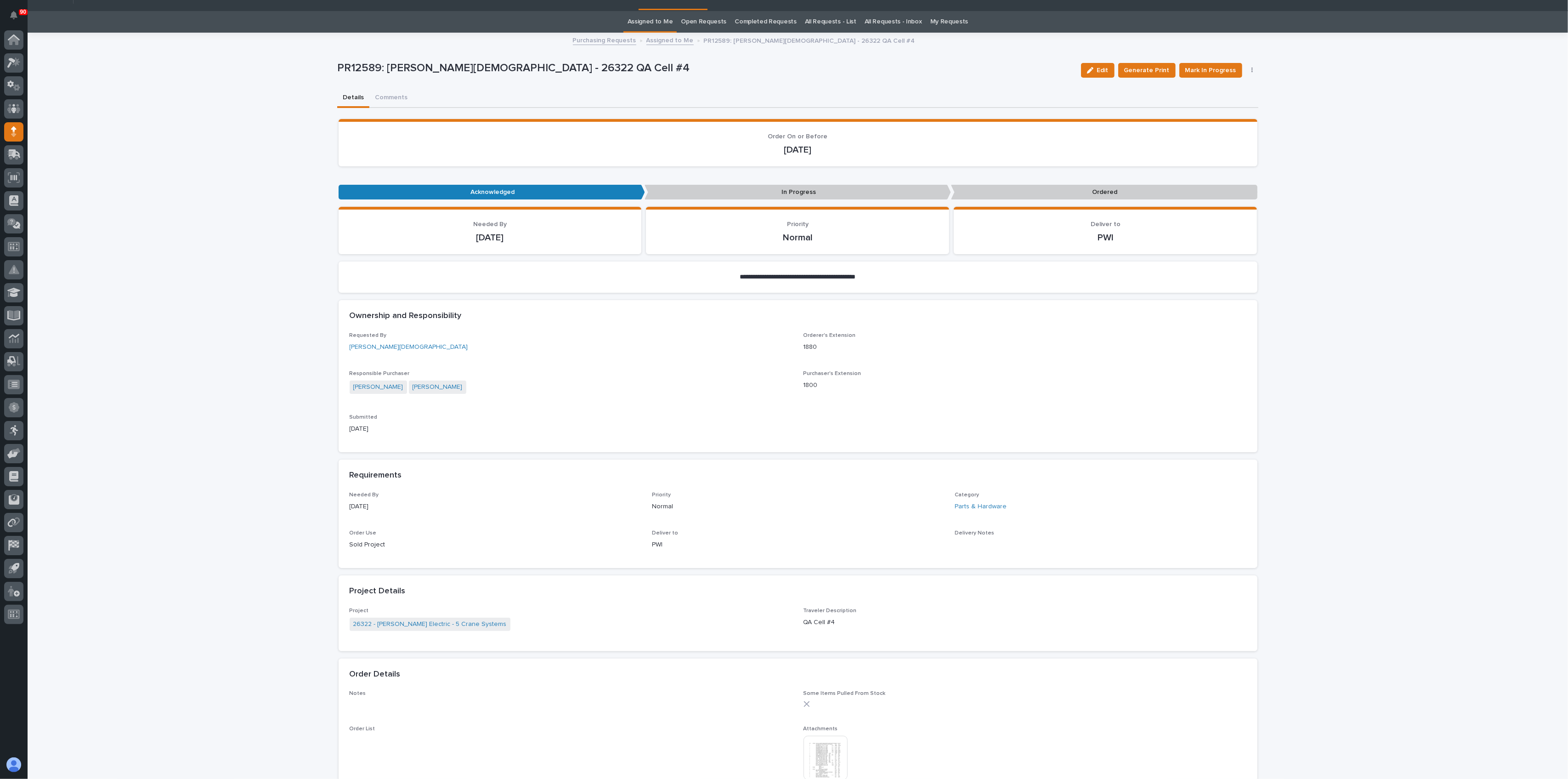
scroll to position [0, 0]
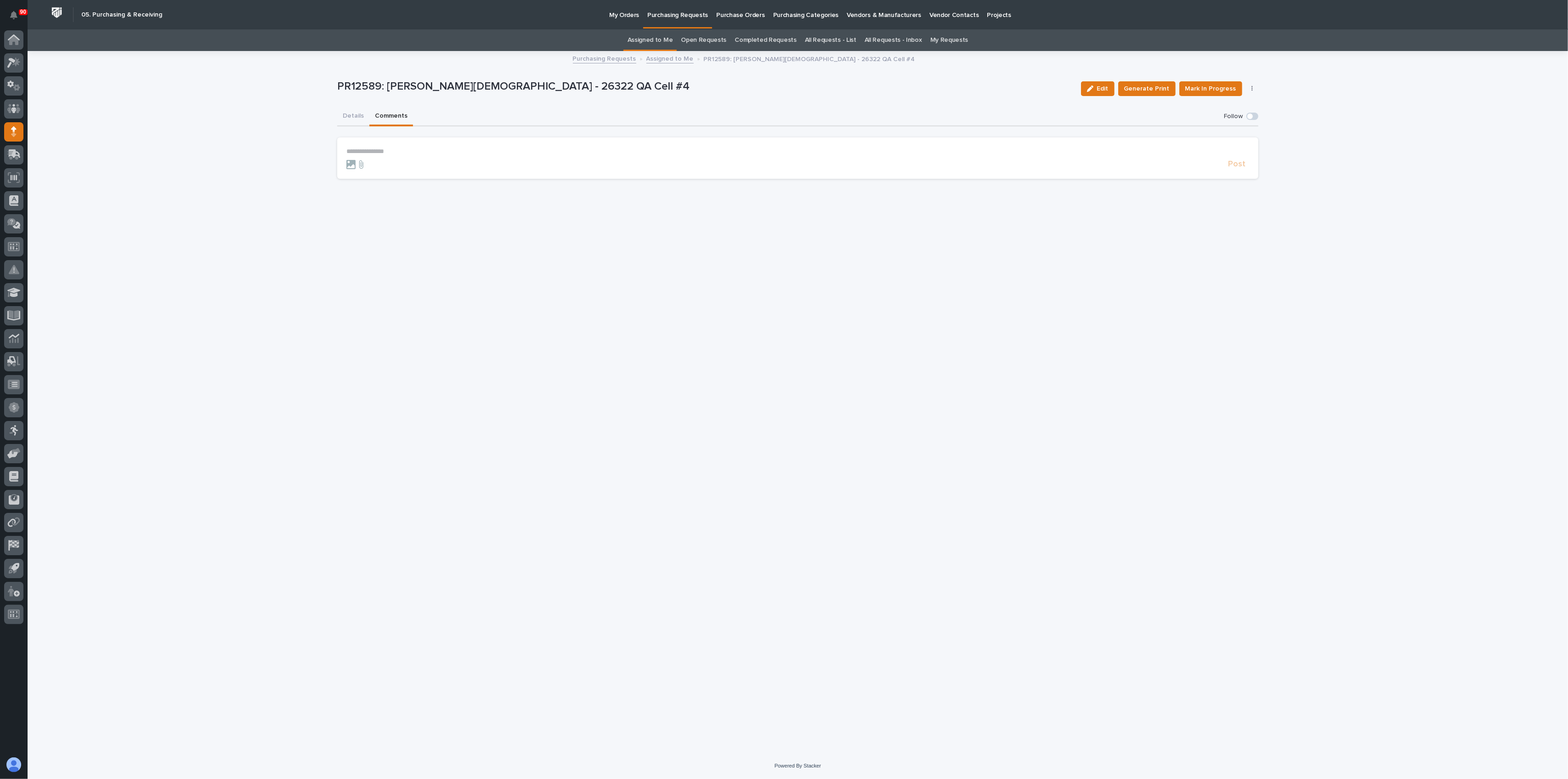
click at [382, 111] on button "Comments" at bounding box center [392, 116] width 44 height 19
click at [355, 146] on section "**********" at bounding box center [797, 157] width 921 height 41
click at [356, 149] on p "**********" at bounding box center [797, 152] width 903 height 8
click at [1175, 166] on span "Post" at bounding box center [1237, 169] width 17 height 11
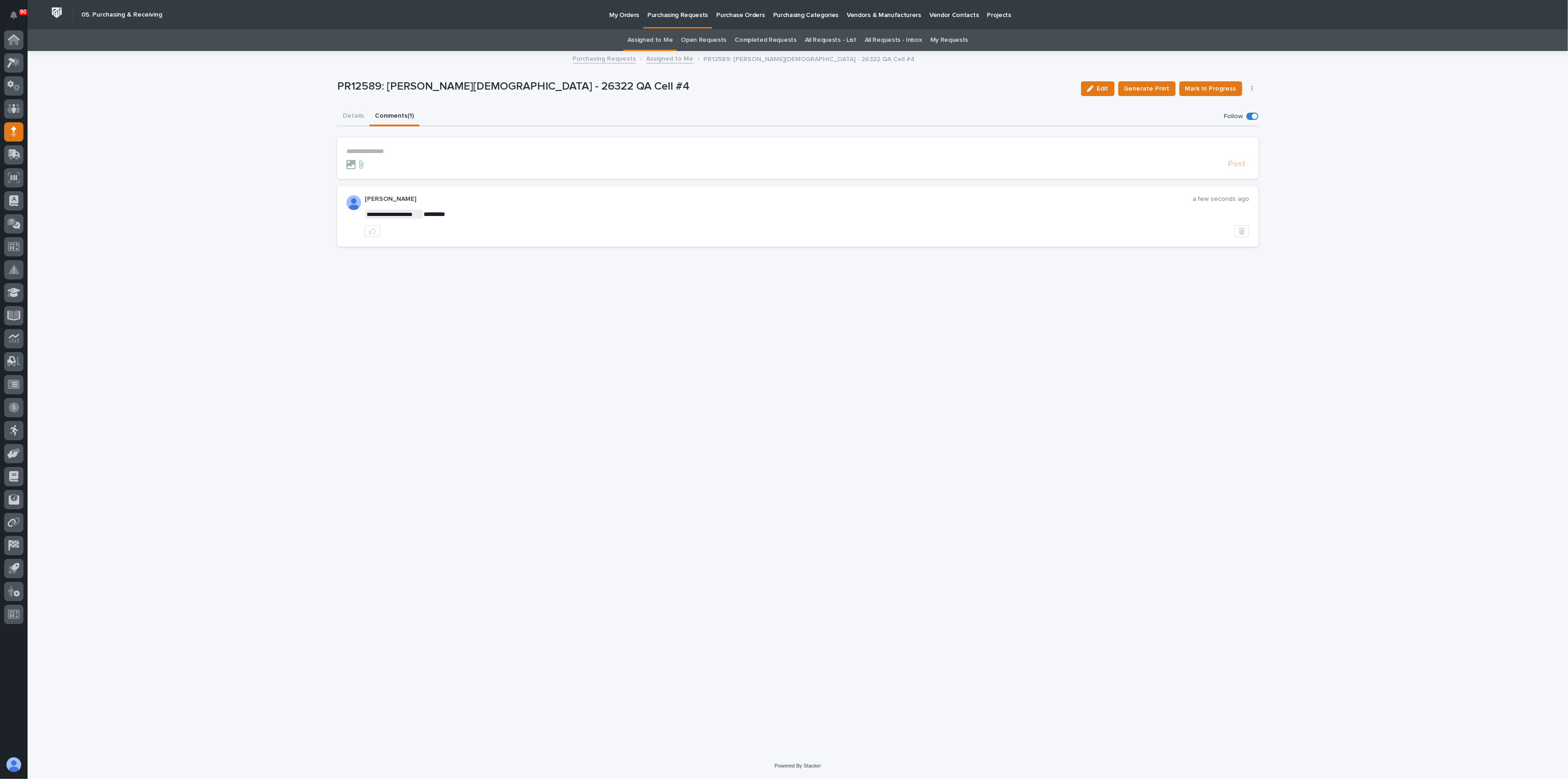
click at [677, 13] on p "Purchasing Requests" at bounding box center [678, 9] width 60 height 19
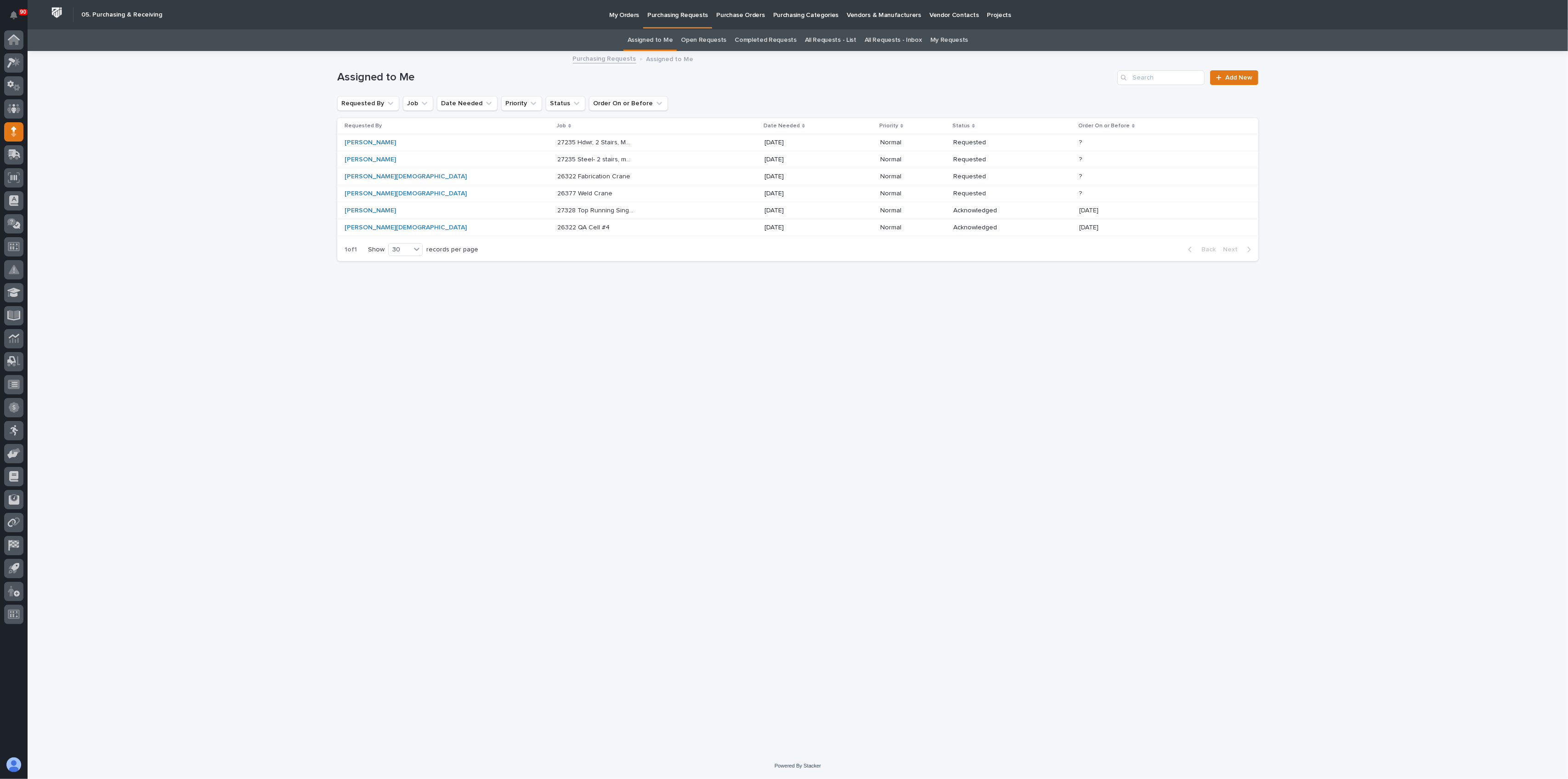
click at [557, 191] on p "26377 Weld Crane" at bounding box center [585, 193] width 57 height 10
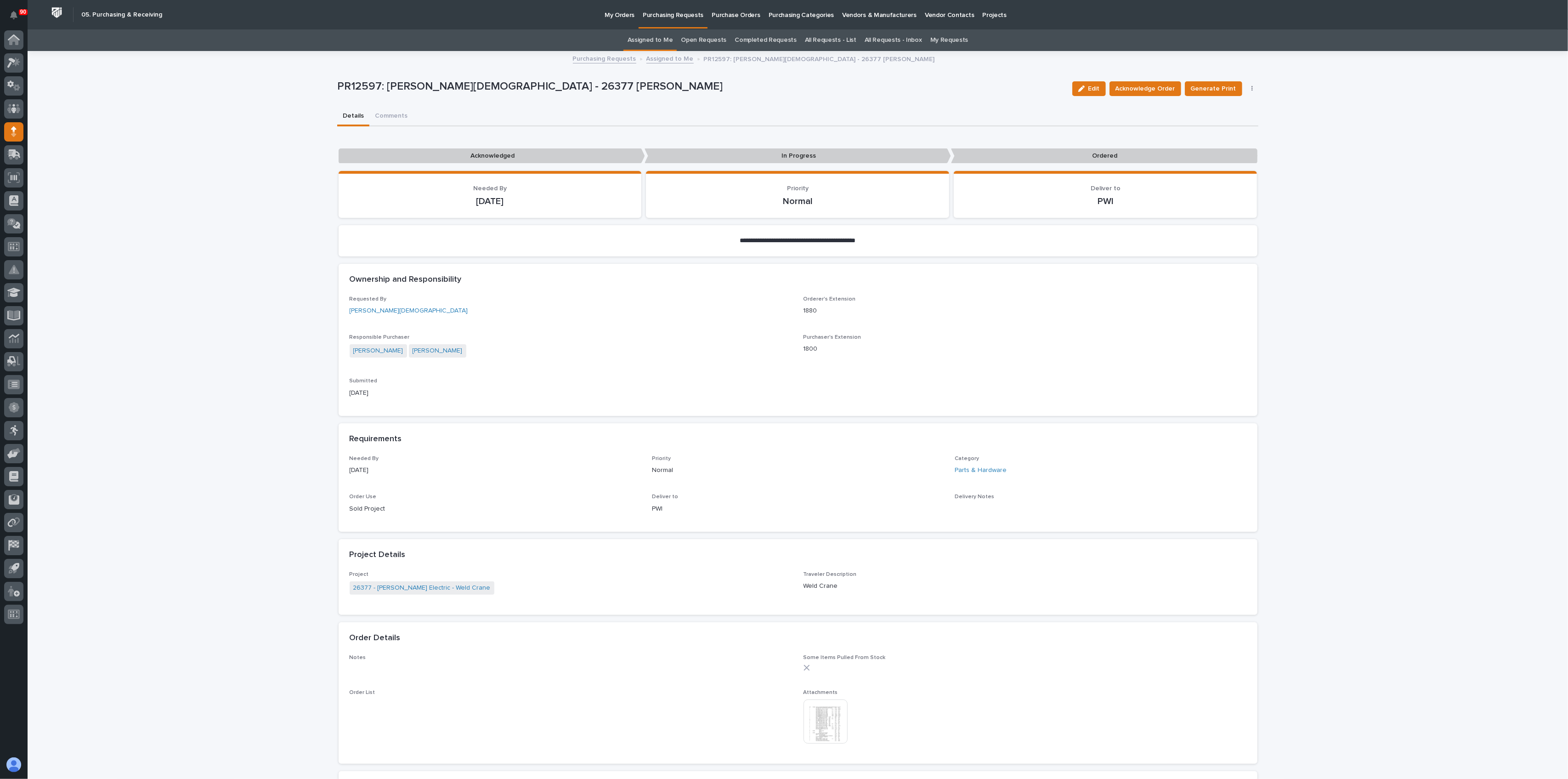
click at [820, 584] on img at bounding box center [826, 721] width 44 height 44
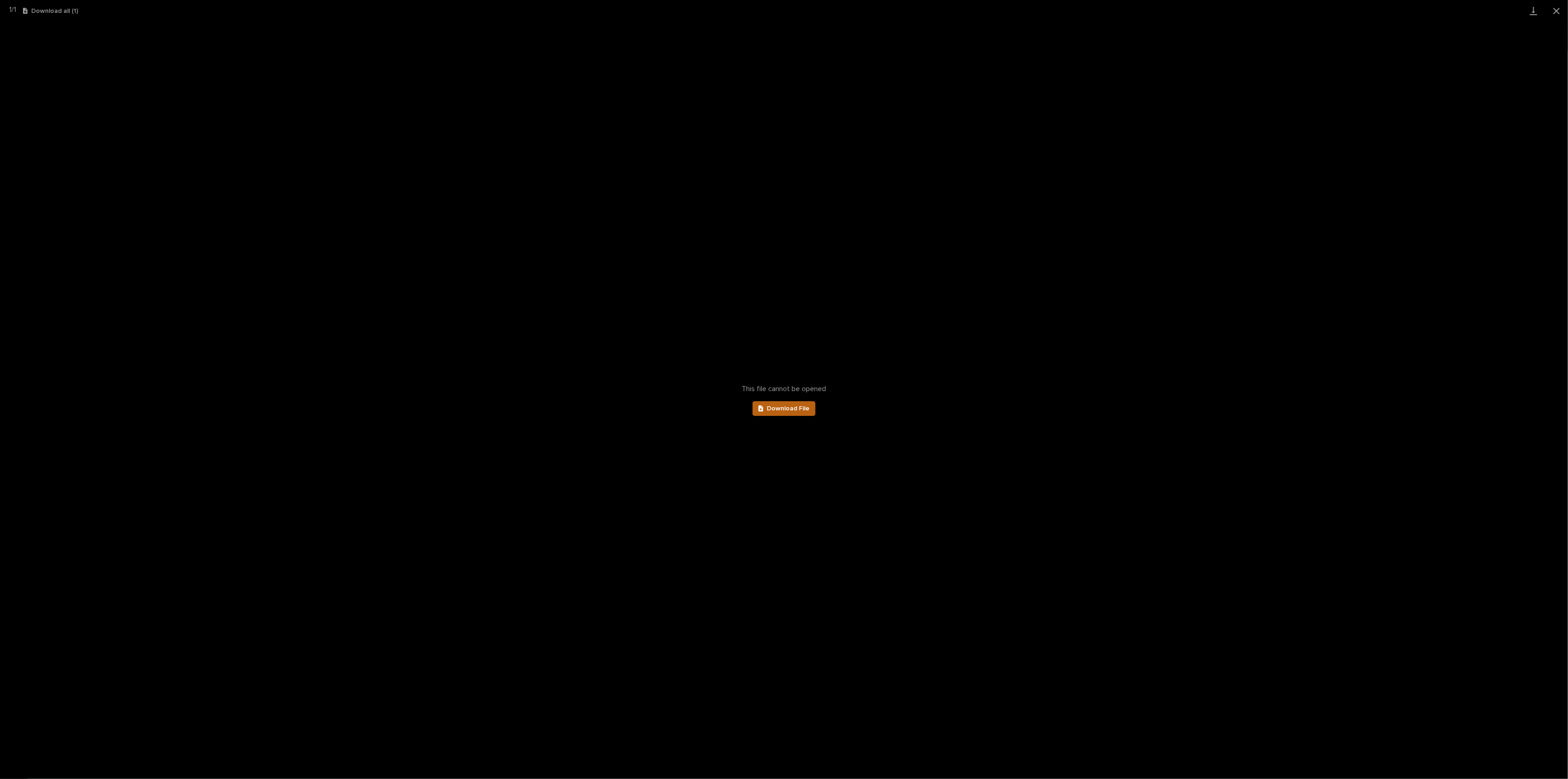
click at [796, 407] on span "Download File" at bounding box center [788, 408] width 43 height 6
click at [1175, 7] on button "Close gallery" at bounding box center [1556, 11] width 23 height 22
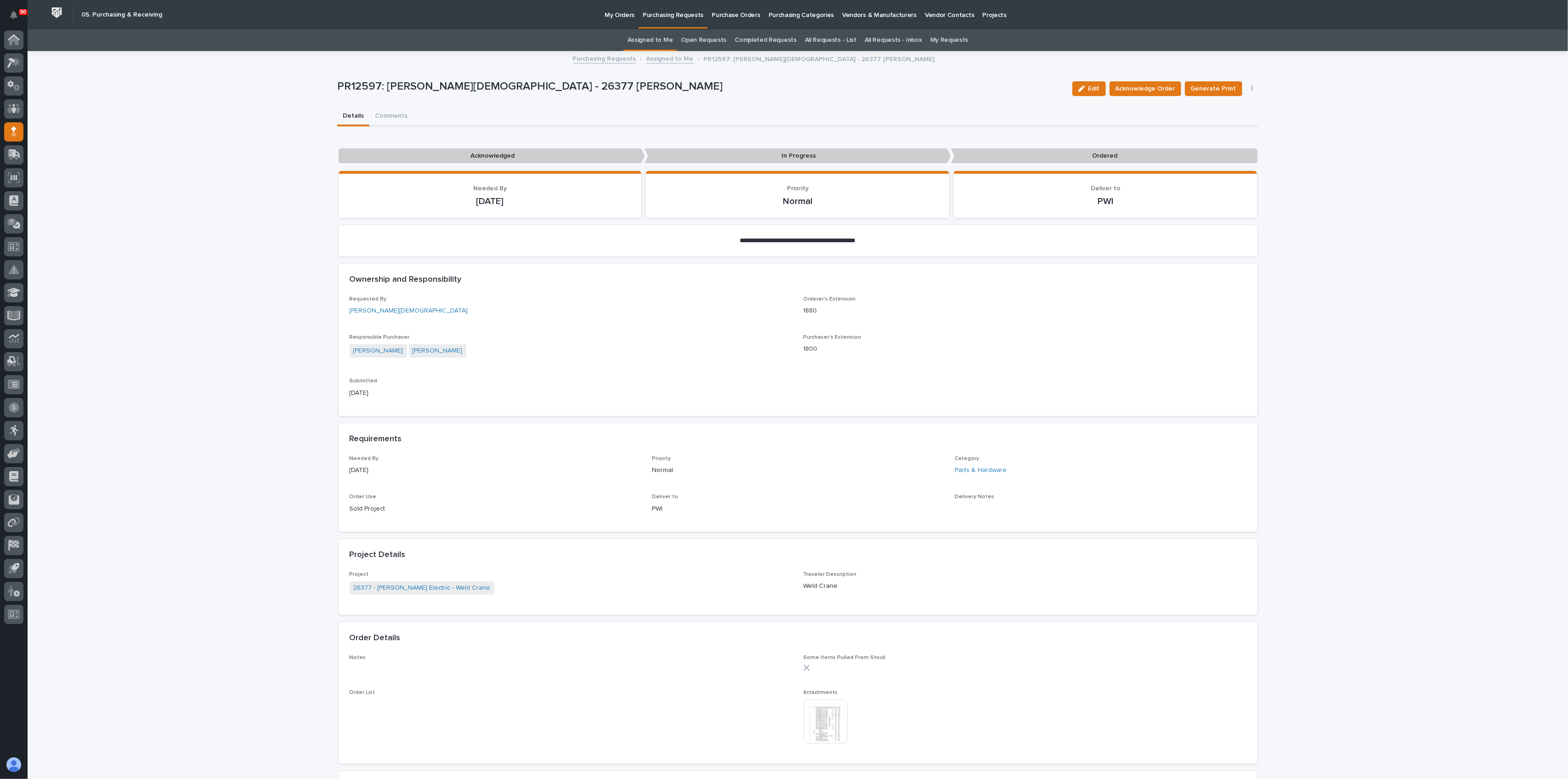
click at [1175, 9] on div "05. Purchasing & Receiving My Orders Purchasing Requests Purchase Orders Purcha…" at bounding box center [797, 15] width 1541 height 29
click at [1175, 120] on div "**********" at bounding box center [797, 542] width 1541 height 981
click at [1139, 83] on span "Acknowledge Order" at bounding box center [1145, 89] width 59 height 11
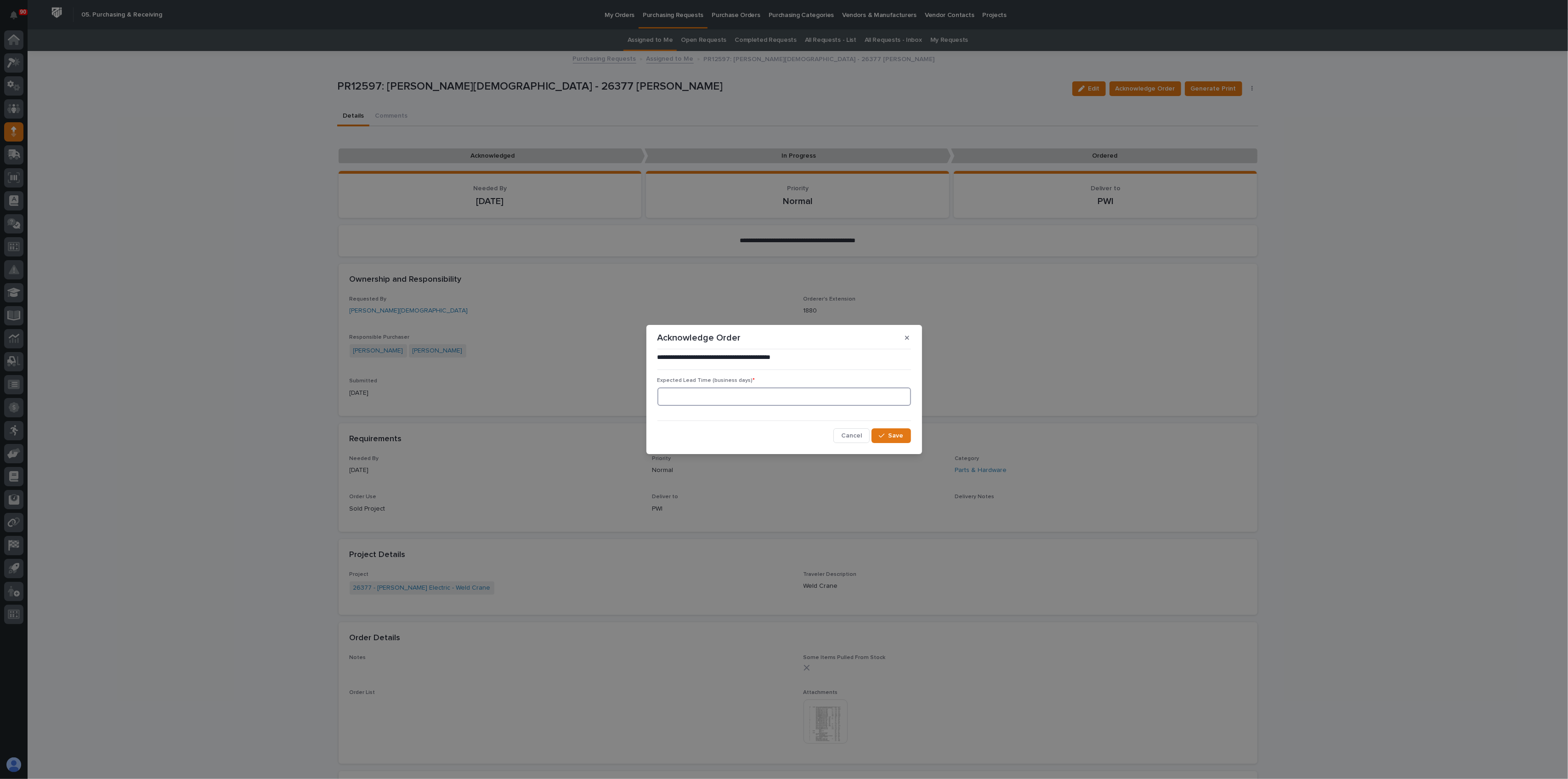
click at [699, 394] on input at bounding box center [784, 396] width 254 height 18
type input "0"
click at [885, 432] on icon "button" at bounding box center [881, 435] width 5 height 6
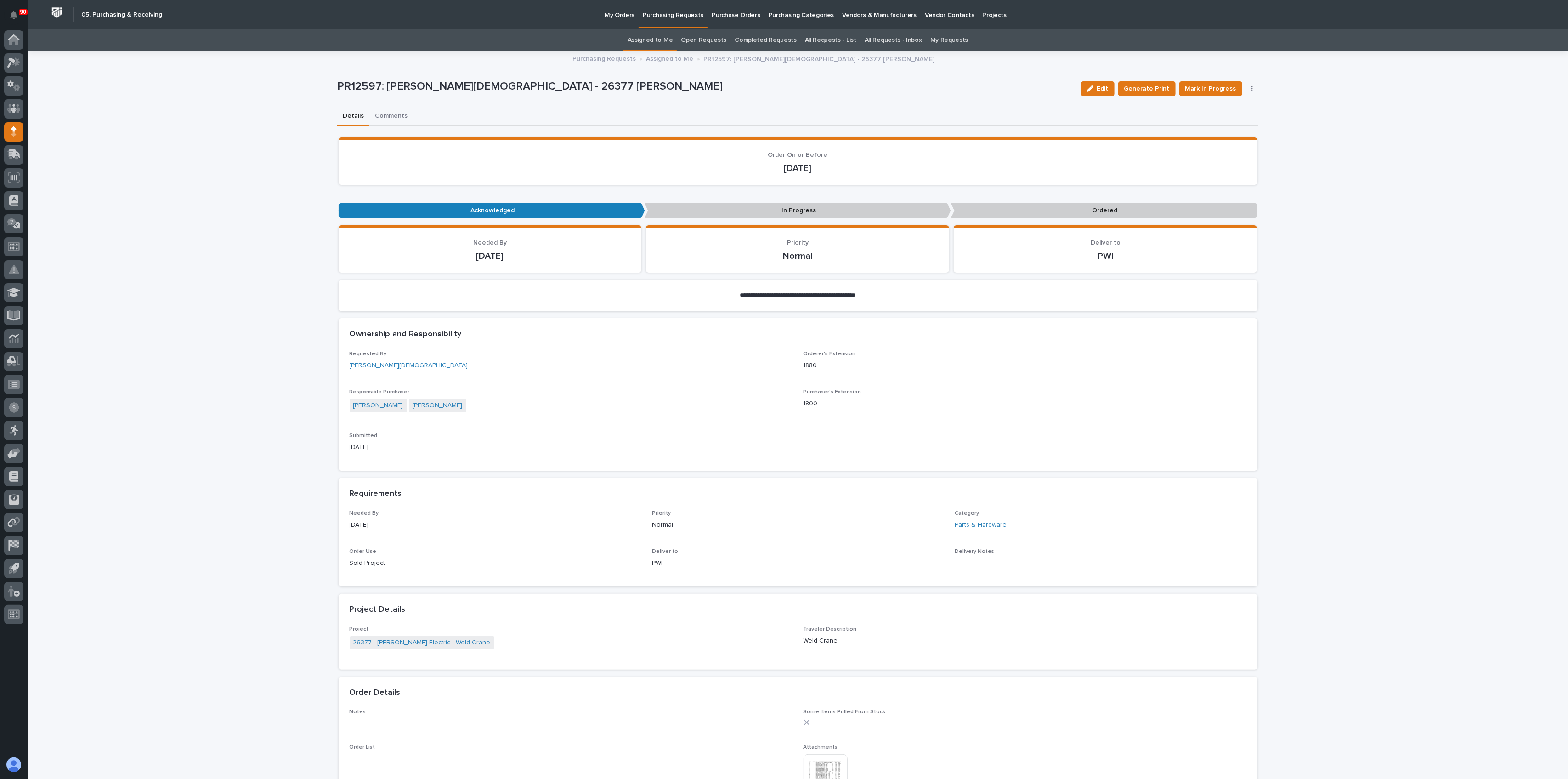
click at [390, 113] on button "Comments" at bounding box center [392, 116] width 44 height 19
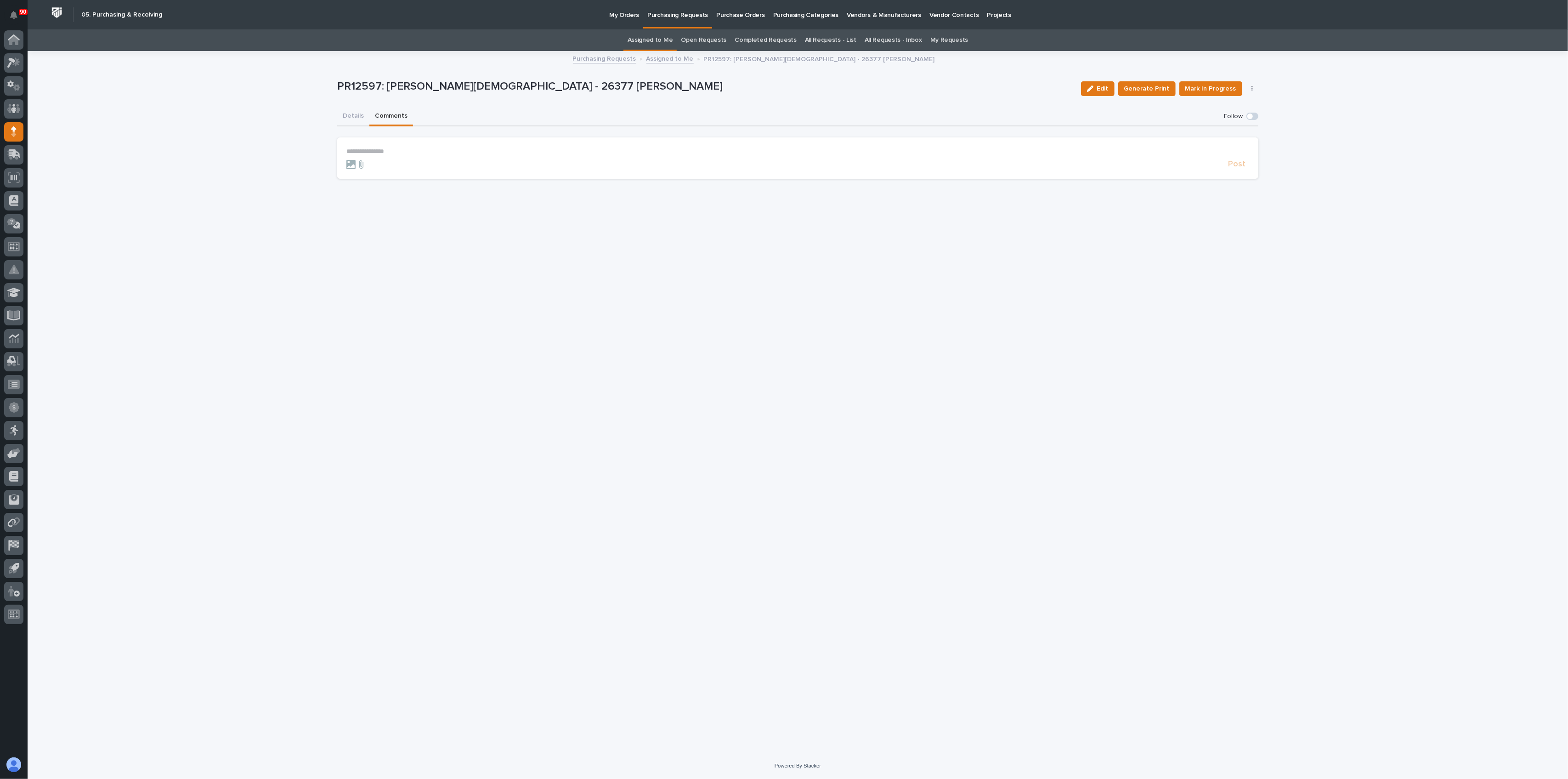
click at [372, 145] on section "**********" at bounding box center [797, 157] width 921 height 41
click at [369, 149] on p "**********" at bounding box center [797, 152] width 903 height 8
click at [384, 163] on span "[PERSON_NAME]" at bounding box center [374, 164] width 51 height 6
click at [452, 162] on form "**********" at bounding box center [797, 161] width 903 height 26
click at [417, 150] on p "**********" at bounding box center [797, 153] width 903 height 9
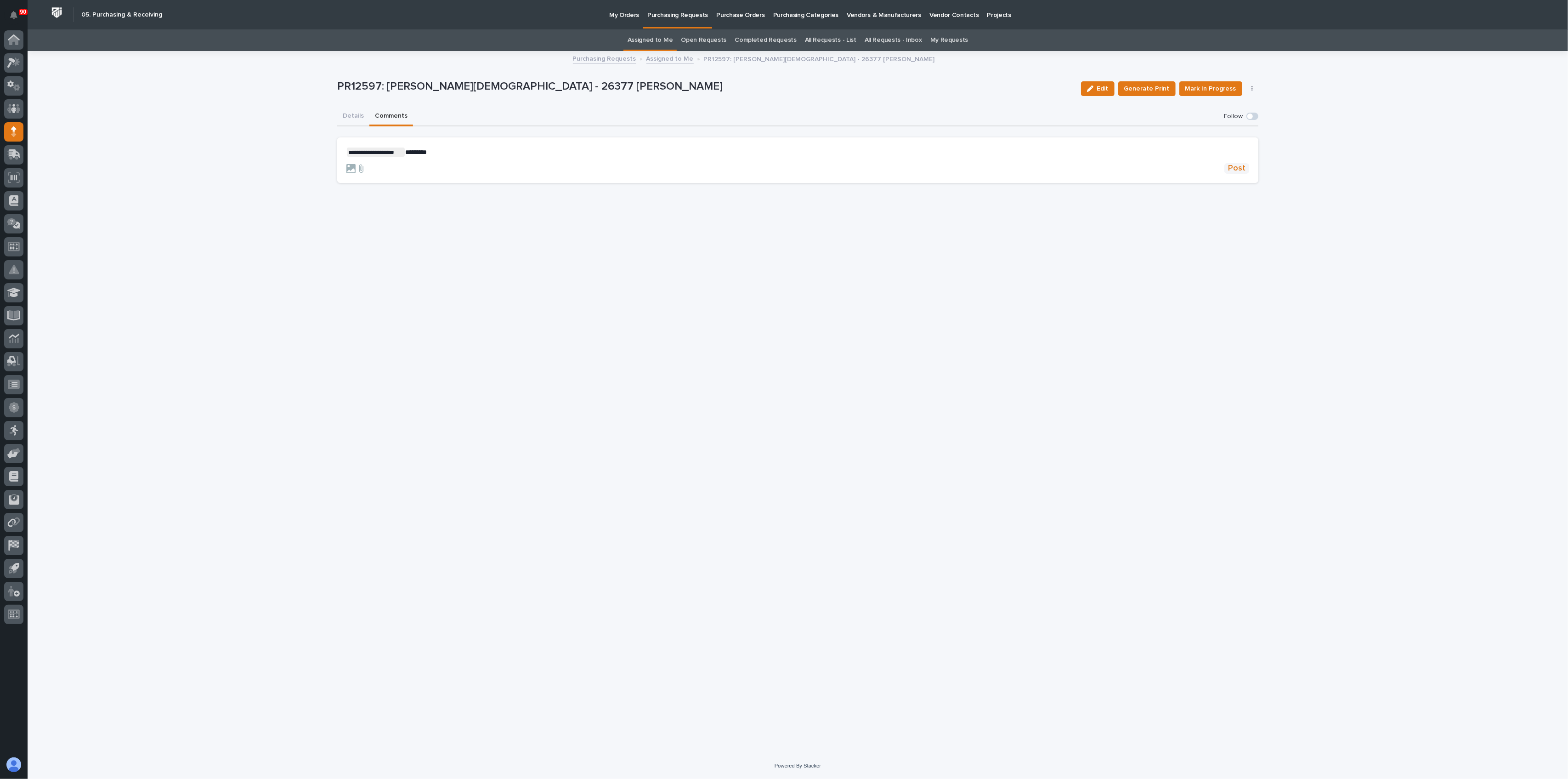
click at [1175, 166] on span "Post" at bounding box center [1237, 169] width 17 height 11
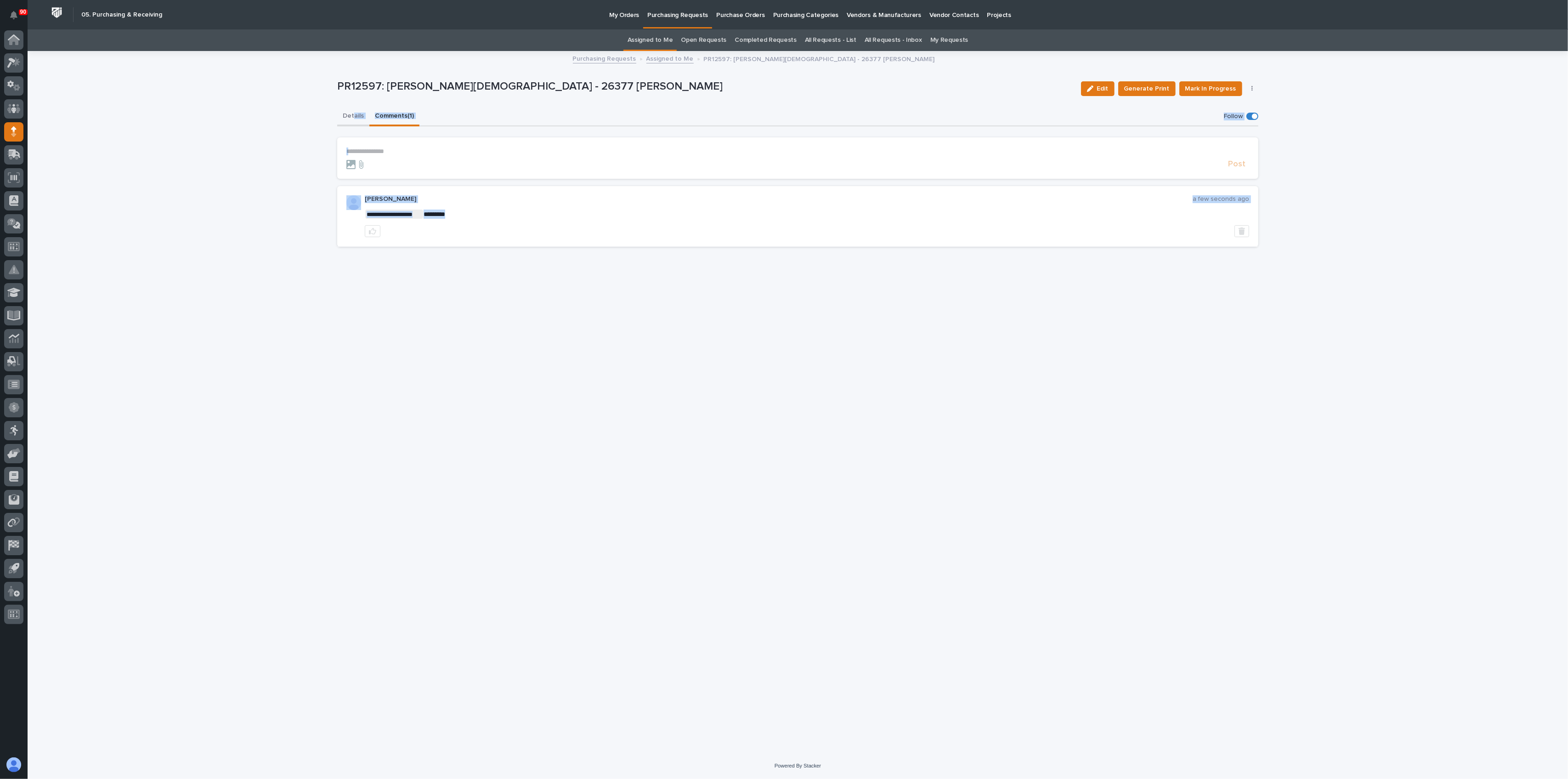
click at [354, 112] on button "Details" at bounding box center [353, 116] width 32 height 19
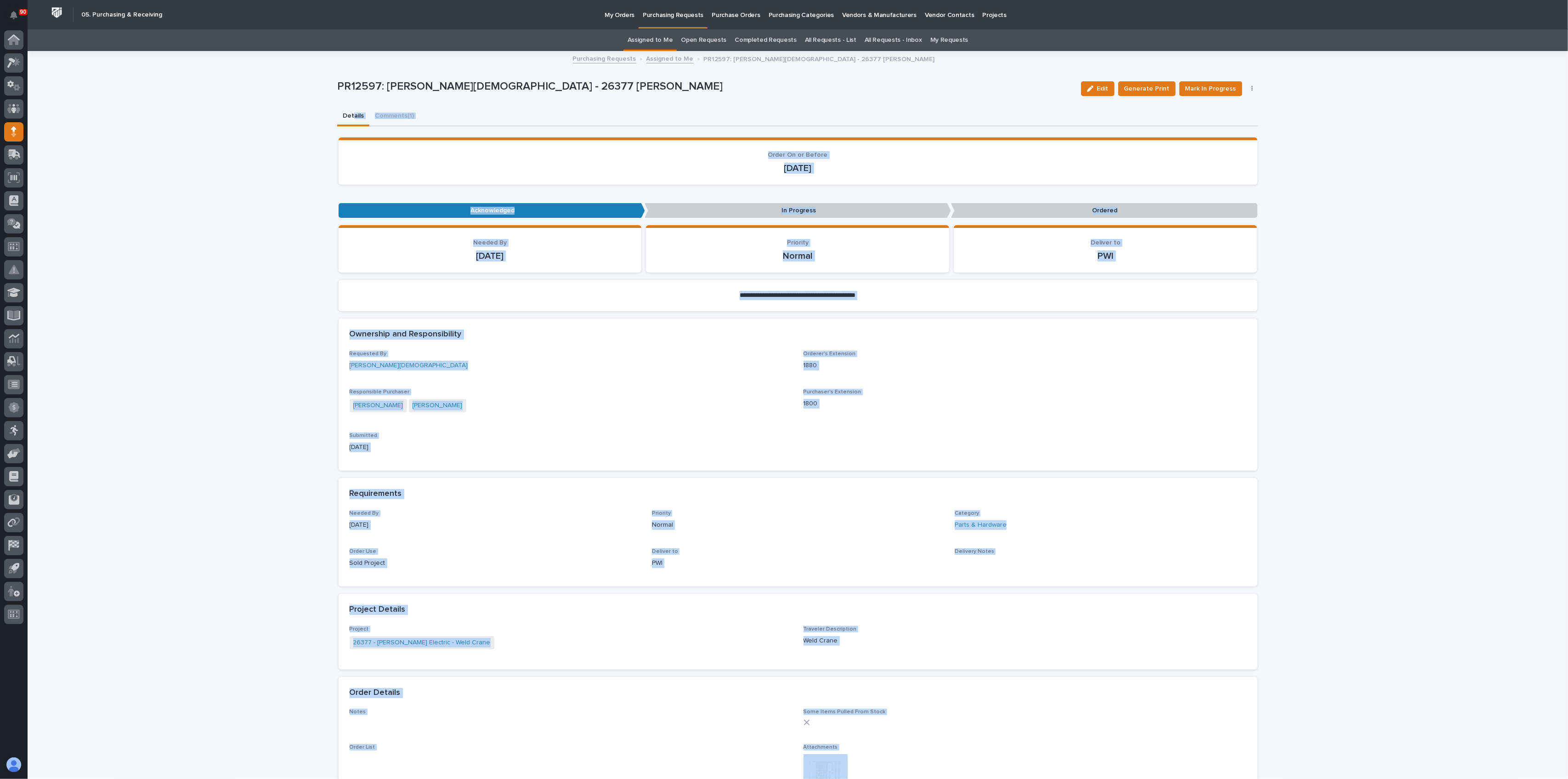
click at [606, 56] on link "Purchasing Requests" at bounding box center [604, 58] width 63 height 11
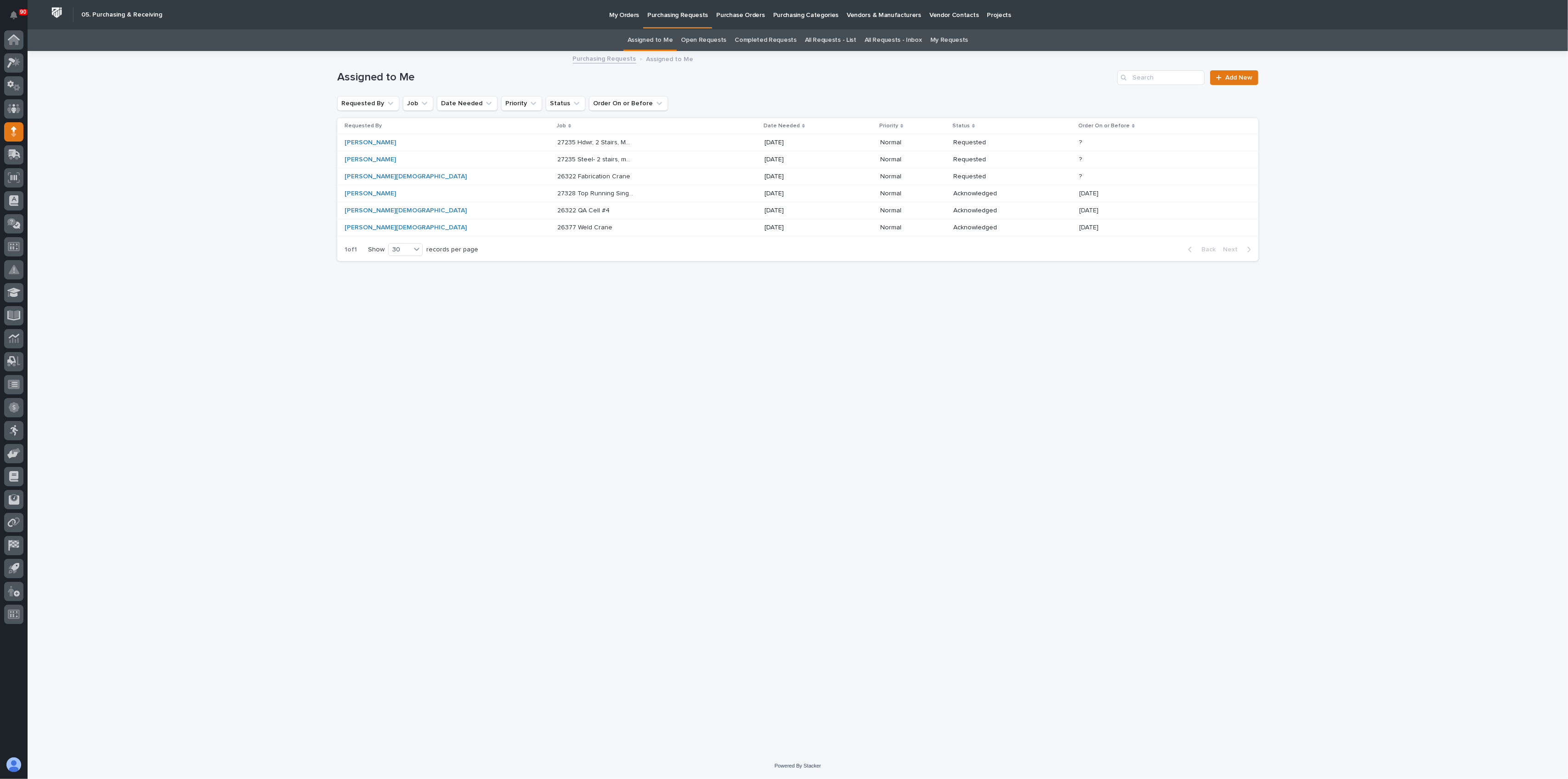
click at [557, 174] on p "26322 Fabrication Crane" at bounding box center [595, 175] width 75 height 10
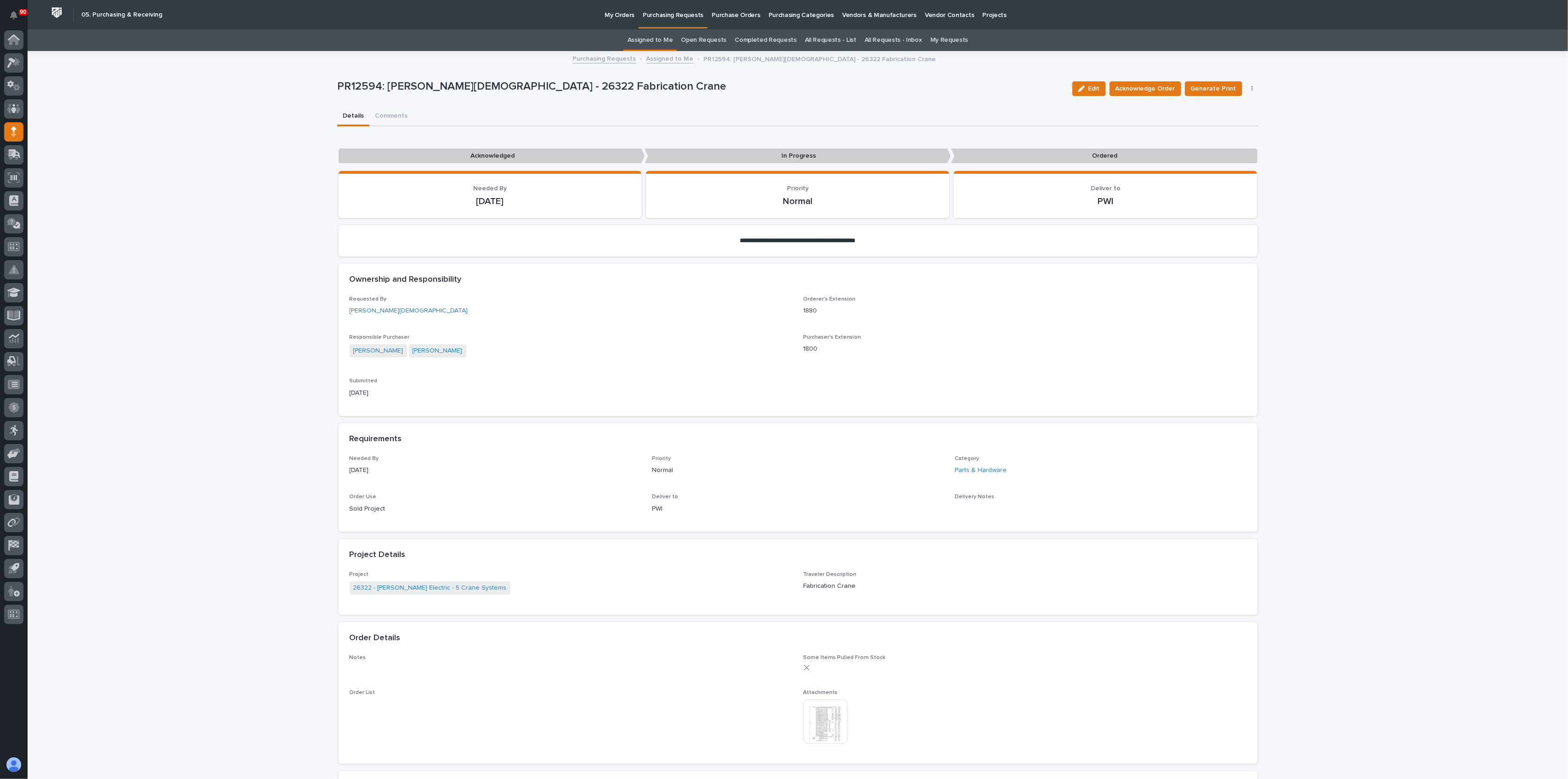
click at [817, 584] on img at bounding box center [826, 721] width 44 height 44
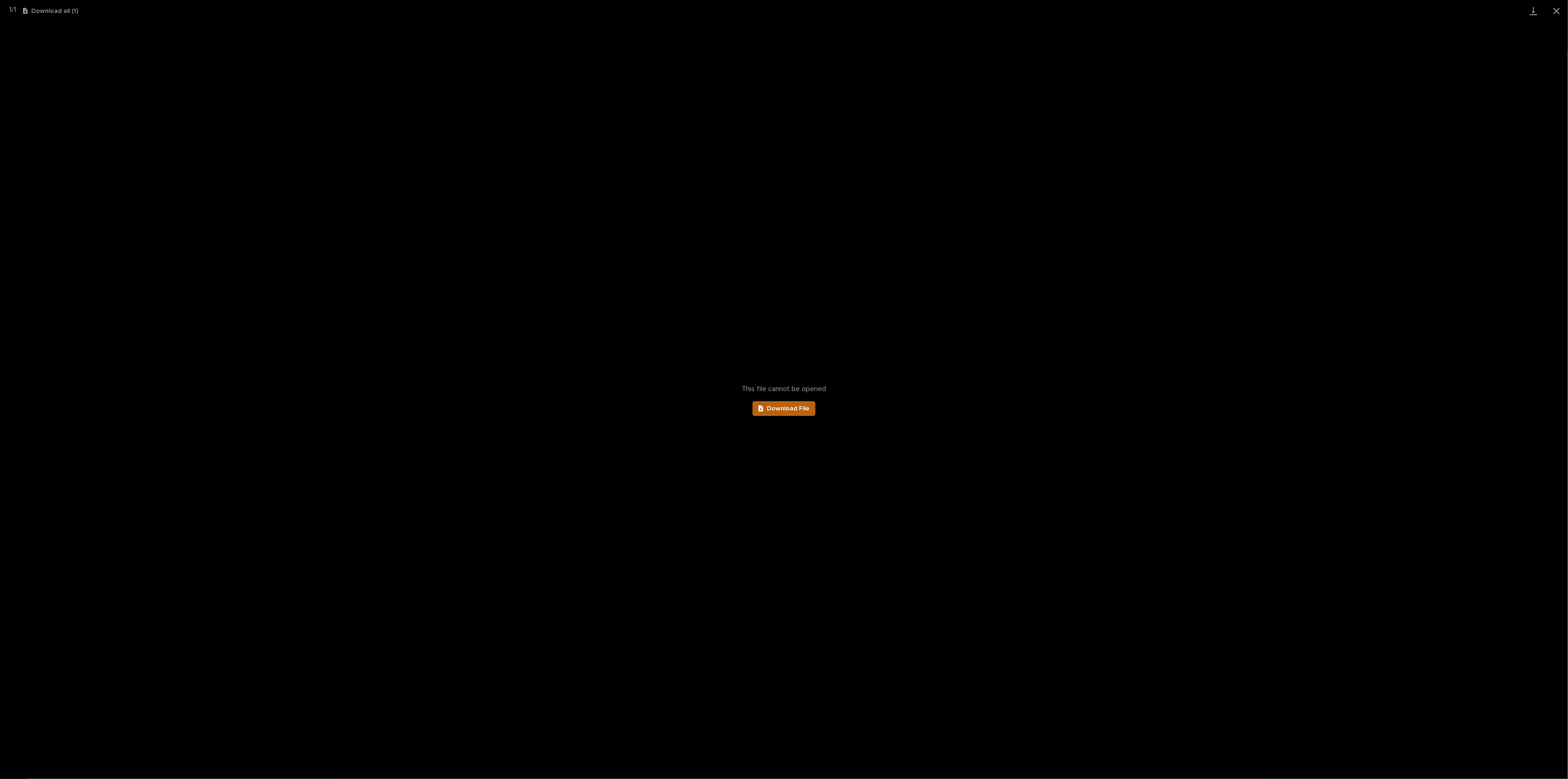
click at [787, 406] on span "Download File" at bounding box center [788, 408] width 43 height 6
click at [1175, 0] on html "**********" at bounding box center [784, 389] width 1568 height 779
click at [1175, 9] on button "Close gallery" at bounding box center [1556, 11] width 23 height 22
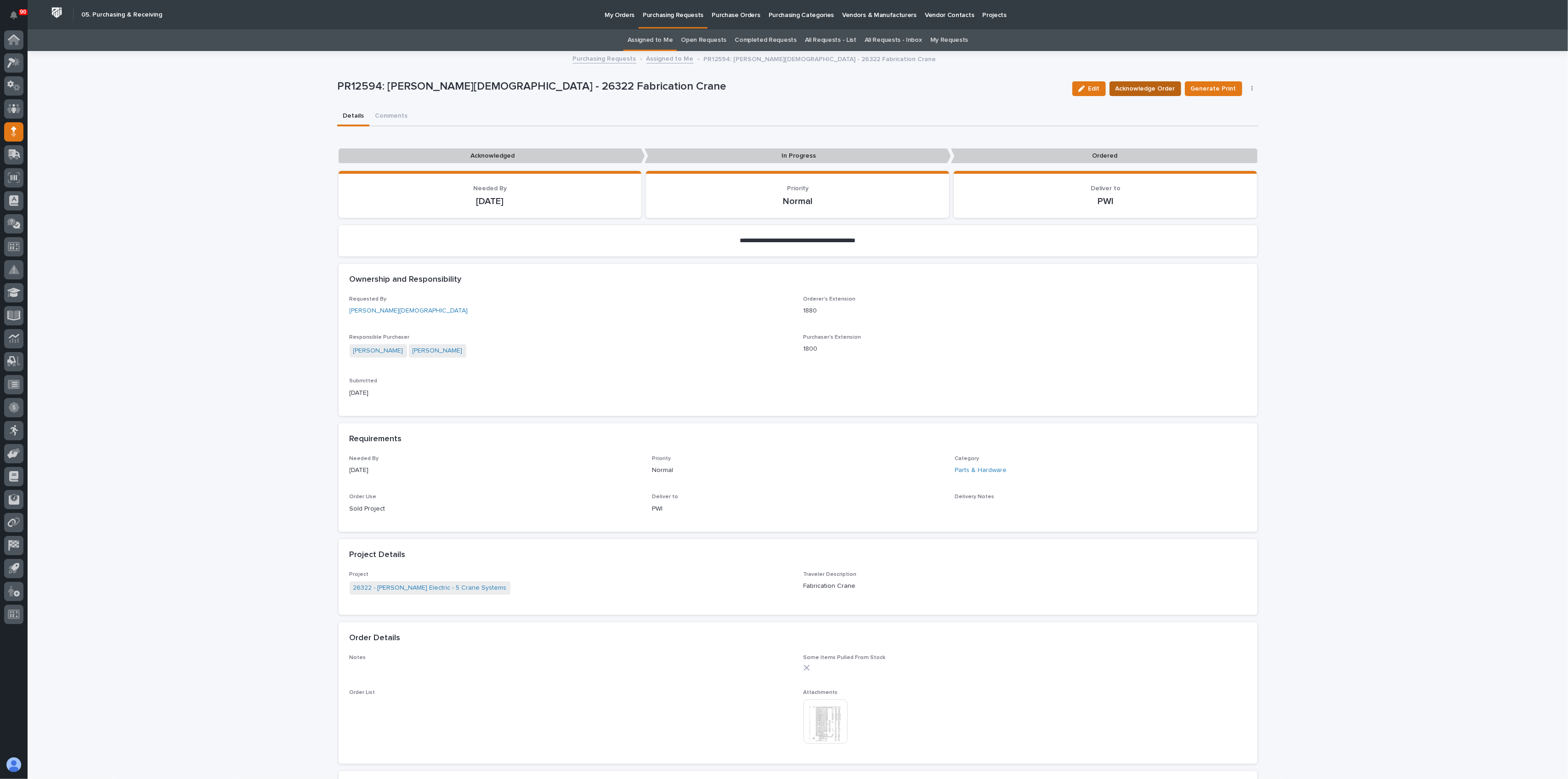
click at [1141, 86] on span "Acknowledge Order" at bounding box center [1145, 89] width 59 height 11
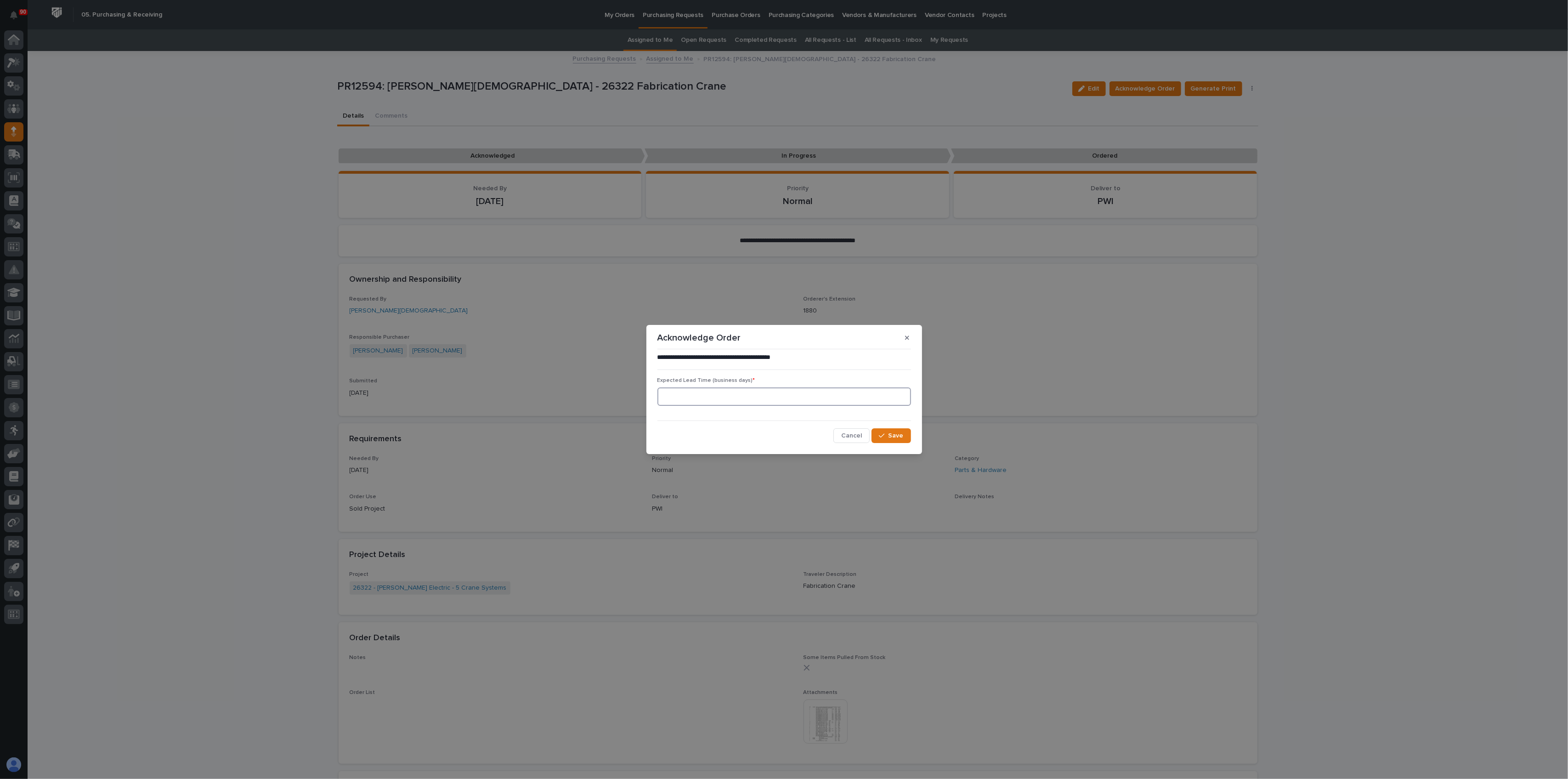
click at [728, 397] on input at bounding box center [784, 396] width 254 height 18
type input "1"
click at [890, 432] on span "Save" at bounding box center [896, 435] width 16 height 8
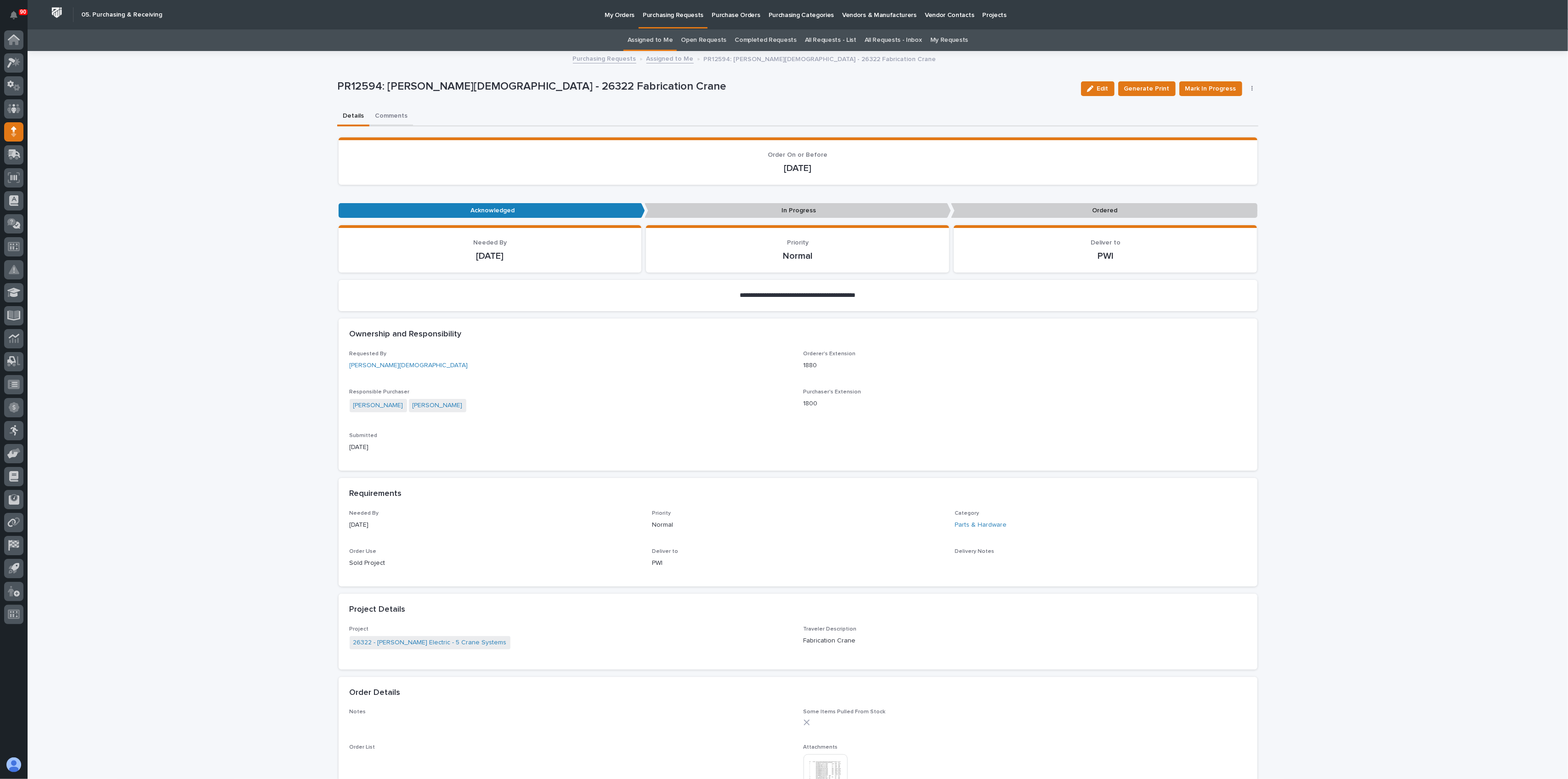
click at [386, 112] on button "Comments" at bounding box center [392, 116] width 44 height 19
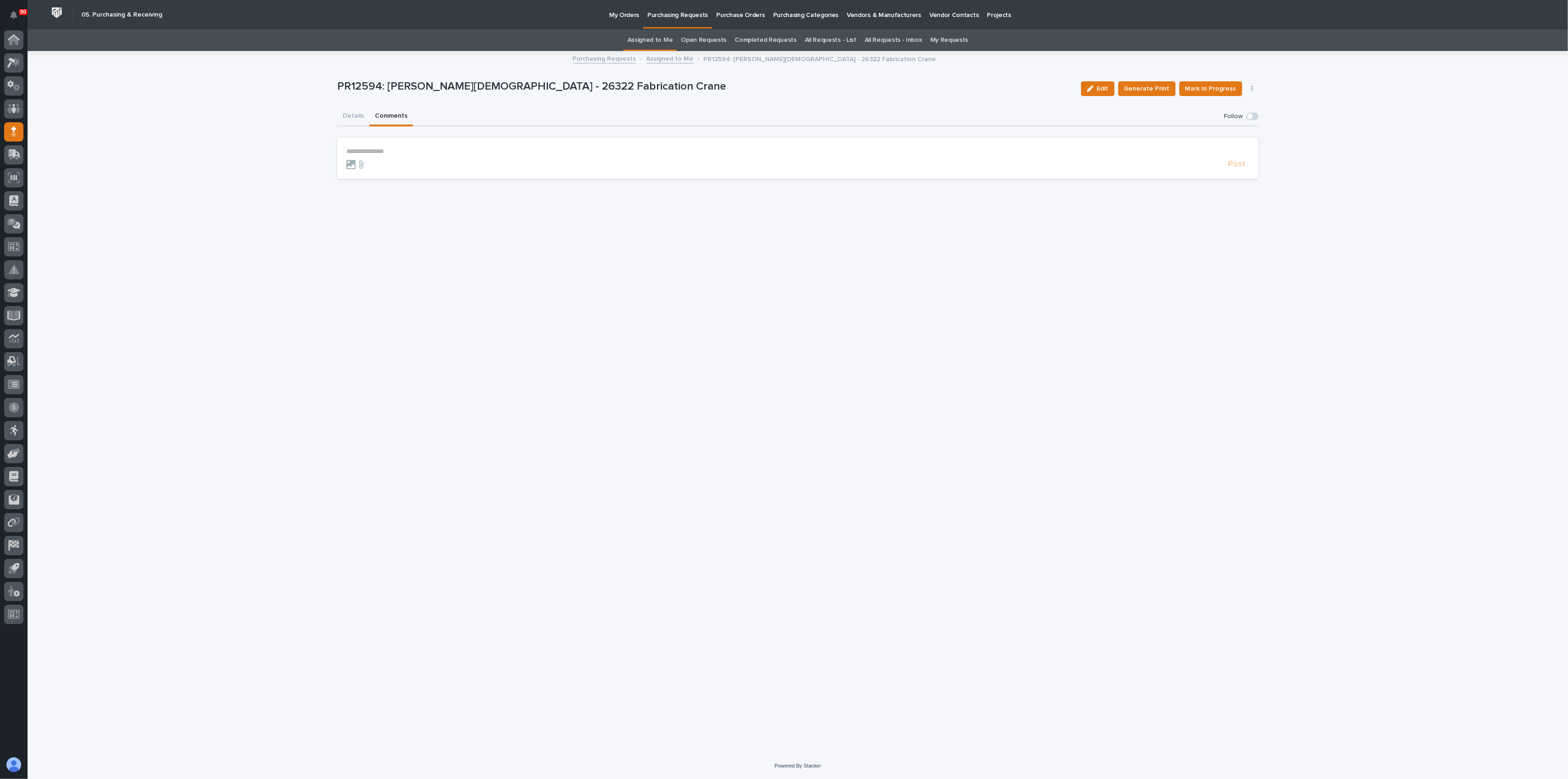
click at [357, 148] on p "**********" at bounding box center [797, 152] width 903 height 8
click at [1175, 166] on span "Post" at bounding box center [1237, 169] width 17 height 11
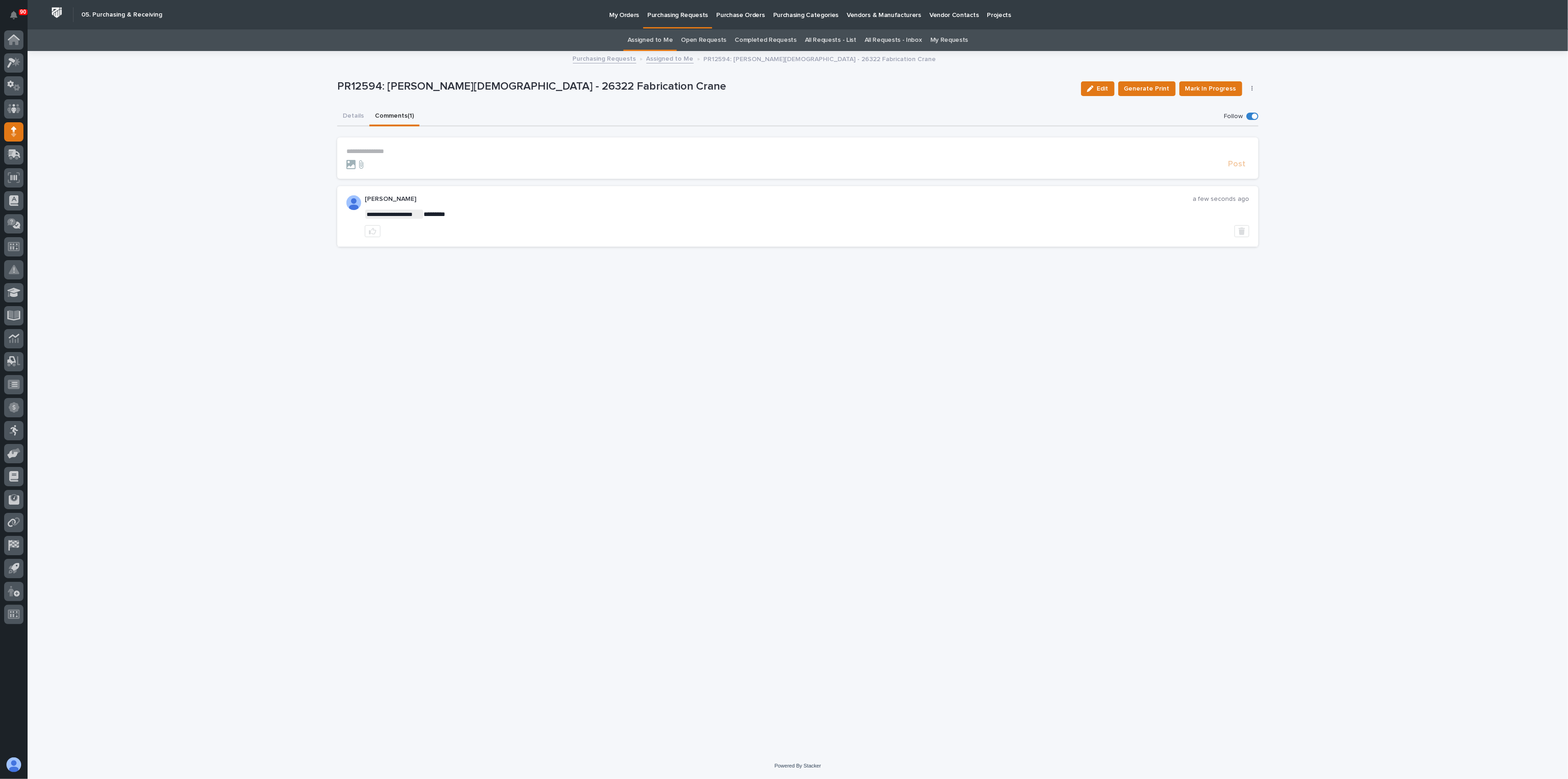
click at [671, 16] on p "Purchasing Requests" at bounding box center [678, 9] width 60 height 19
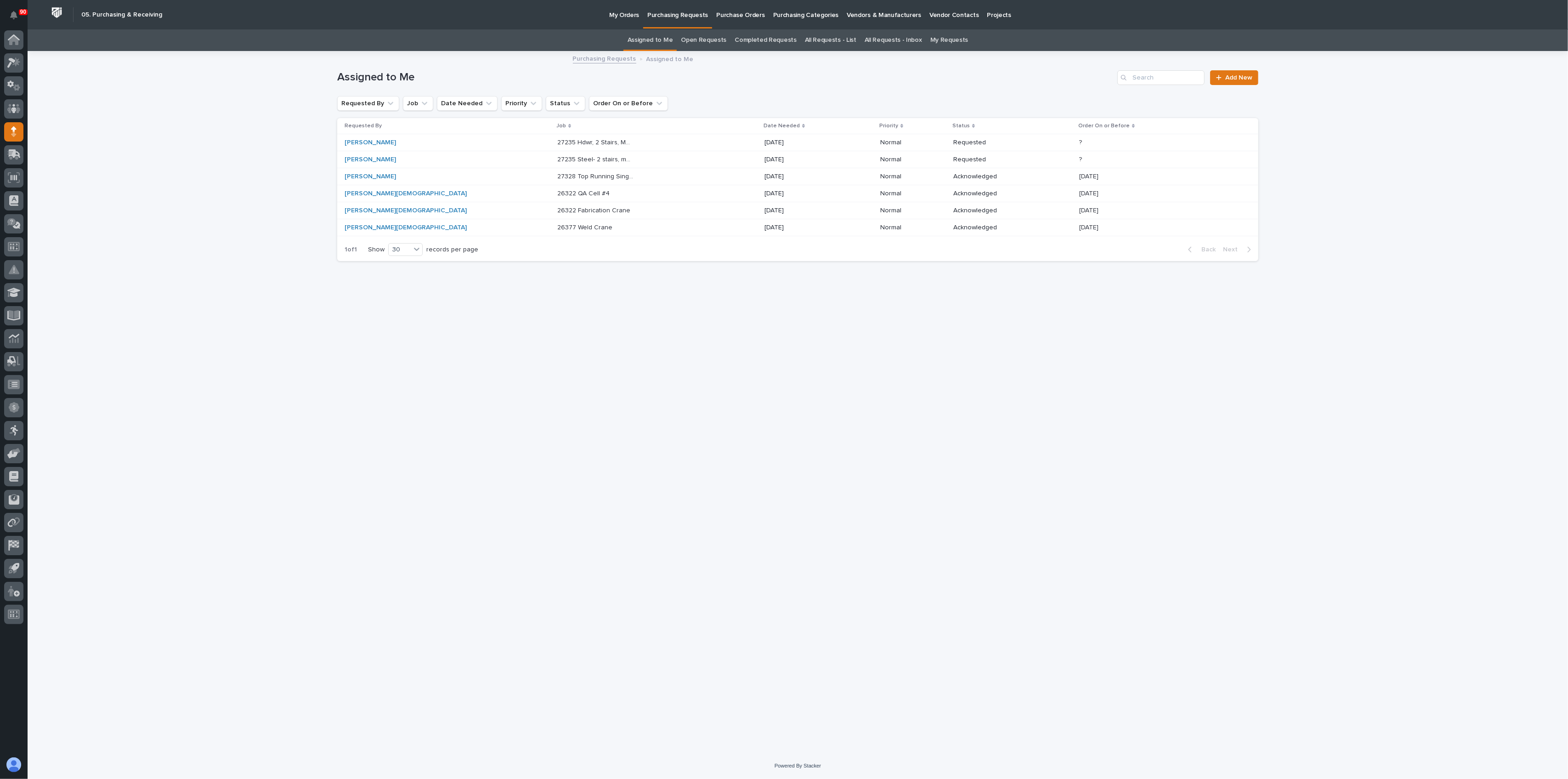
click at [557, 153] on div "27235 Steel- 2 stairs, mezz guardrail 27235 Steel- 2 stairs, mezz guardrail" at bounding box center [657, 160] width 200 height 16
